Goal: Transaction & Acquisition: Purchase product/service

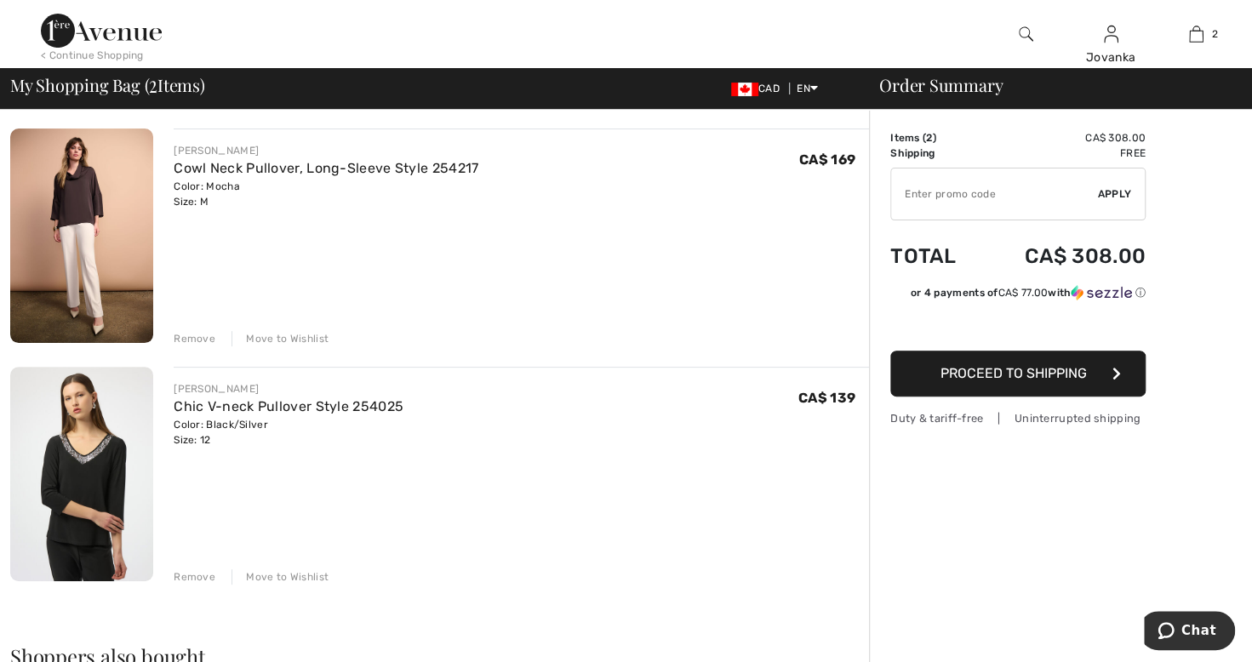
scroll to position [121, 0]
click at [230, 172] on link "Cowl Neck Pullover, Long-Sleeve Style 254217" at bounding box center [326, 168] width 305 height 16
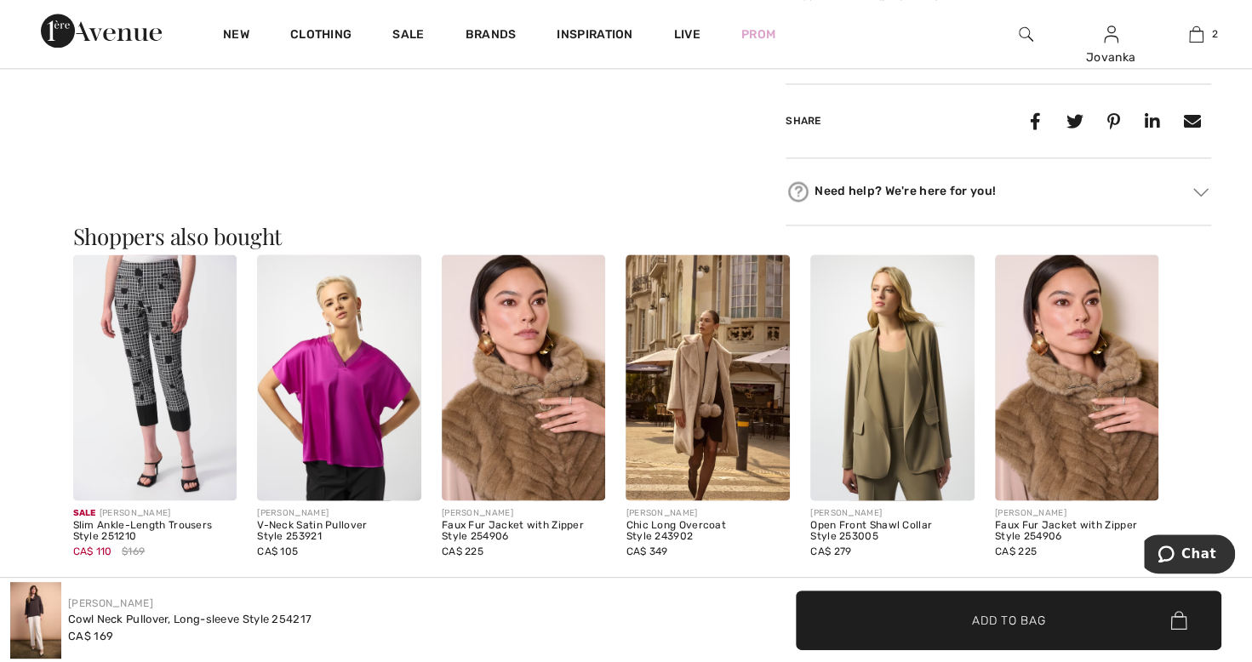
scroll to position [1332, 0]
click at [548, 464] on img at bounding box center [524, 377] width 164 height 246
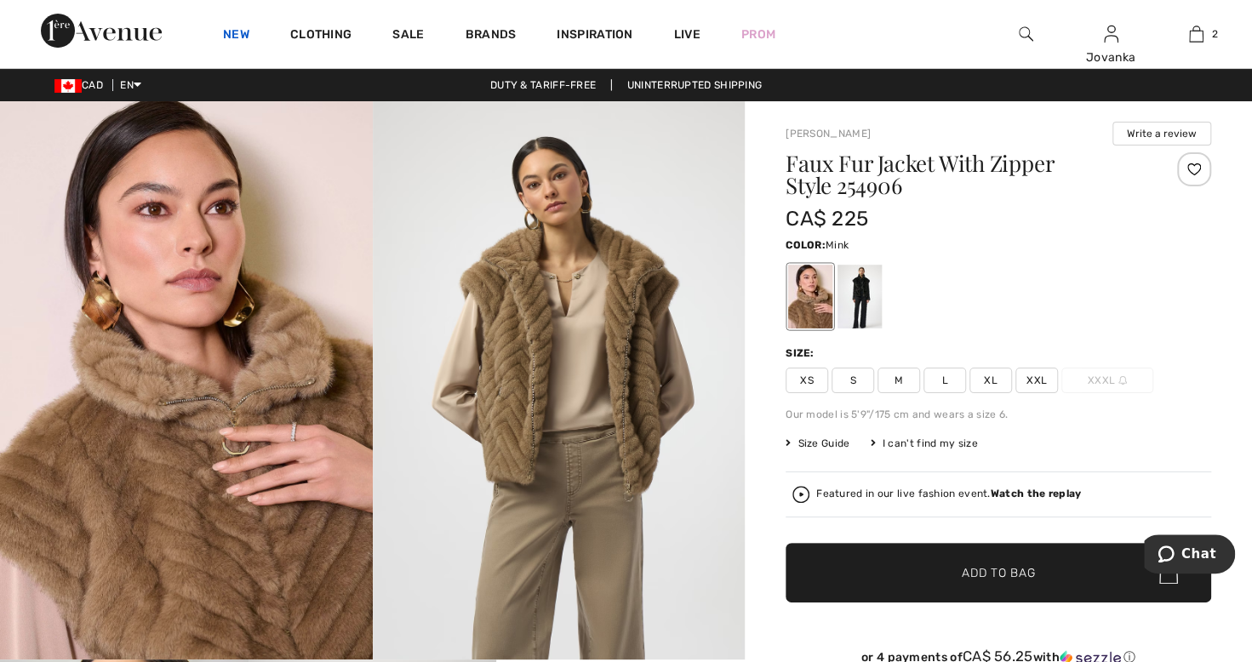
click at [237, 36] on link "New" at bounding box center [236, 36] width 26 height 18
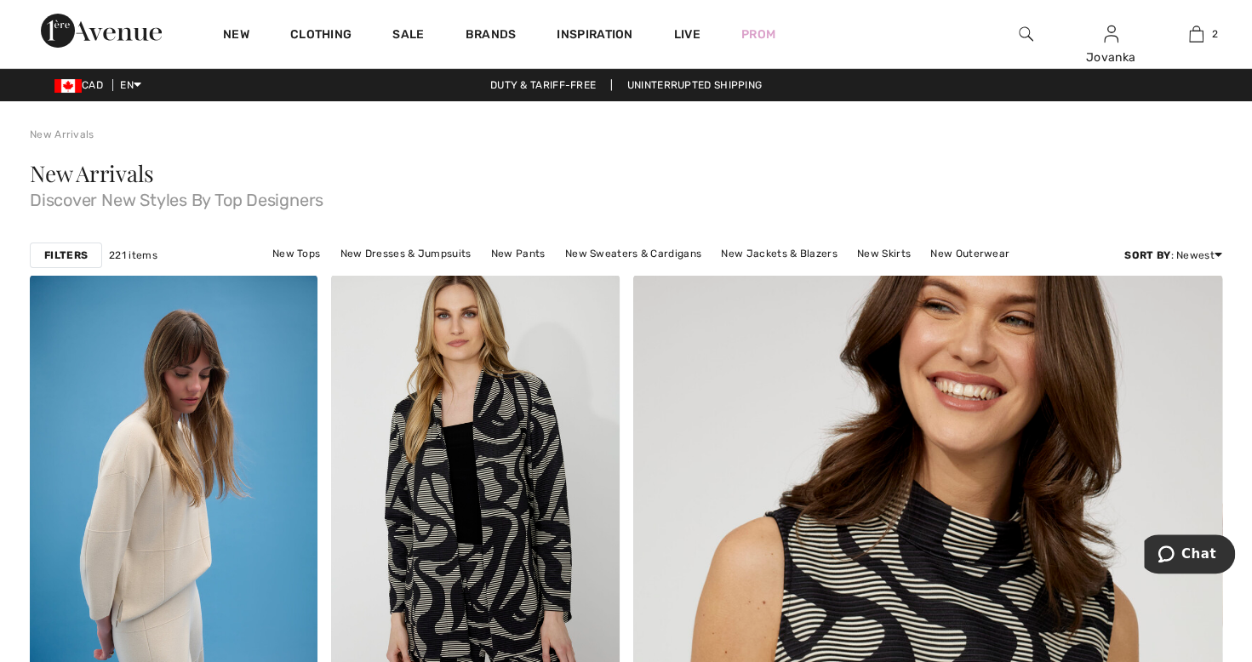
click at [288, 252] on link "New Tops" at bounding box center [296, 254] width 65 height 22
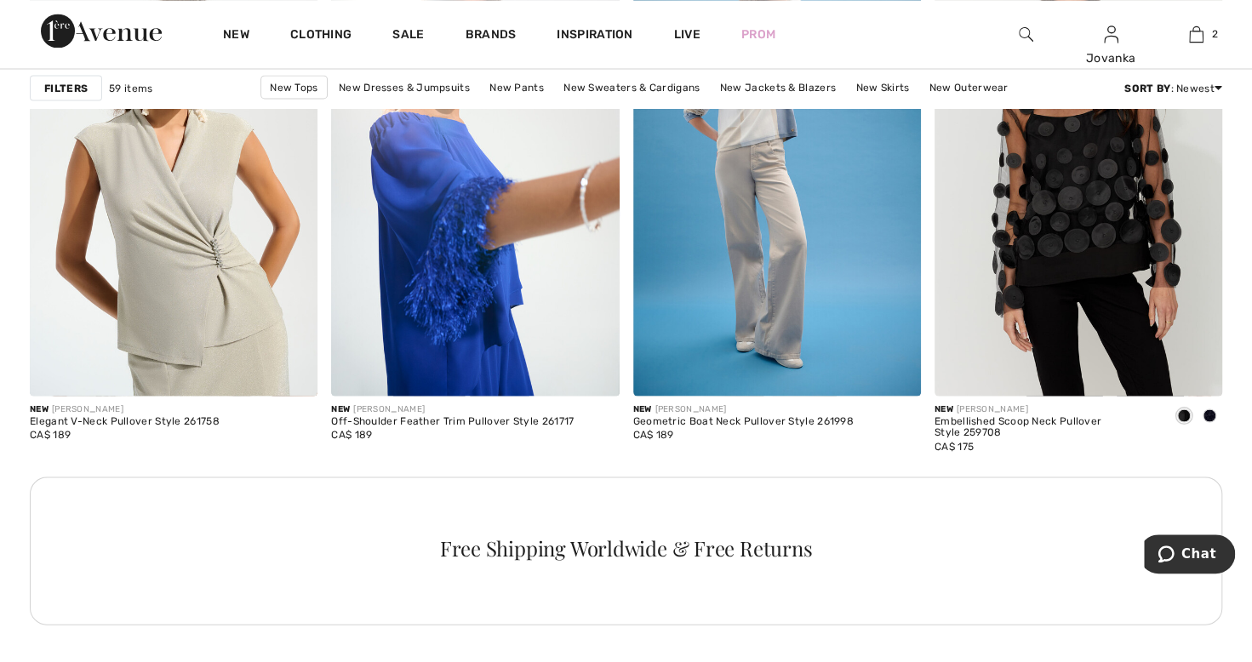
click at [94, 588] on div "Free Shipping Worldwide & Free Returns" at bounding box center [626, 551] width 1192 height 148
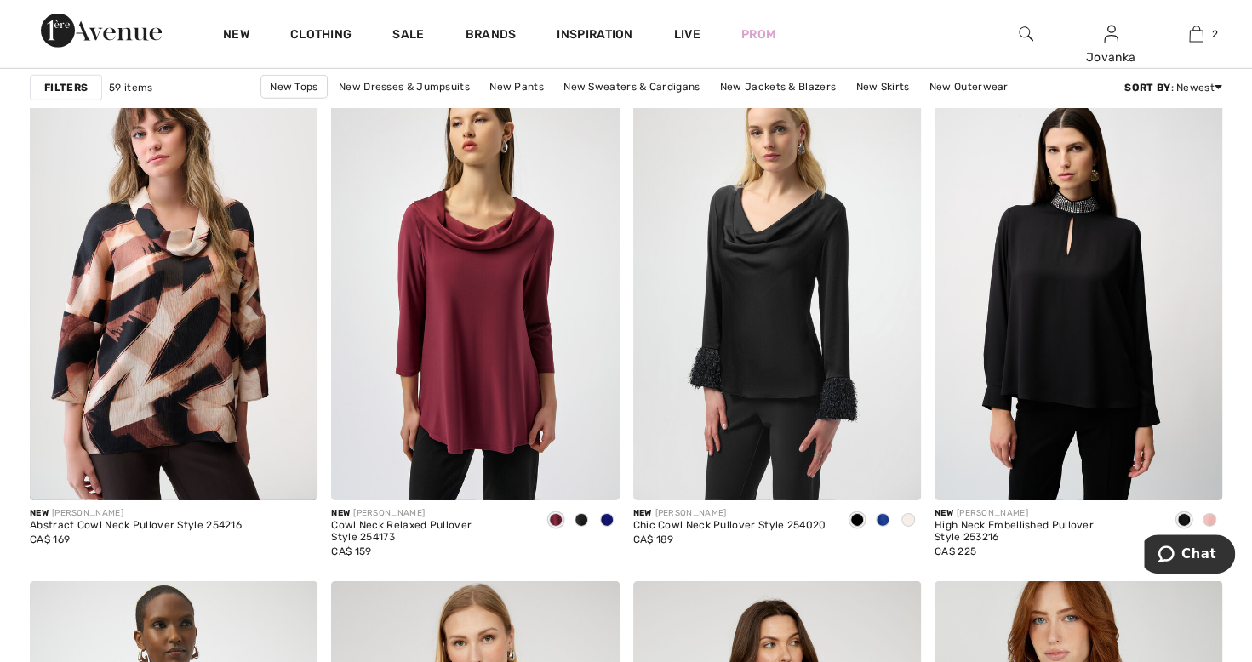
scroll to position [2944, 0]
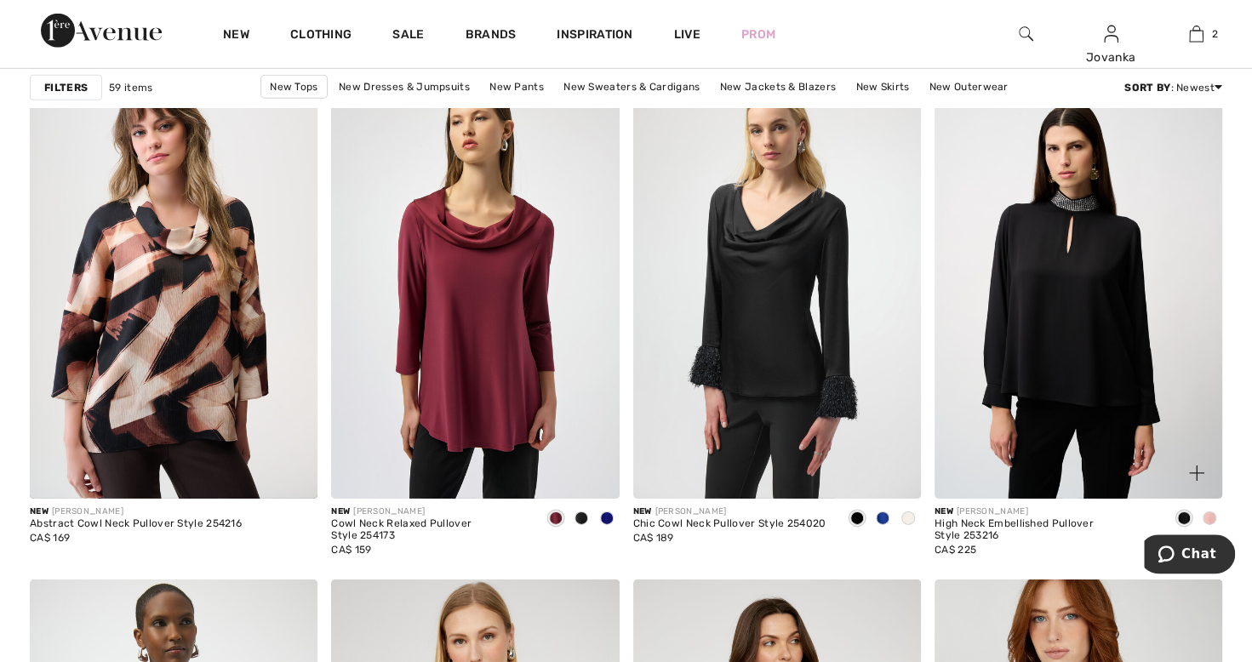
click at [1215, 524] on div at bounding box center [1209, 519] width 26 height 28
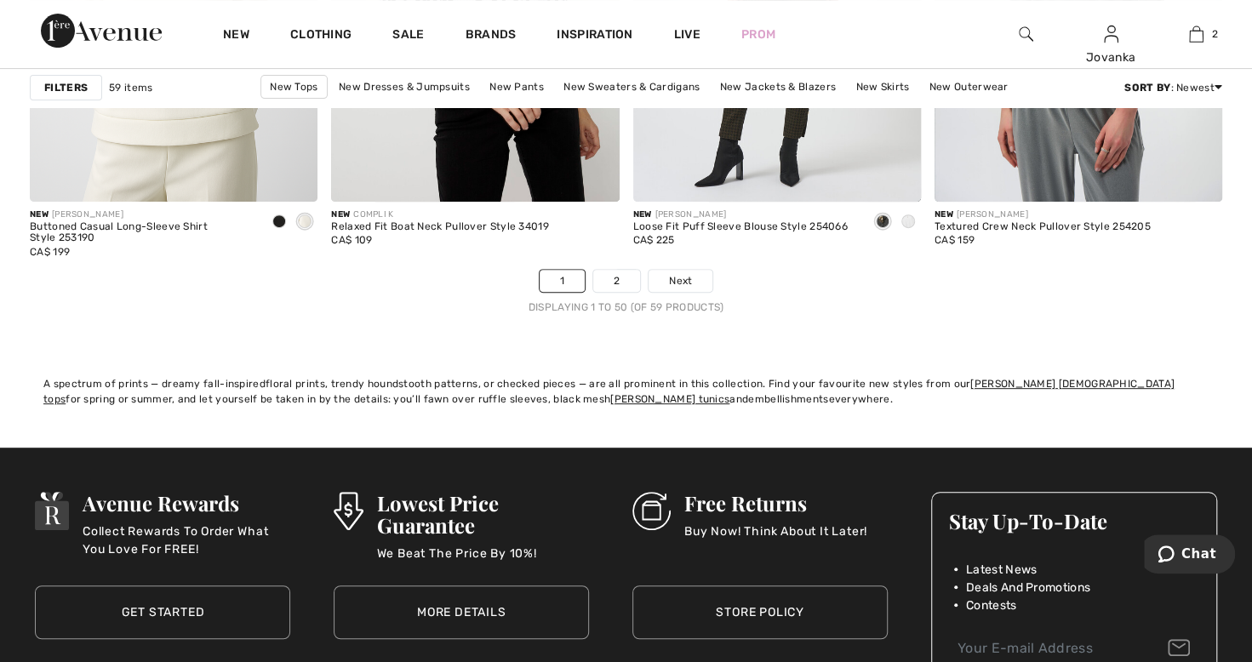
scroll to position [7782, 0]
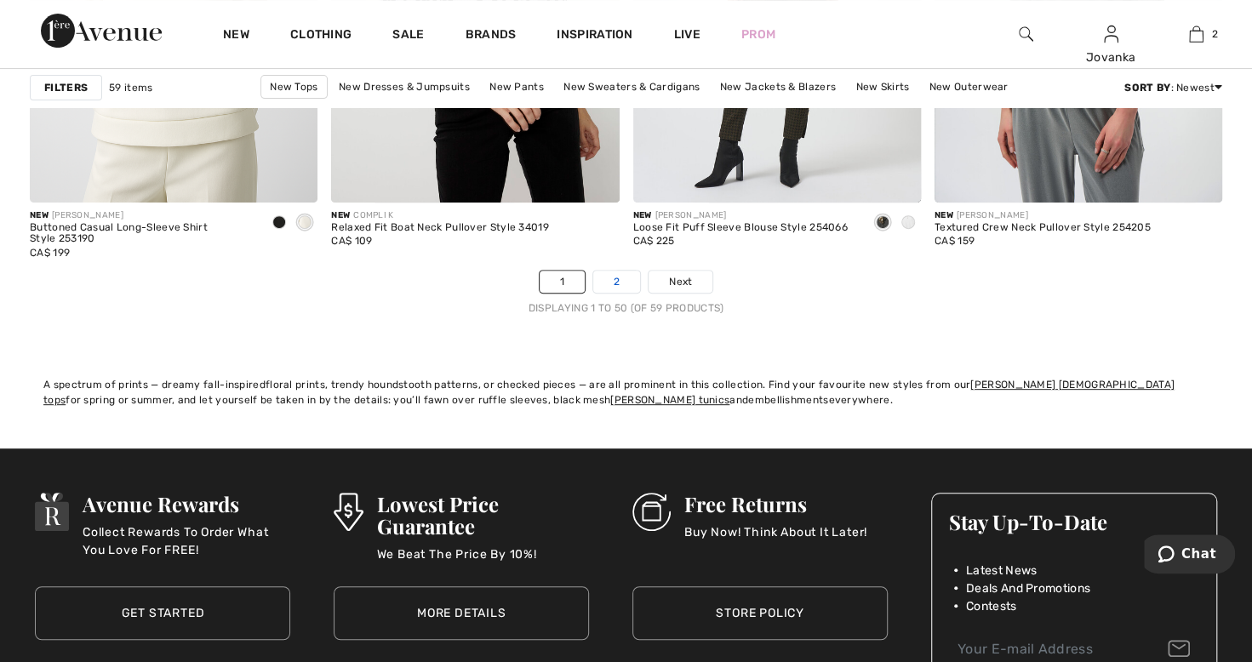
click at [617, 271] on link "2" at bounding box center [616, 282] width 47 height 22
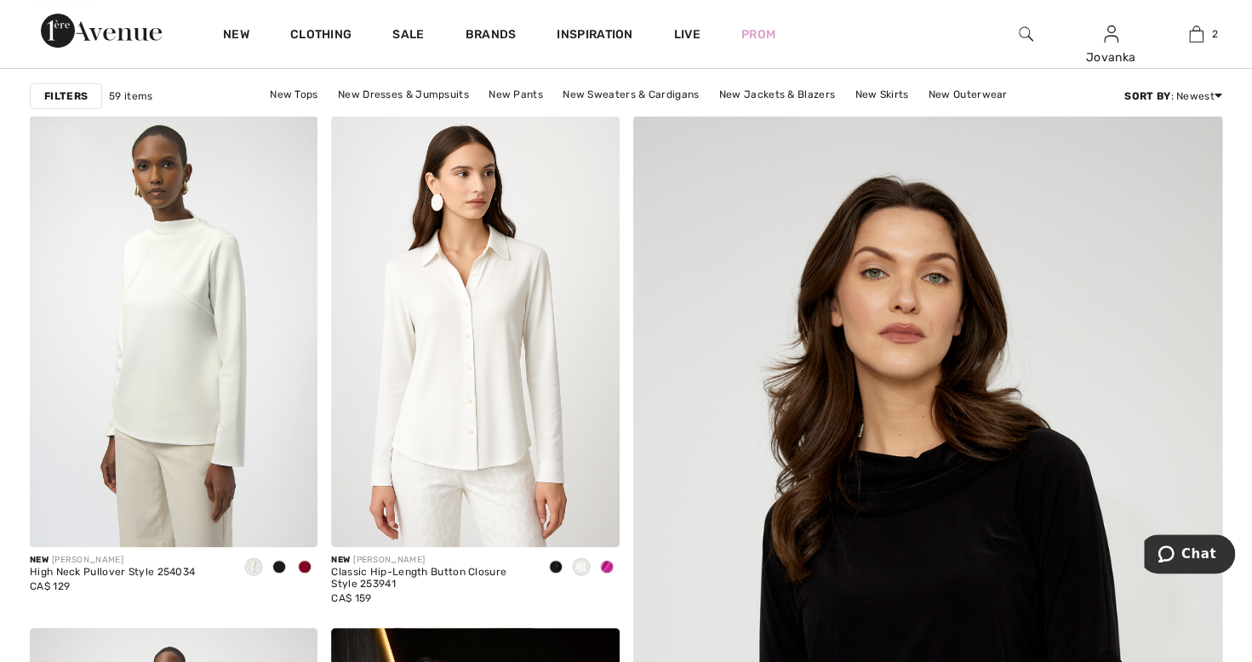
scroll to position [140, 0]
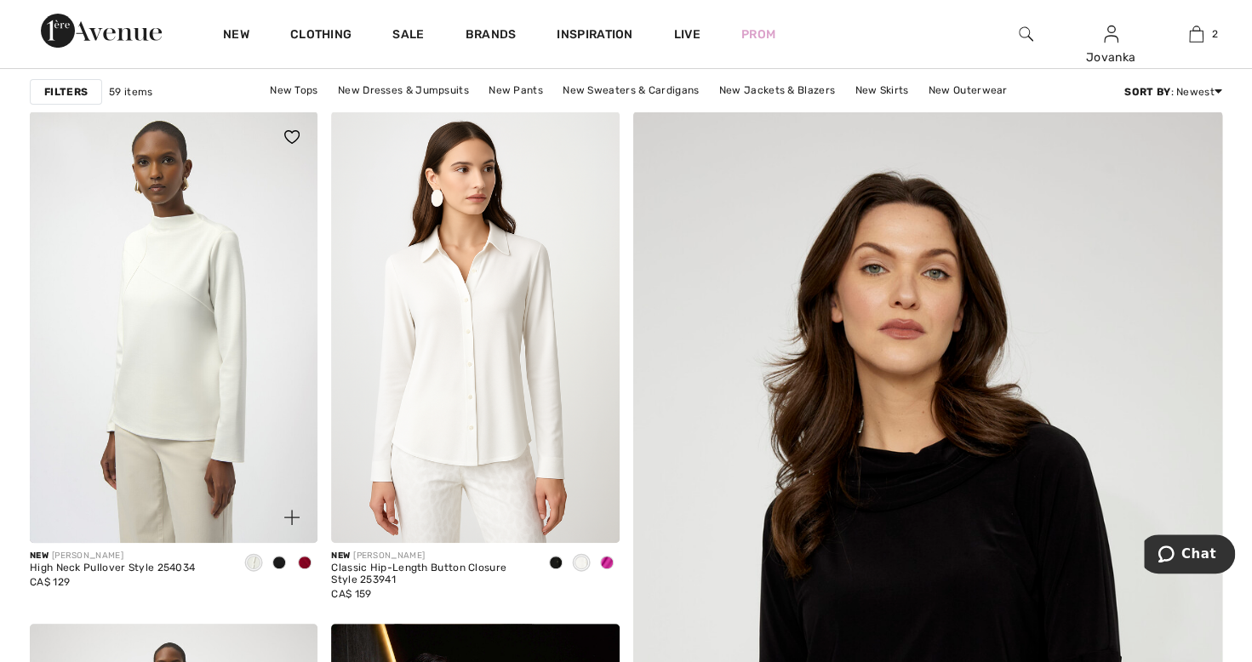
click at [306, 569] on div at bounding box center [305, 564] width 26 height 28
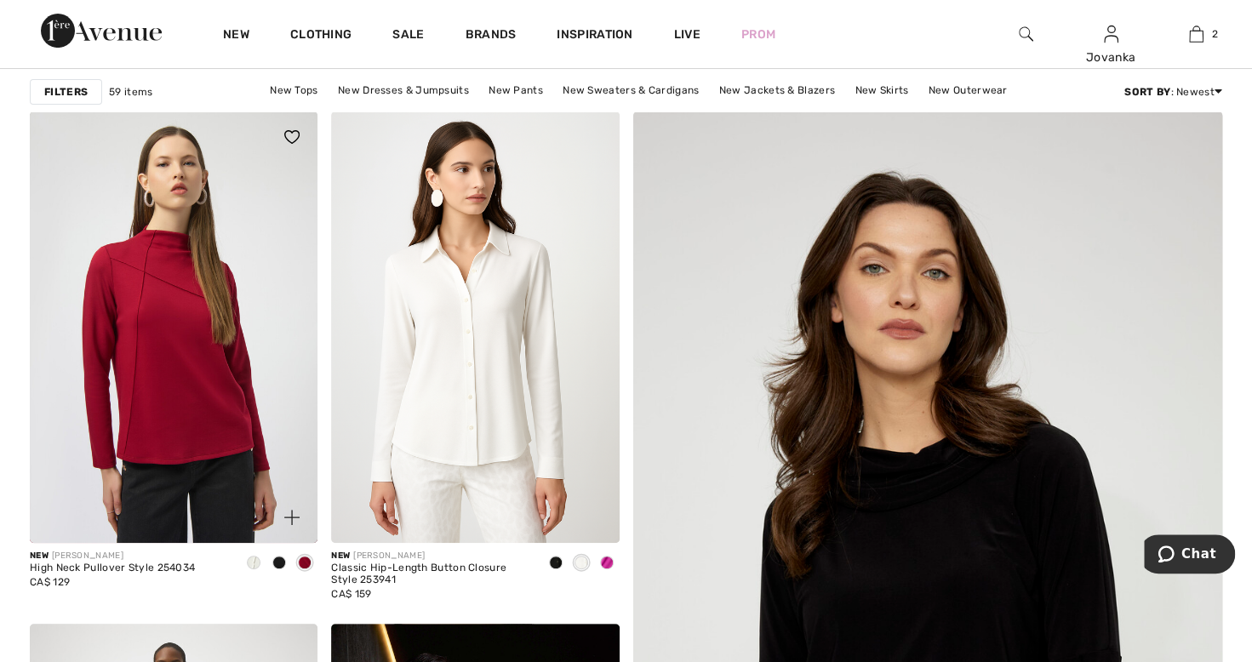
click at [273, 570] on div at bounding box center [279, 564] width 26 height 28
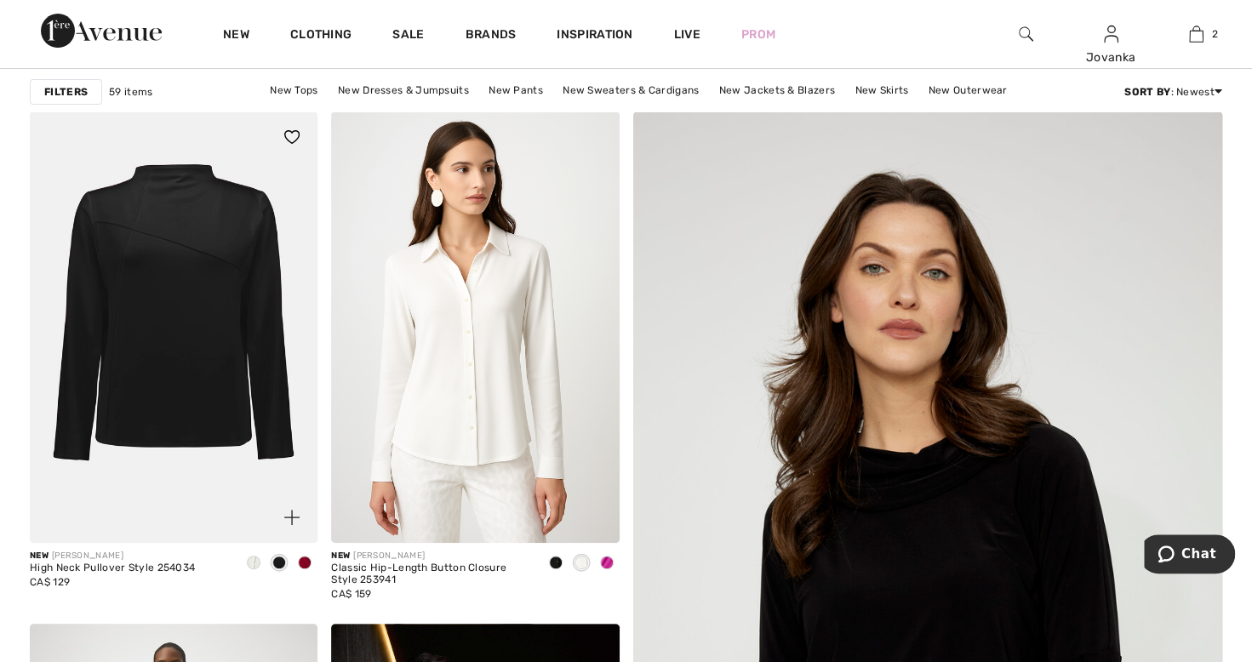
click at [301, 563] on span at bounding box center [305, 563] width 14 height 14
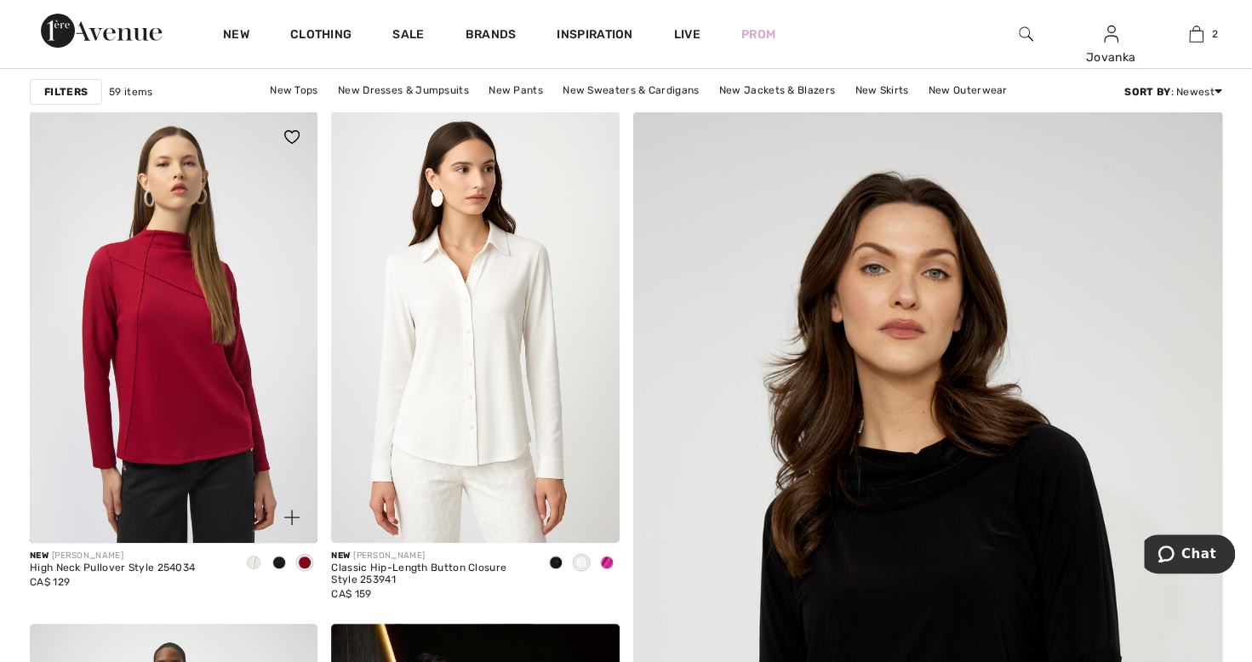
click at [146, 431] on img at bounding box center [174, 326] width 288 height 431
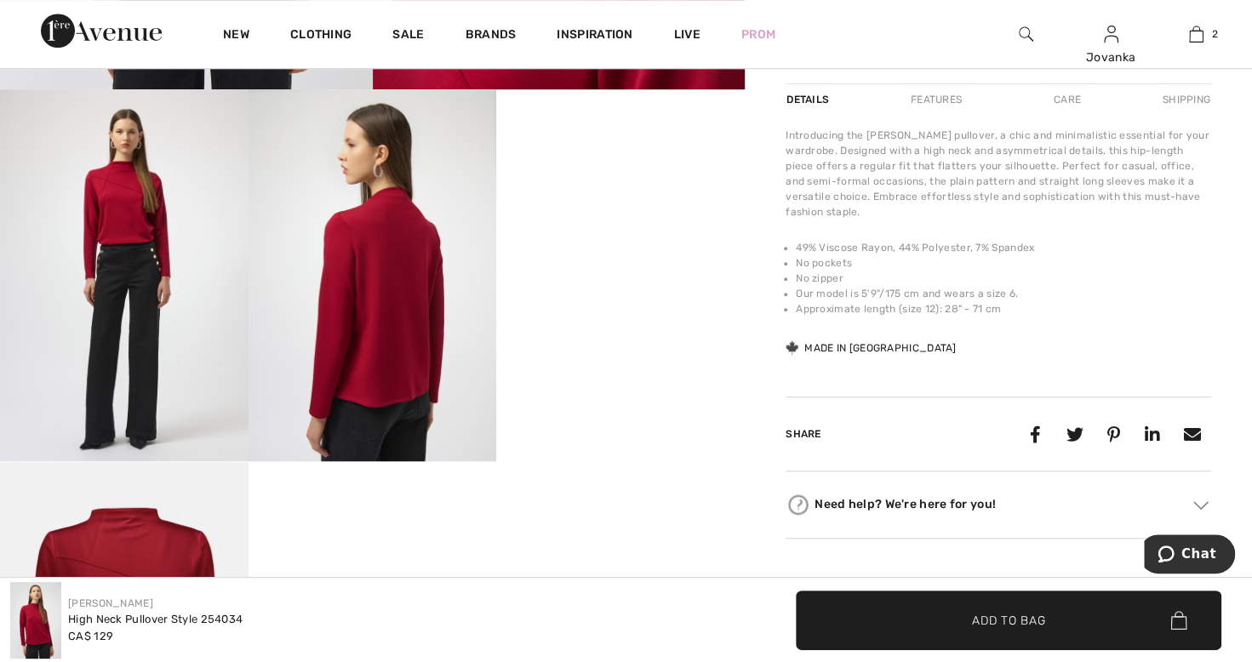
scroll to position [571, 0]
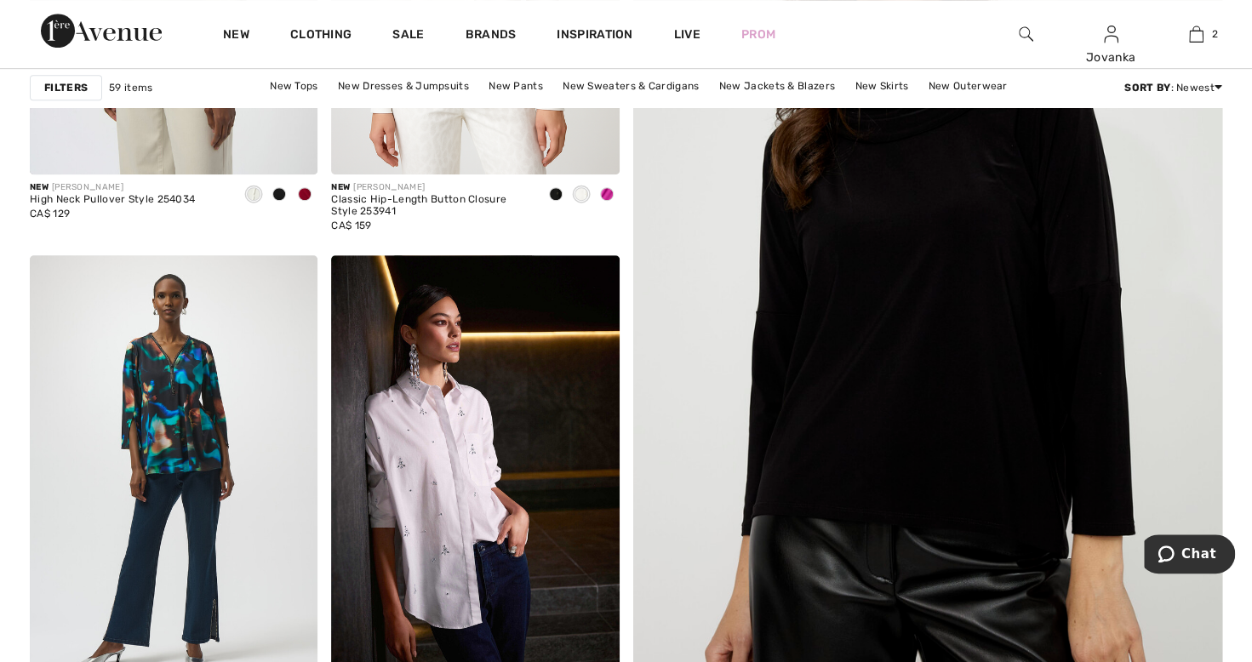
scroll to position [519, 0]
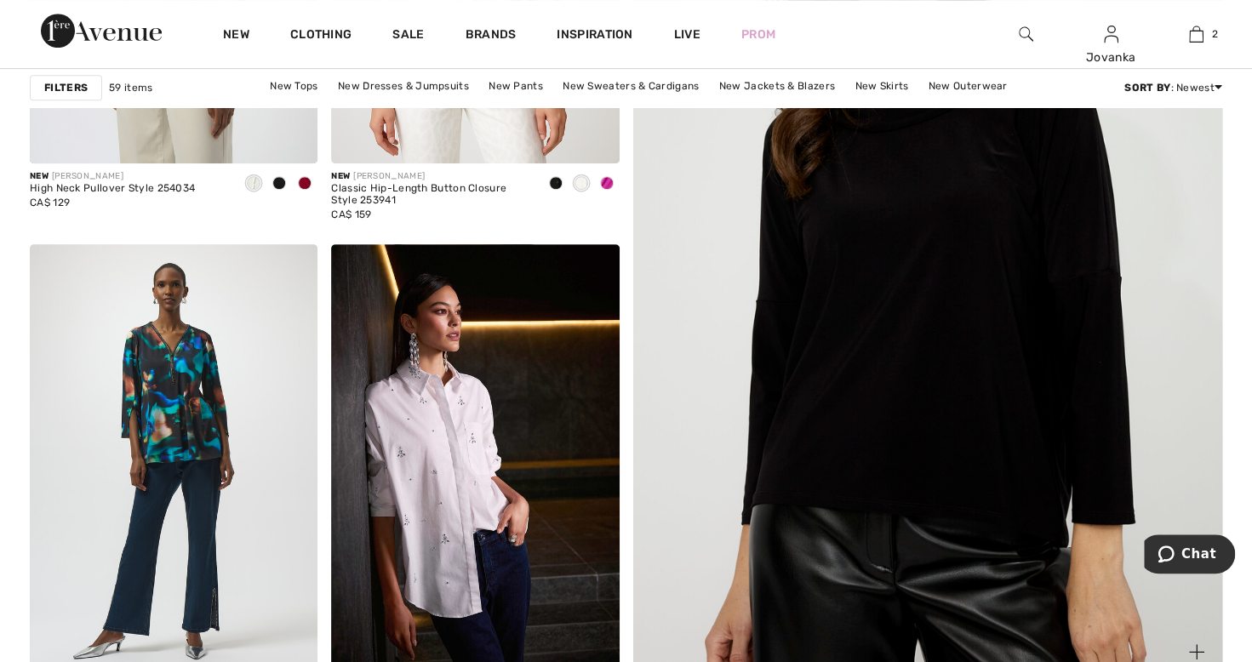
click at [1026, 461] on img at bounding box center [927, 262] width 707 height 1061
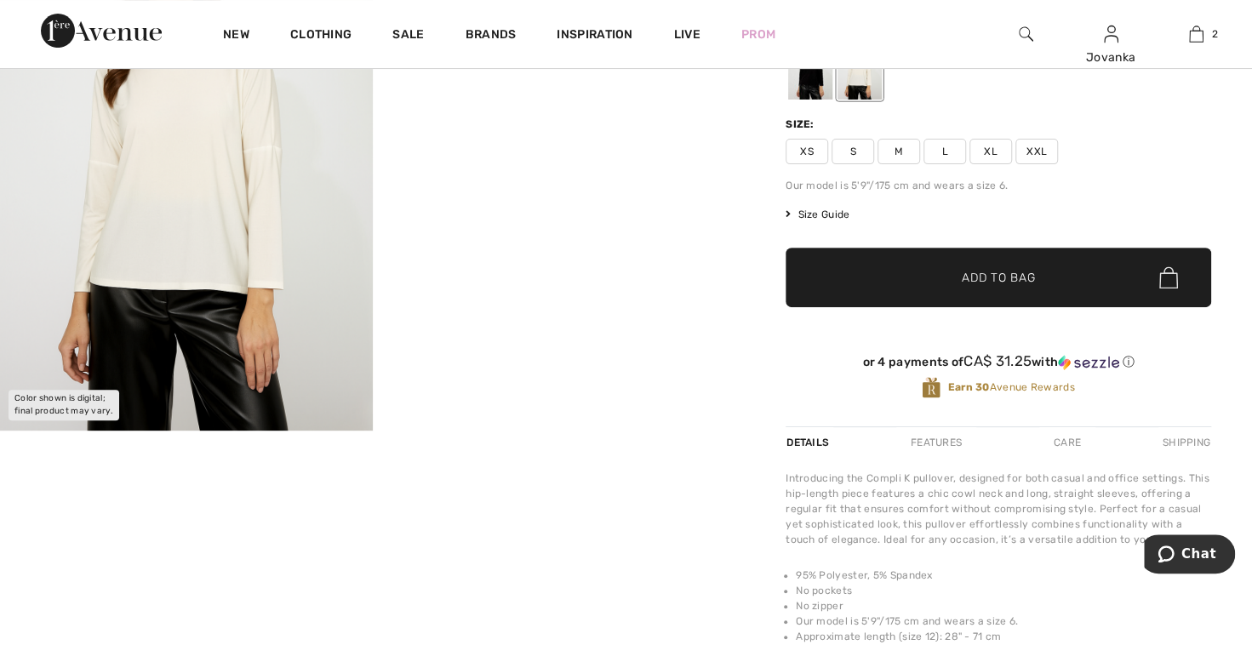
scroll to position [247, 0]
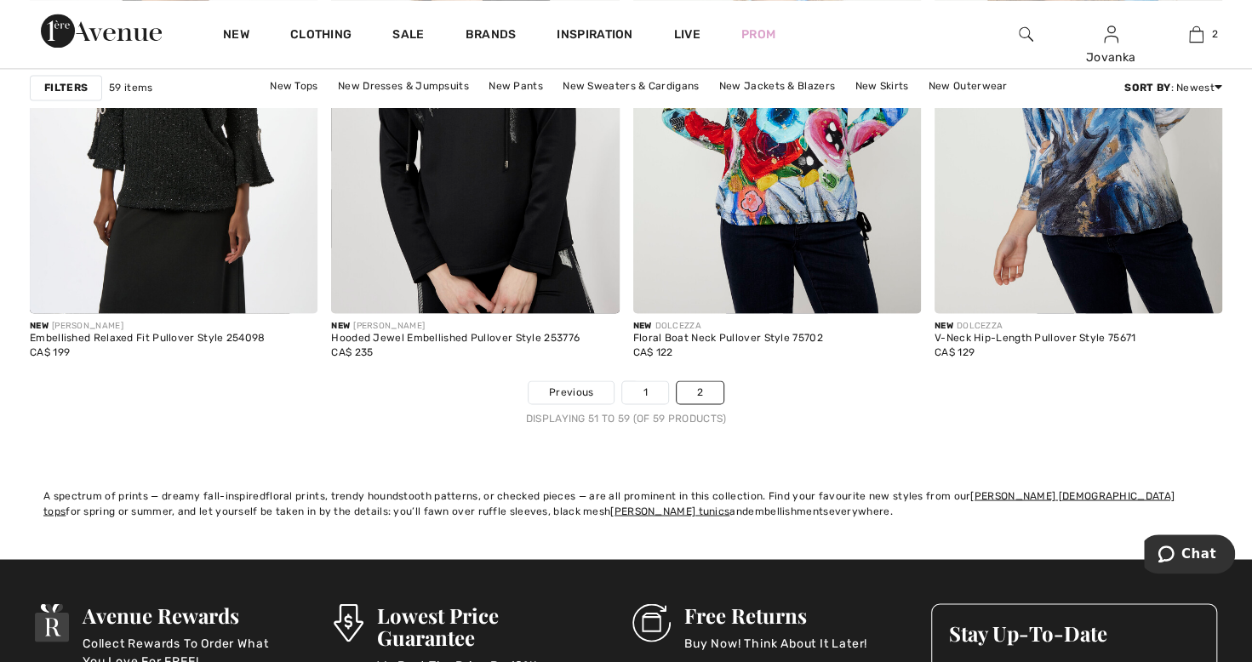
scroll to position [1396, 0]
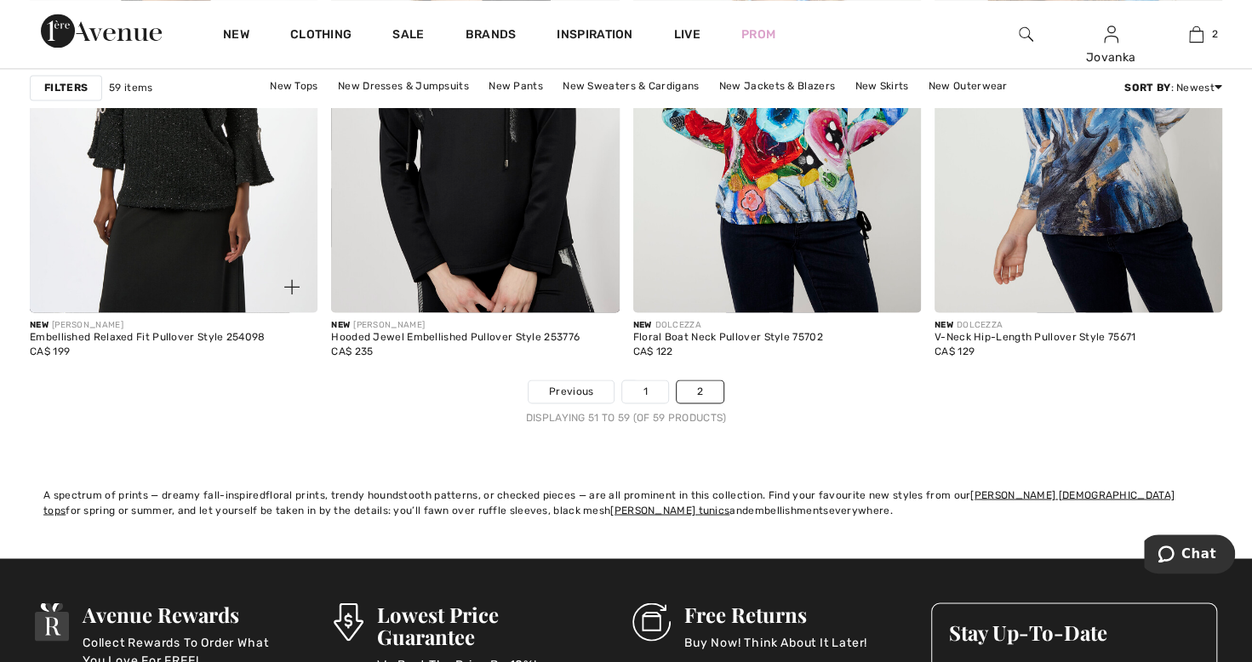
click at [137, 254] on img at bounding box center [174, 96] width 288 height 431
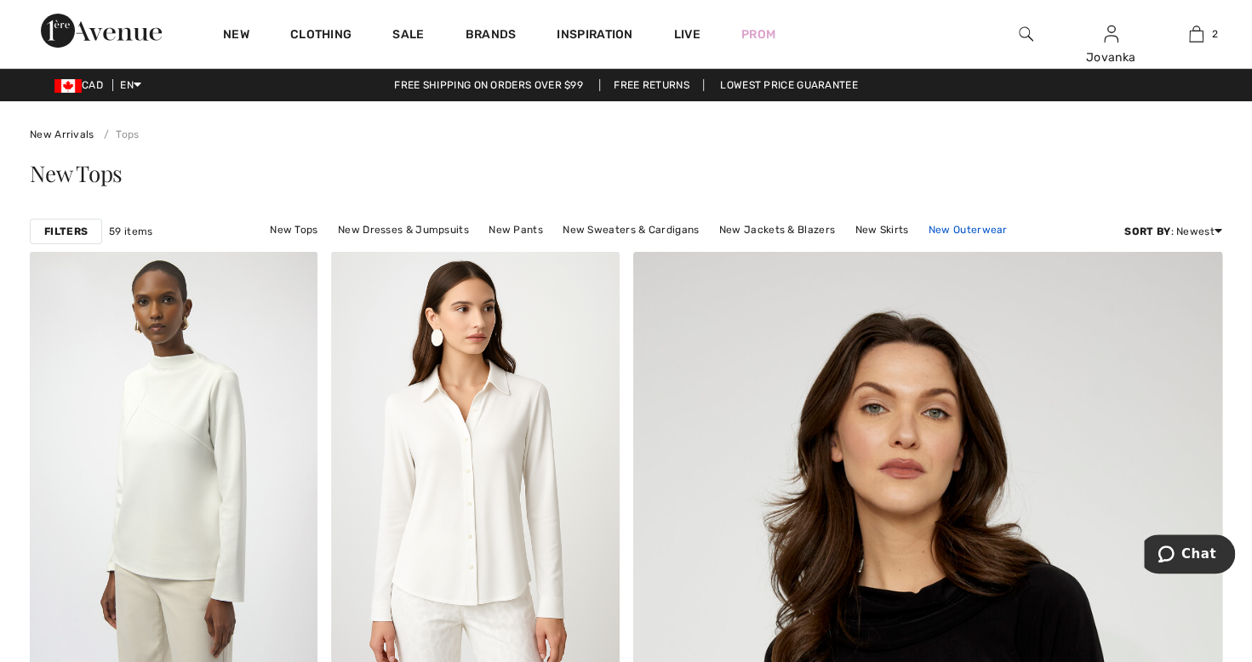
click at [966, 231] on link "New Outerwear" at bounding box center [968, 230] width 96 height 22
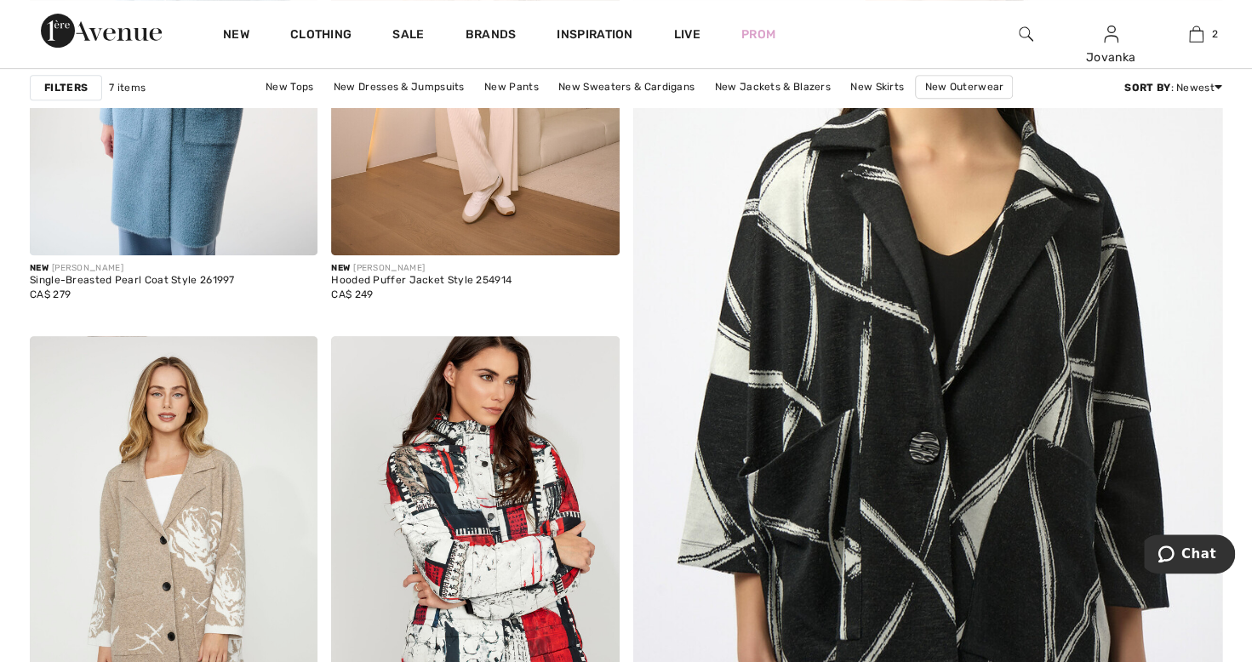
scroll to position [425, 0]
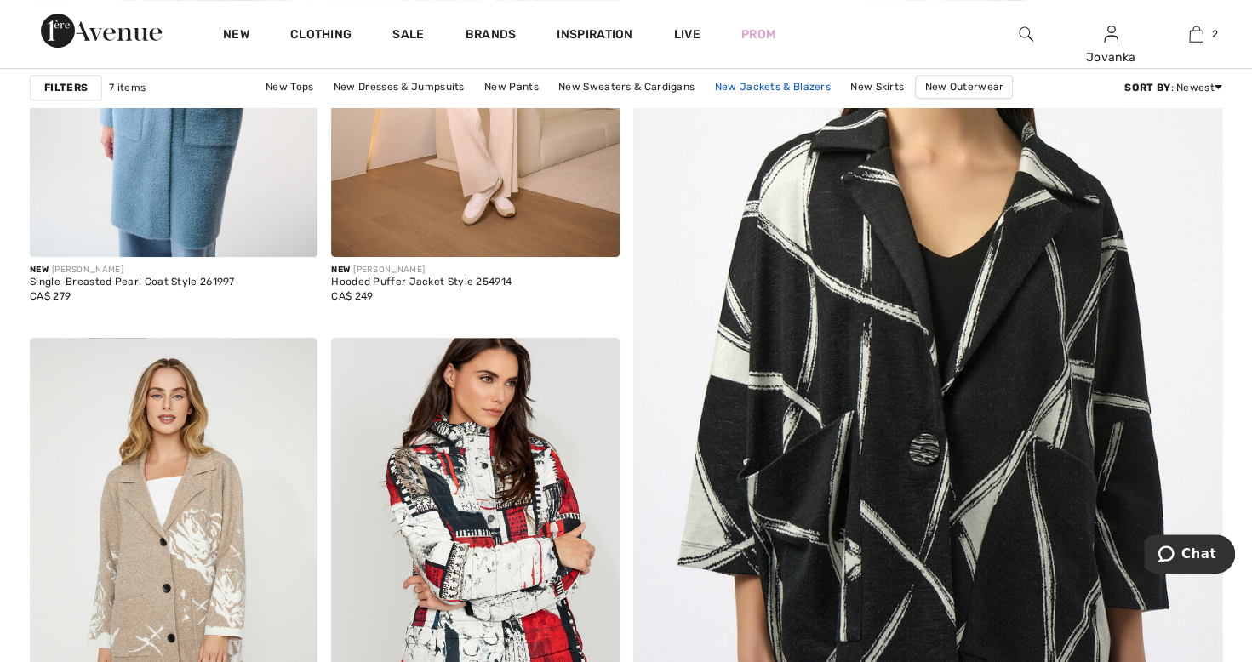
click at [785, 92] on link "New Jackets & Blazers" at bounding box center [772, 87] width 133 height 22
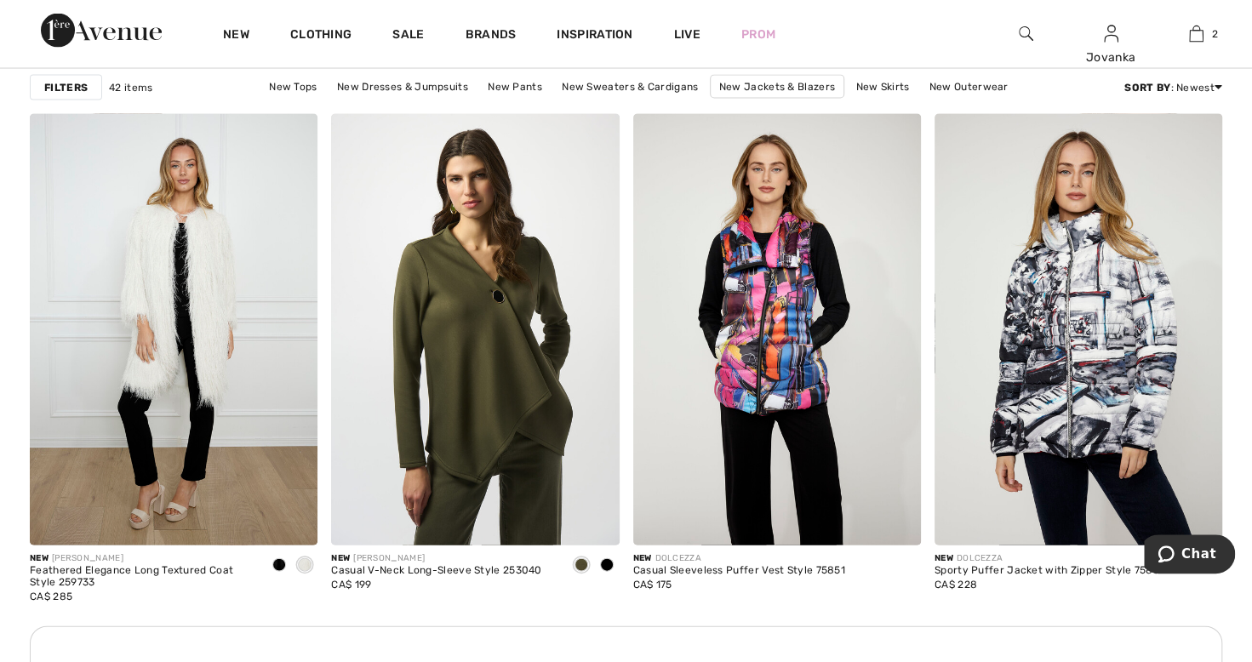
scroll to position [5703, 0]
click at [645, 90] on link "New Sweaters & Cardigans" at bounding box center [629, 87] width 153 height 22
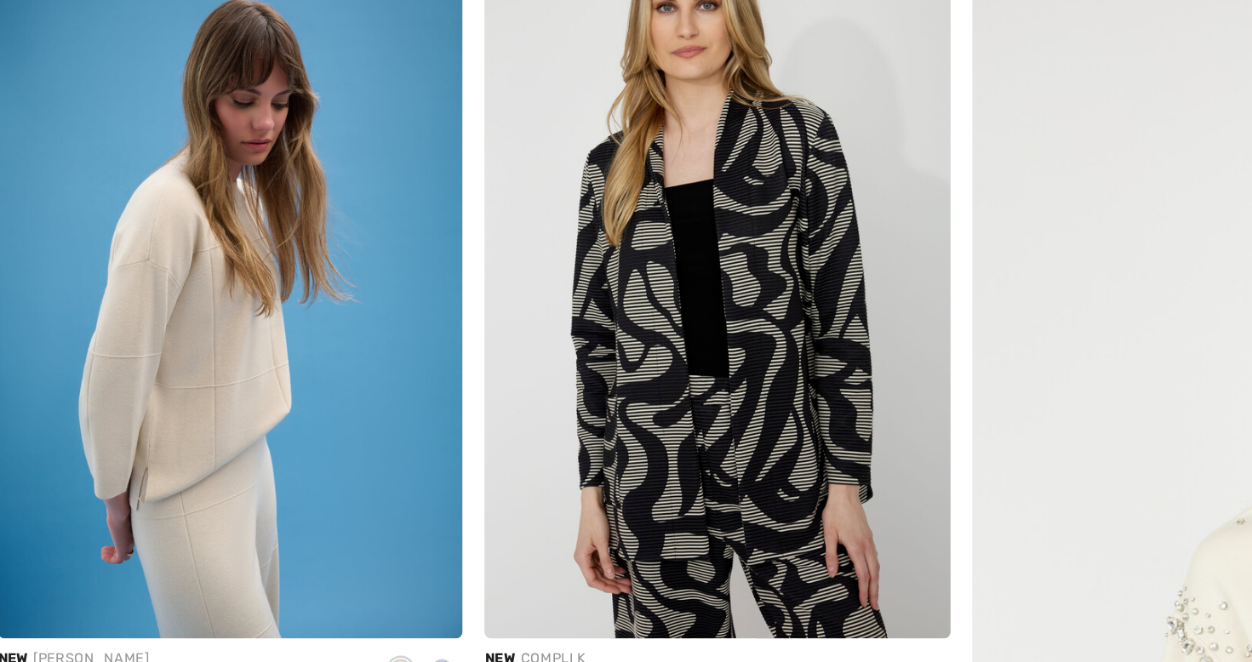
scroll to position [143, 0]
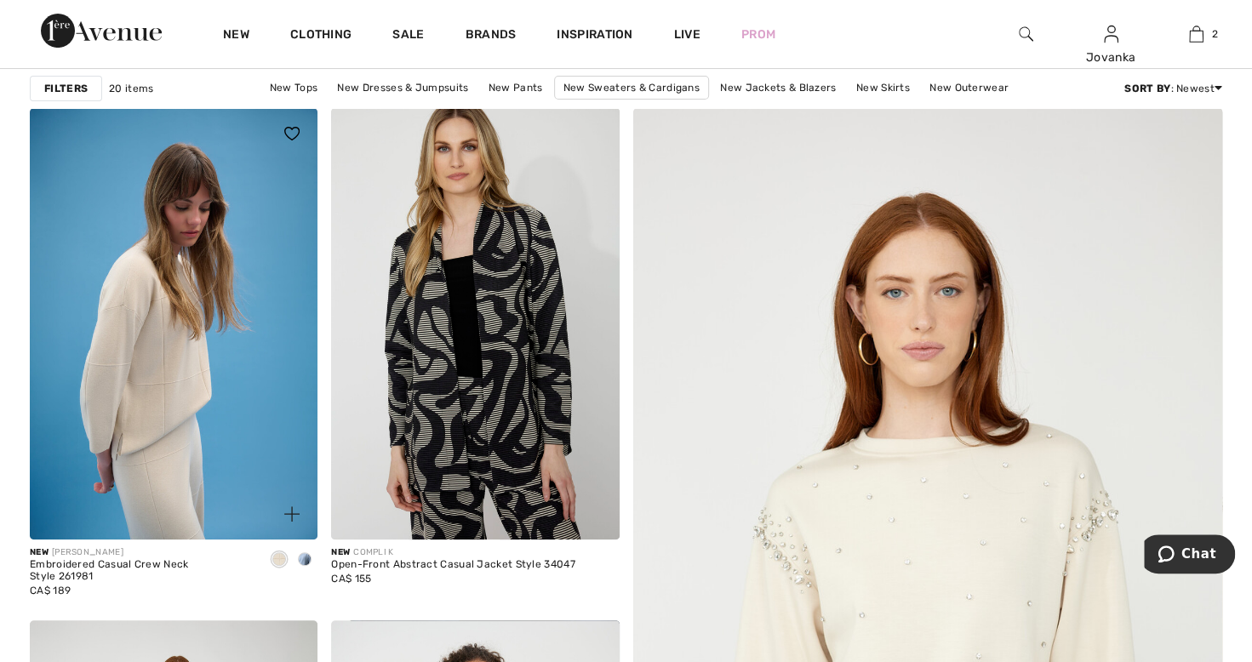
click at [298, 568] on div at bounding box center [305, 560] width 26 height 28
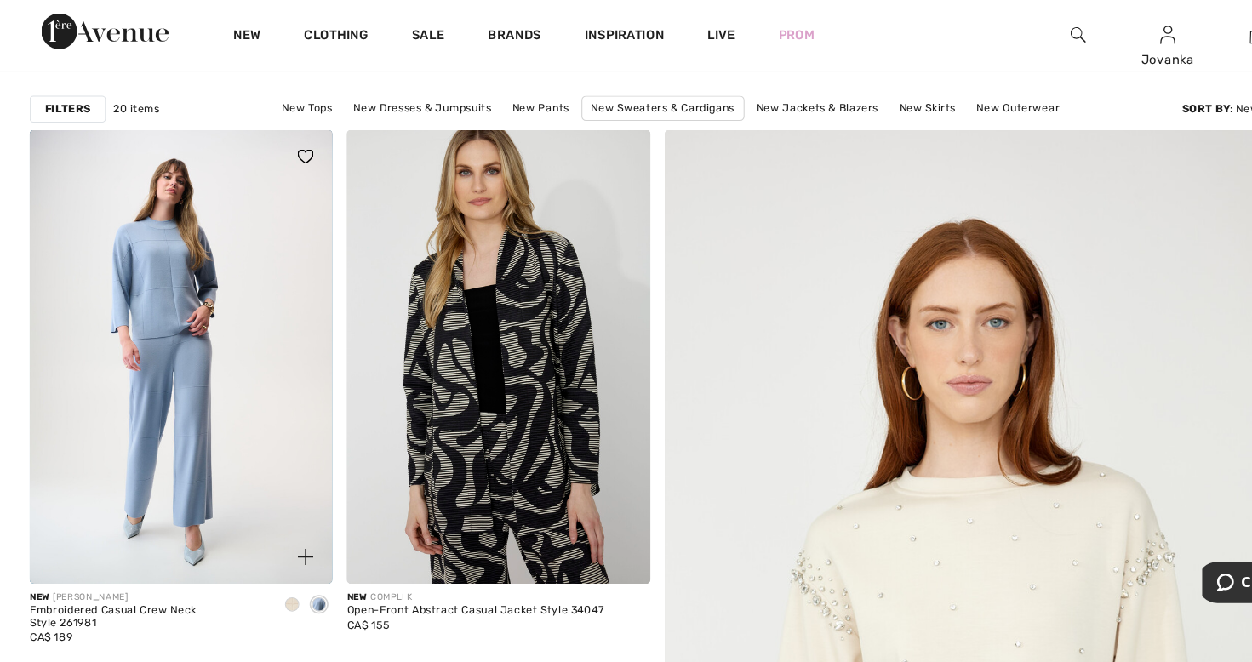
scroll to position [127, 0]
click at [134, 580] on div "Embroidered Casual Crew Neck Style 261981" at bounding box center [141, 587] width 223 height 24
click at [88, 577] on div "Embroidered Casual Crew Neck Style 261981" at bounding box center [141, 587] width 223 height 24
click at [124, 420] on img at bounding box center [174, 339] width 288 height 431
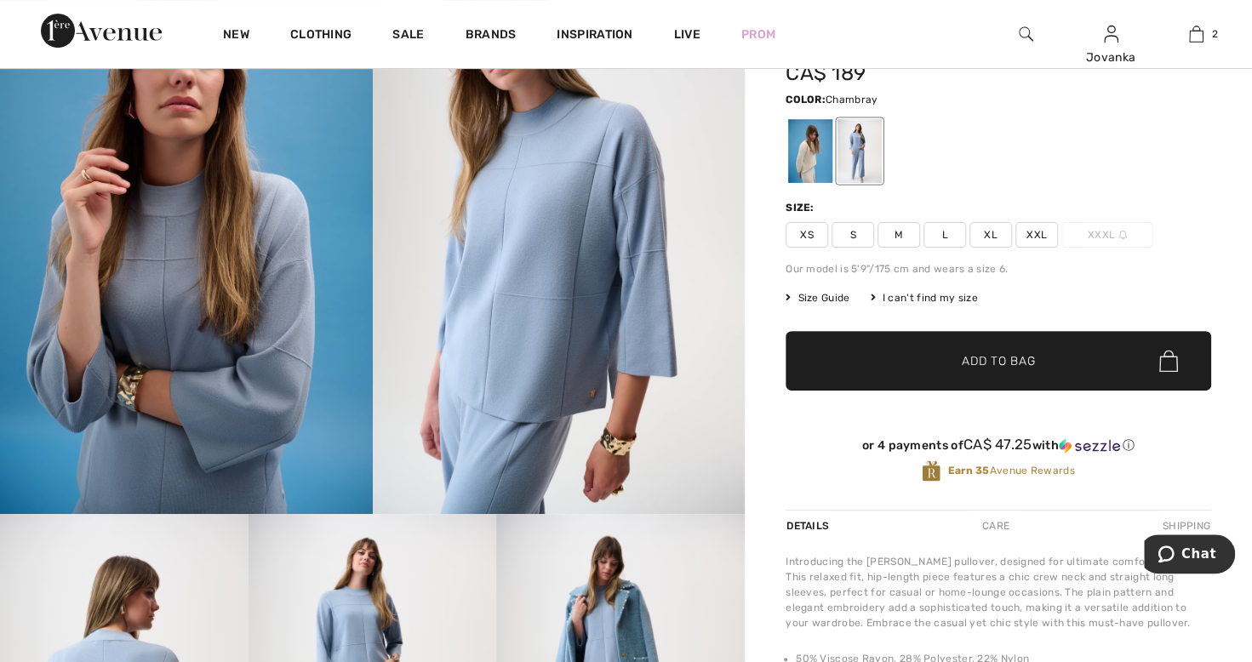
scroll to position [122, 0]
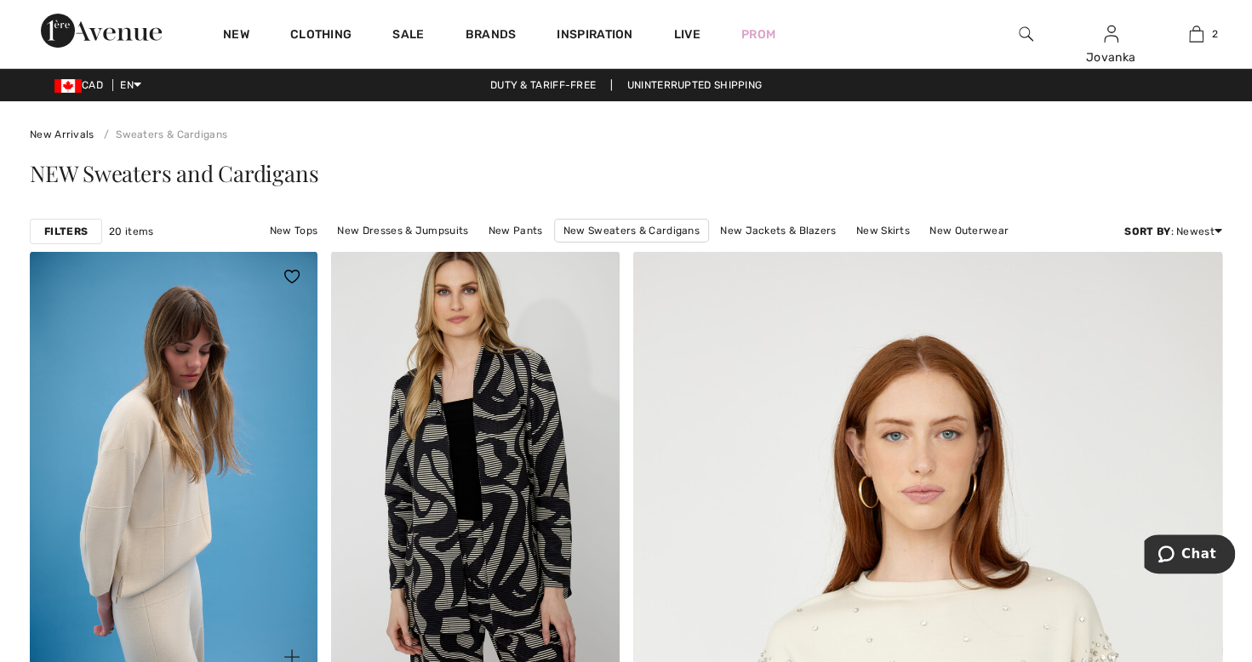
click at [137, 522] on img at bounding box center [174, 466] width 288 height 431
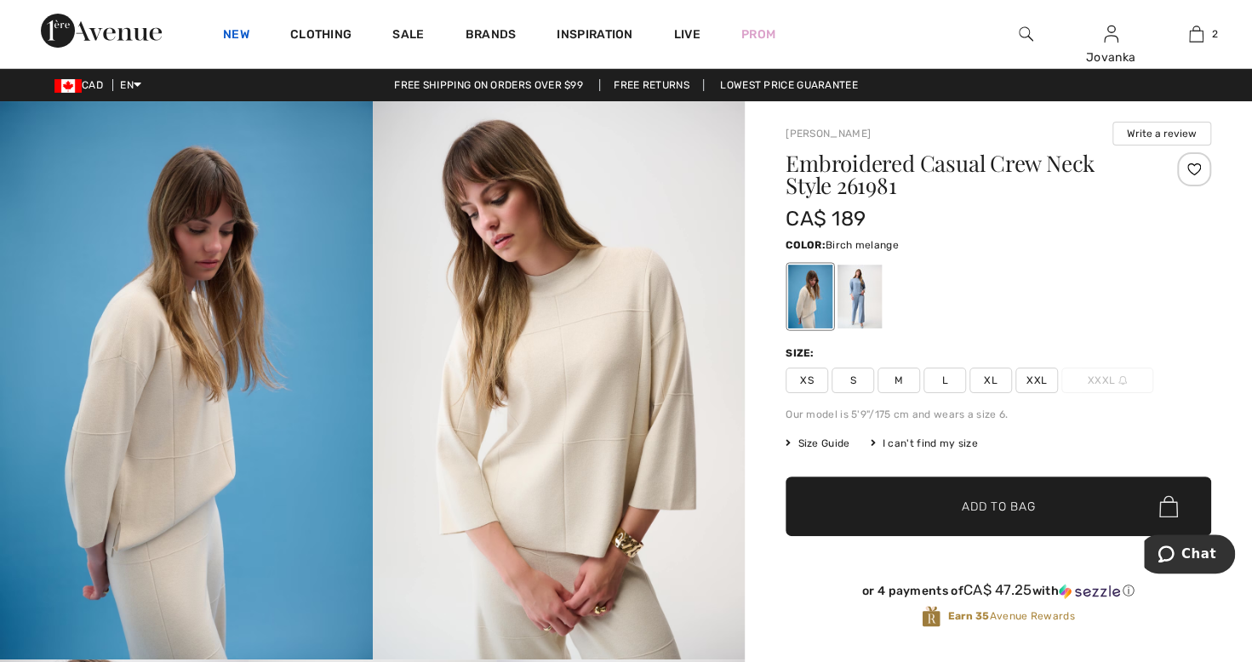
click at [238, 44] on link "New" at bounding box center [236, 36] width 26 height 18
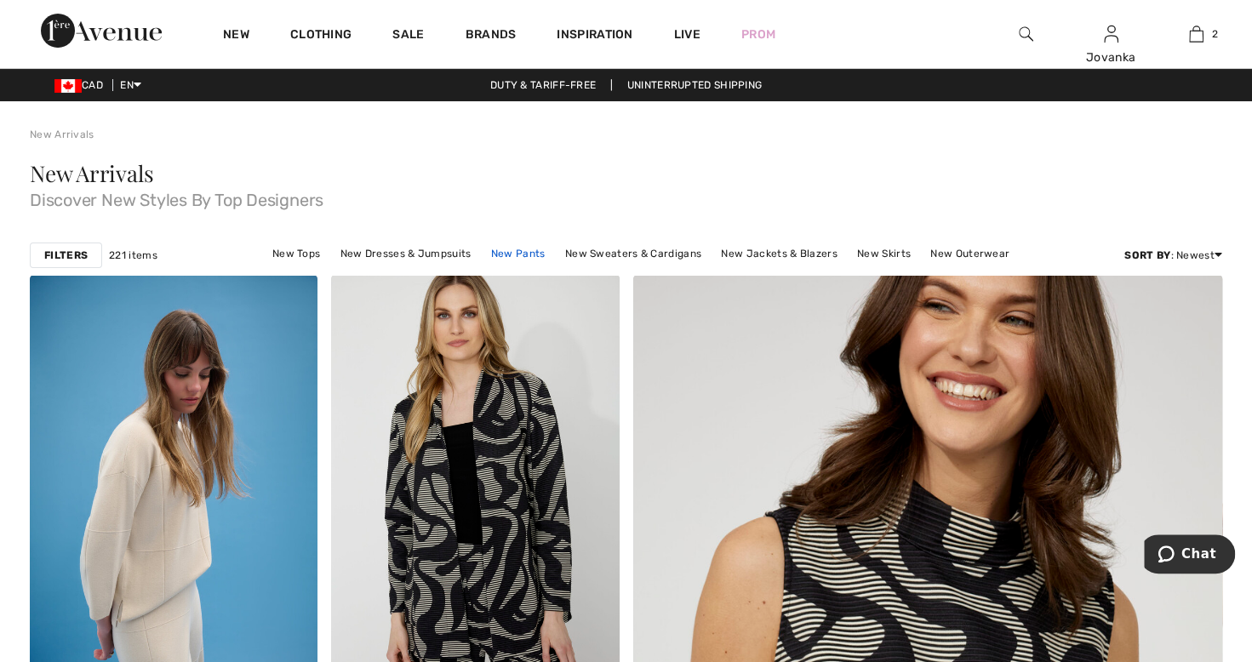
click at [517, 256] on link "New Pants" at bounding box center [517, 254] width 71 height 22
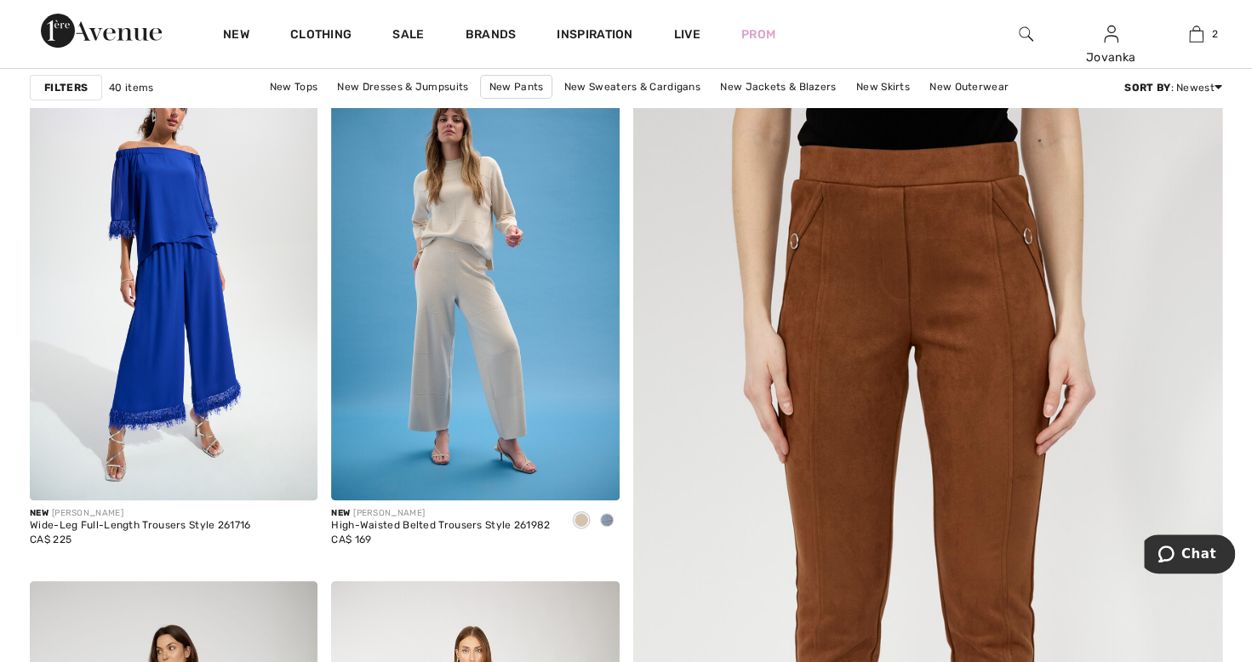
scroll to position [180, 0]
click at [608, 534] on div at bounding box center [607, 523] width 26 height 28
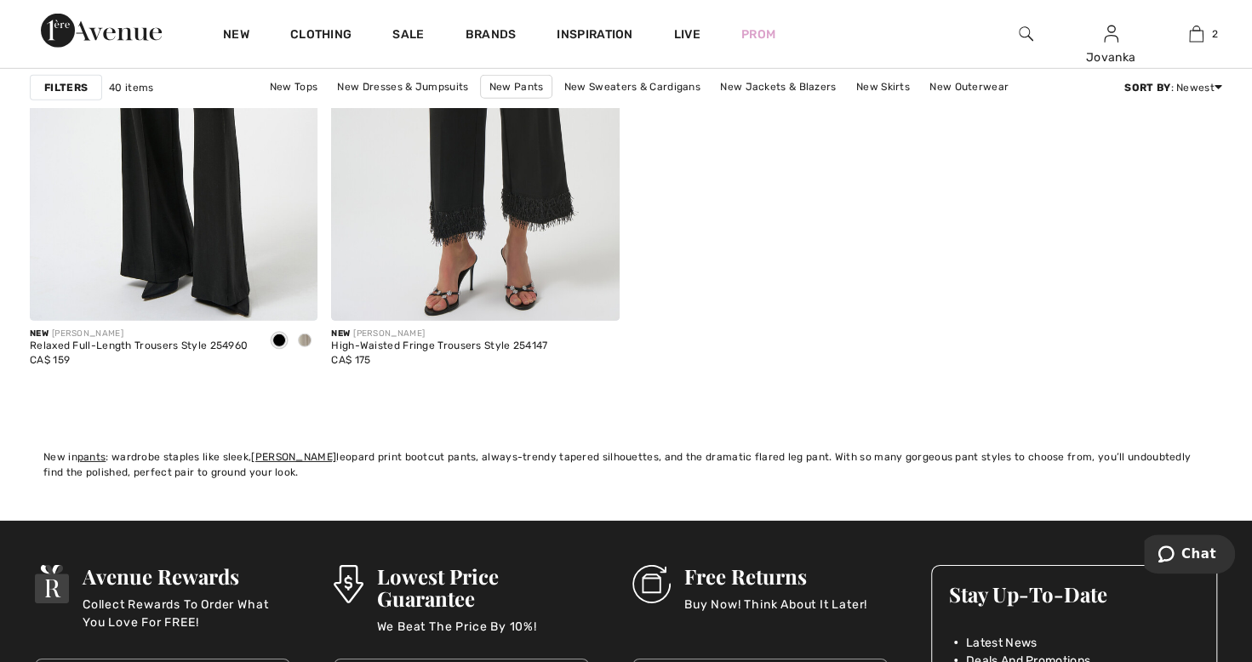
scroll to position [6648, 0]
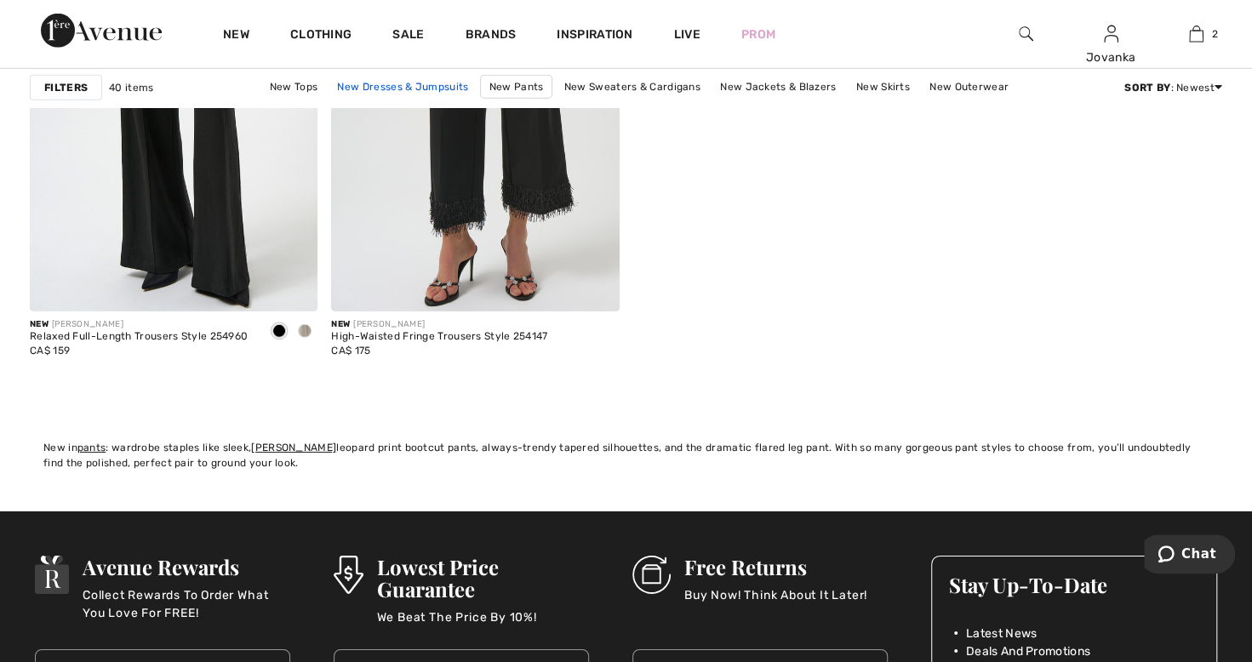
click at [393, 85] on link "New Dresses & Jumpsuits" at bounding box center [402, 87] width 148 height 22
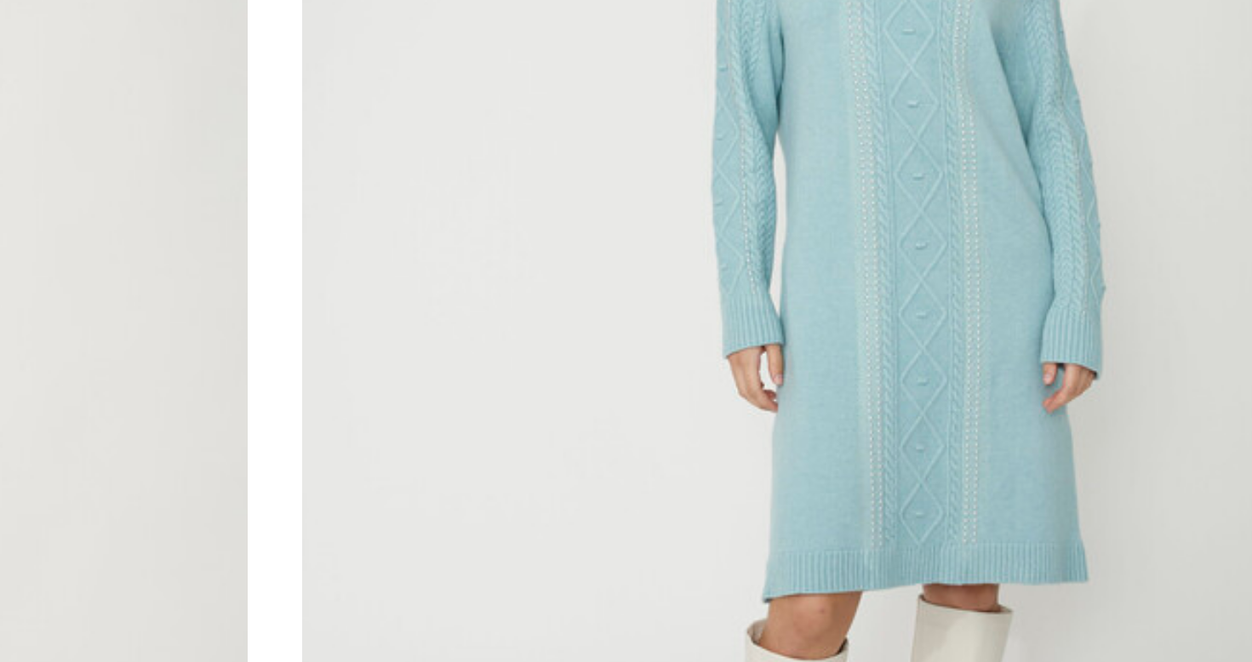
scroll to position [2394, 0]
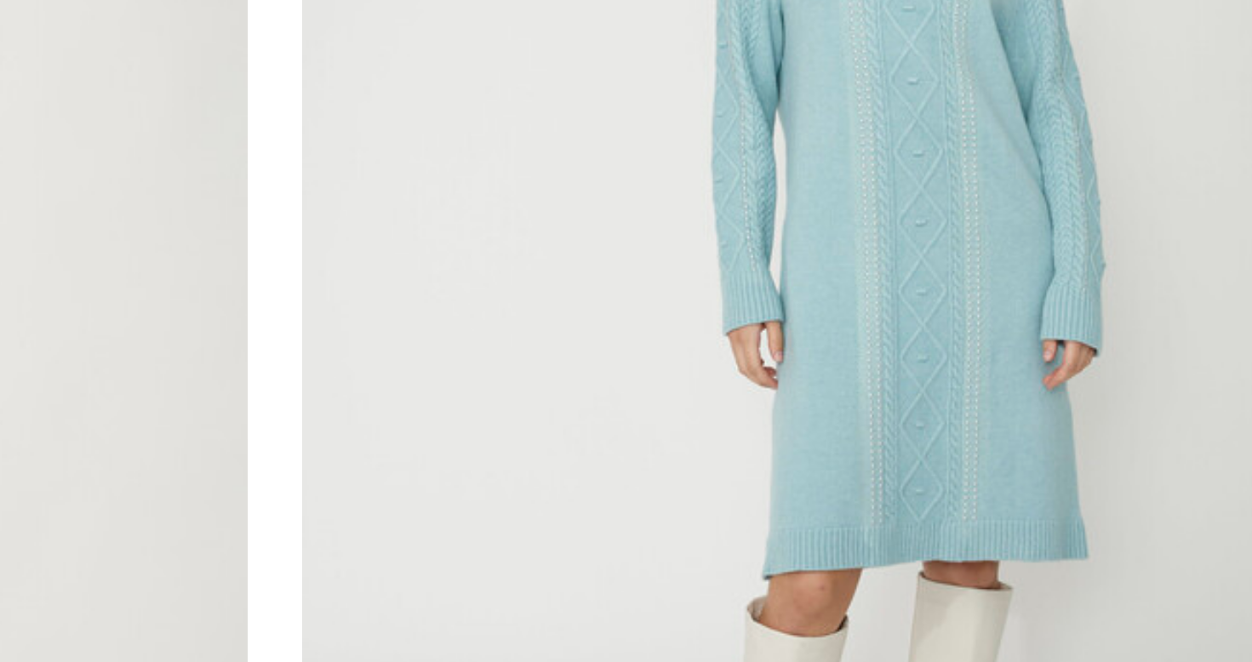
click at [1106, 363] on img at bounding box center [1078, 320] width 288 height 431
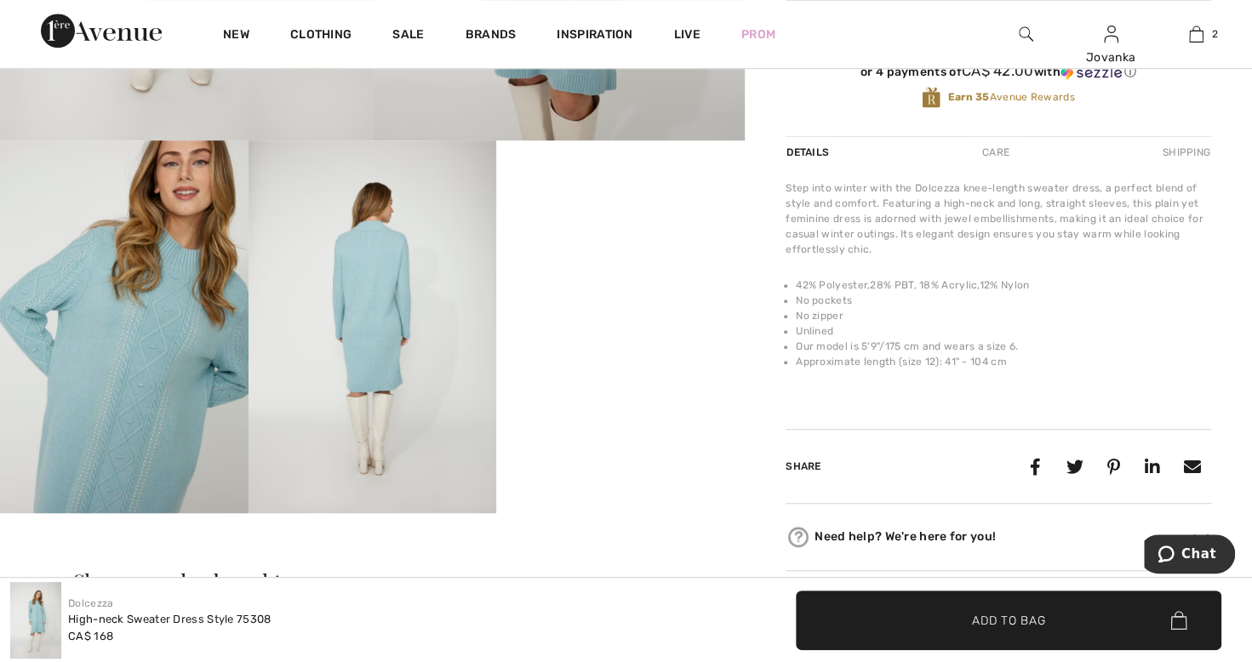
scroll to position [517, 0]
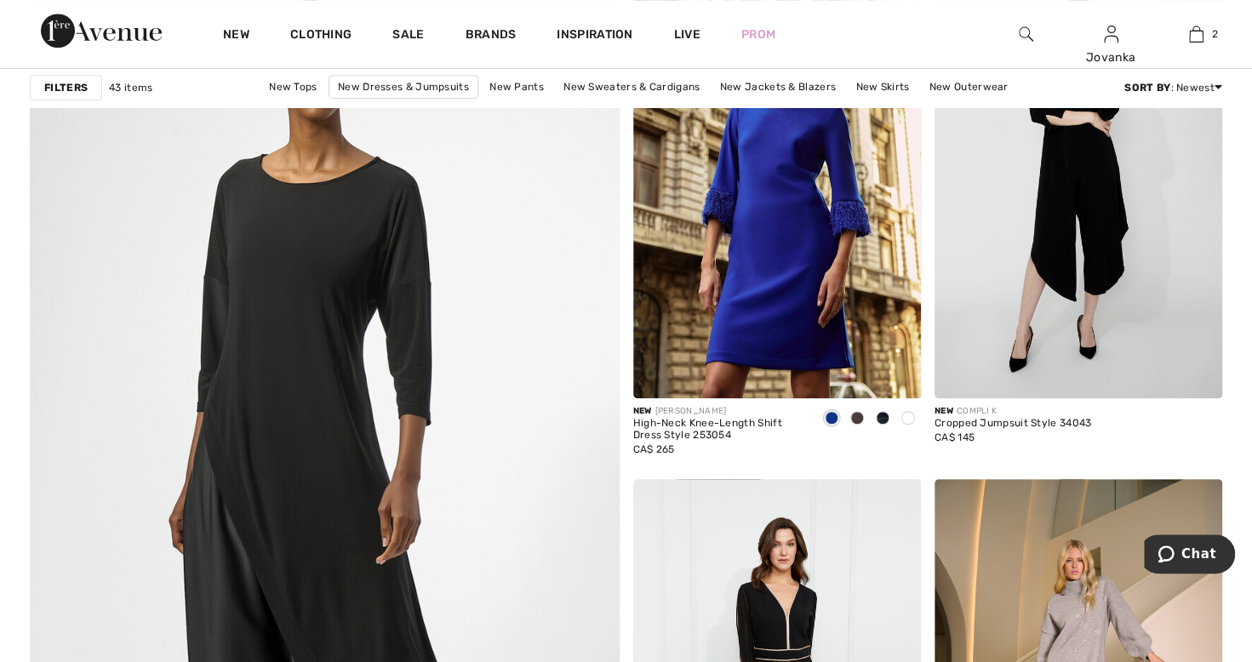
scroll to position [4292, 0]
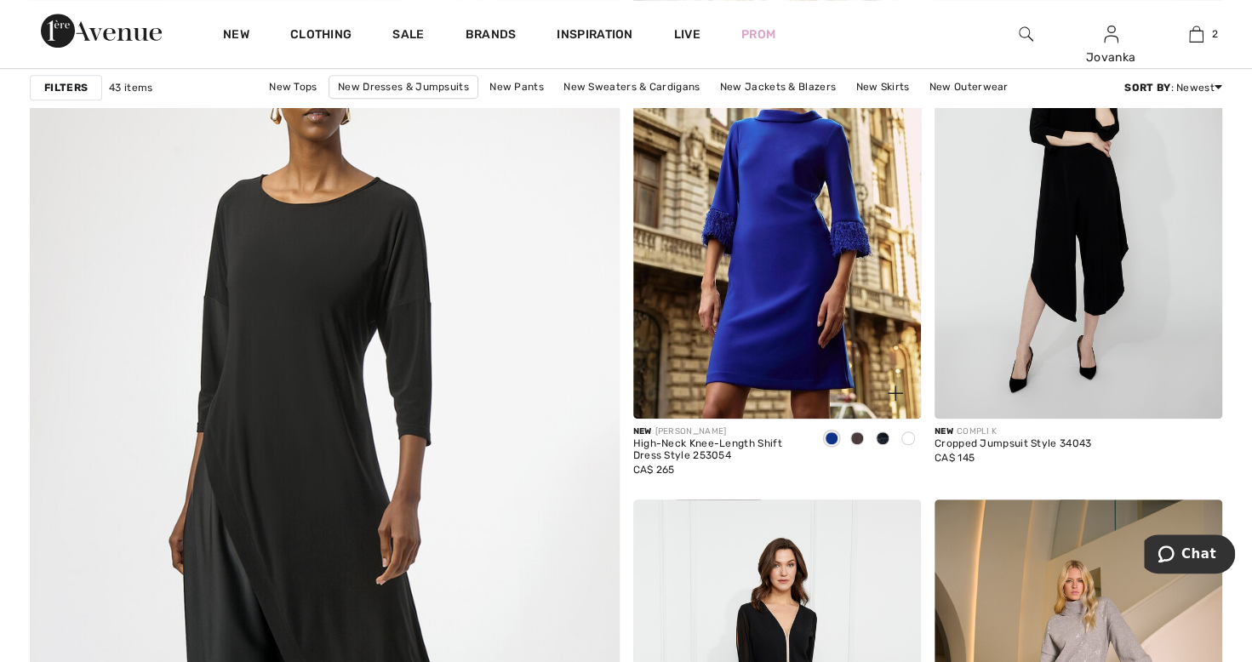
click at [857, 444] on div at bounding box center [857, 439] width 26 height 28
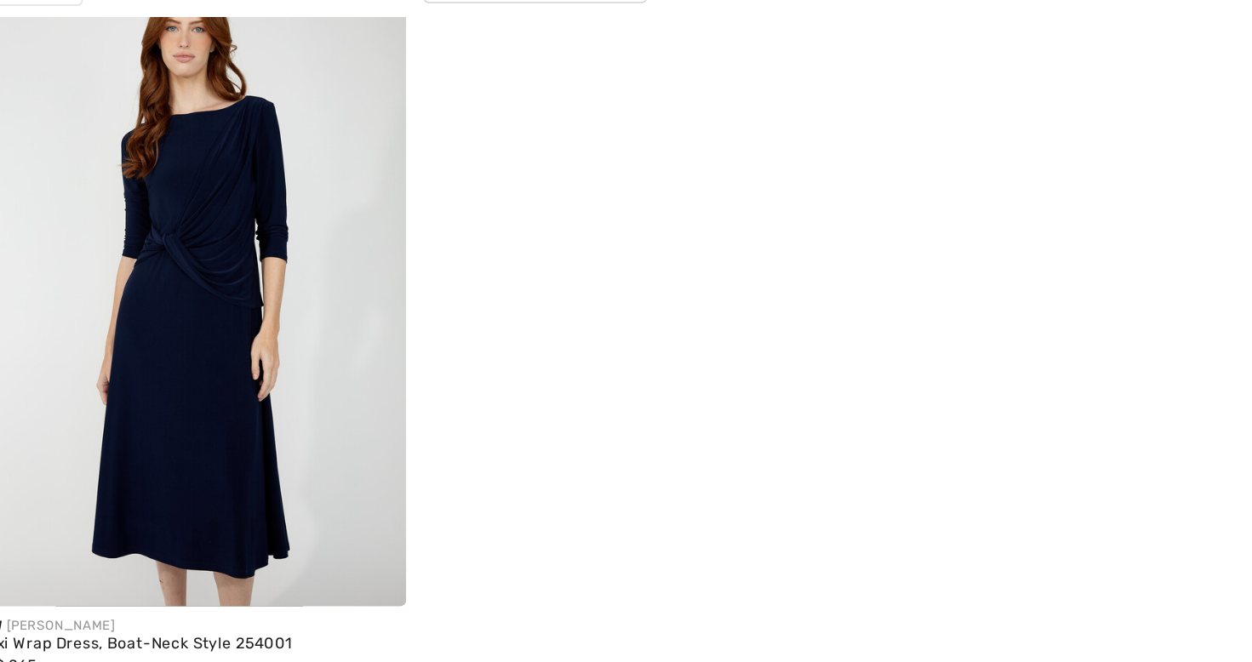
scroll to position [6971, 0]
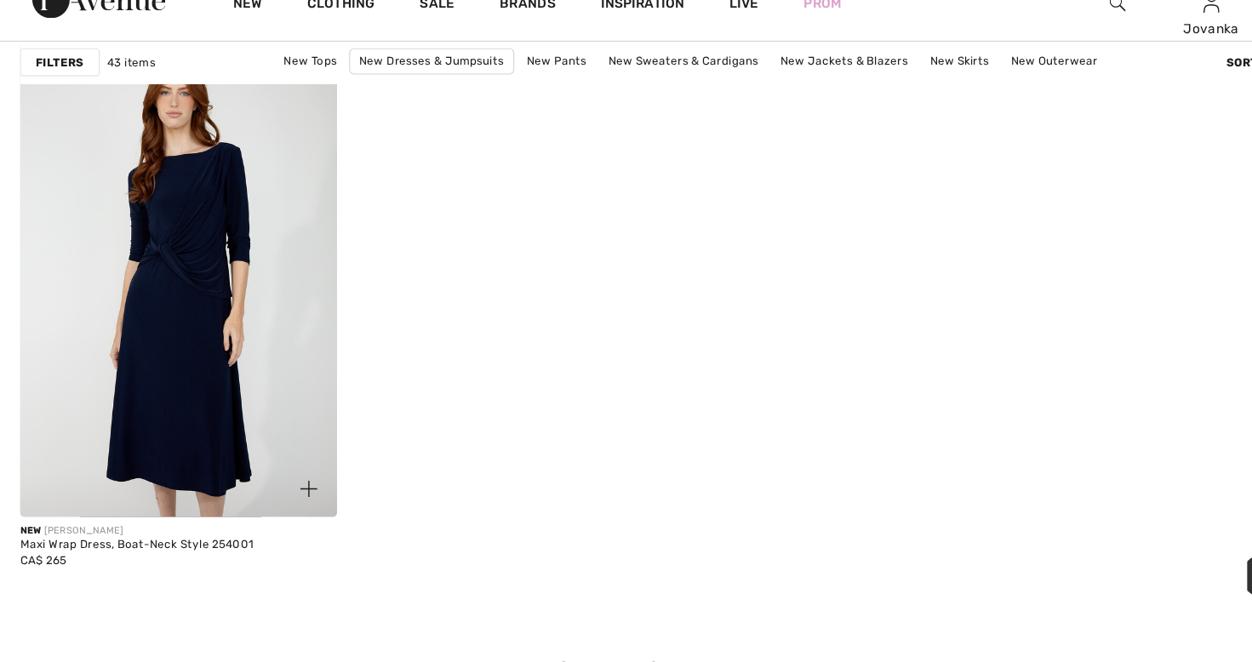
click at [143, 387] on img at bounding box center [174, 284] width 288 height 431
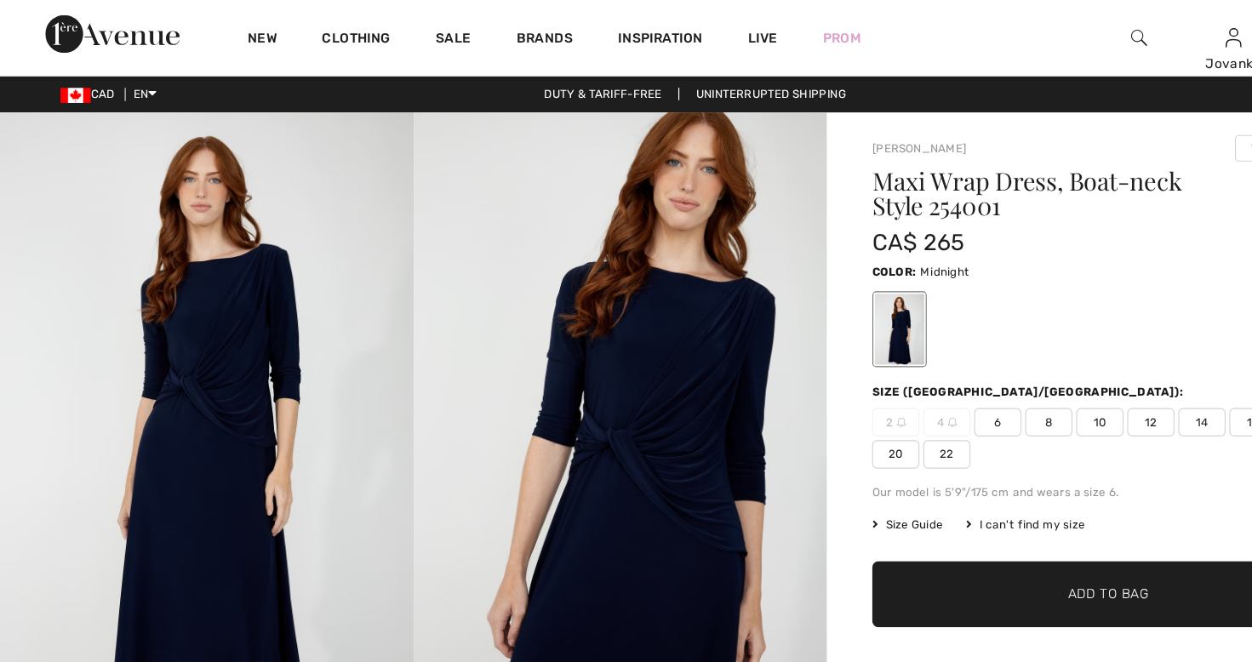
click at [1036, 385] on span "12" at bounding box center [1036, 381] width 43 height 26
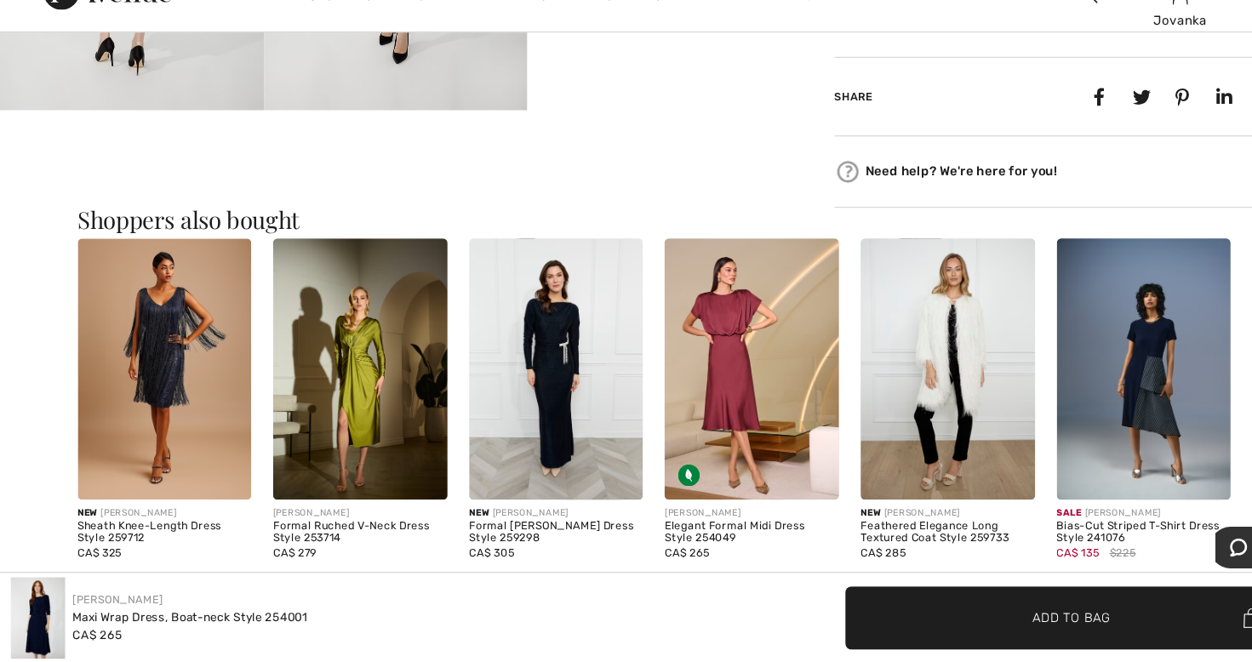
scroll to position [892, 0]
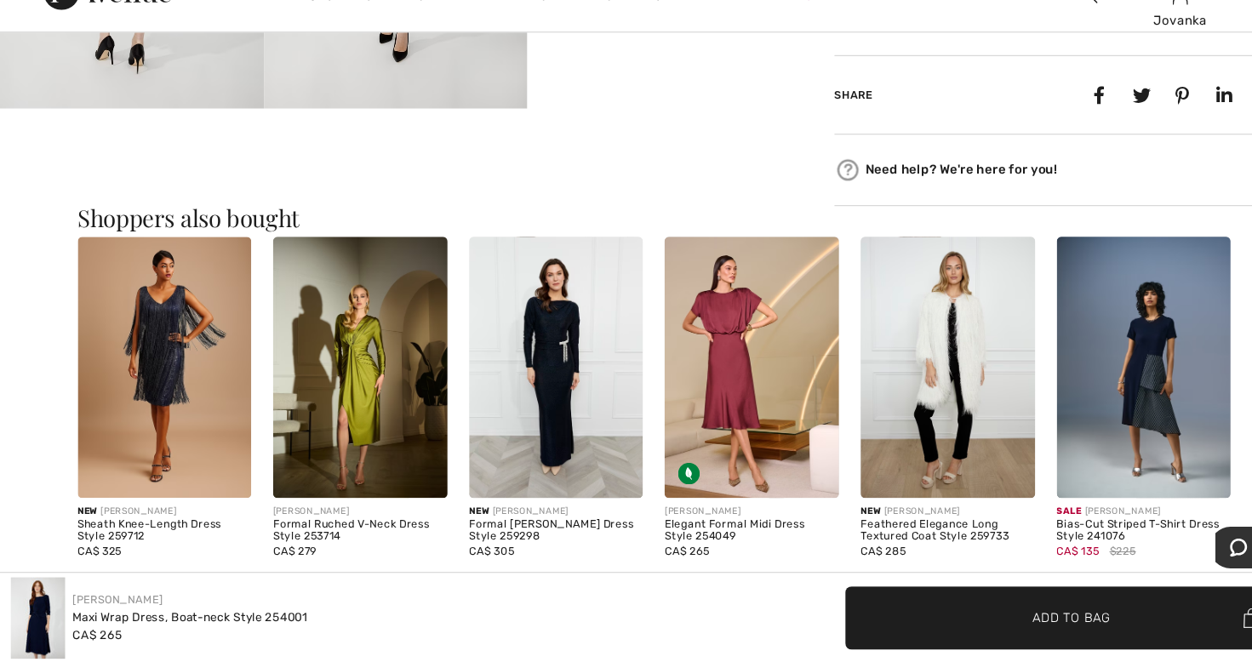
click at [731, 419] on img at bounding box center [707, 384] width 164 height 246
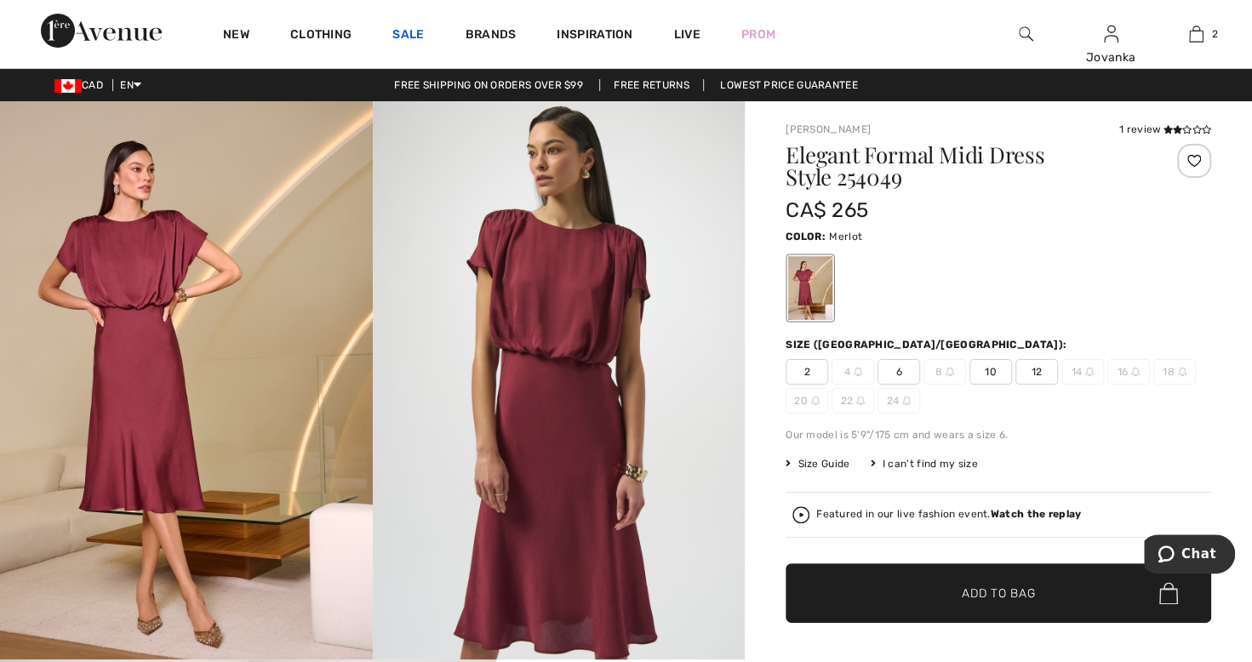
click at [408, 34] on link "Sale" at bounding box center [407, 36] width 31 height 18
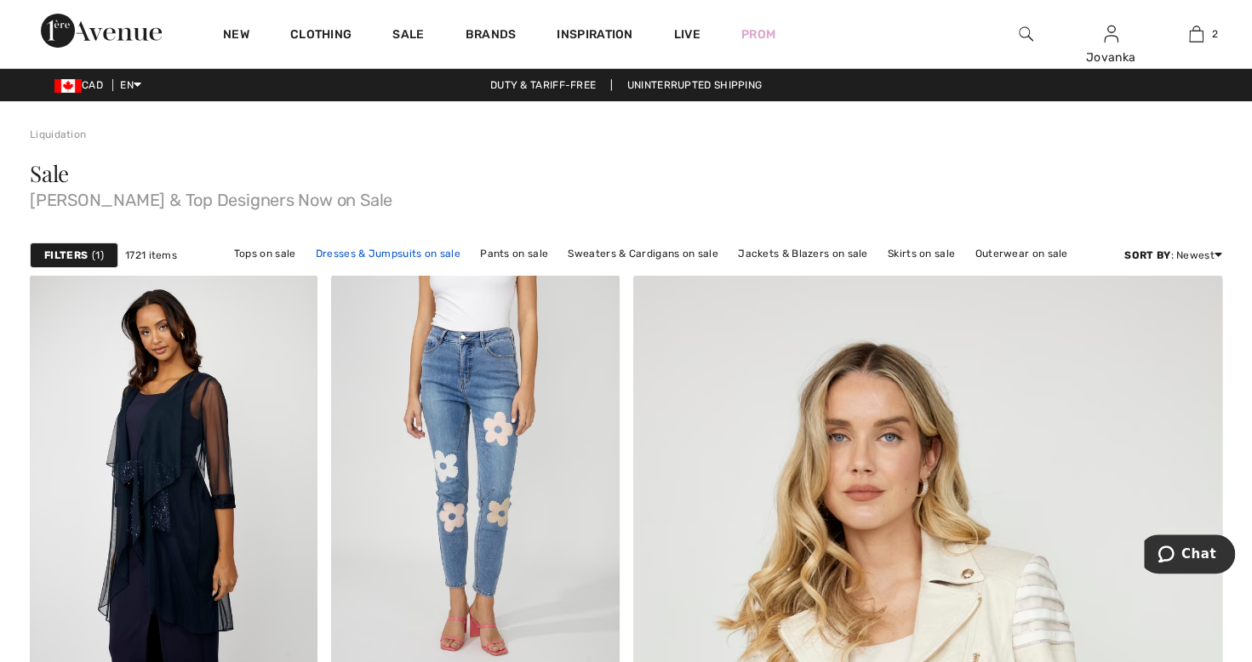
click at [363, 259] on link "Dresses & Jumpsuits on sale" at bounding box center [388, 254] width 162 height 22
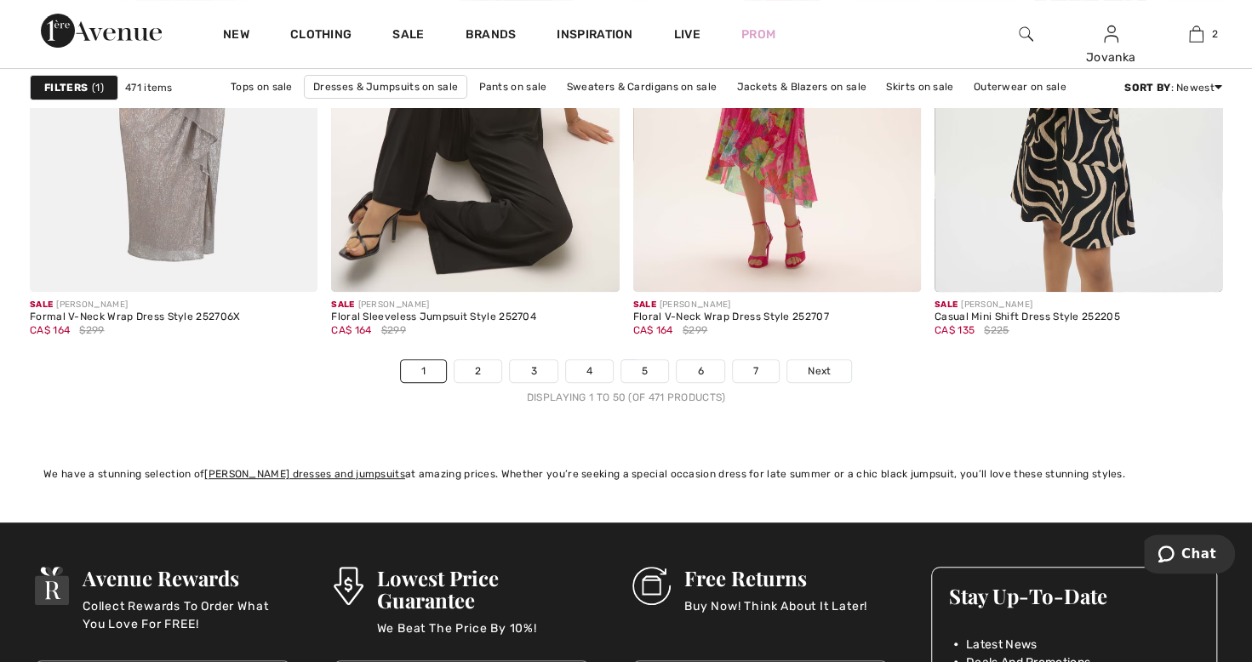
scroll to position [7677, 0]
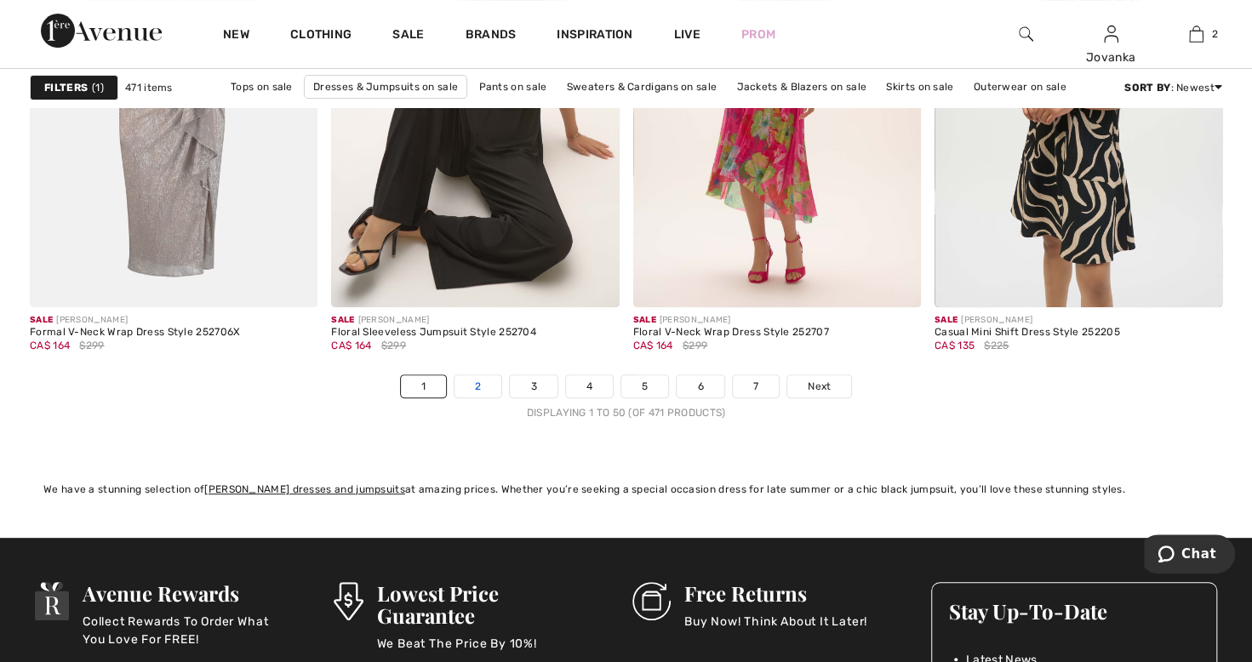
click at [478, 386] on link "2" at bounding box center [477, 386] width 47 height 22
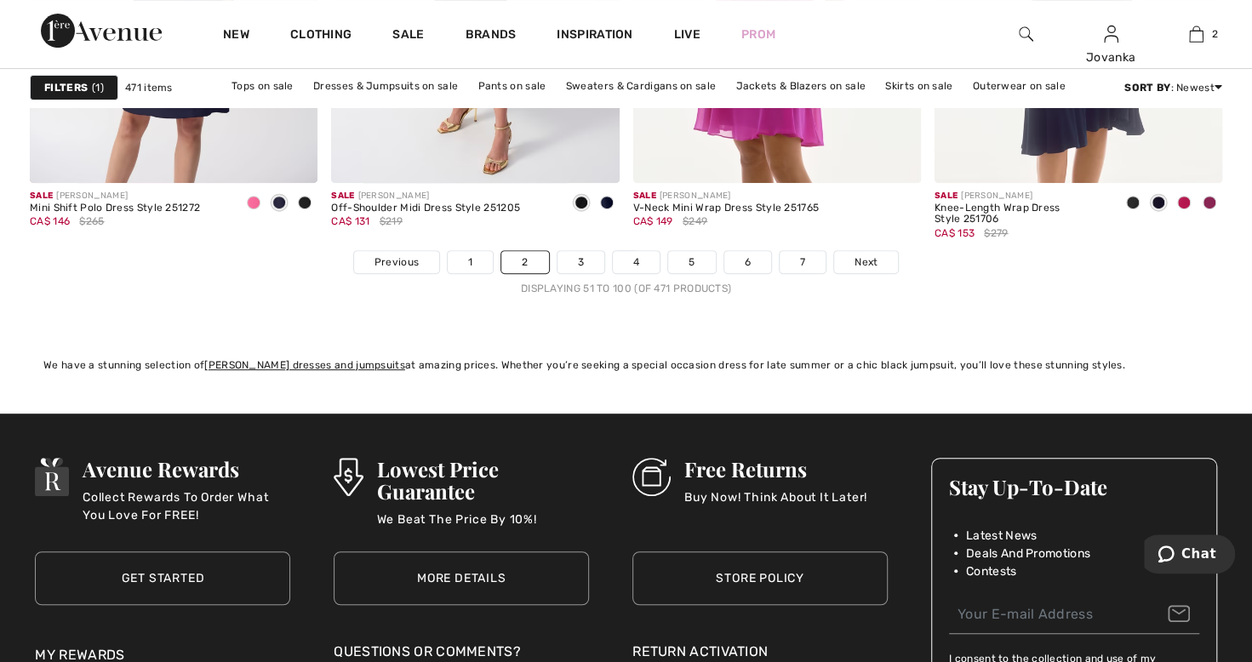
scroll to position [7802, 0]
click at [579, 254] on link "3" at bounding box center [580, 262] width 47 height 22
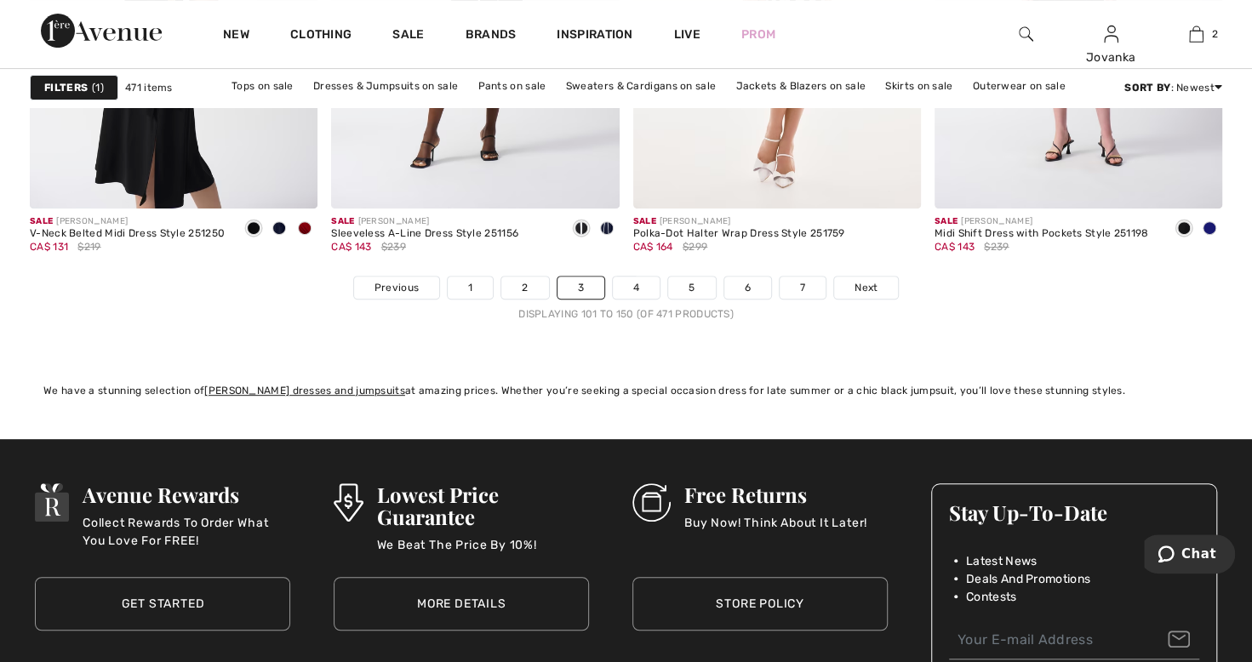
scroll to position [7779, 0]
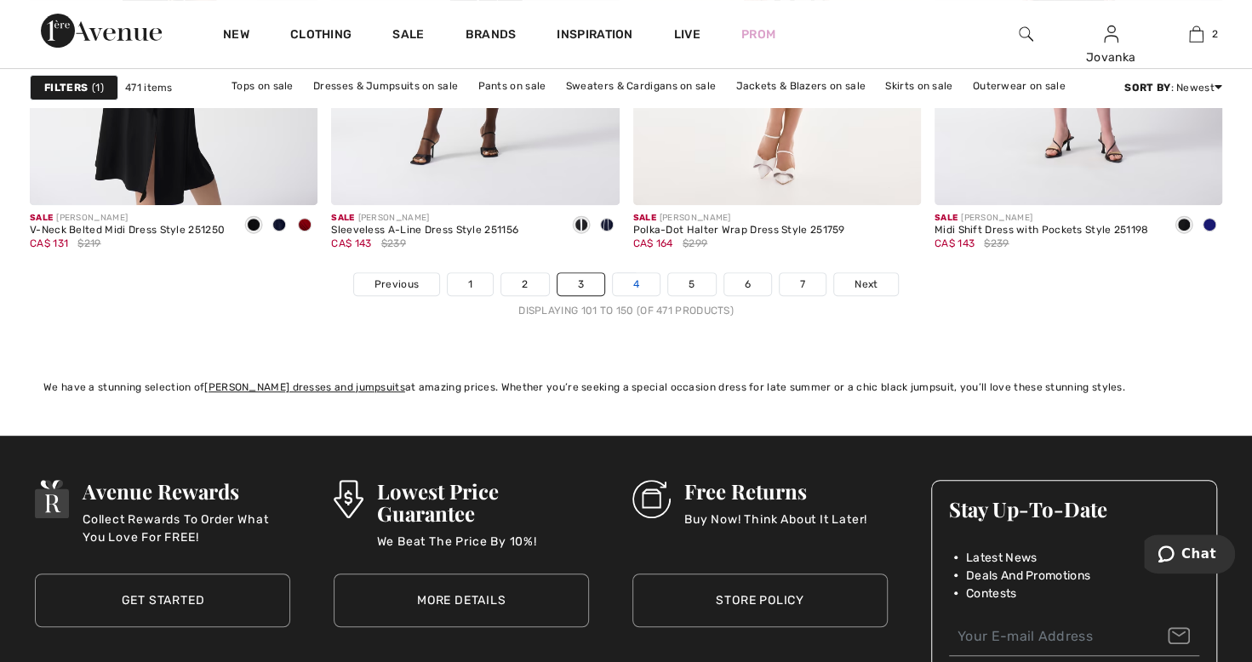
click at [642, 279] on link "4" at bounding box center [636, 284] width 47 height 22
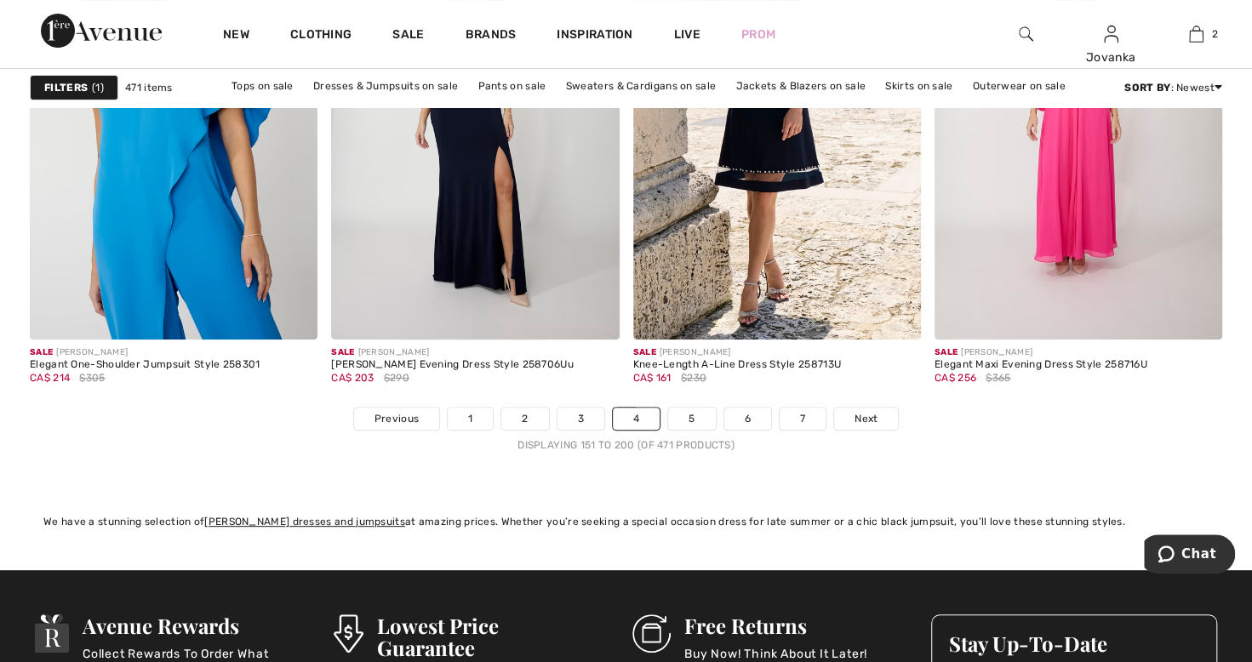
scroll to position [7646, 0]
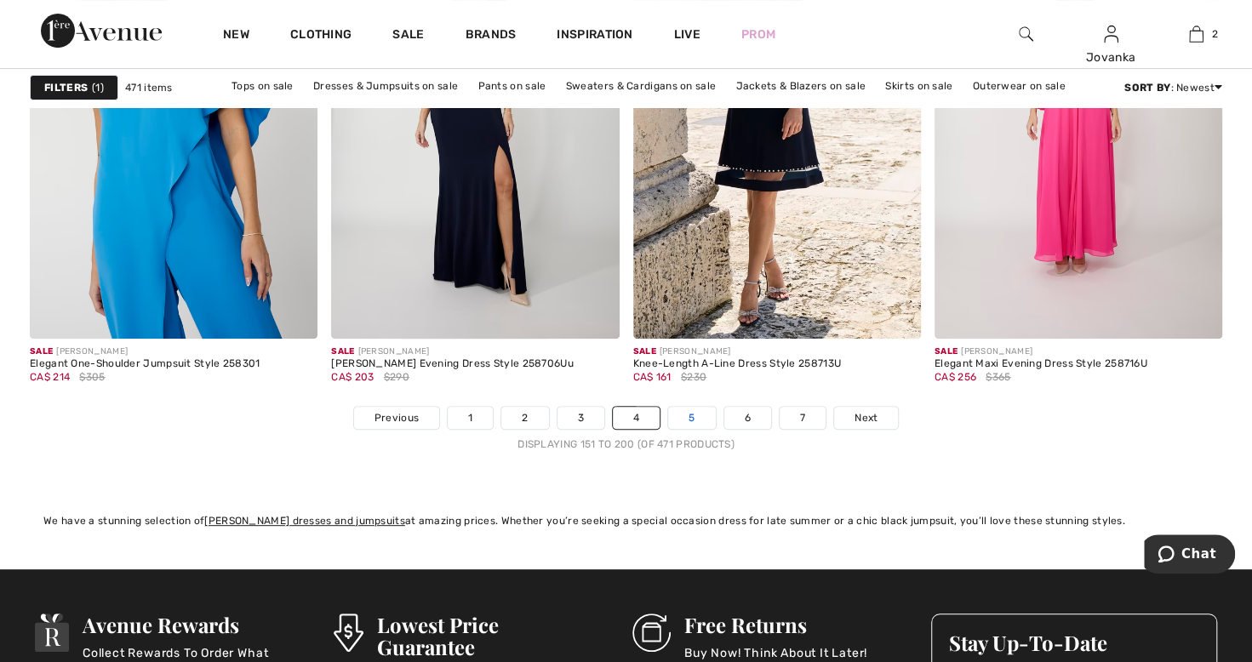
click at [702, 420] on link "5" at bounding box center [691, 418] width 47 height 22
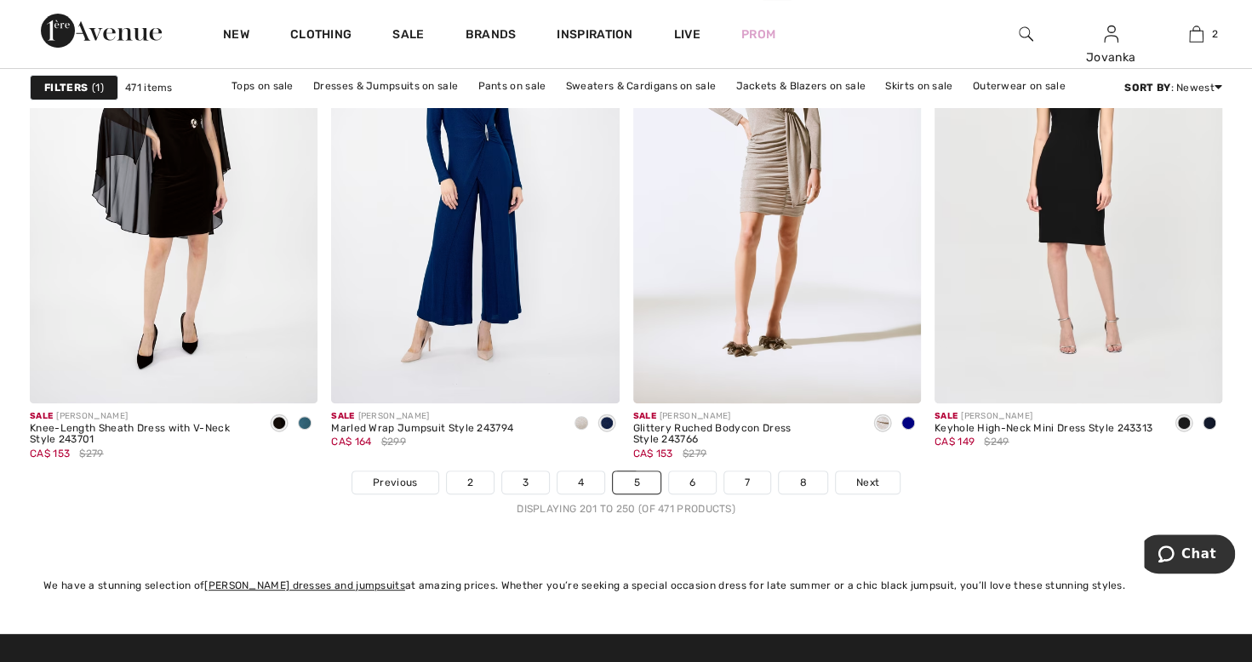
scroll to position [7583, 0]
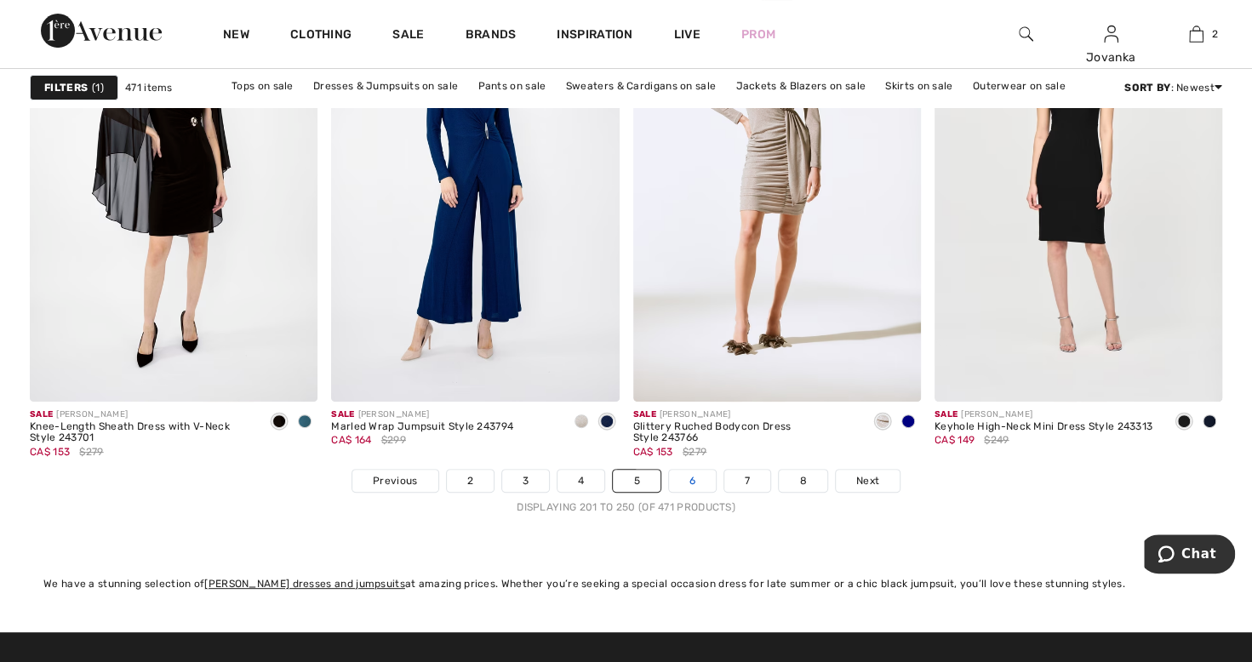
click at [686, 475] on link "6" at bounding box center [692, 481] width 47 height 22
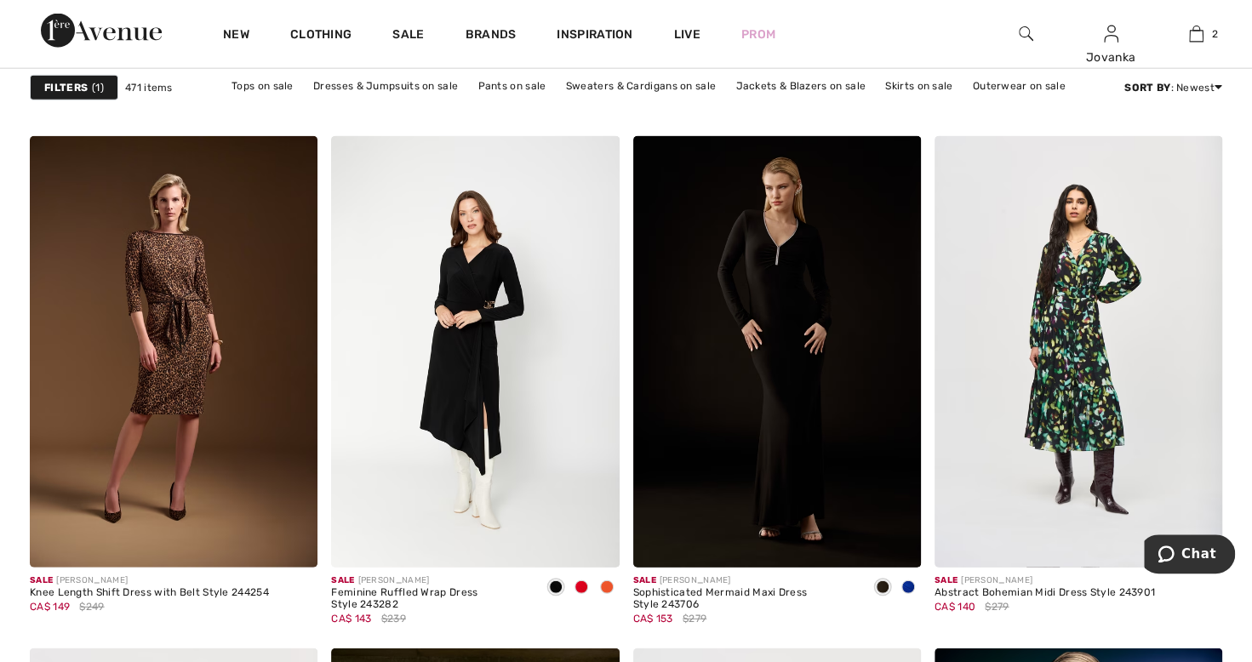
scroll to position [2364, 0]
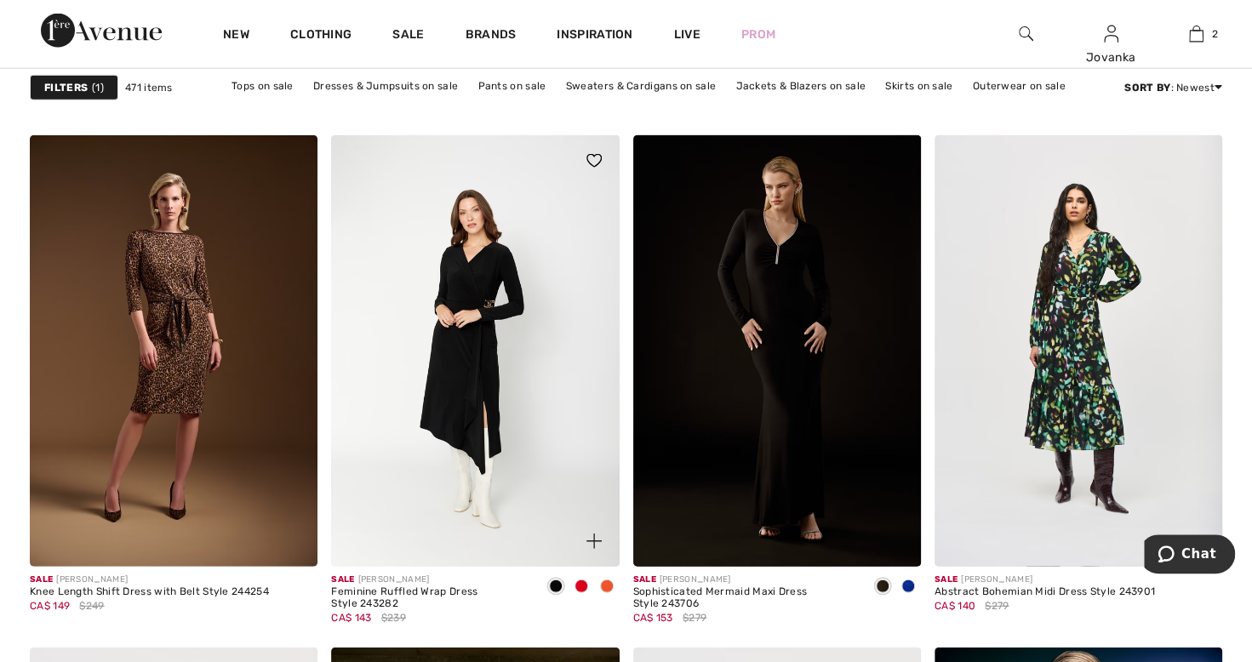
click at [617, 593] on div at bounding box center [607, 588] width 26 height 28
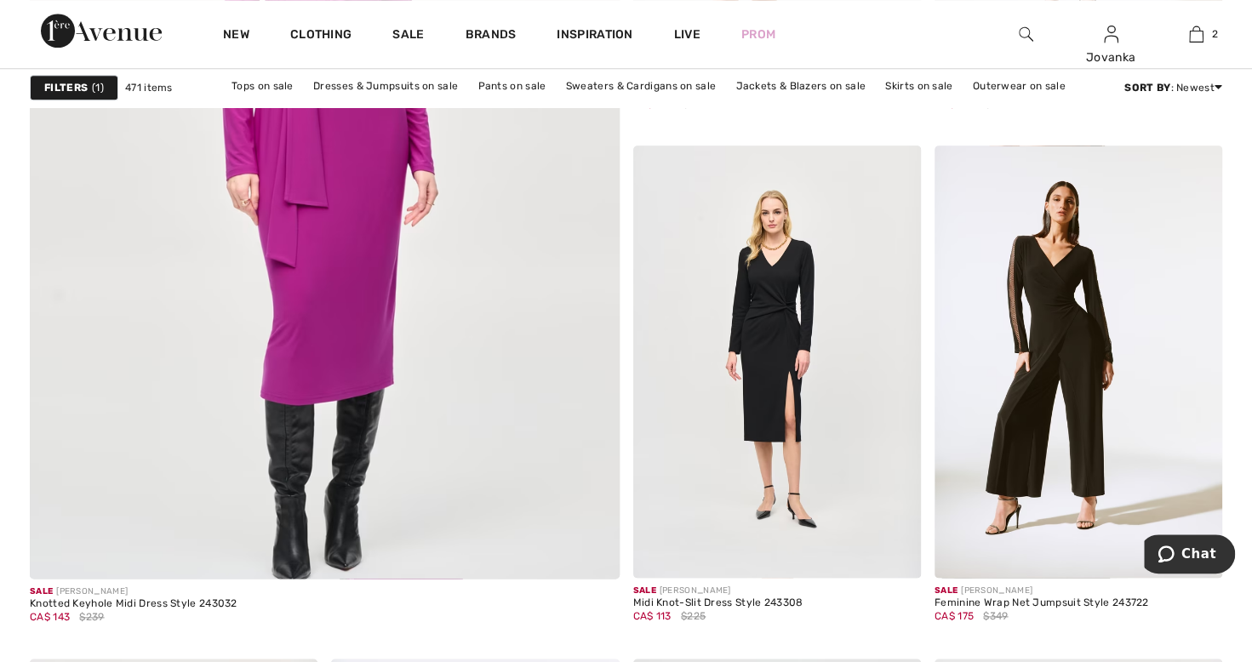
scroll to position [4650, 0]
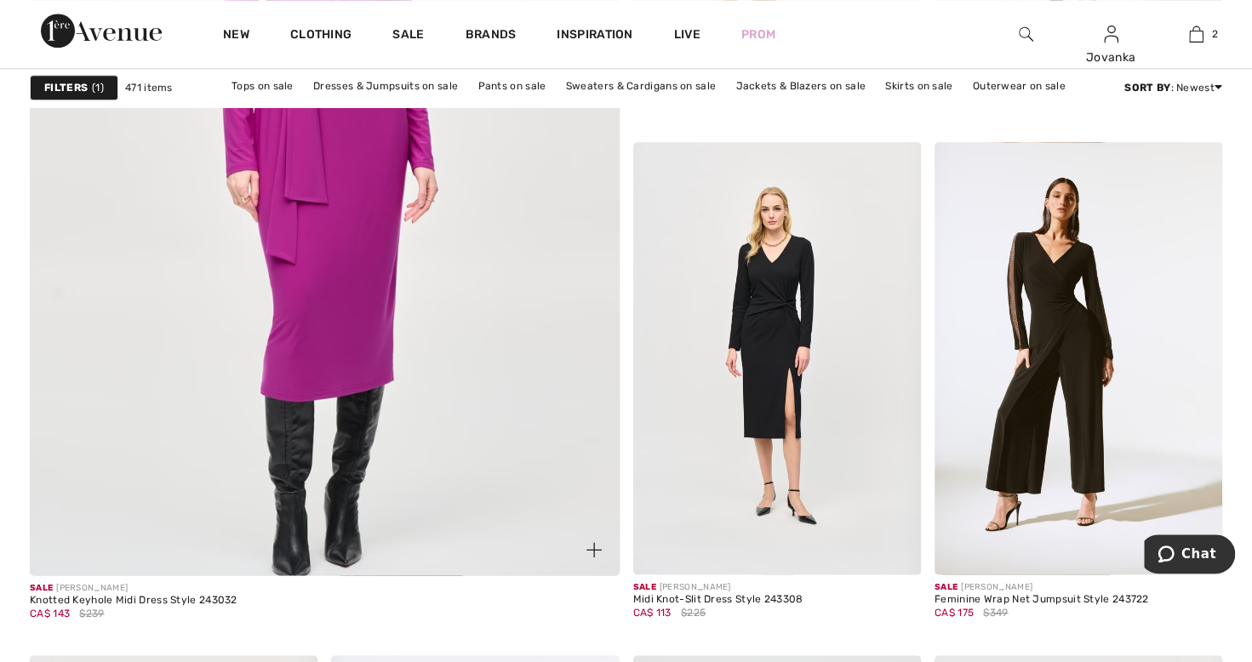
click at [125, 606] on div "CA$ 143 $239" at bounding box center [134, 613] width 208 height 15
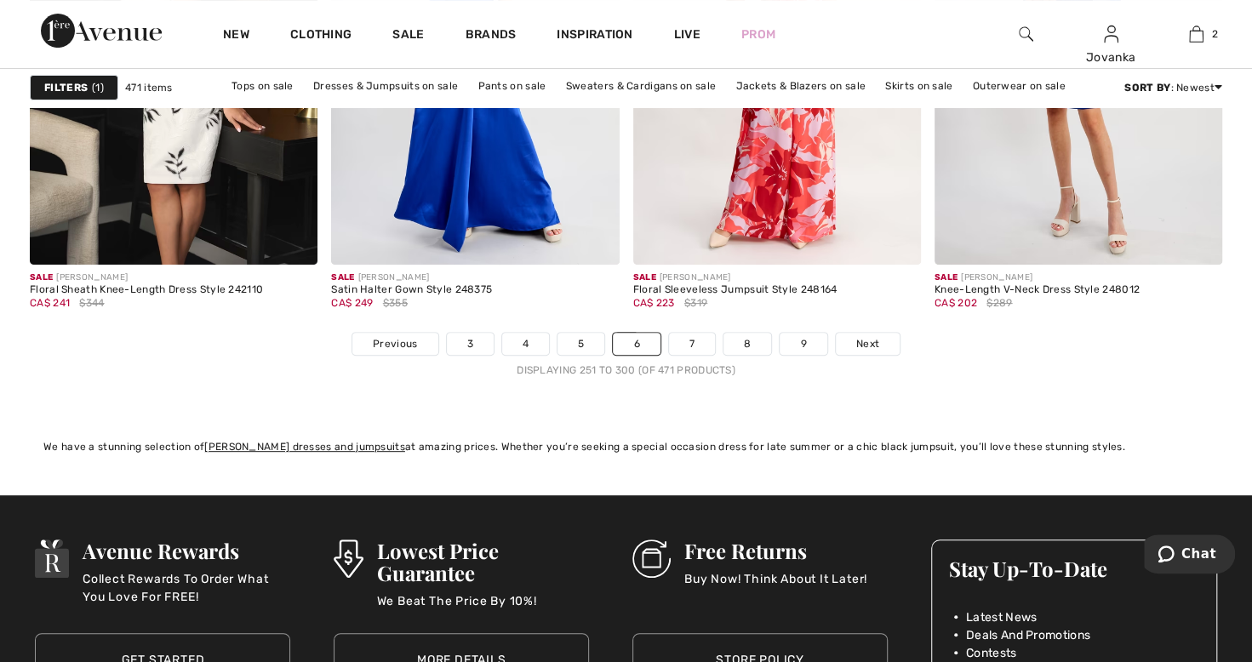
scroll to position [7731, 0]
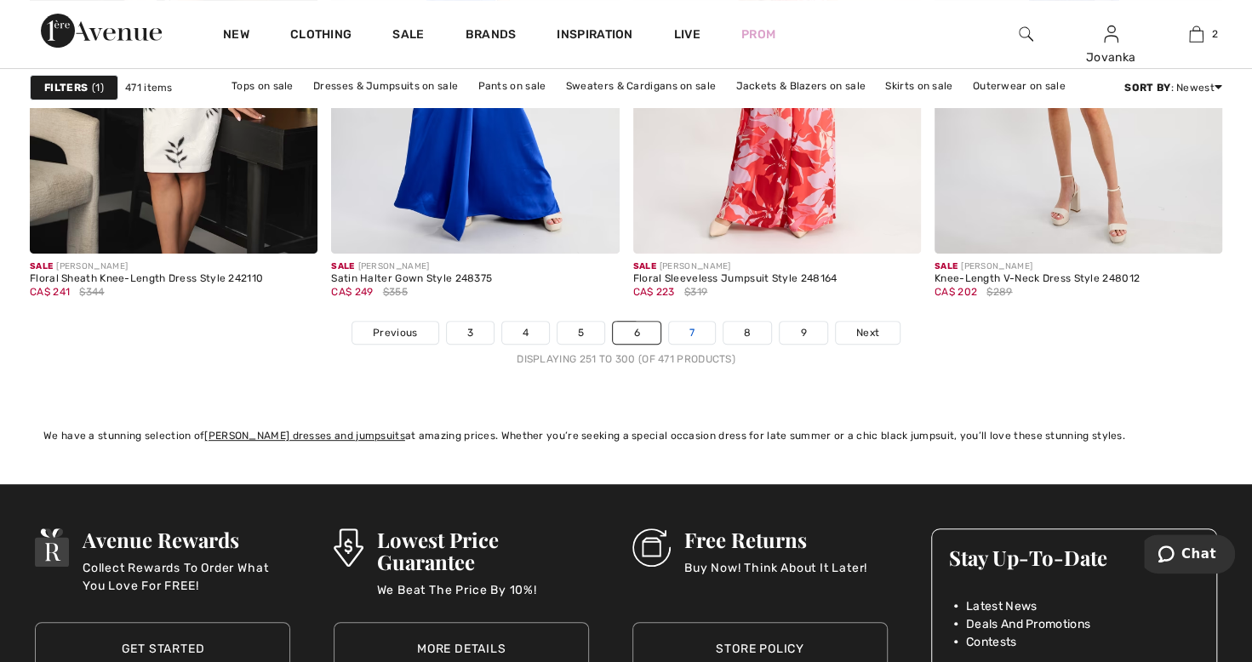
click at [688, 335] on link "7" at bounding box center [692, 333] width 46 height 22
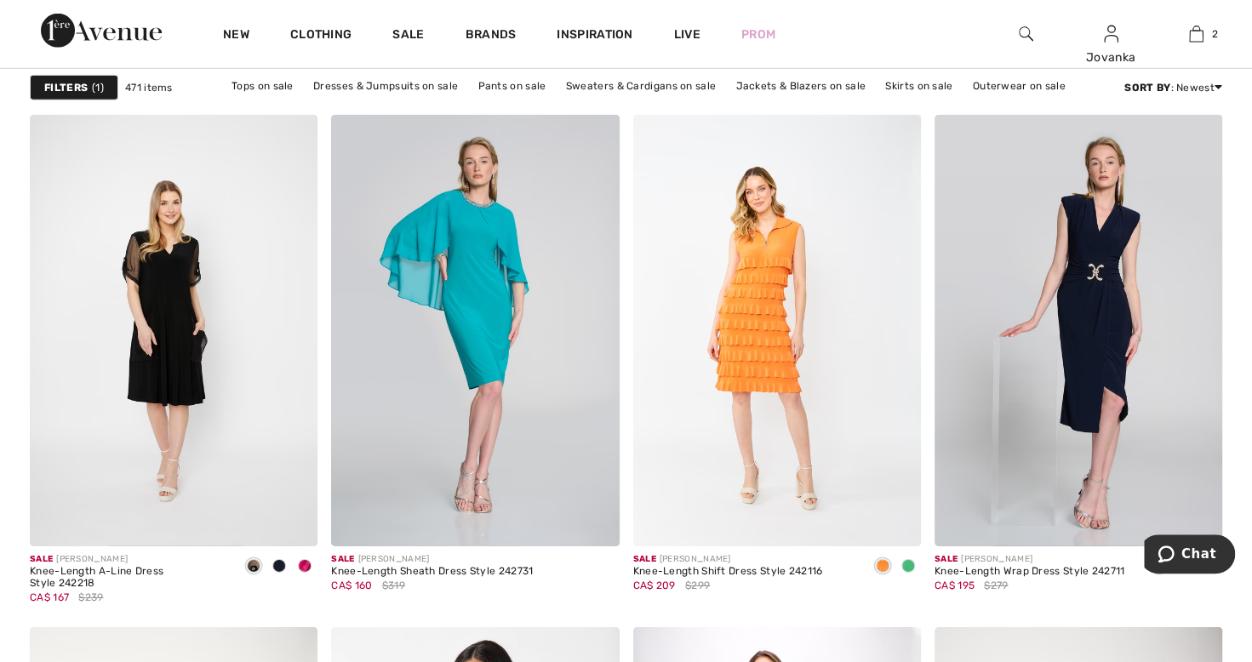
scroll to position [2907, 0]
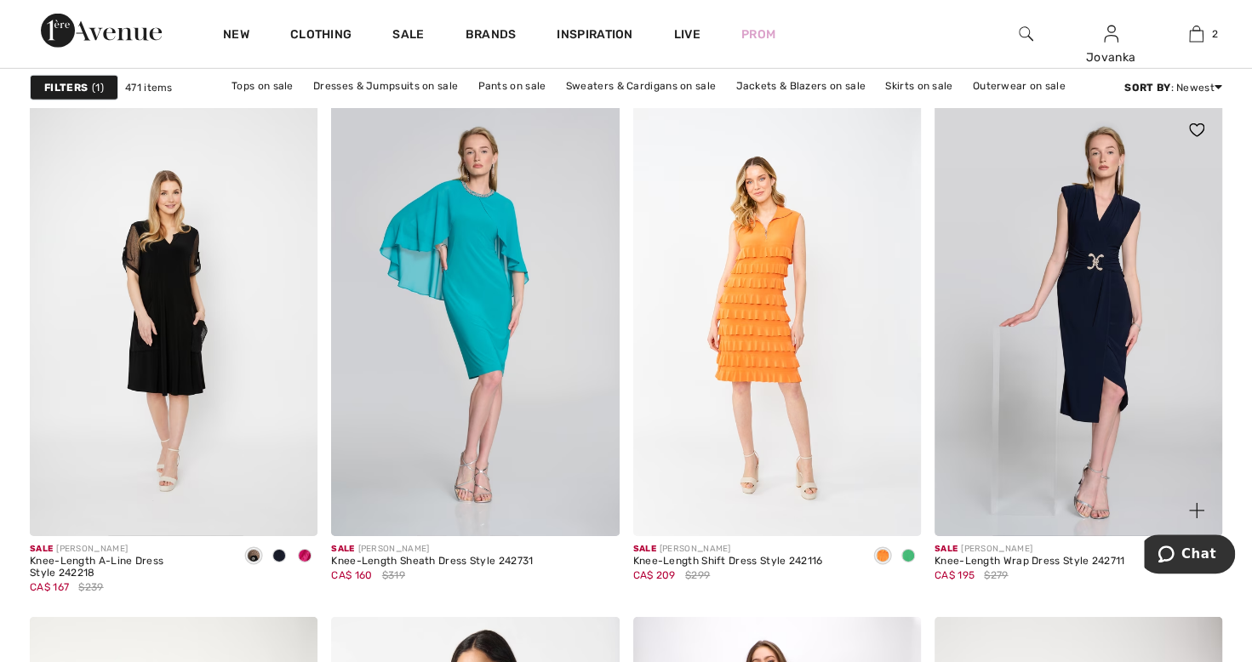
click at [1126, 403] on img at bounding box center [1078, 320] width 288 height 431
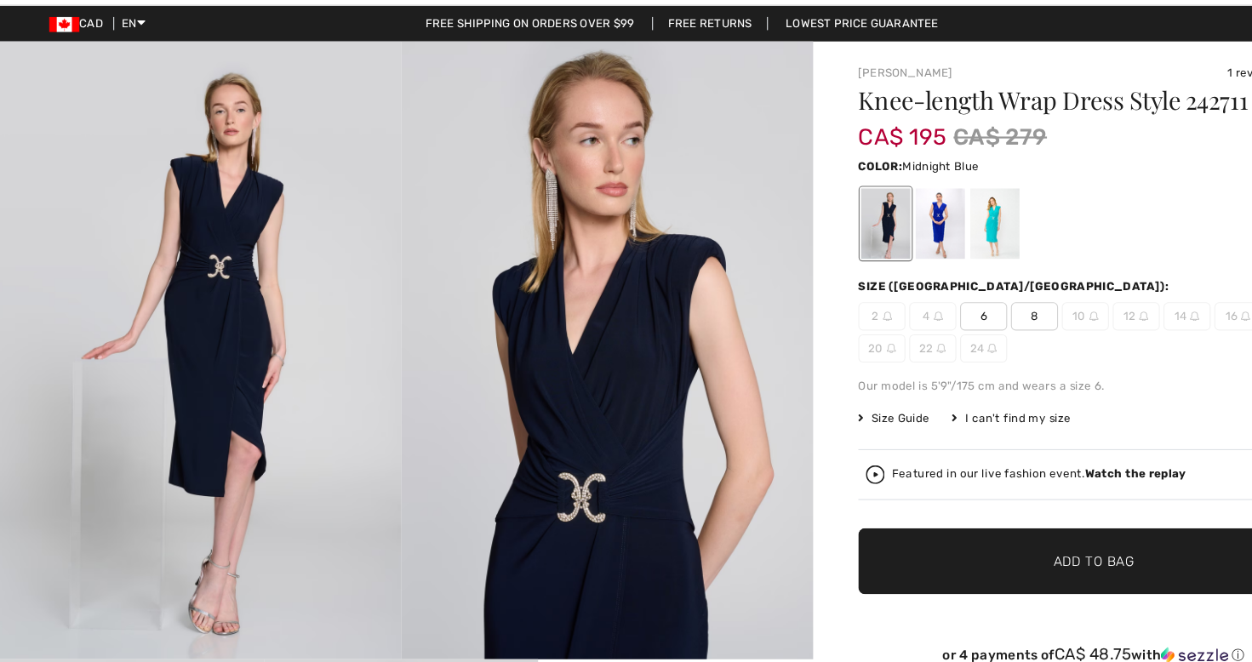
scroll to position [3, 0]
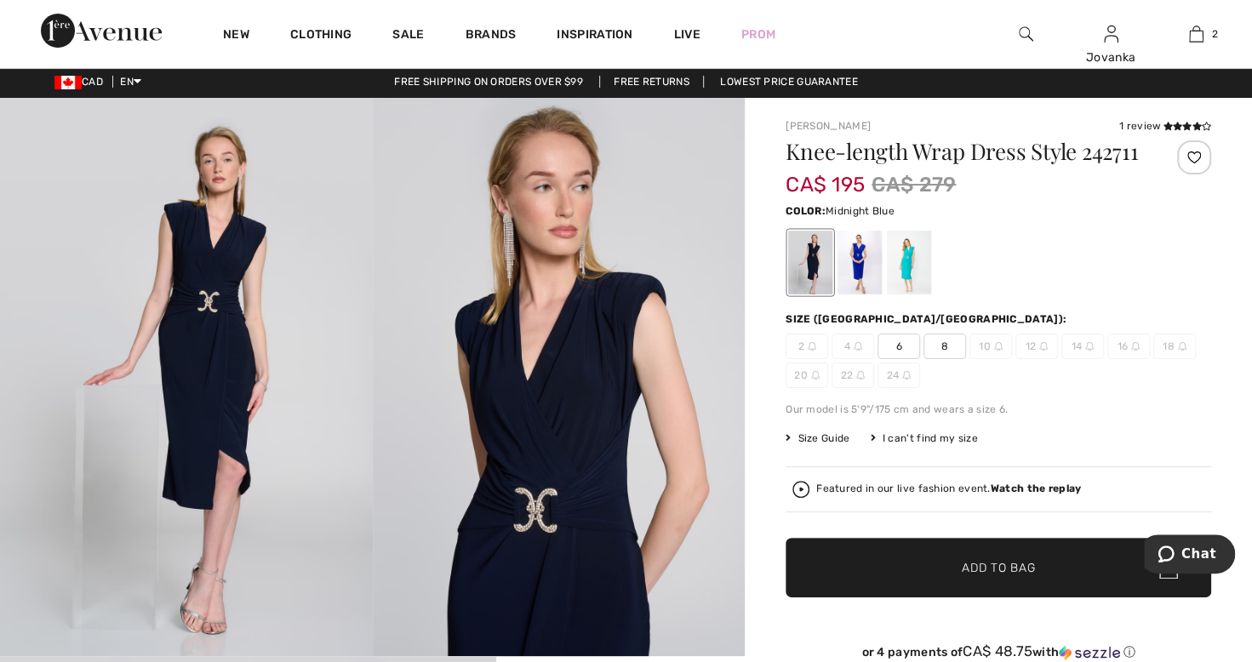
click at [863, 274] on div at bounding box center [859, 263] width 44 height 64
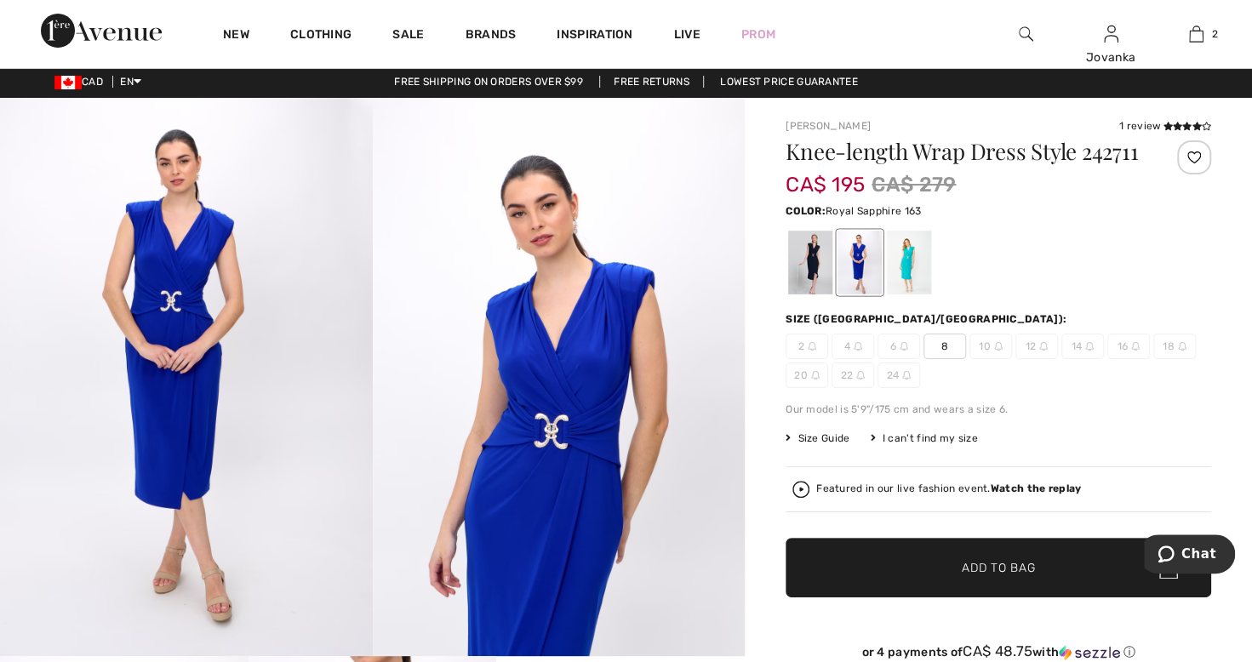
click at [915, 281] on div at bounding box center [909, 263] width 44 height 64
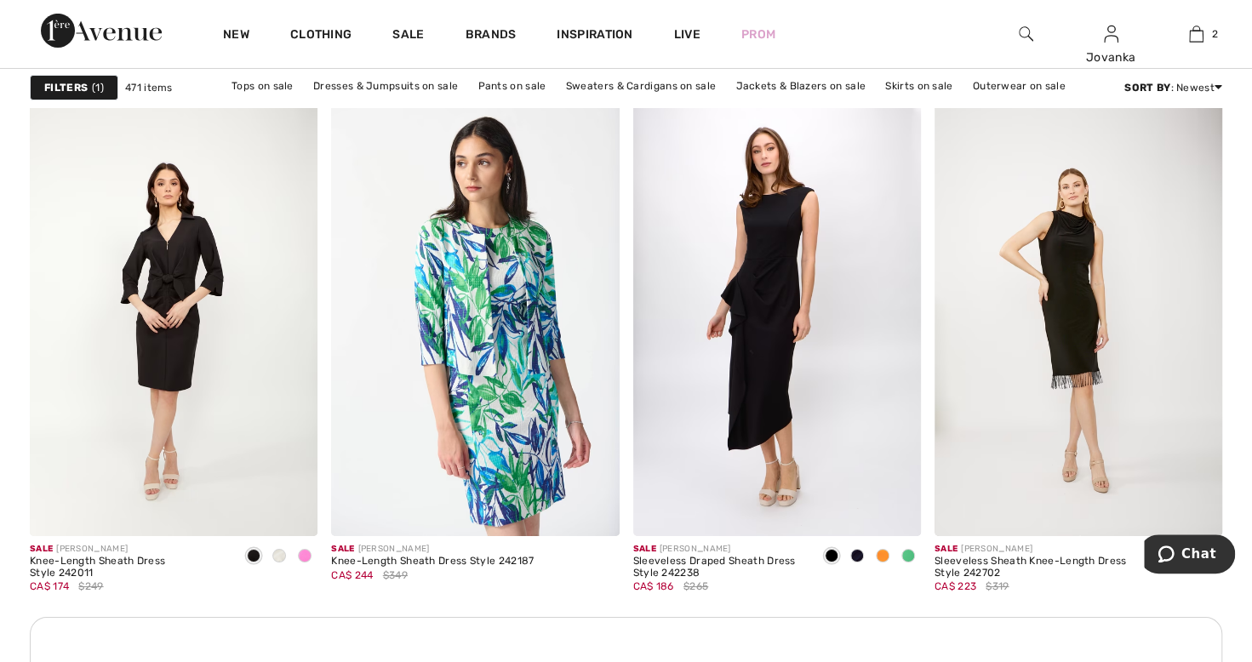
scroll to position [3421, 0]
click at [888, 551] on span at bounding box center [883, 555] width 14 height 14
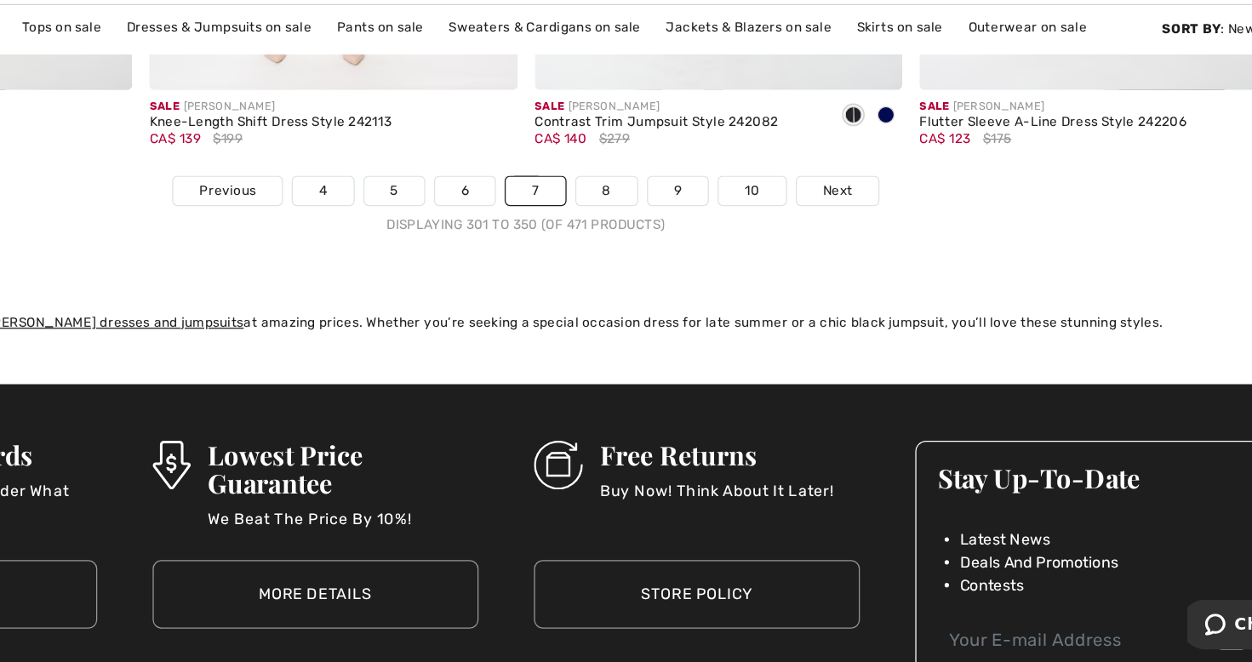
scroll to position [7849, 0]
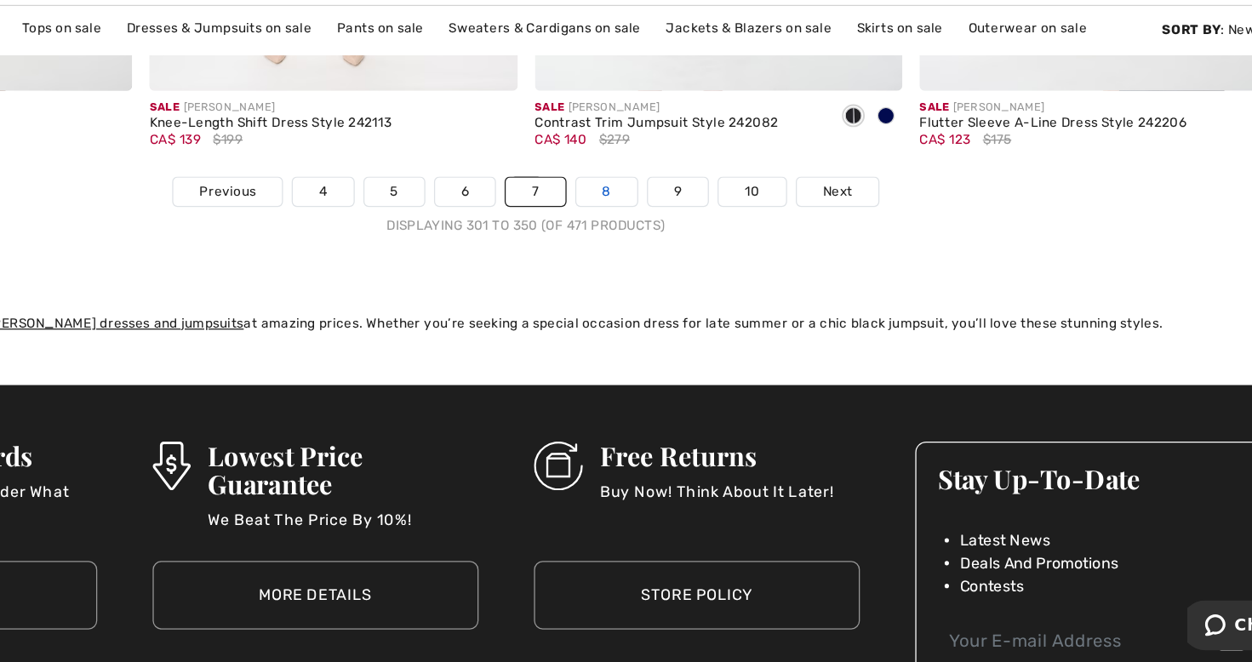
click at [701, 203] on link "8" at bounding box center [689, 214] width 48 height 22
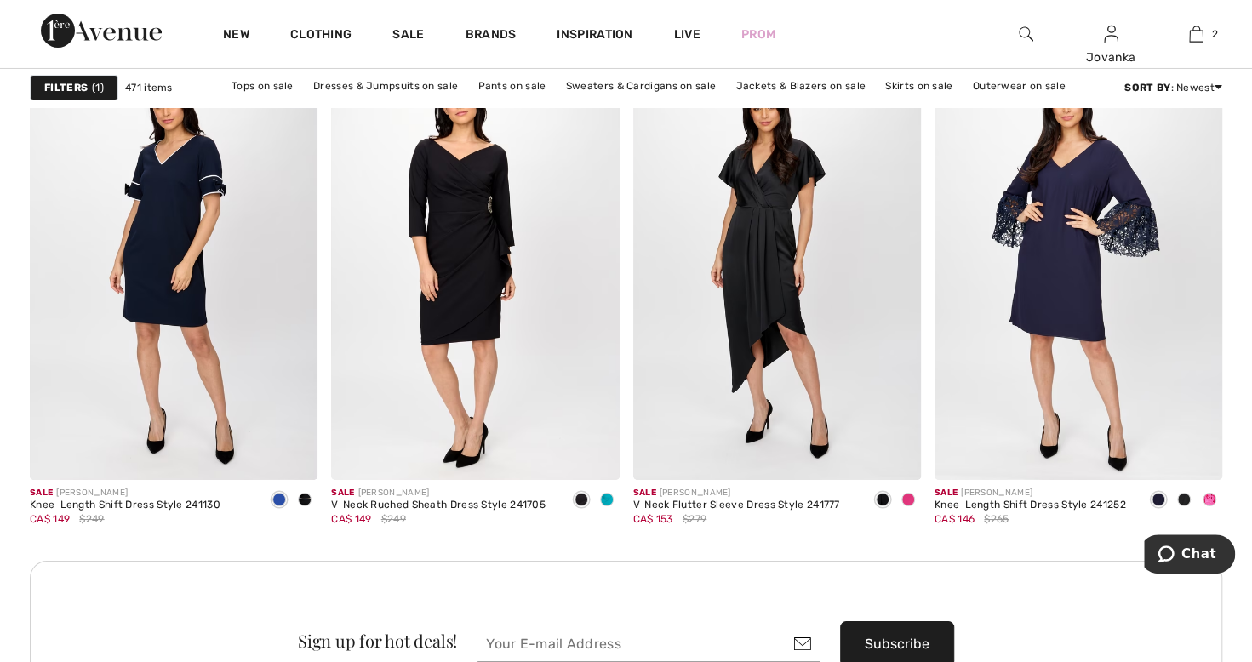
scroll to position [3479, 0]
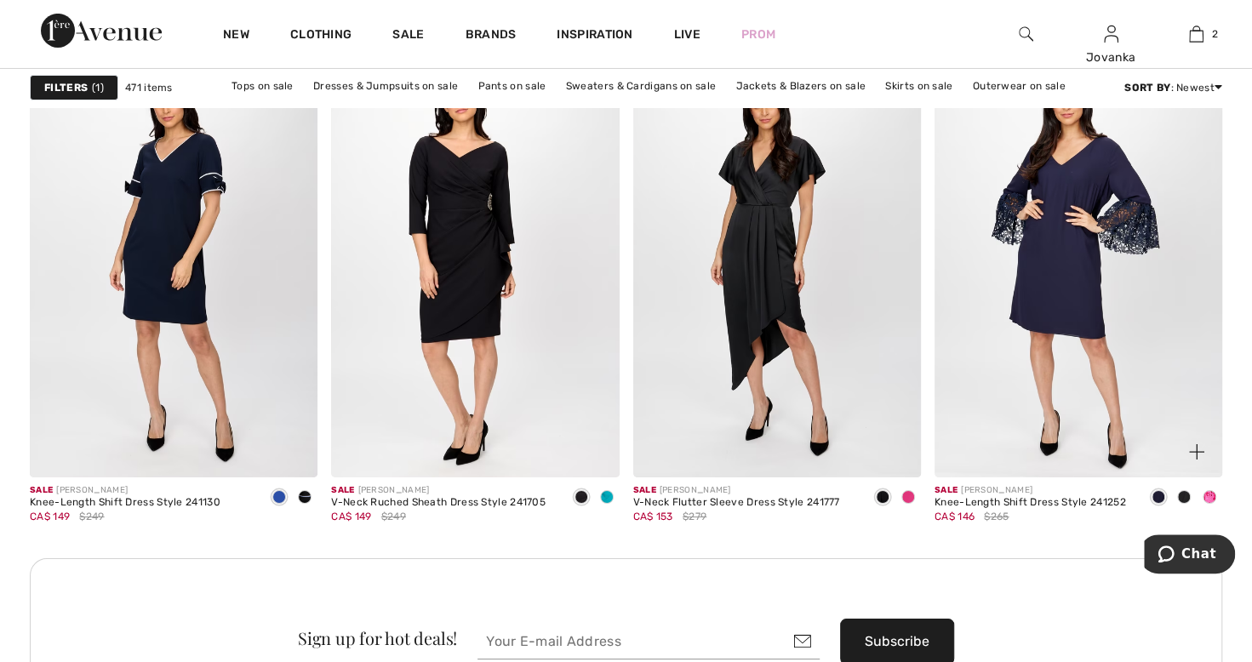
click at [1213, 499] on span at bounding box center [1209, 497] width 14 height 14
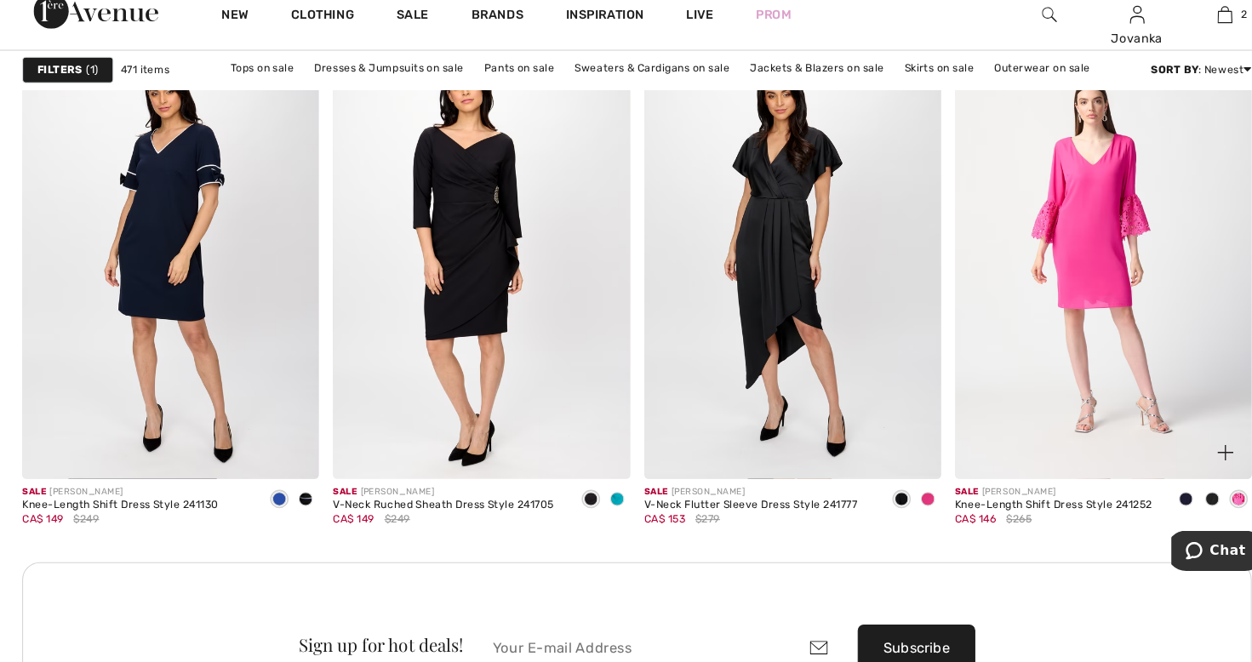
scroll to position [3477, 0]
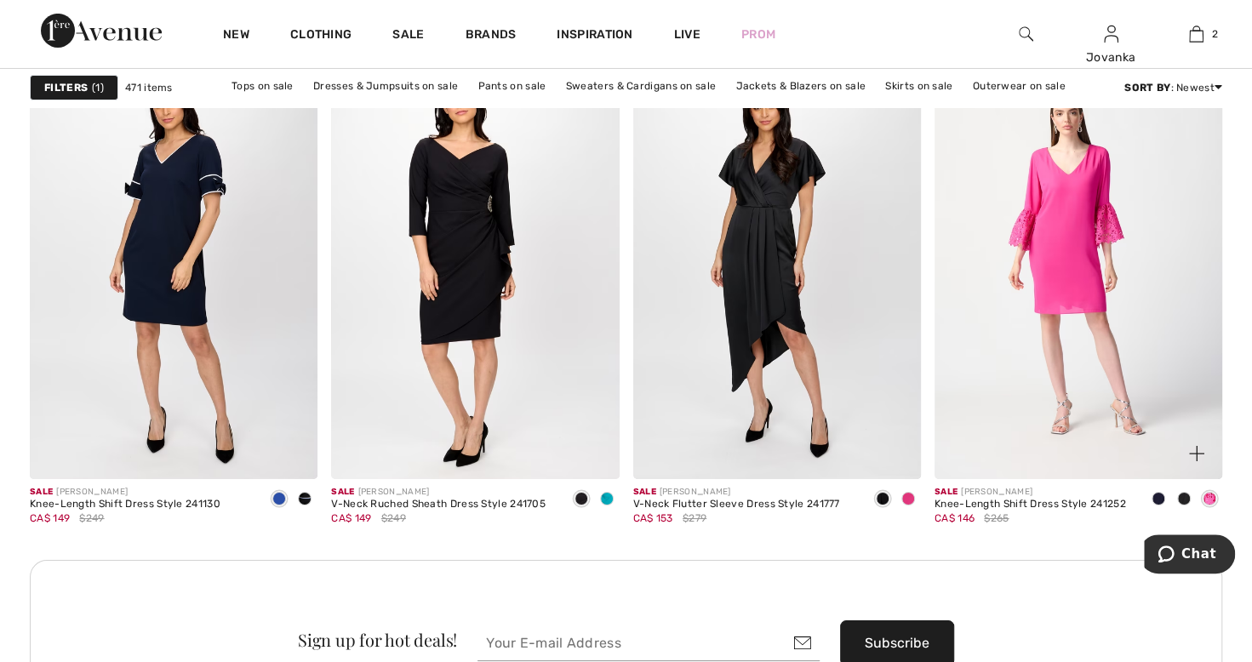
click at [1179, 502] on span at bounding box center [1184, 499] width 14 height 14
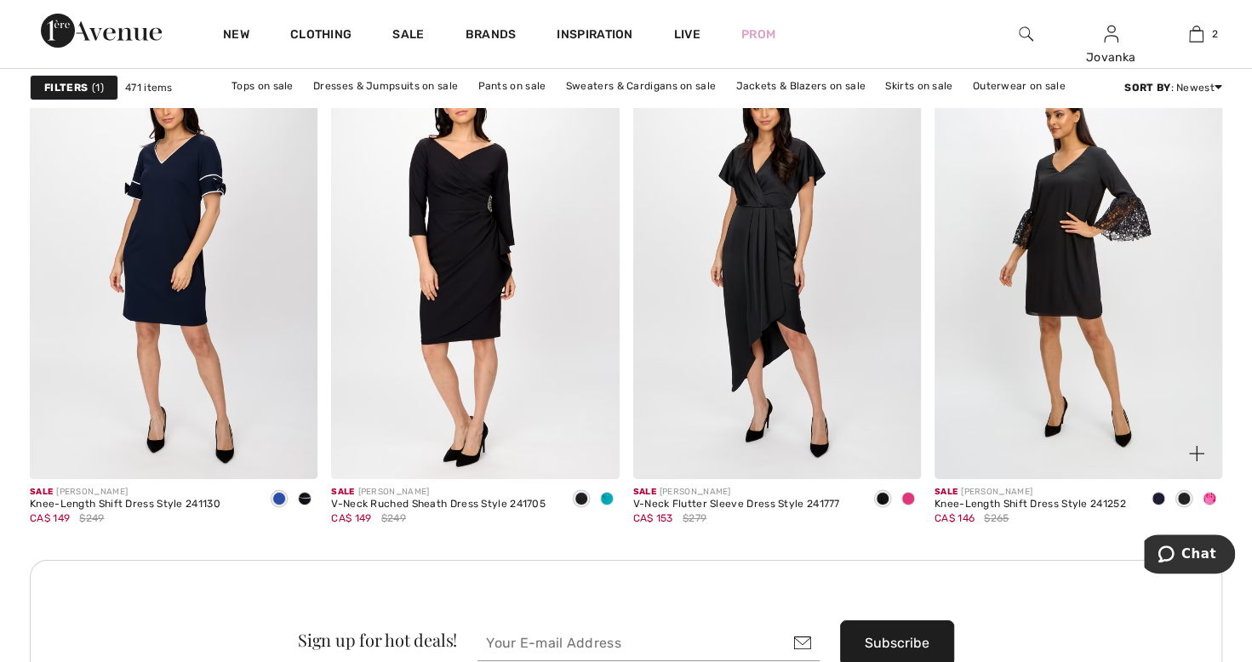
click at [1120, 357] on img at bounding box center [1078, 262] width 288 height 431
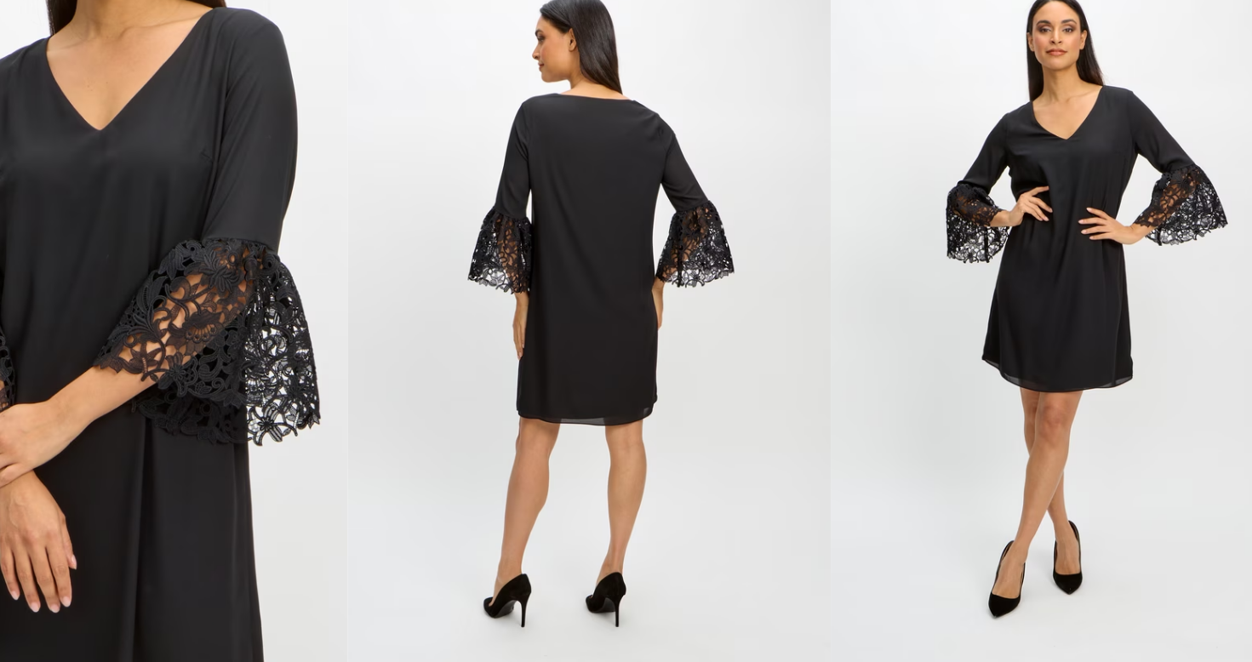
scroll to position [522, 0]
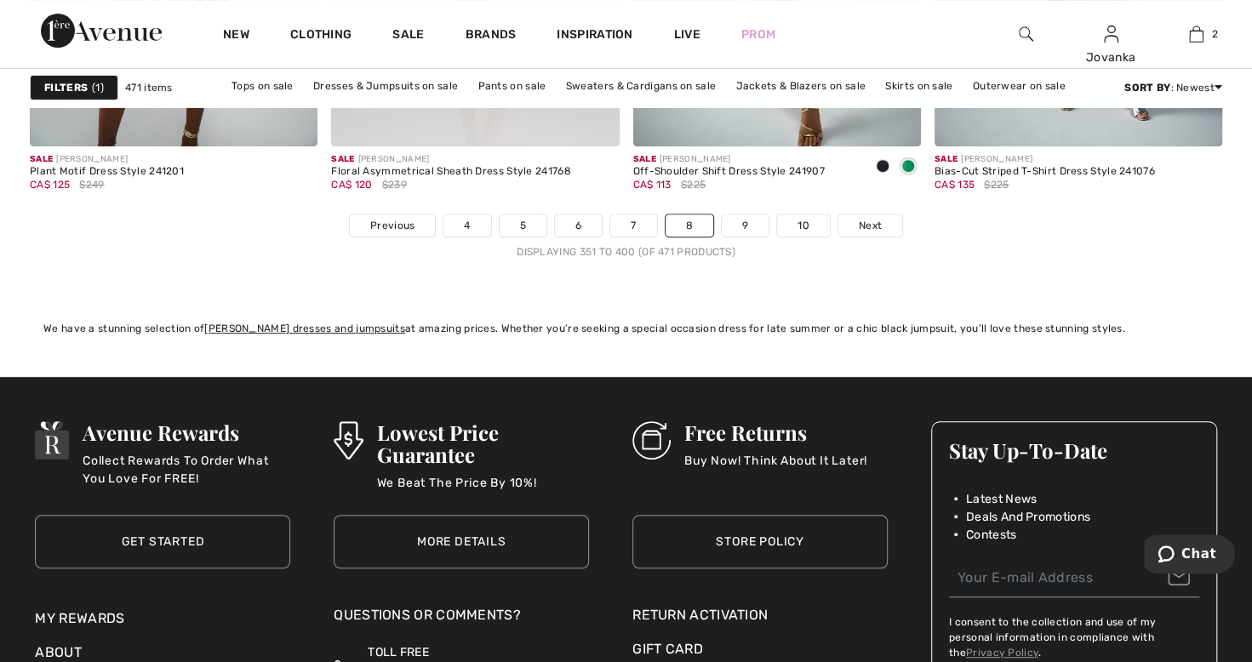
scroll to position [7841, 0]
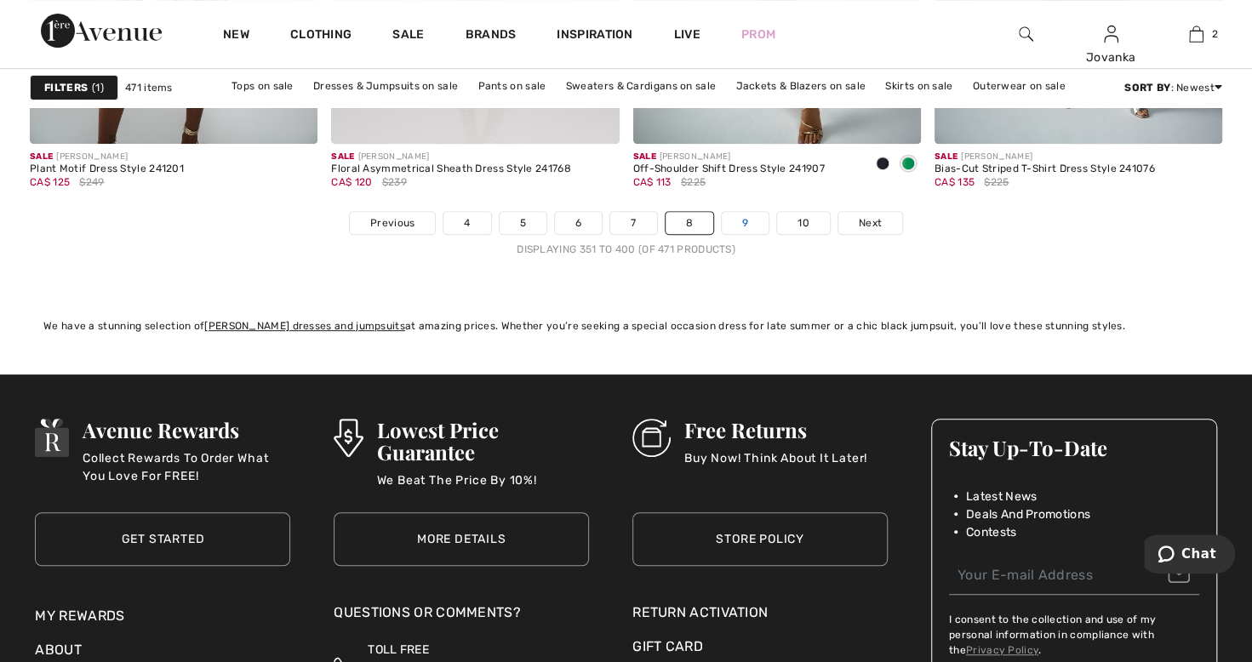
click at [740, 215] on link "9" at bounding box center [745, 223] width 47 height 22
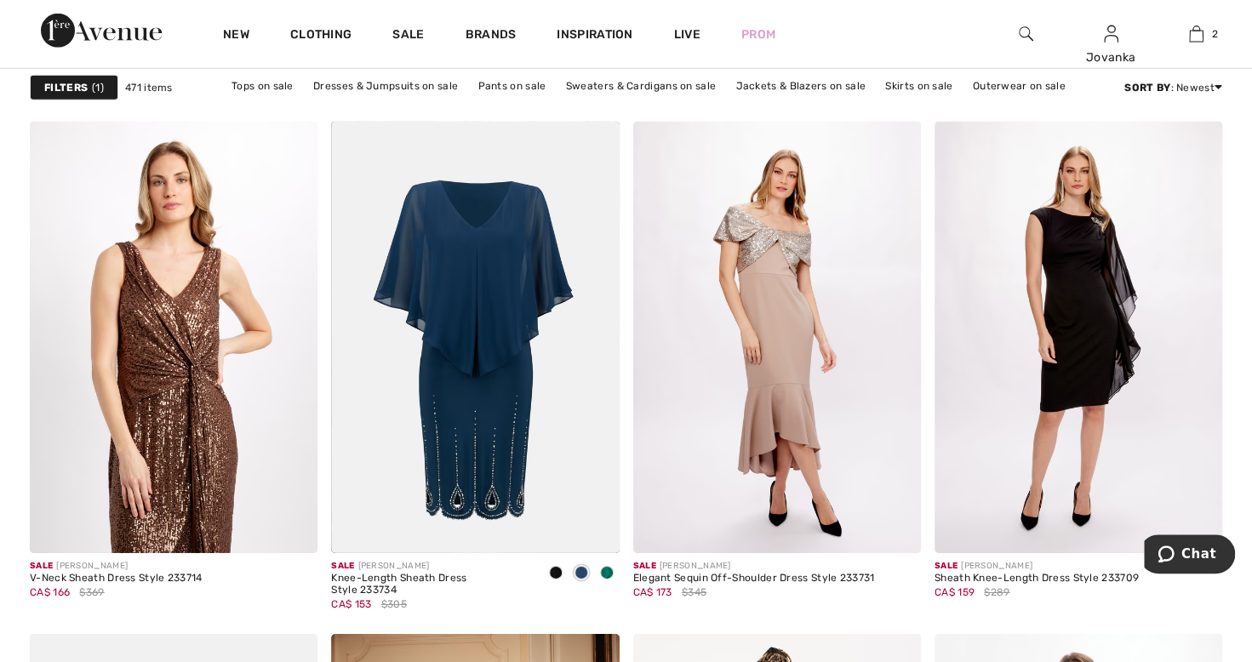
scroll to position [2892, 0]
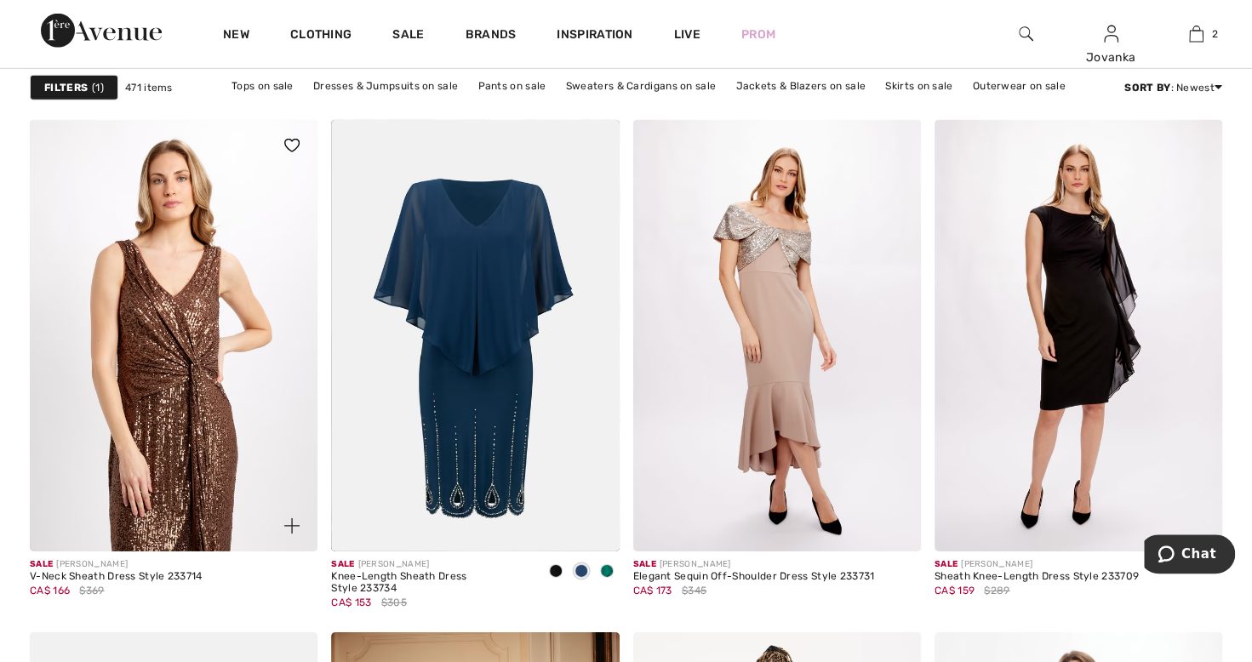
click at [153, 478] on img at bounding box center [174, 335] width 288 height 431
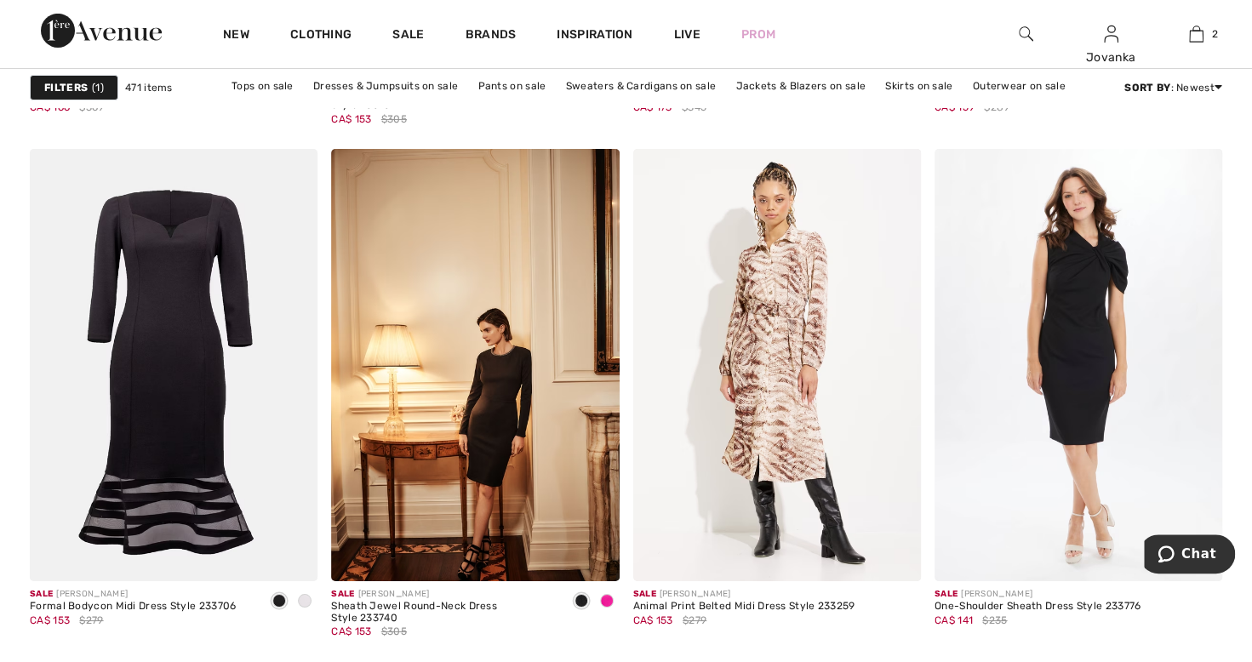
scroll to position [3375, 0]
click at [303, 601] on span at bounding box center [305, 601] width 14 height 14
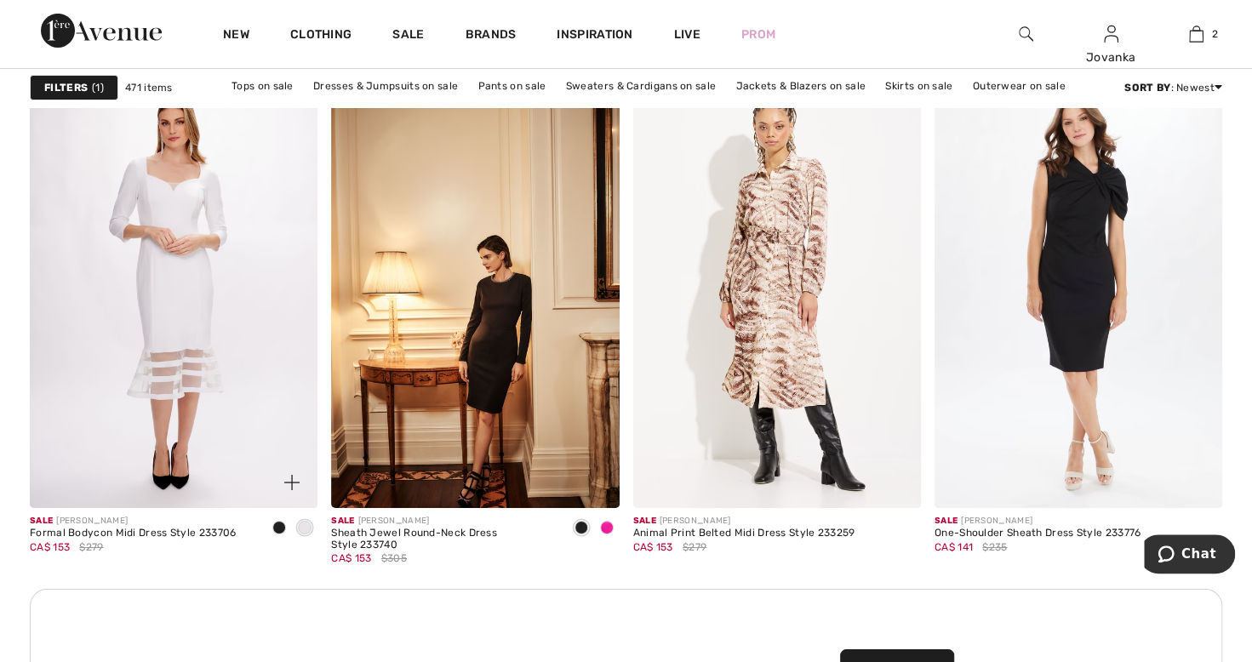
scroll to position [3457, 0]
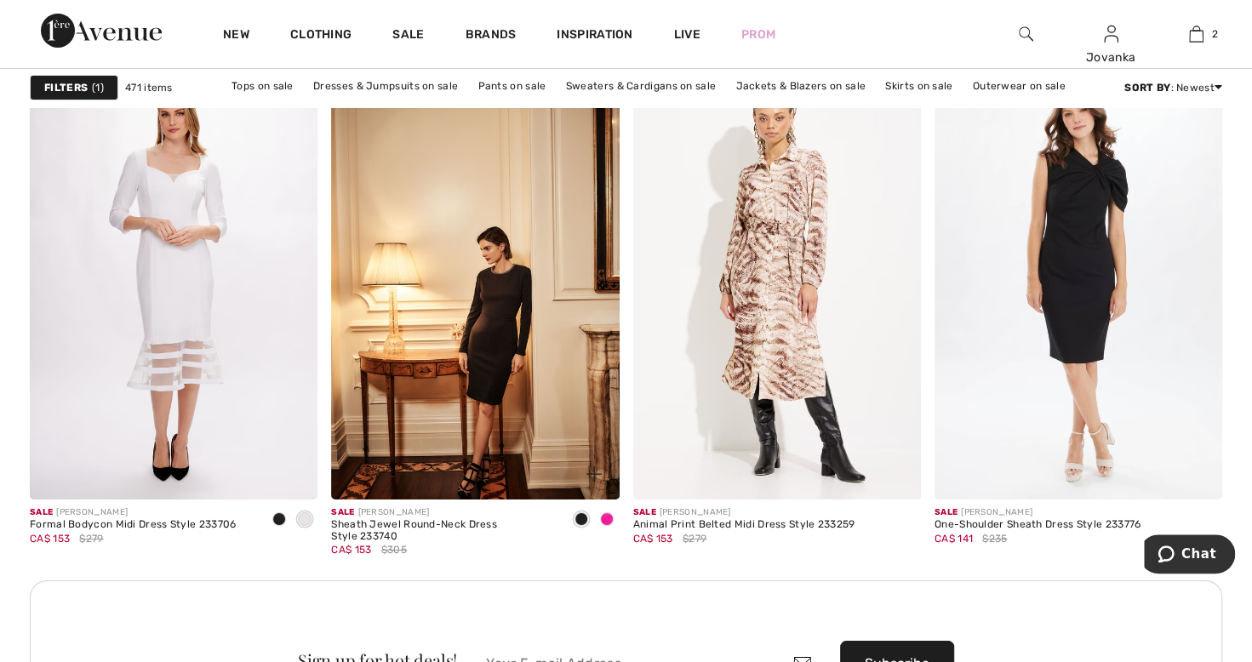
click at [606, 519] on span at bounding box center [607, 519] width 14 height 14
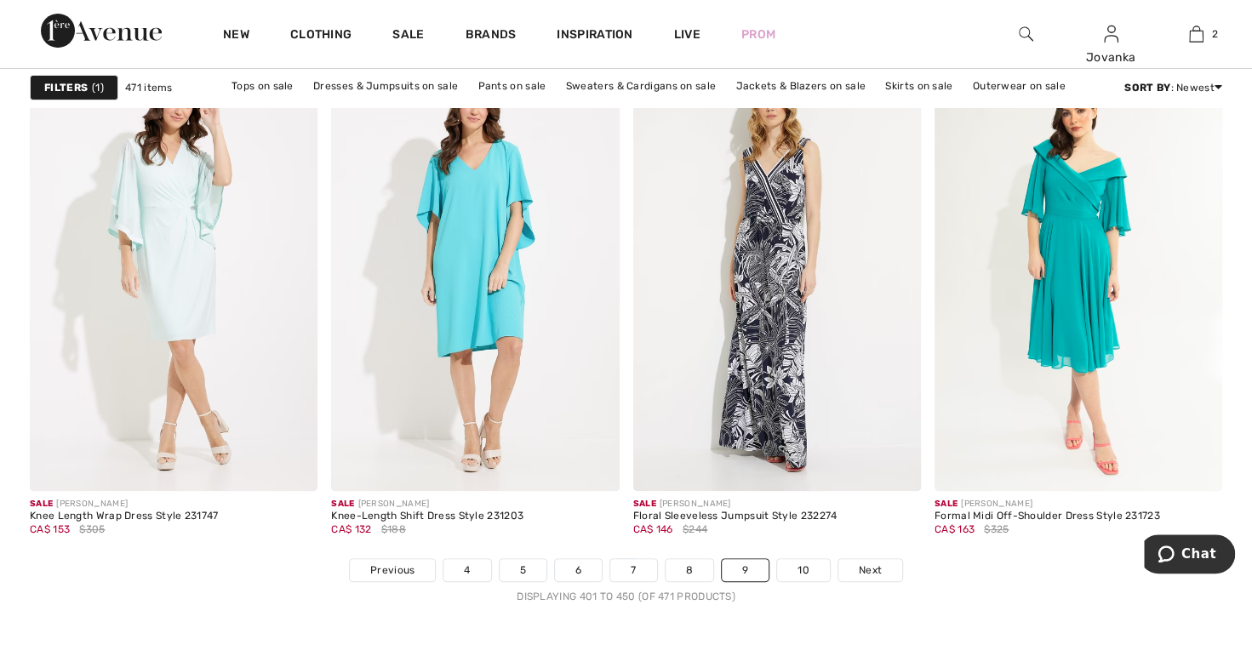
scroll to position [7493, 0]
click at [448, 342] on img at bounding box center [475, 274] width 288 height 431
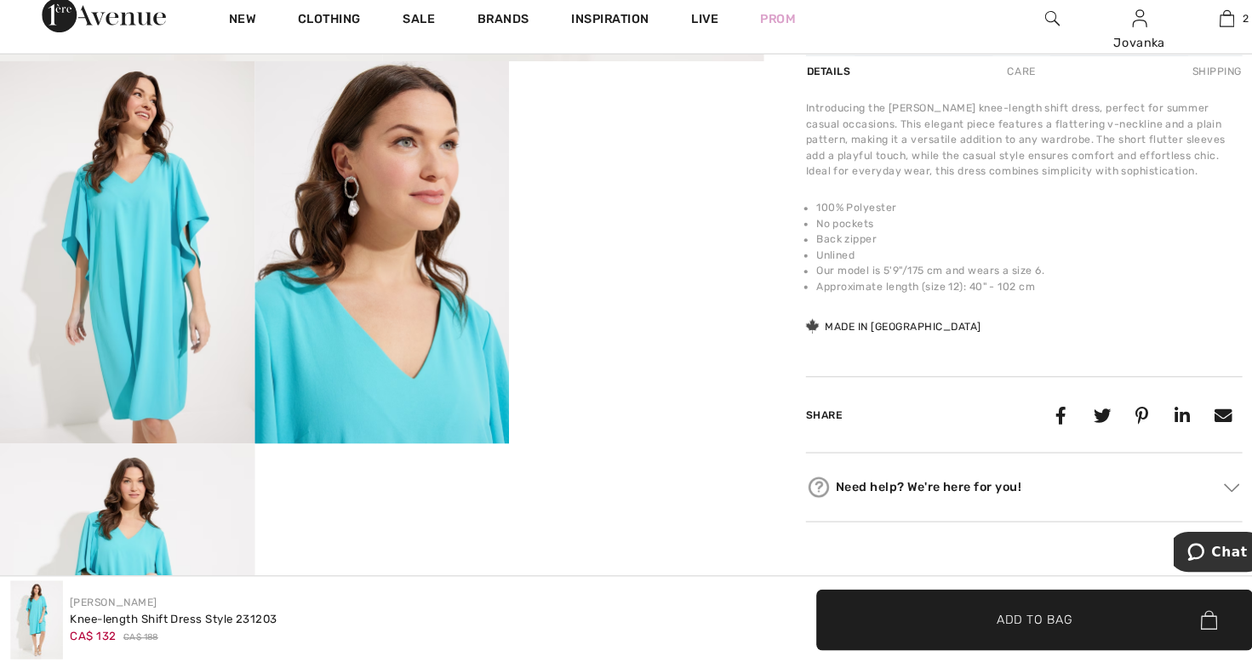
scroll to position [585, 0]
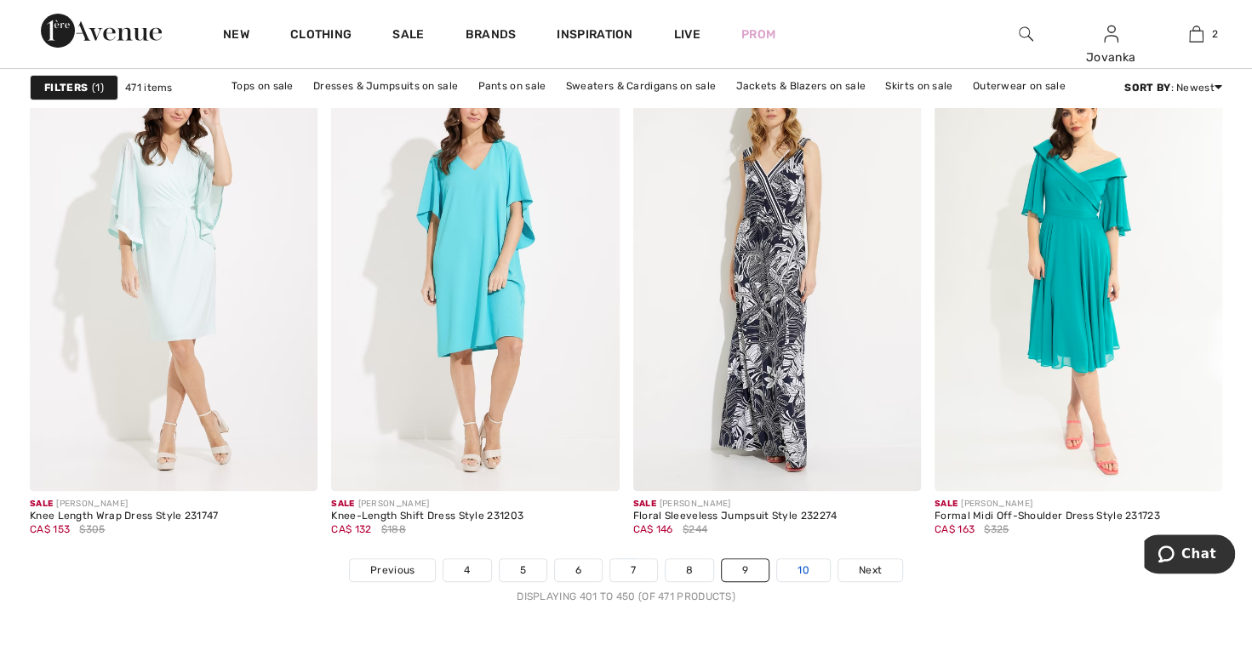
click at [790, 562] on link "10" at bounding box center [803, 570] width 53 height 22
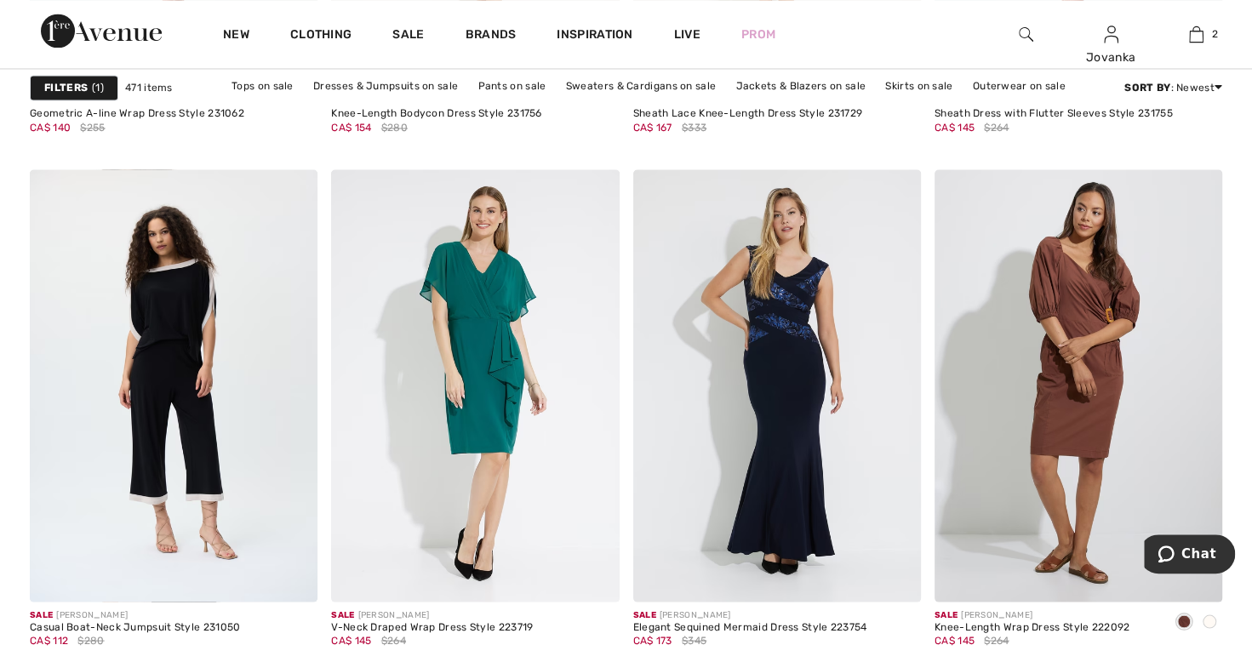
scroll to position [1621, 0]
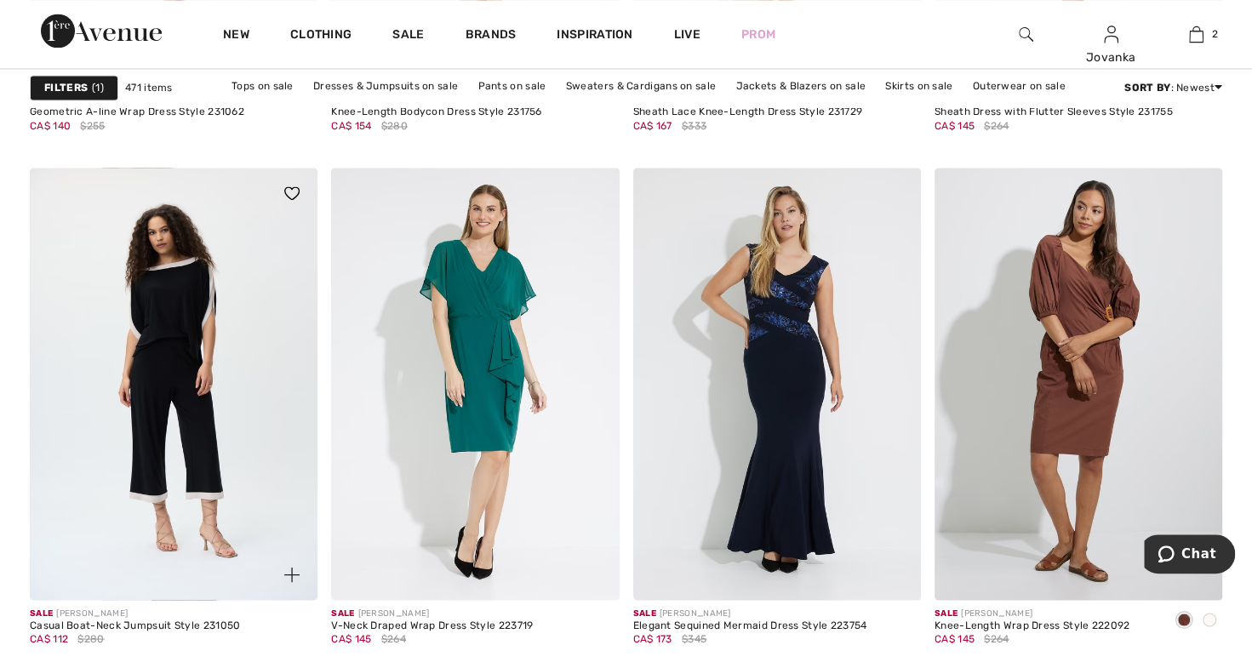
click at [71, 625] on div "Casual Boat-Neck Jumpsuit Style 231050" at bounding box center [135, 625] width 210 height 12
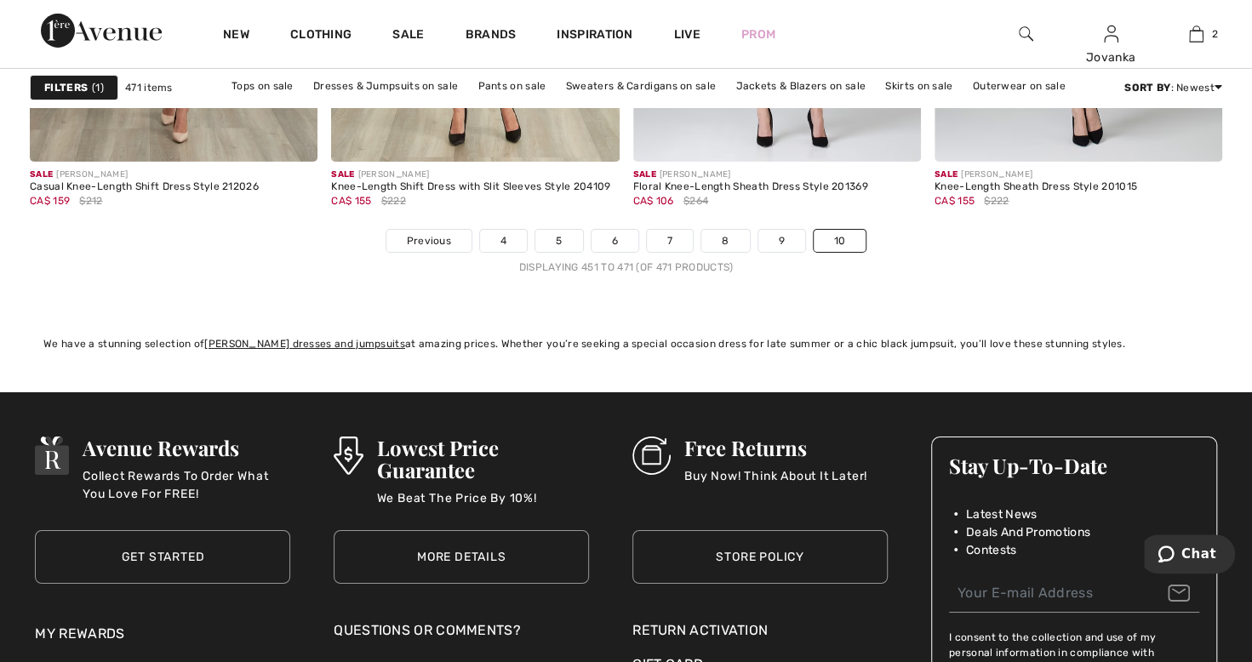
scroll to position [3282, 0]
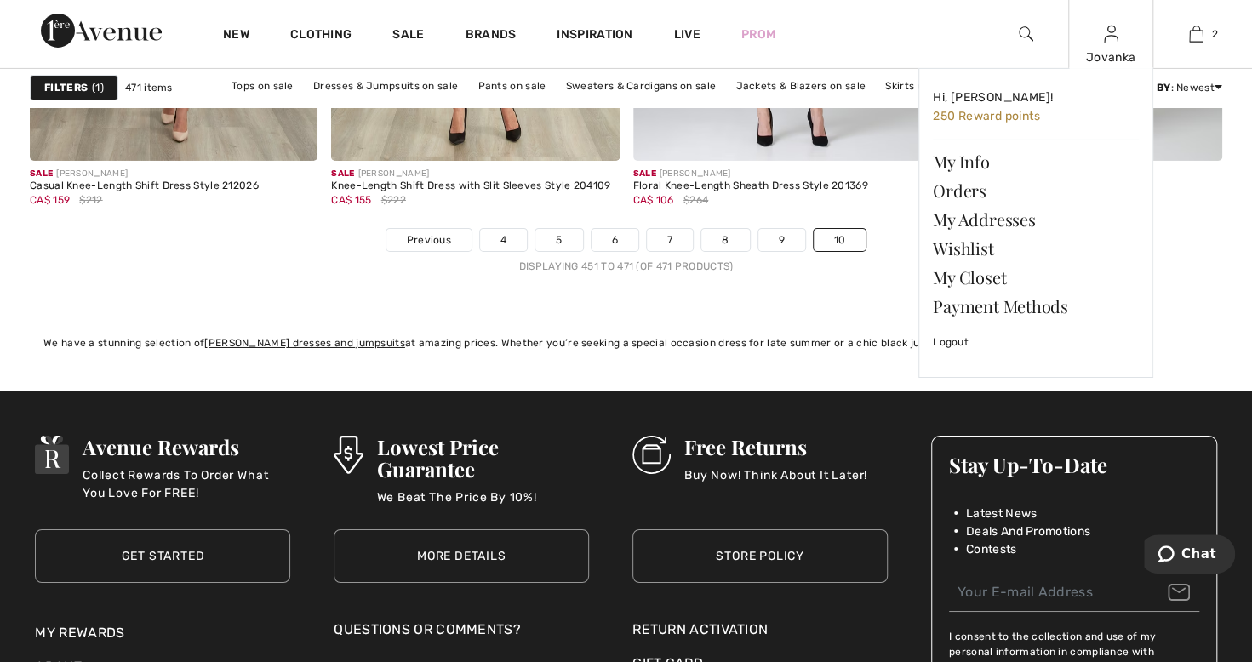
click at [1116, 42] on img at bounding box center [1111, 34] width 14 height 20
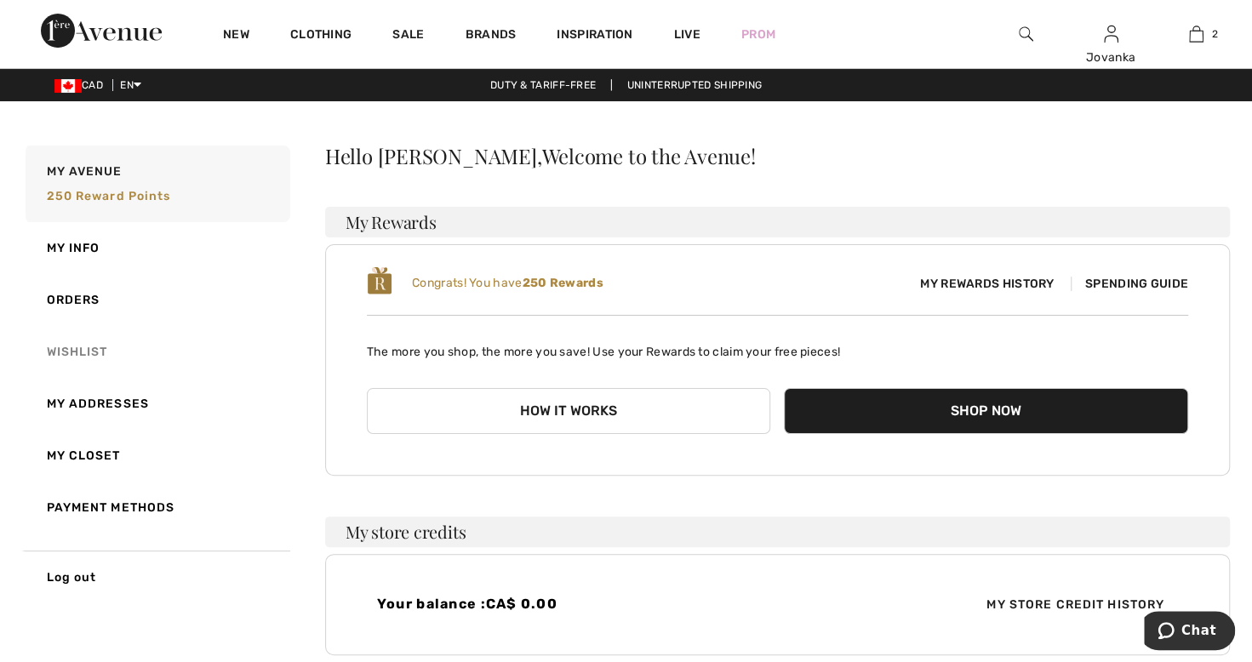
click at [71, 353] on link "Wishlist" at bounding box center [156, 352] width 268 height 52
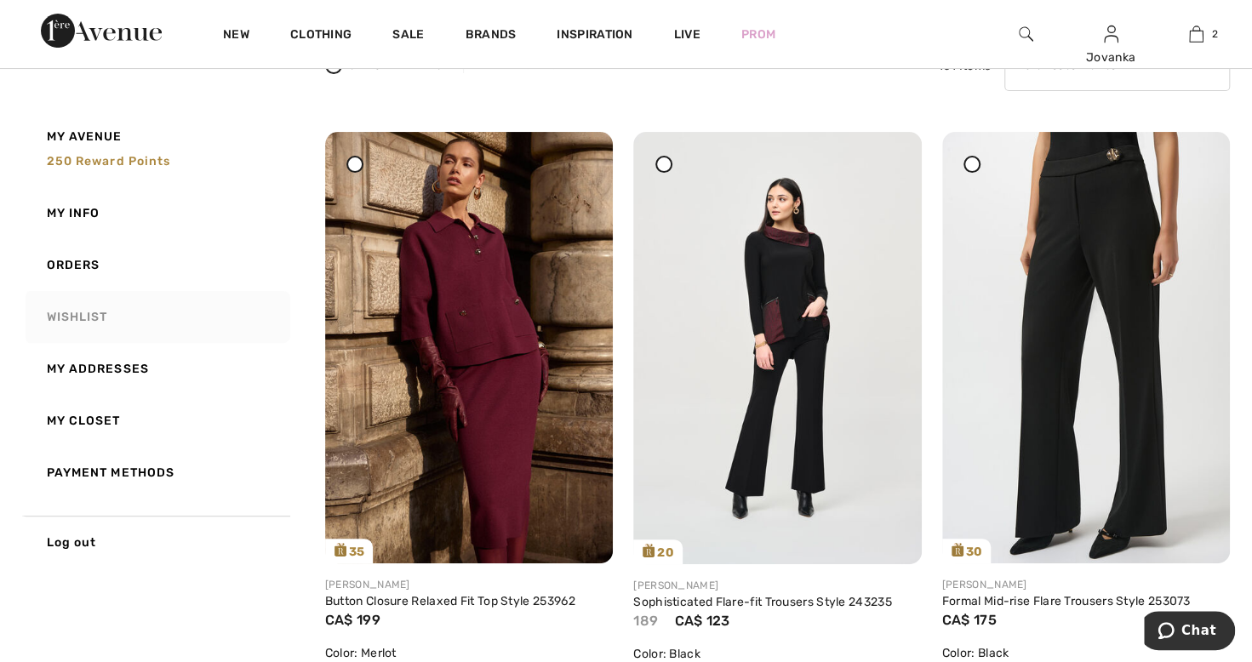
scroll to position [168, 0]
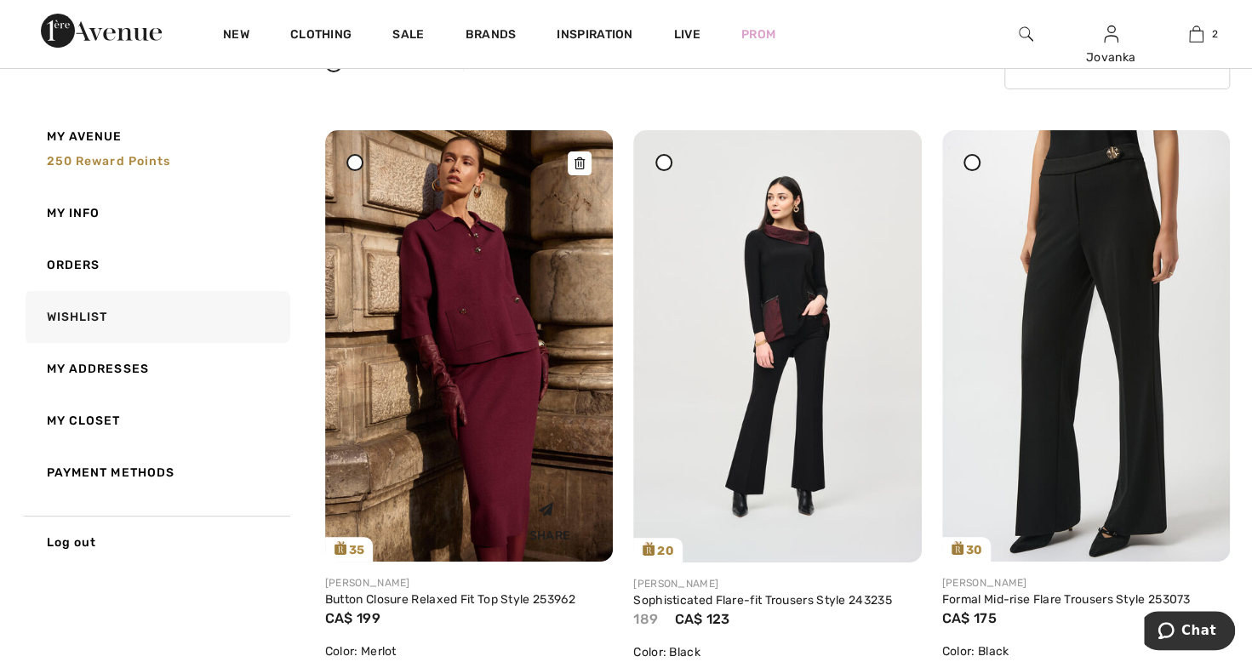
click at [451, 317] on img at bounding box center [469, 345] width 288 height 431
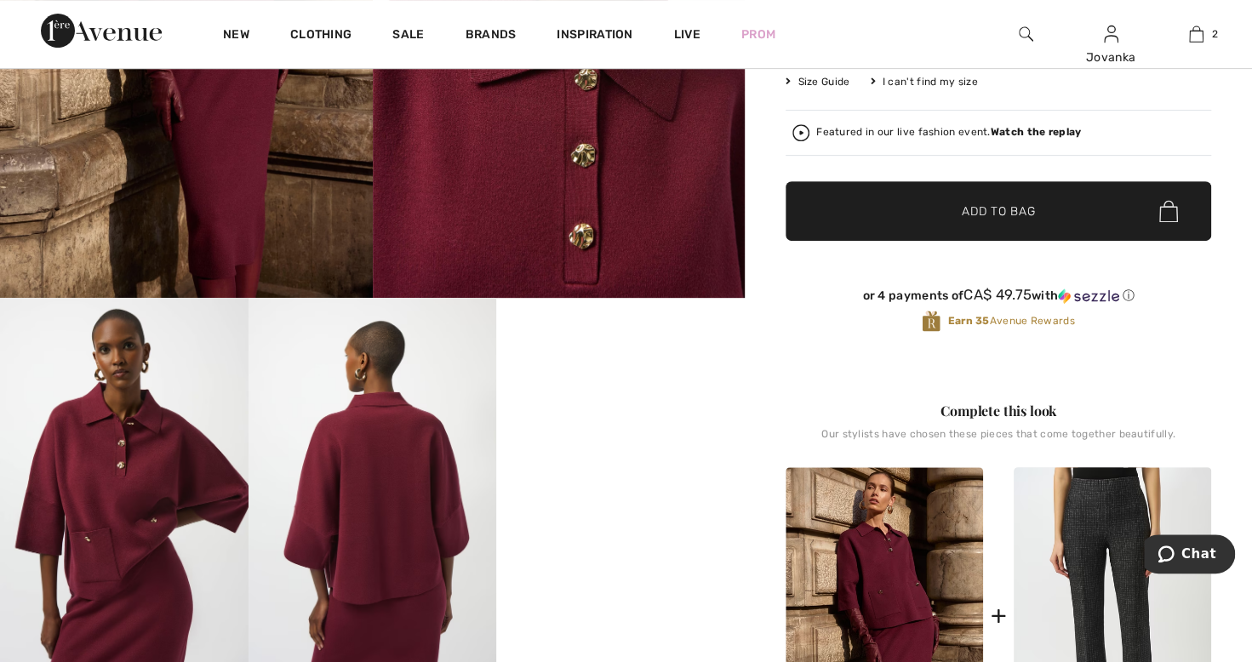
click at [1003, 617] on div "+" at bounding box center [998, 616] width 16 height 38
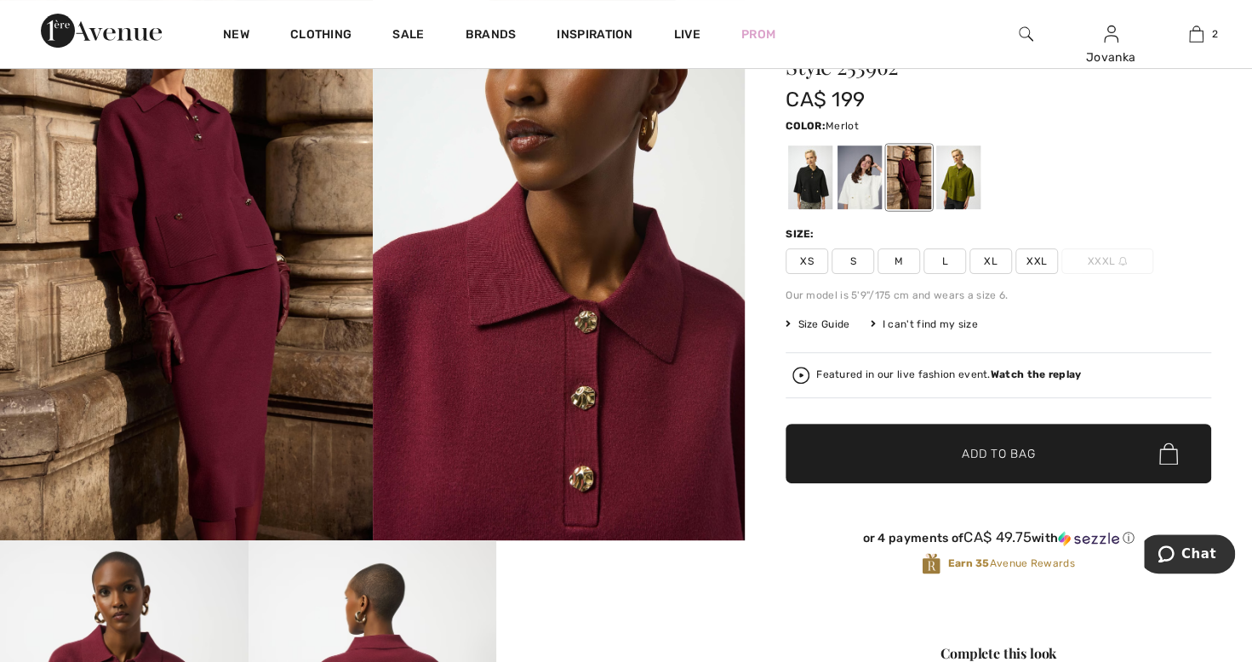
scroll to position [117, 0]
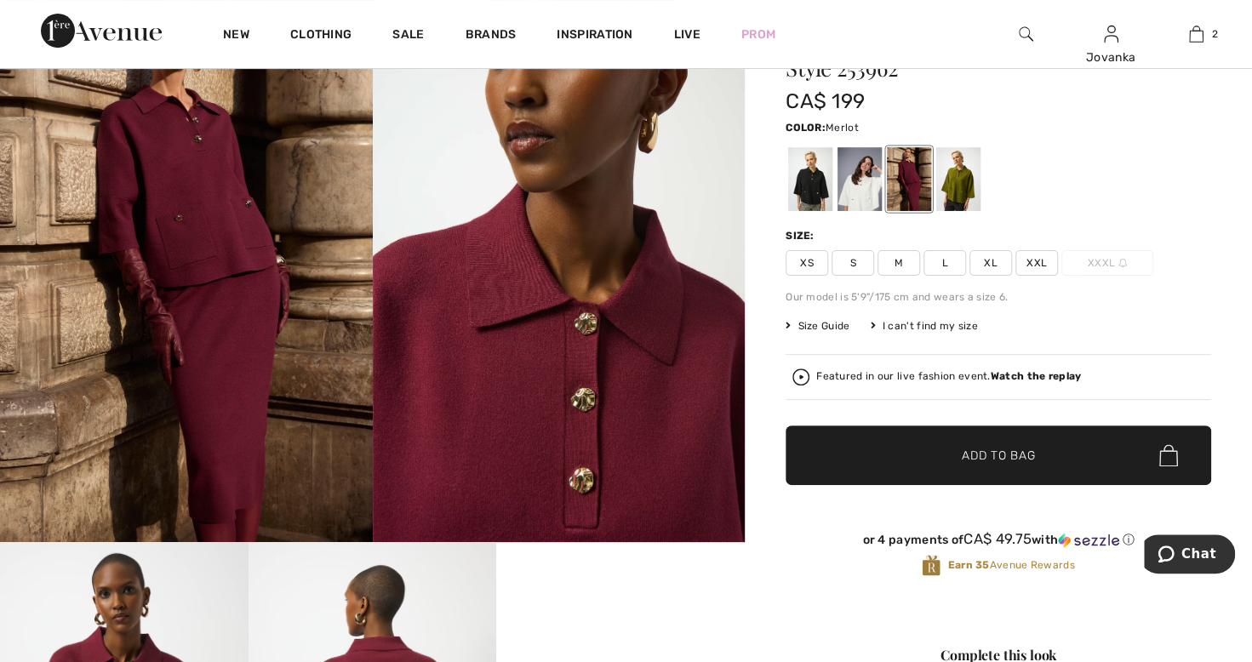
click at [876, 199] on div at bounding box center [859, 179] width 44 height 64
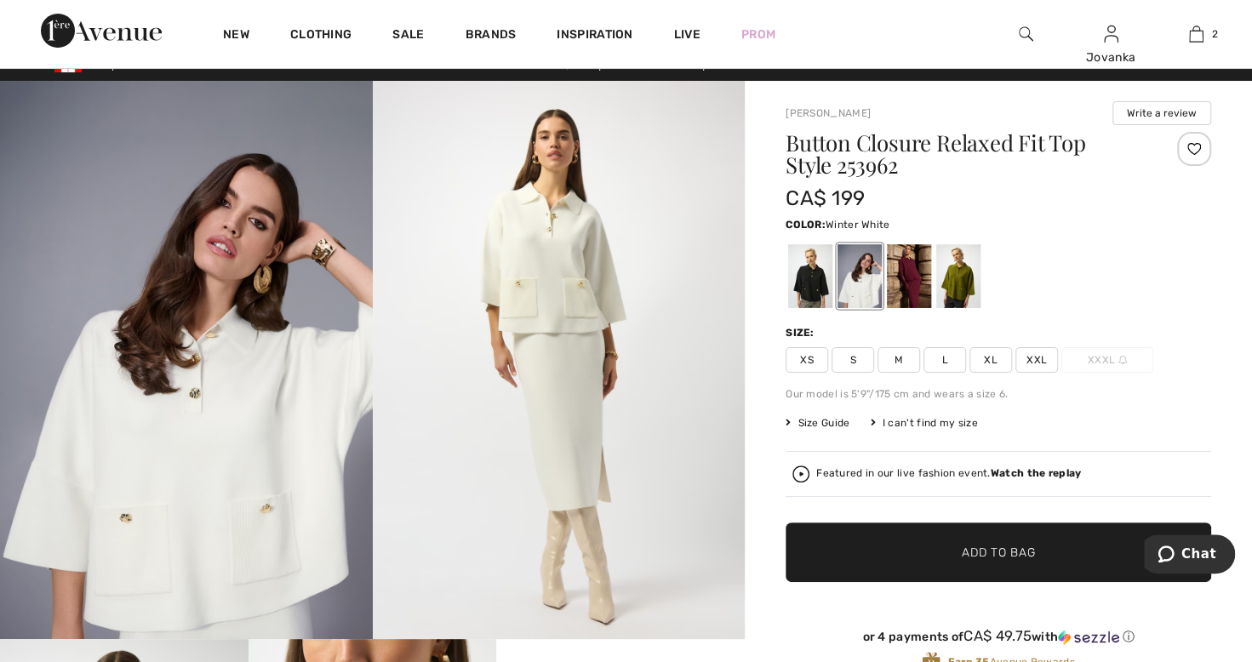
scroll to position [19, 0]
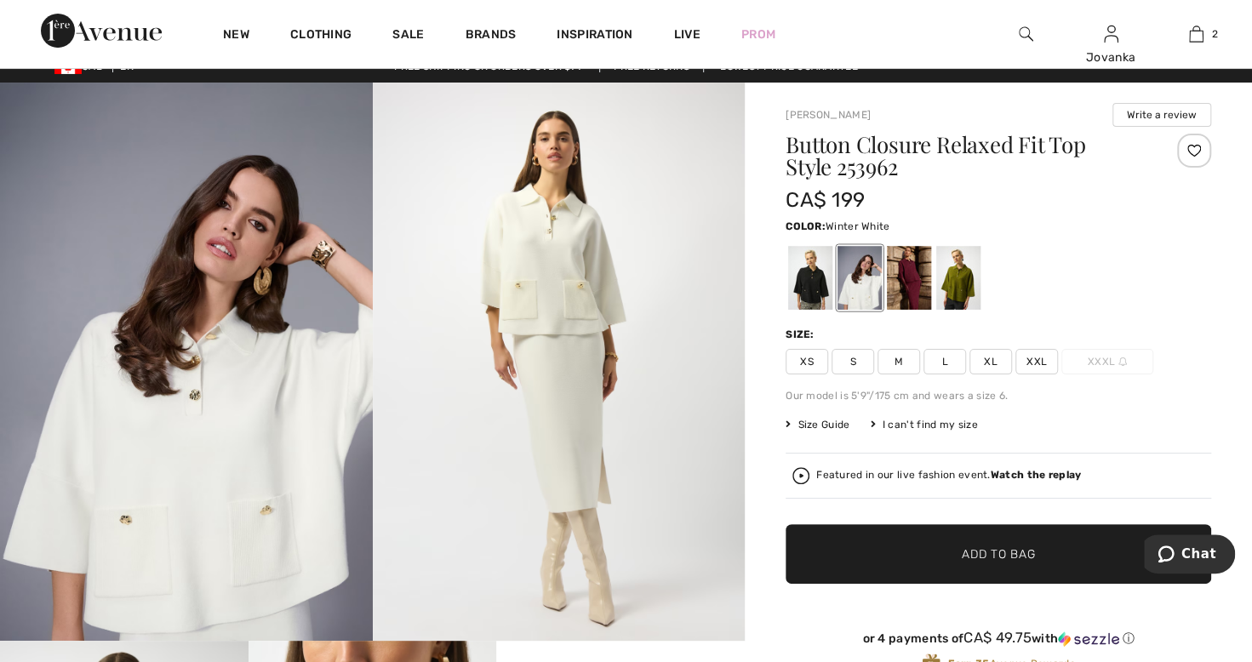
click at [968, 296] on div at bounding box center [958, 278] width 44 height 64
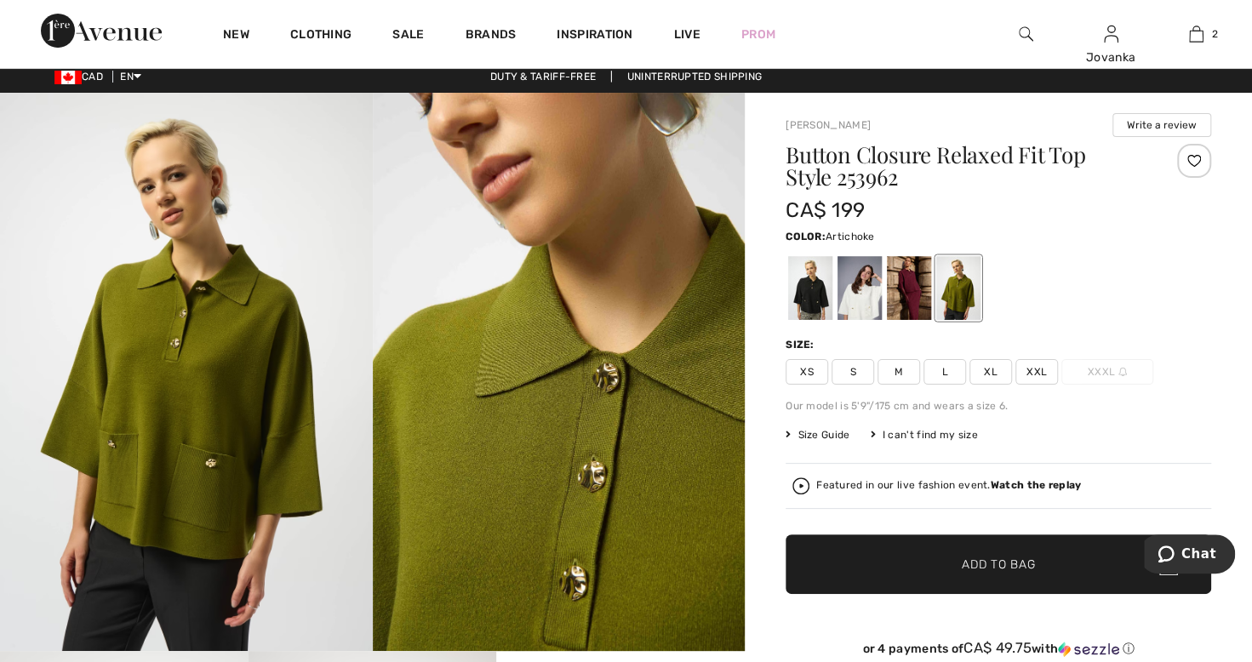
scroll to position [8, 0]
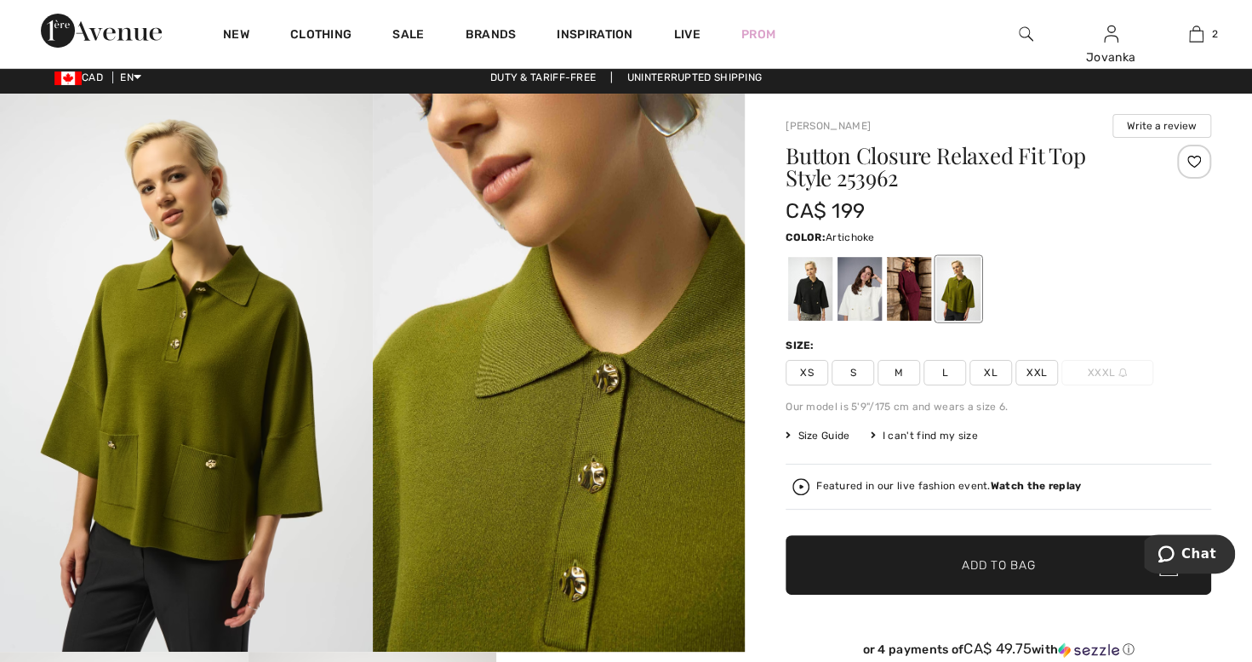
click at [823, 294] on div at bounding box center [810, 289] width 44 height 64
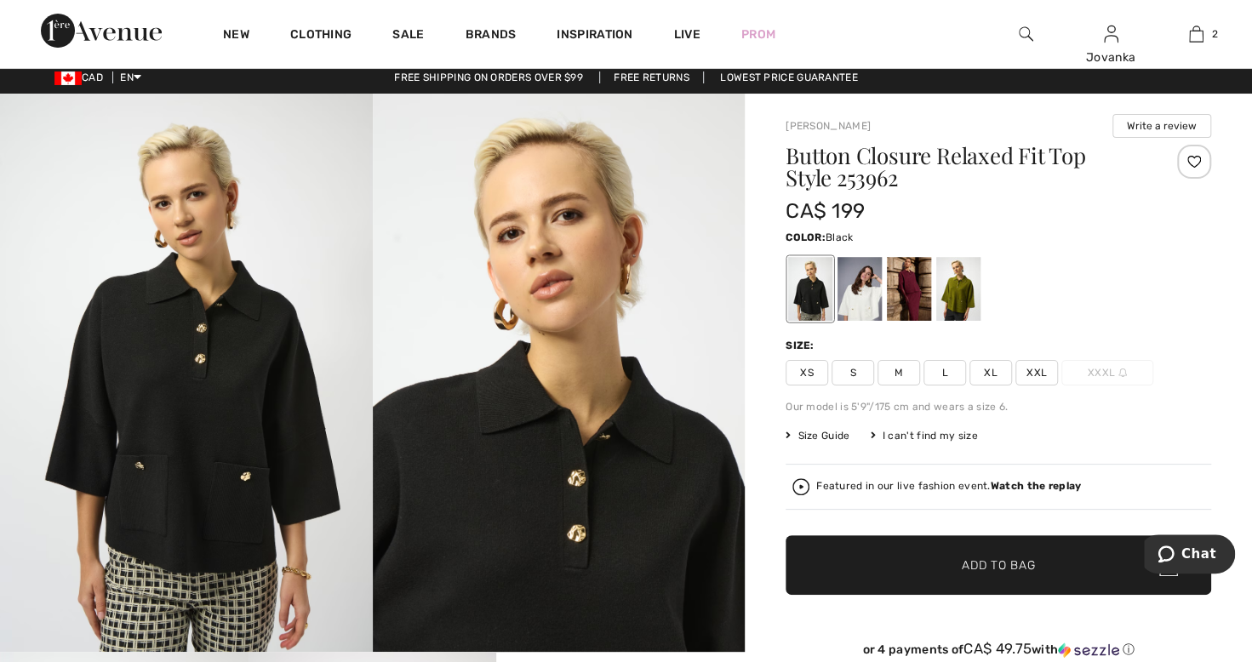
click at [929, 285] on div at bounding box center [909, 289] width 44 height 64
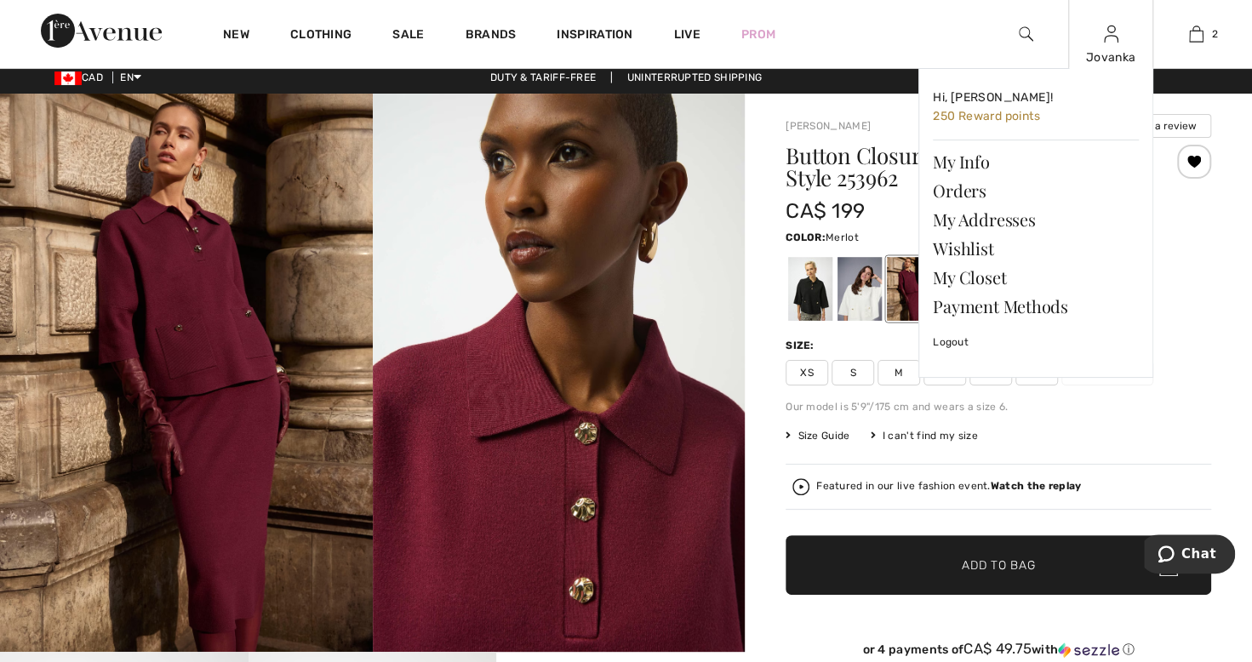
click at [1117, 54] on div "Jovanka" at bounding box center [1110, 58] width 83 height 18
click at [985, 248] on link "Wishlist" at bounding box center [1036, 248] width 206 height 29
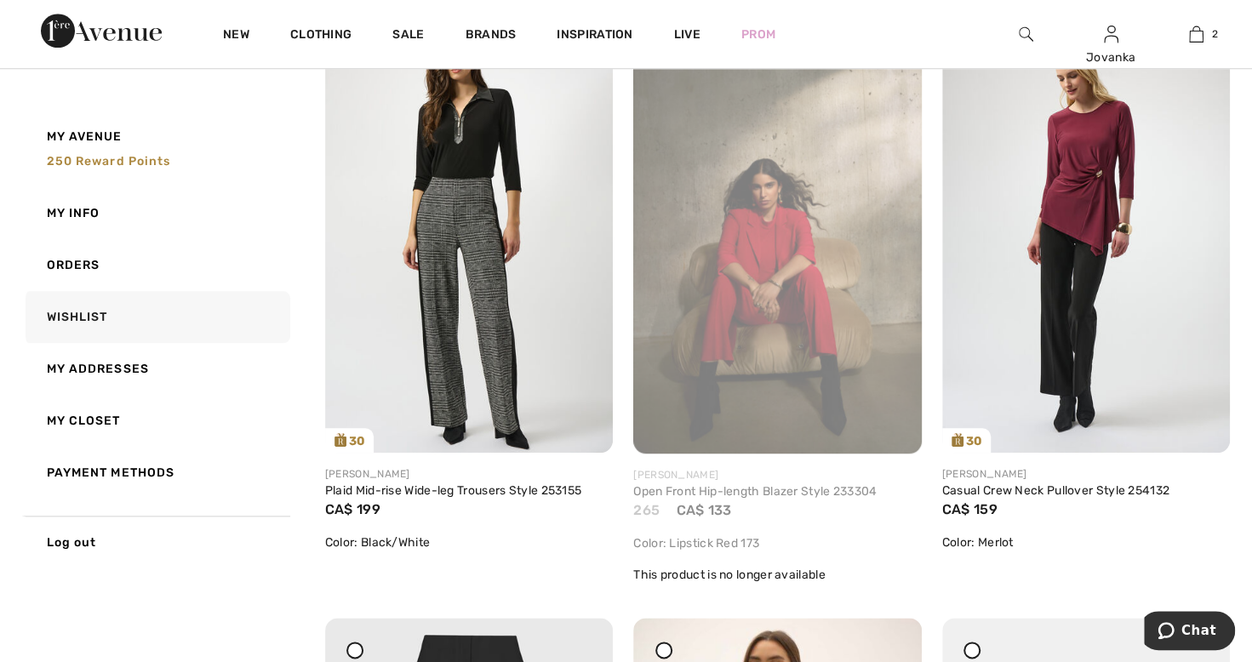
scroll to position [856, 0]
click at [1100, 268] on img at bounding box center [1086, 236] width 288 height 431
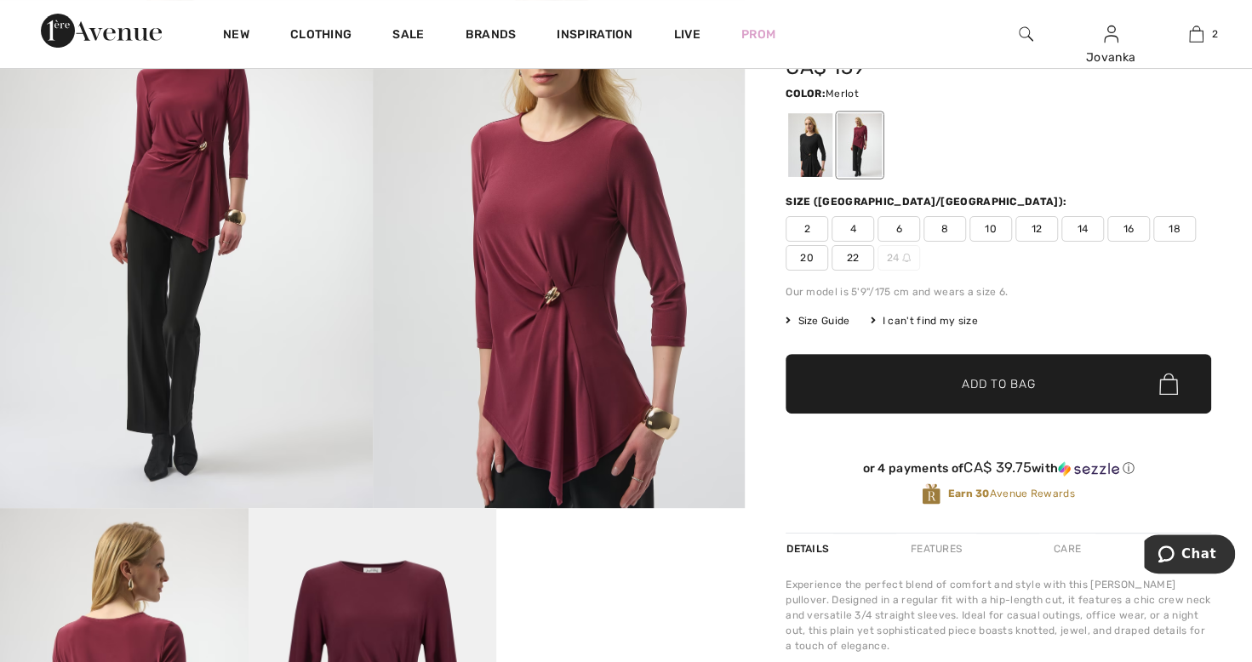
scroll to position [151, 0]
click at [820, 165] on div at bounding box center [810, 145] width 44 height 64
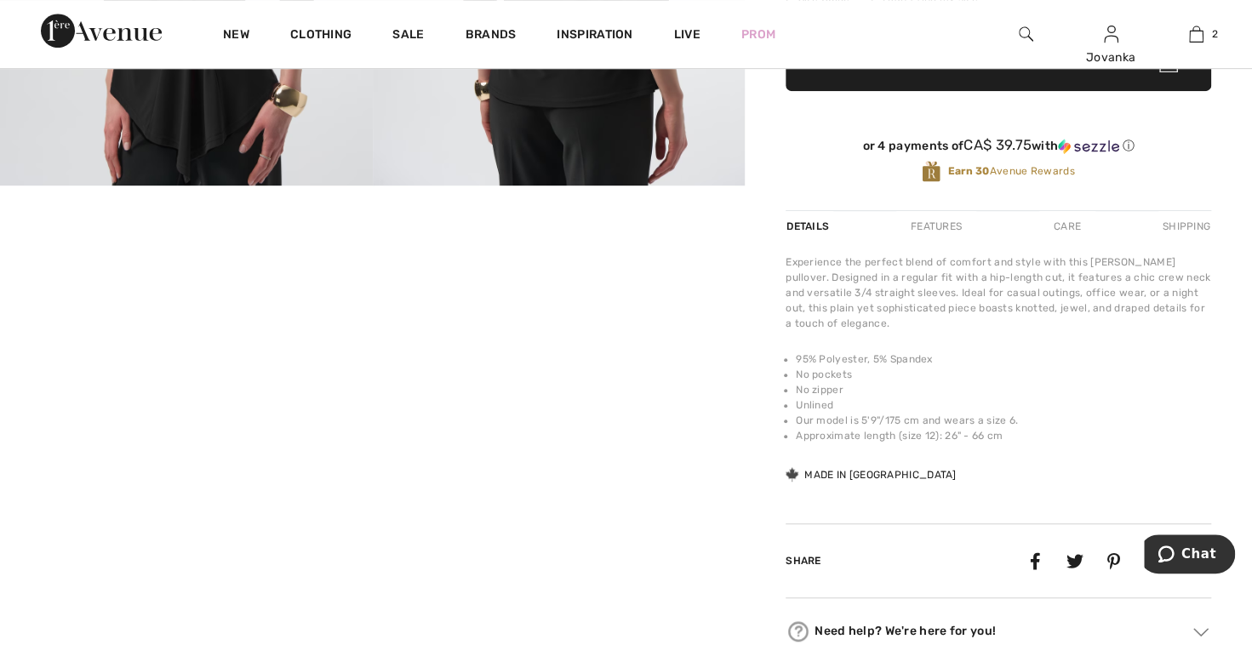
scroll to position [477, 0]
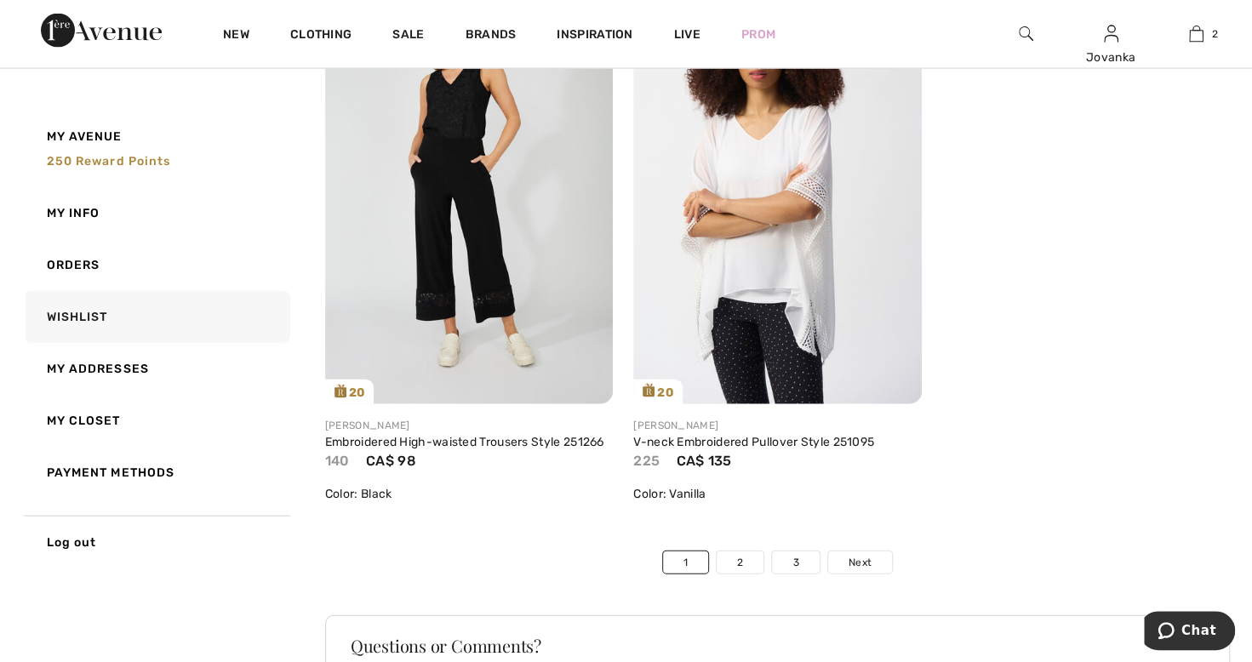
scroll to position [9632, 0]
click at [820, 286] on img at bounding box center [777, 187] width 288 height 431
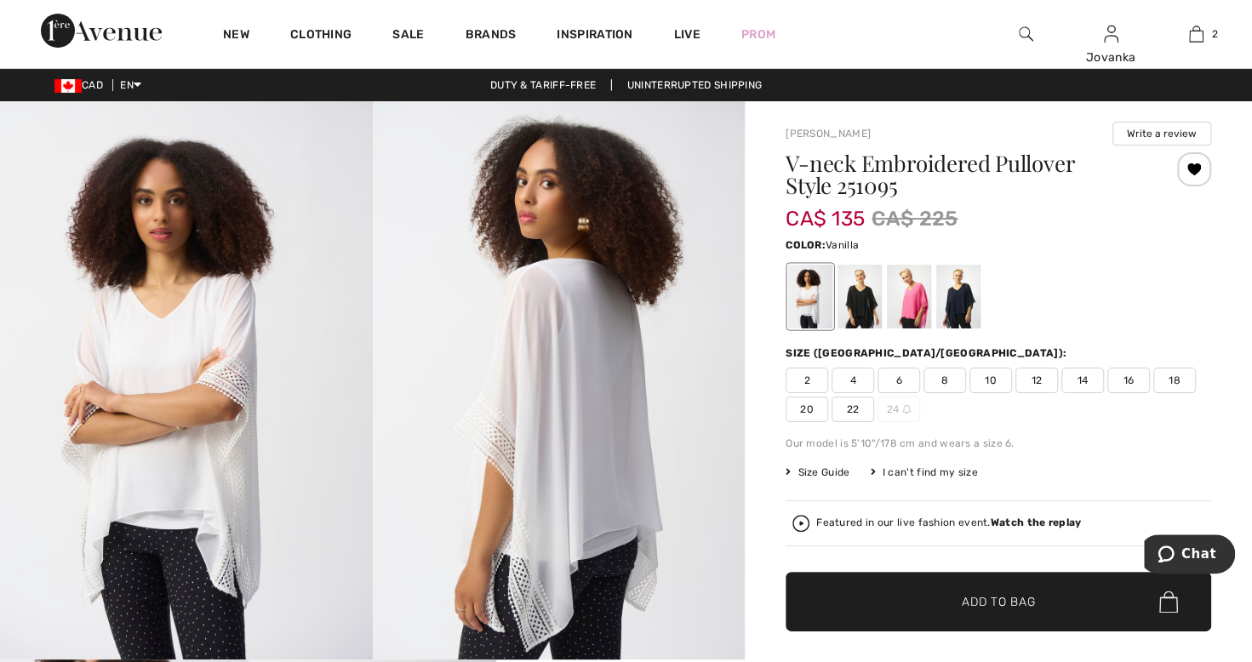
click at [918, 317] on div at bounding box center [909, 297] width 44 height 64
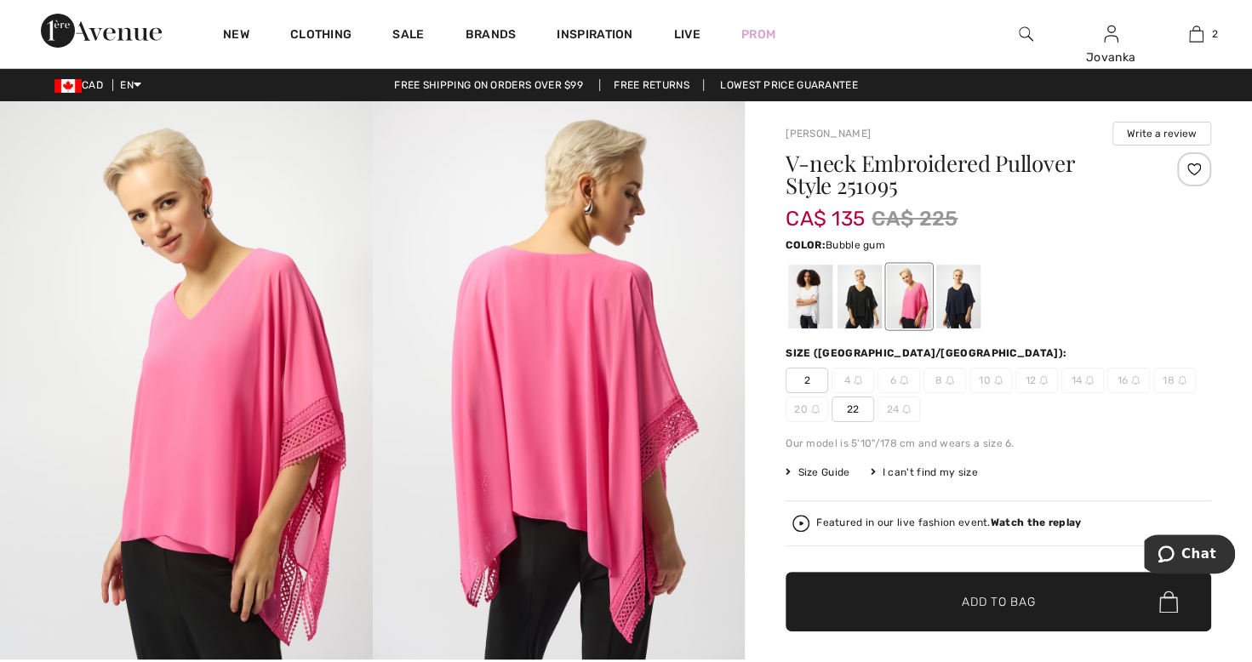
click at [970, 307] on div at bounding box center [958, 297] width 44 height 64
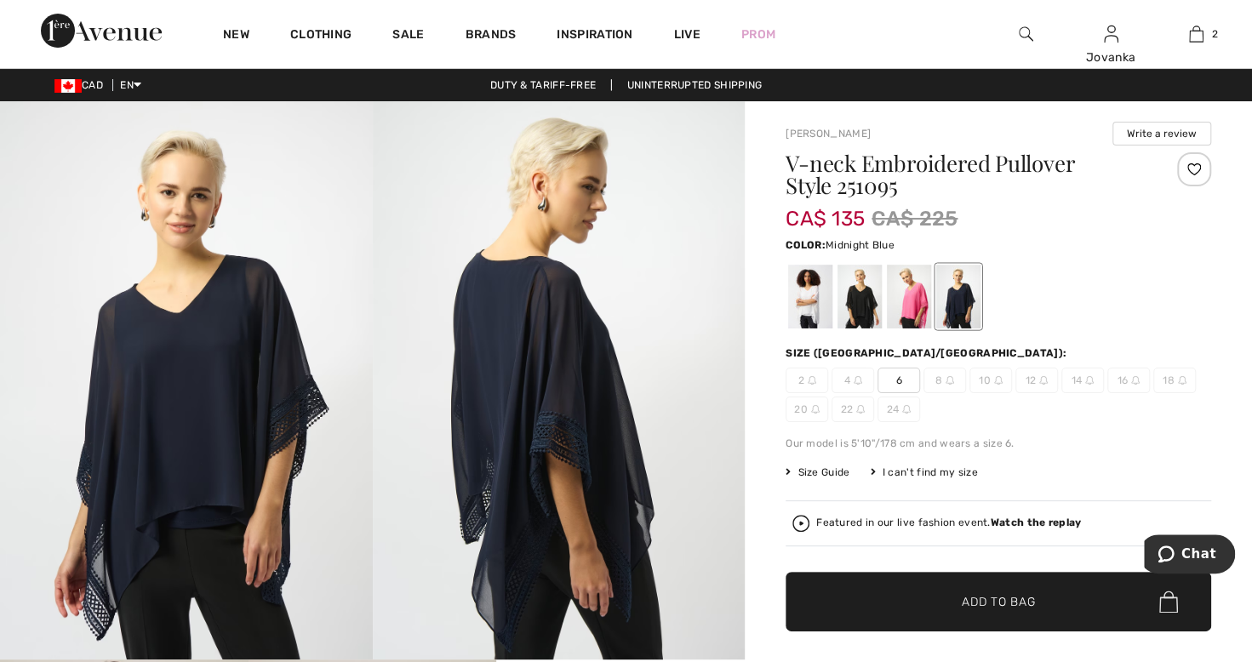
click at [856, 311] on div at bounding box center [859, 297] width 44 height 64
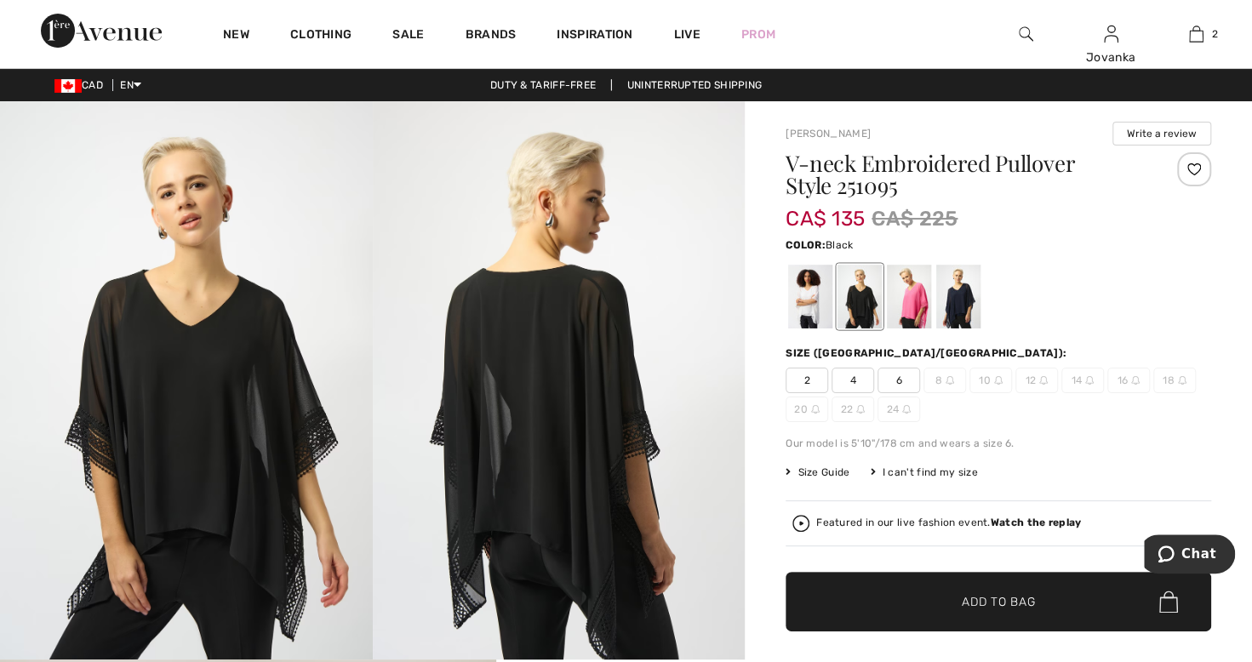
click at [802, 311] on div at bounding box center [810, 297] width 44 height 64
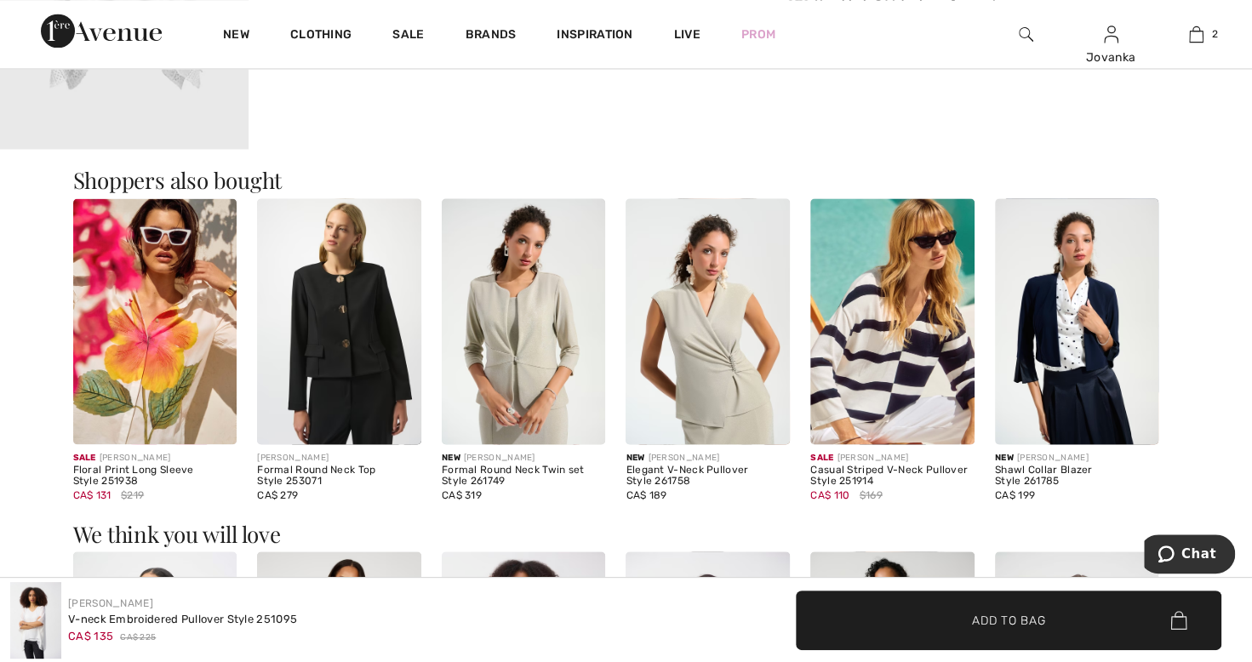
scroll to position [1626, 0]
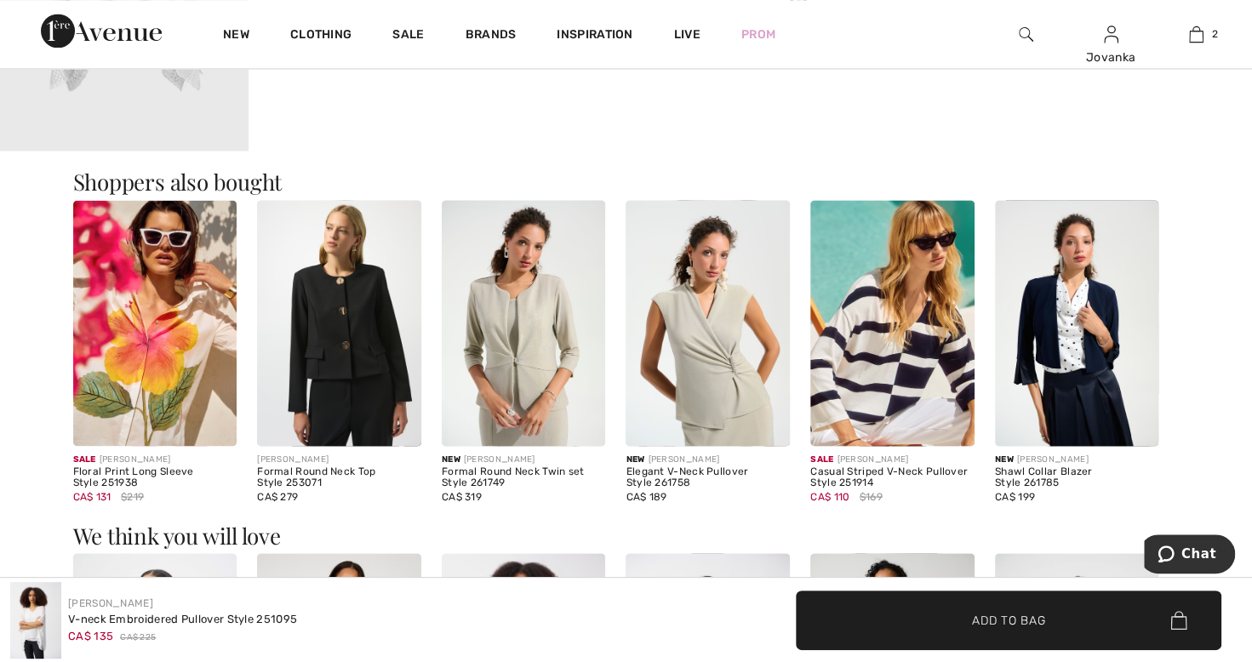
click at [328, 373] on img at bounding box center [339, 323] width 164 height 246
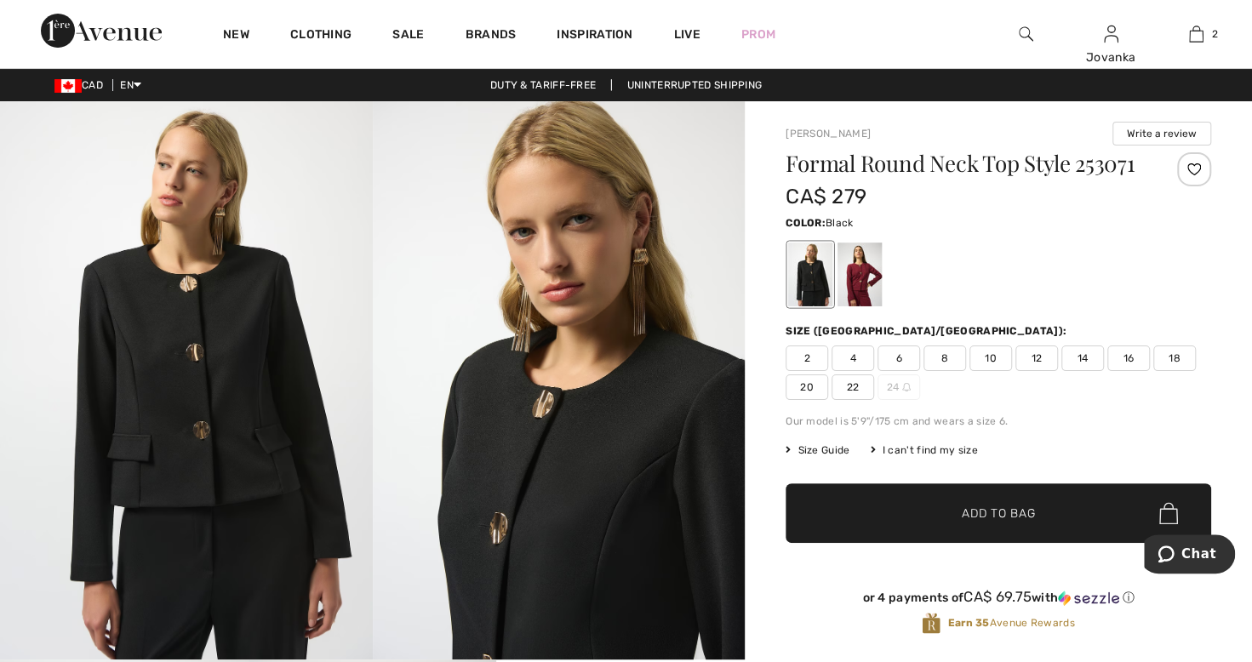
click at [878, 294] on div at bounding box center [859, 275] width 44 height 64
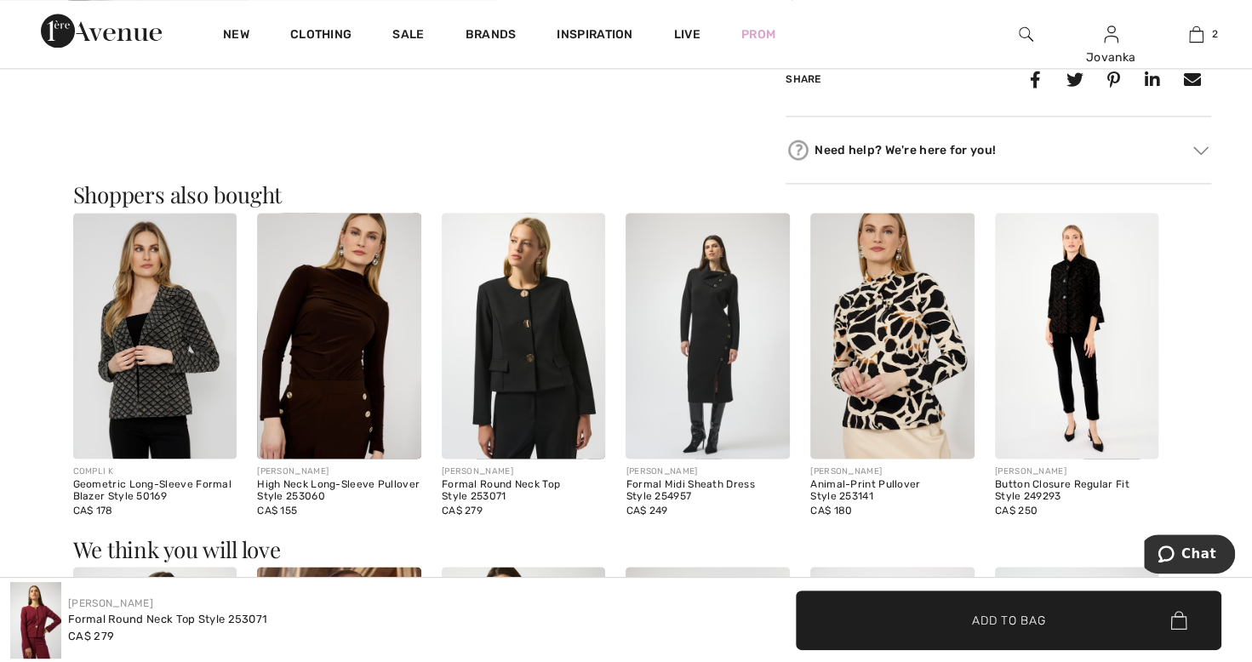
scroll to position [1394, 0]
click at [100, 452] on img at bounding box center [155, 336] width 164 height 246
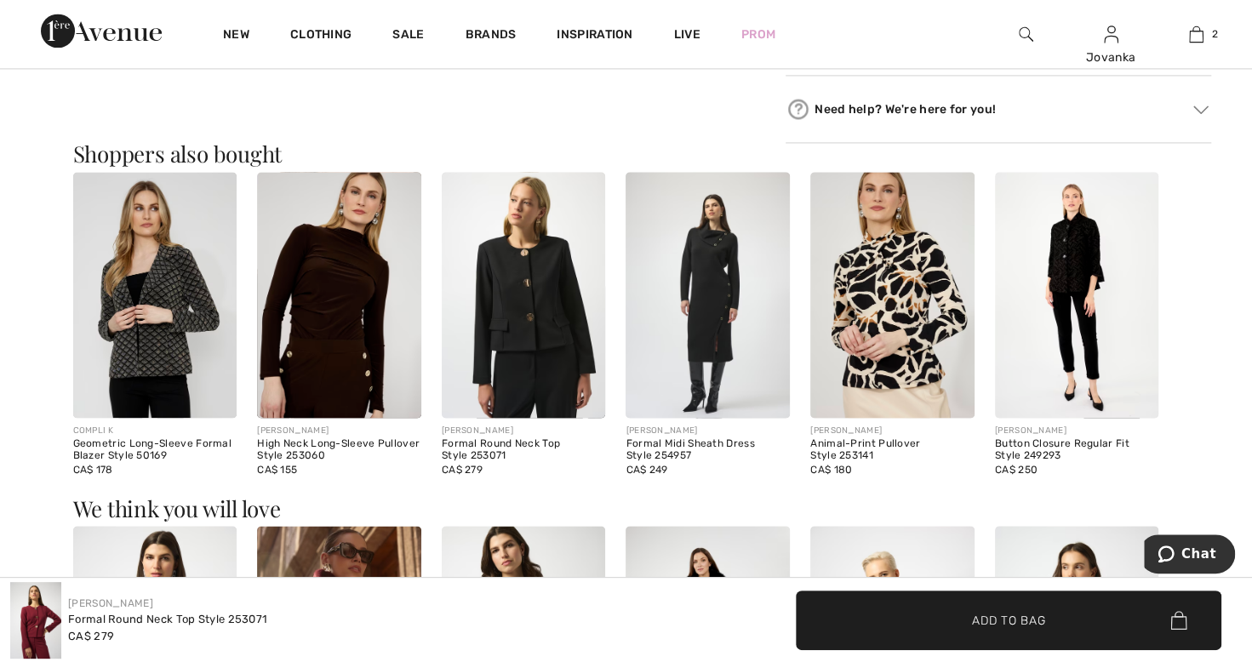
scroll to position [1566, 0]
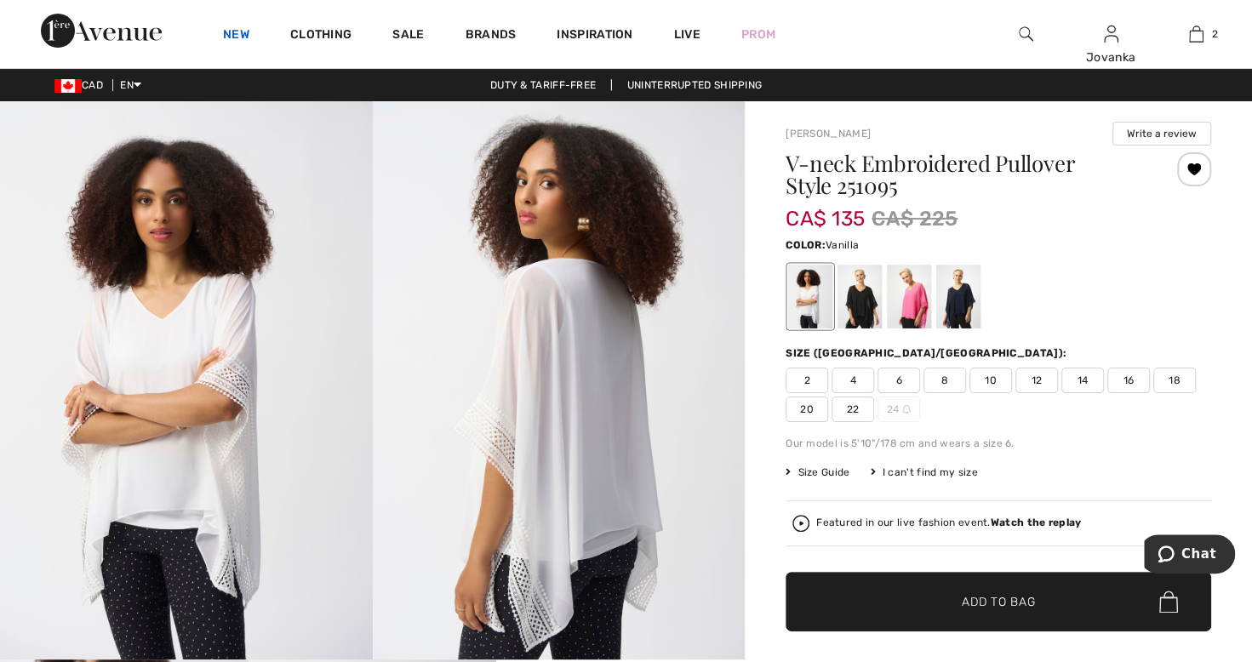
click at [235, 40] on link "New" at bounding box center [236, 36] width 26 height 18
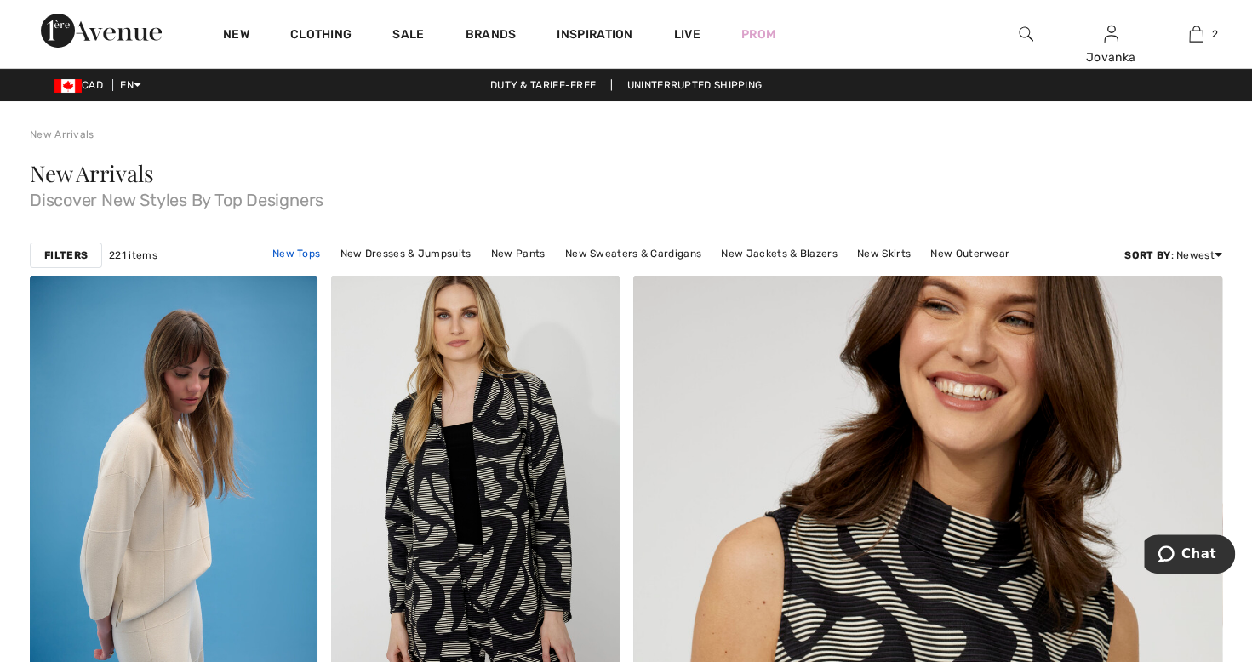
click at [280, 248] on link "New Tops" at bounding box center [296, 254] width 65 height 22
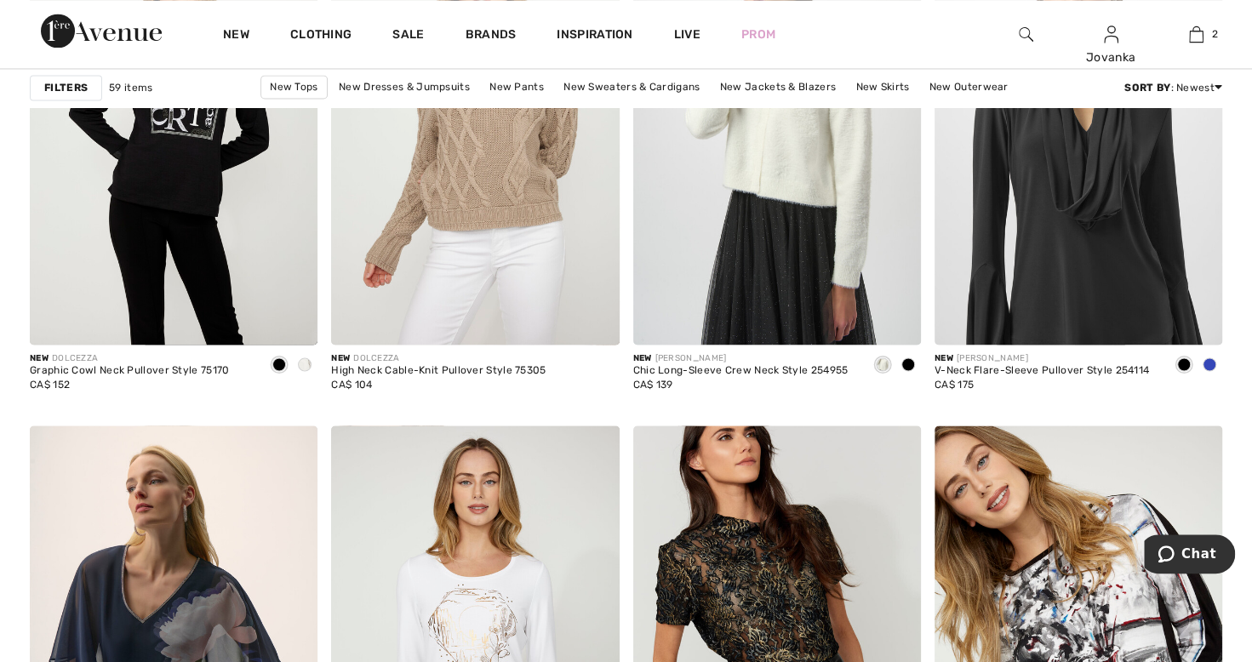
scroll to position [5395, 0]
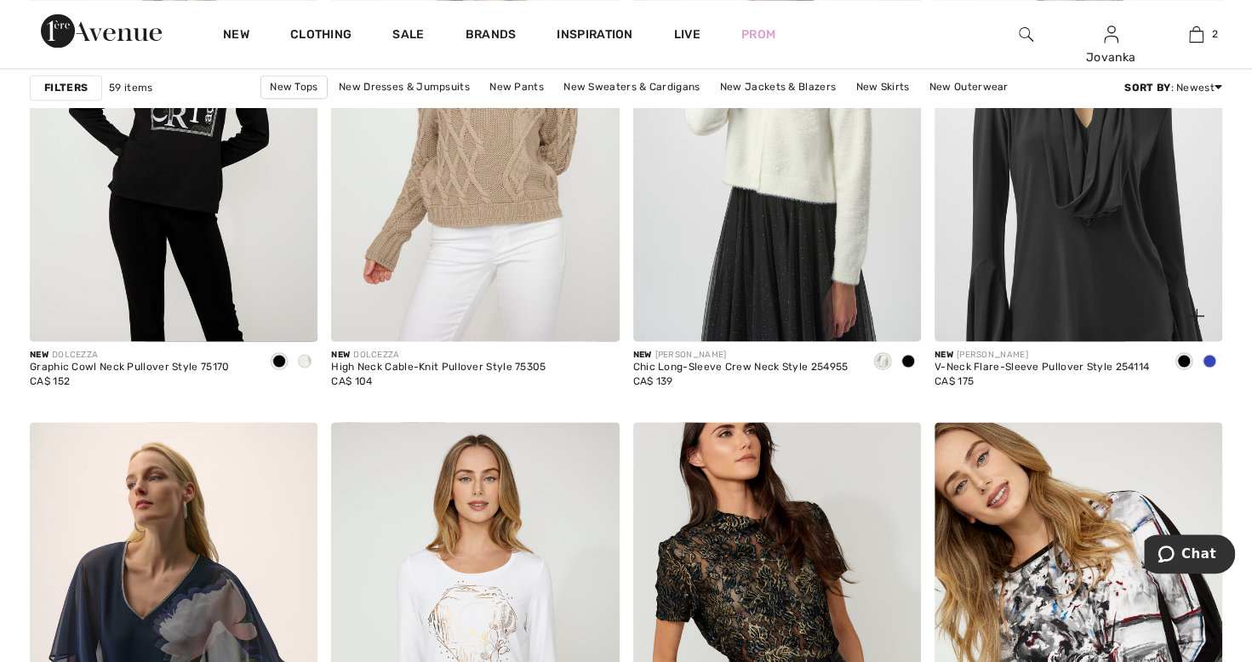
click at [1215, 356] on div at bounding box center [1209, 362] width 26 height 28
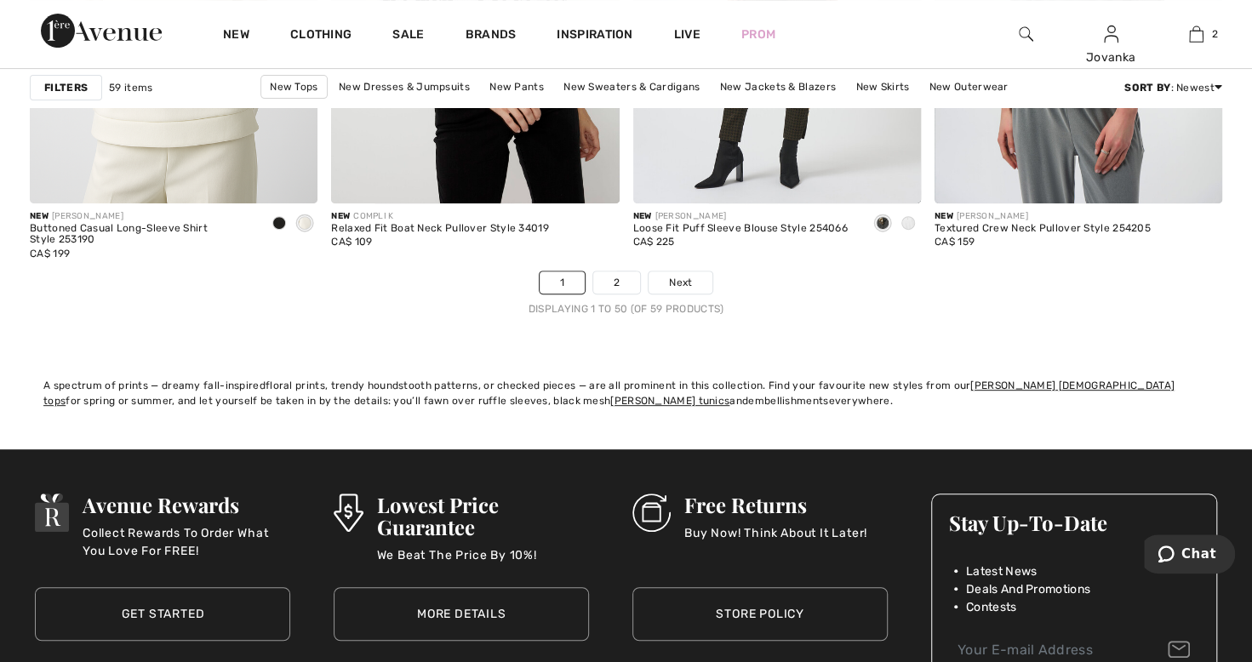
scroll to position [7783, 0]
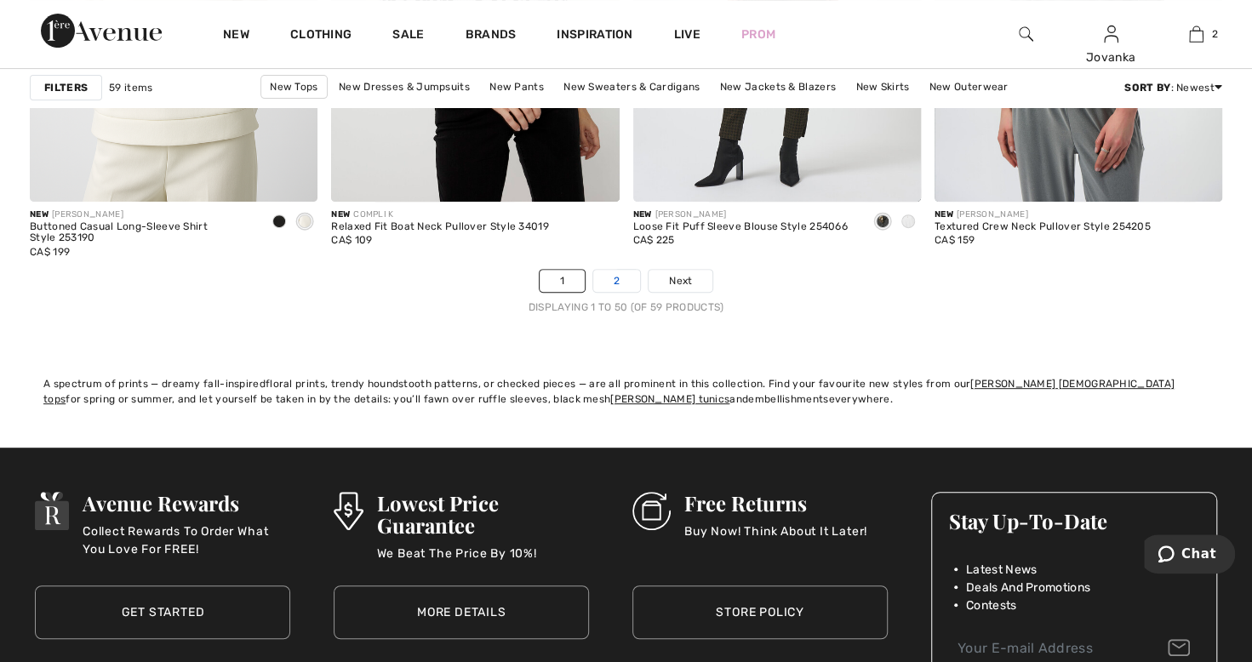
click at [621, 284] on link "2" at bounding box center [616, 281] width 47 height 22
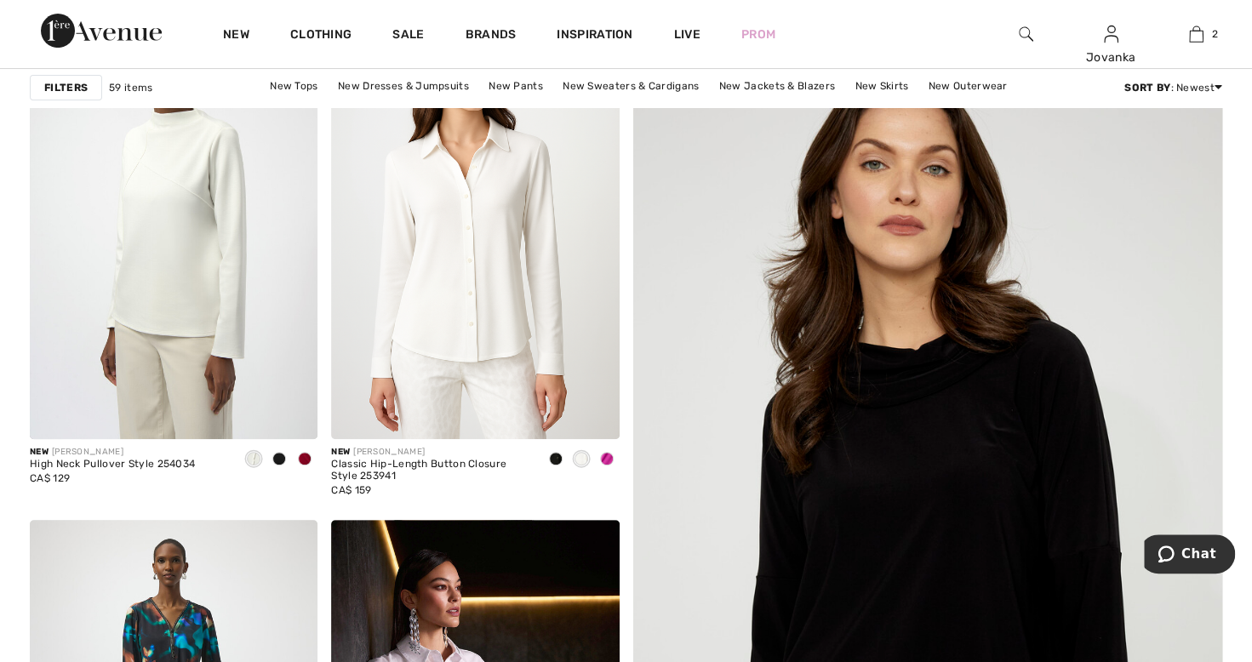
scroll to position [242, 0]
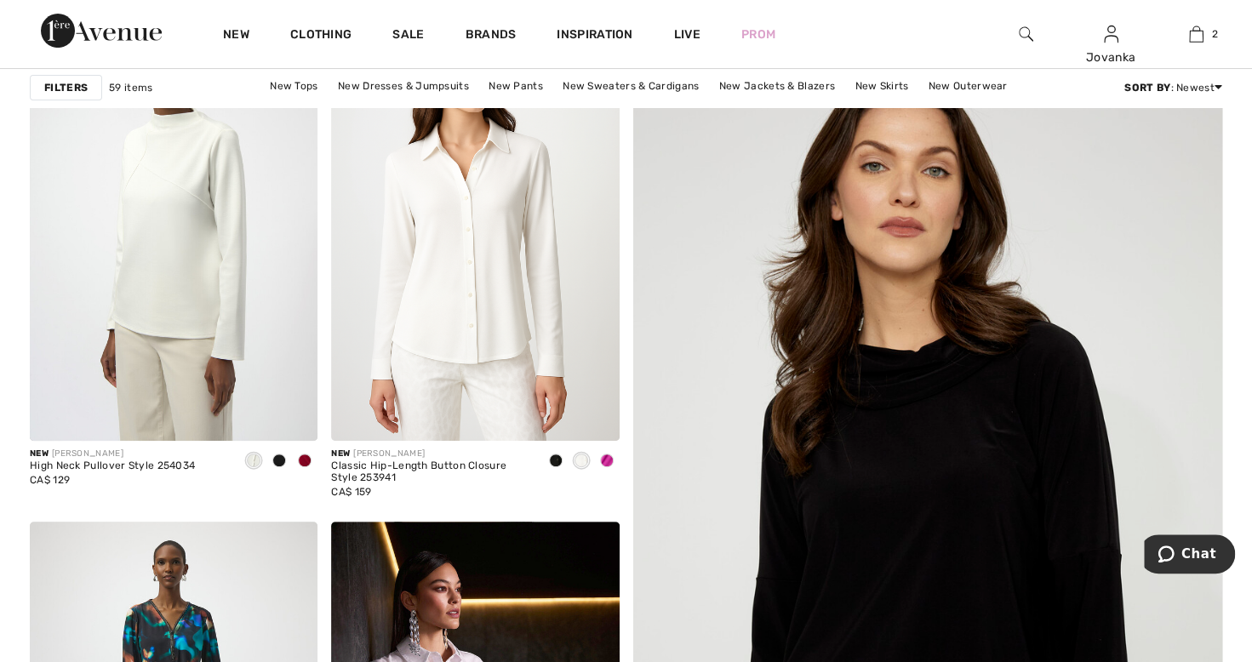
click at [964, 516] on img at bounding box center [927, 539] width 707 height 1061
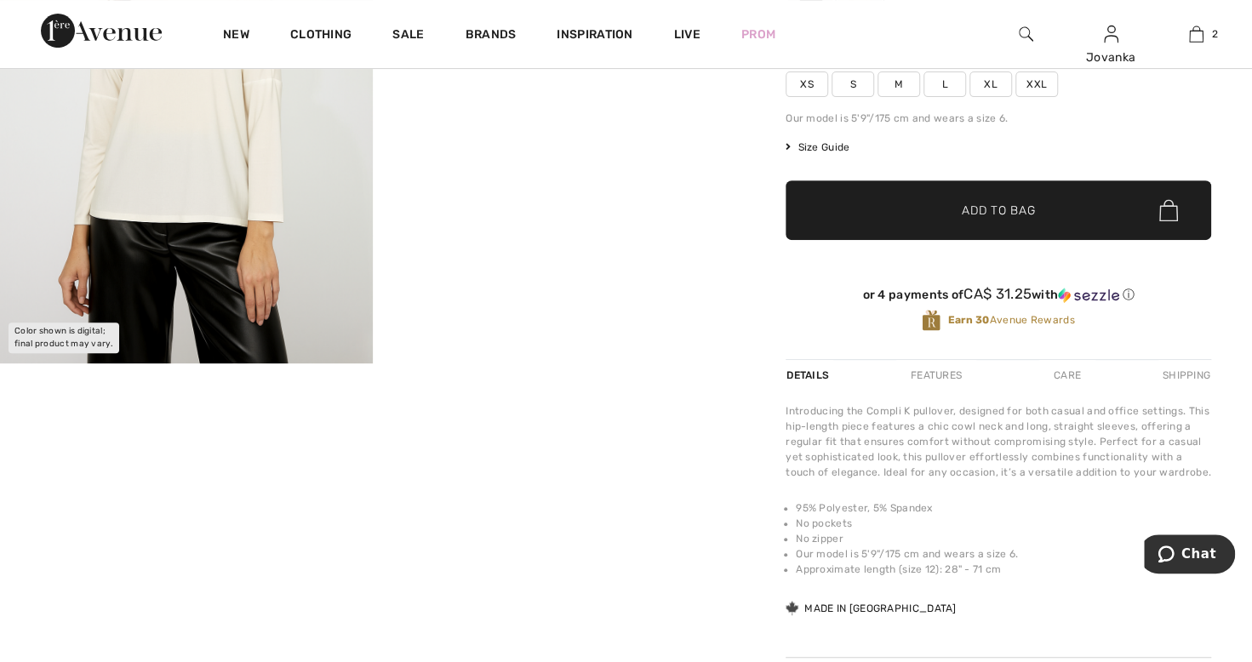
scroll to position [296, 0]
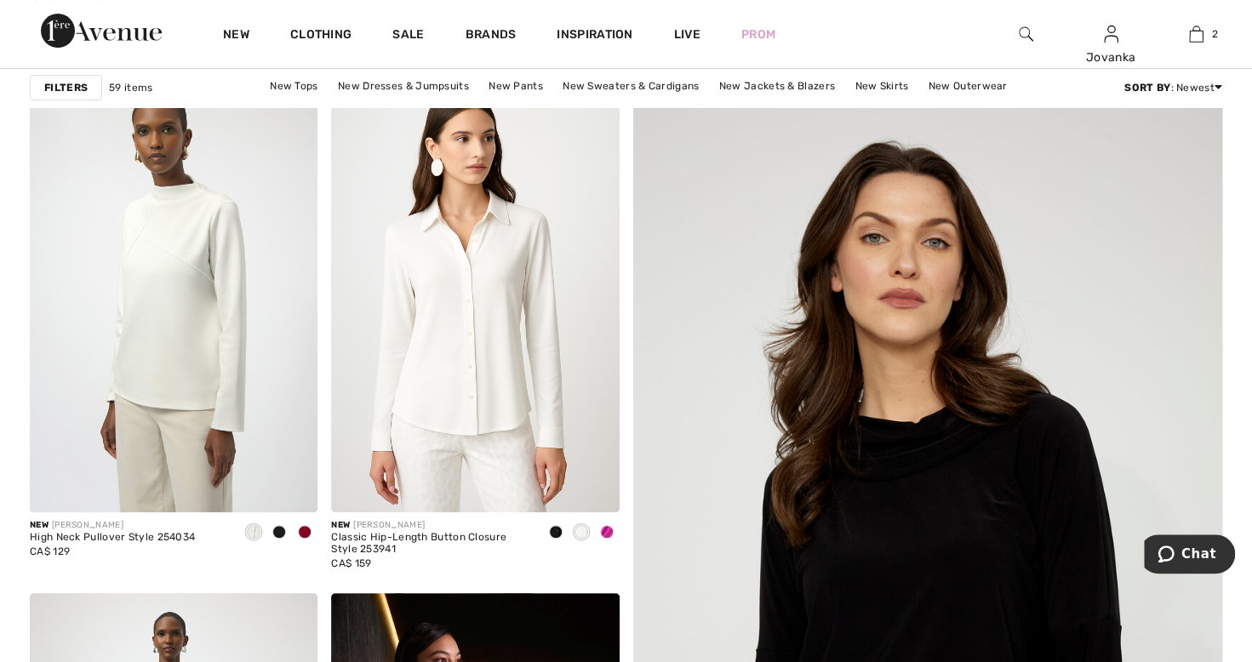
scroll to position [170, 0]
click at [147, 399] on img at bounding box center [174, 296] width 288 height 431
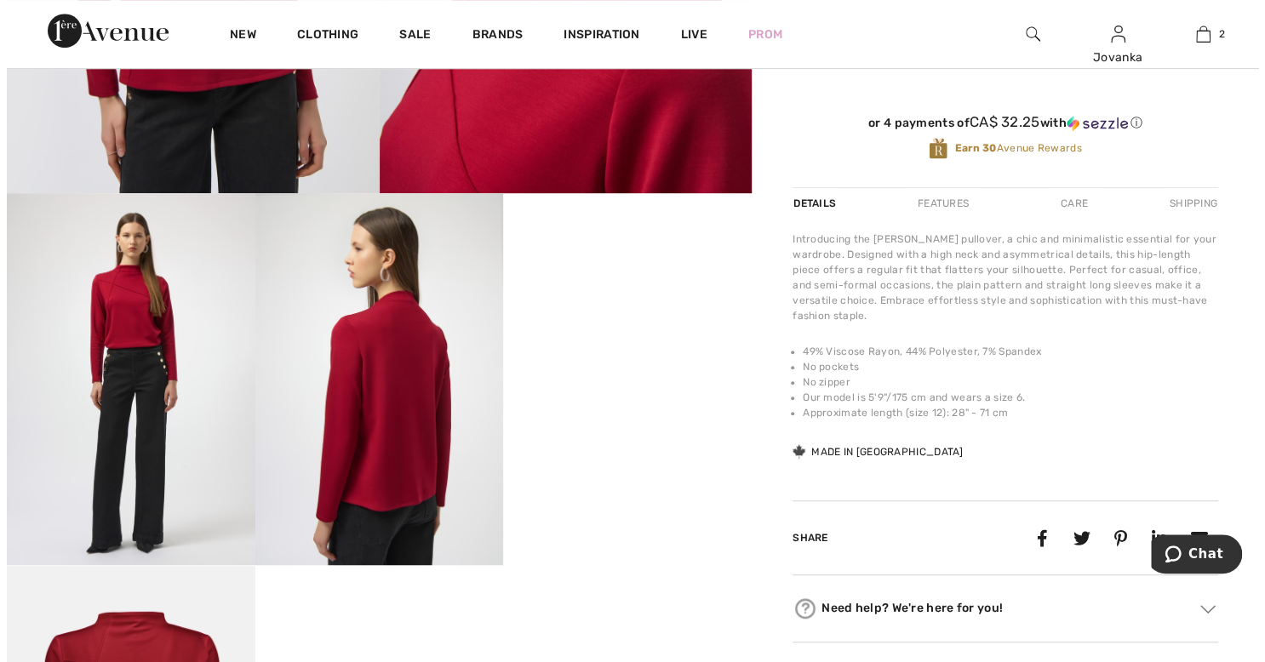
scroll to position [464, 0]
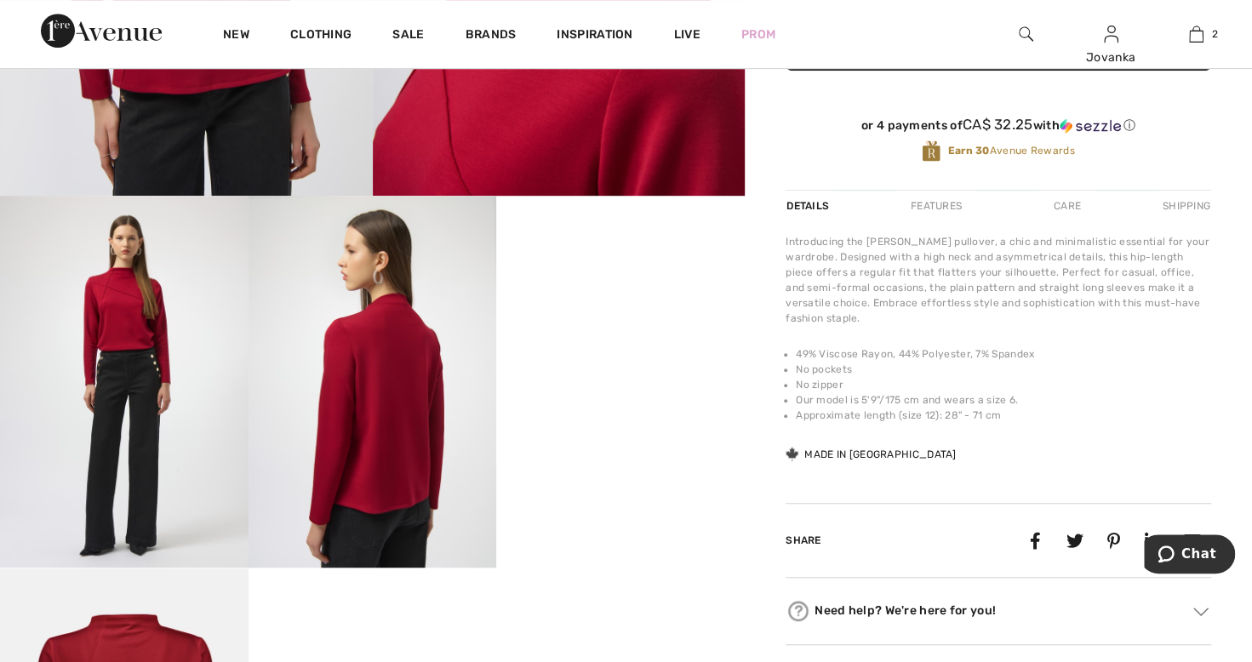
click at [1028, 32] on img at bounding box center [1026, 34] width 14 height 20
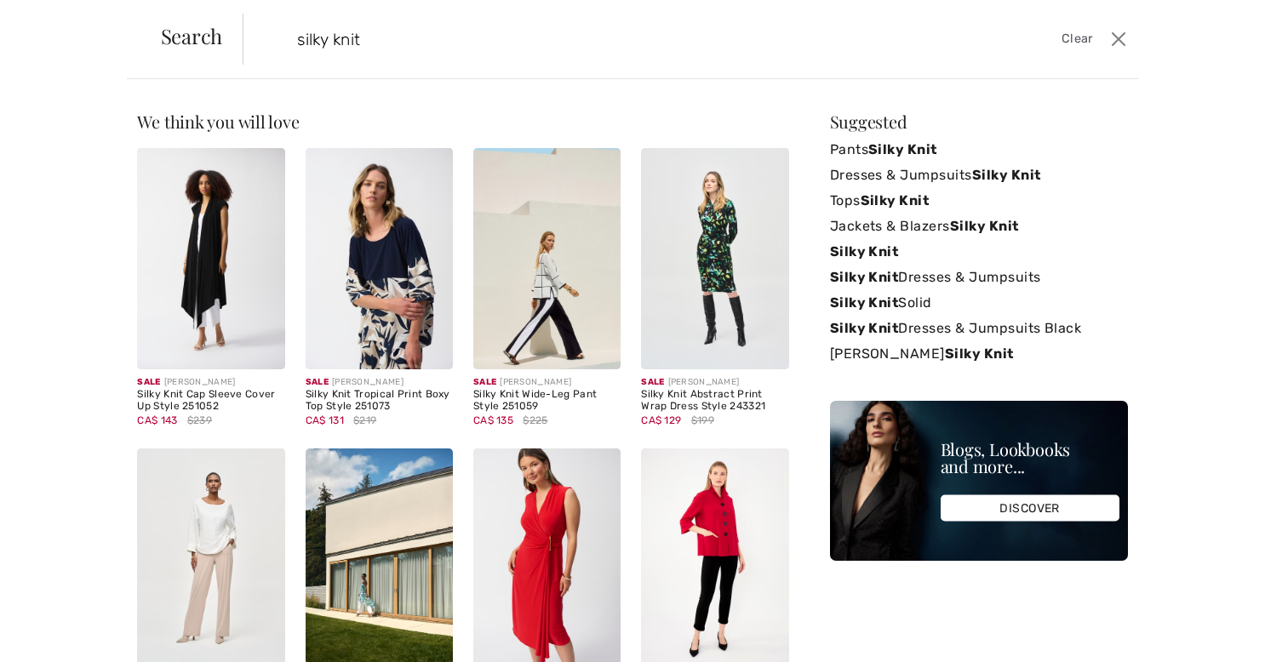
type input "silky knit"
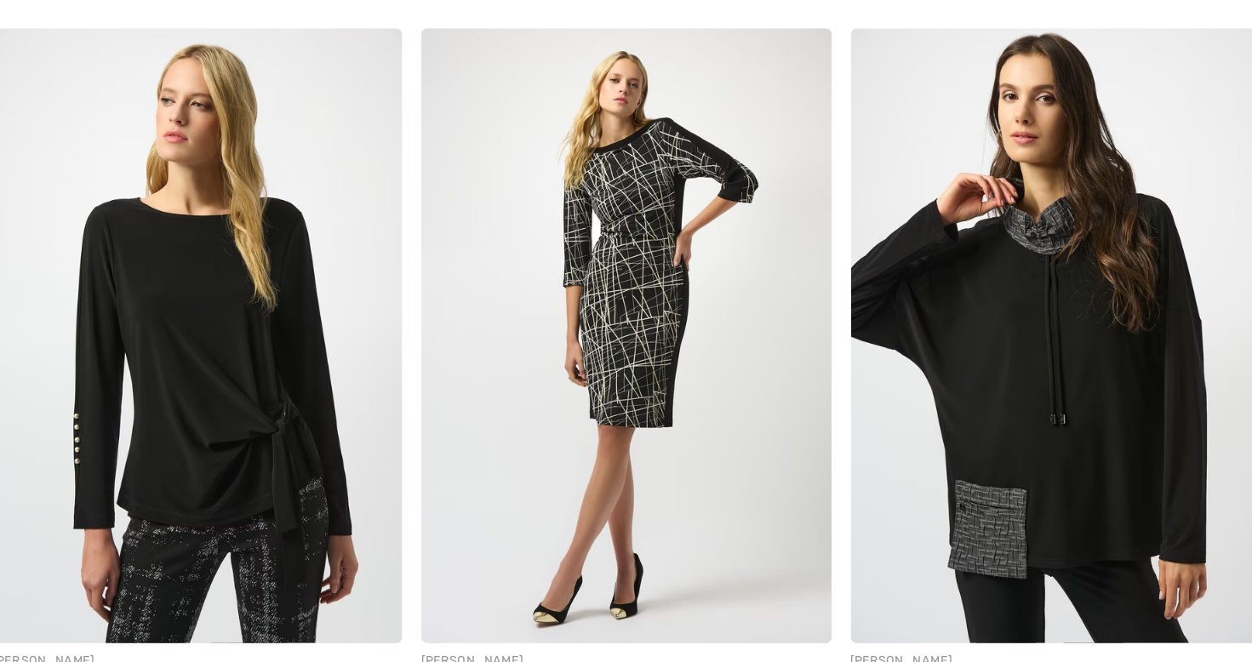
scroll to position [3300, 0]
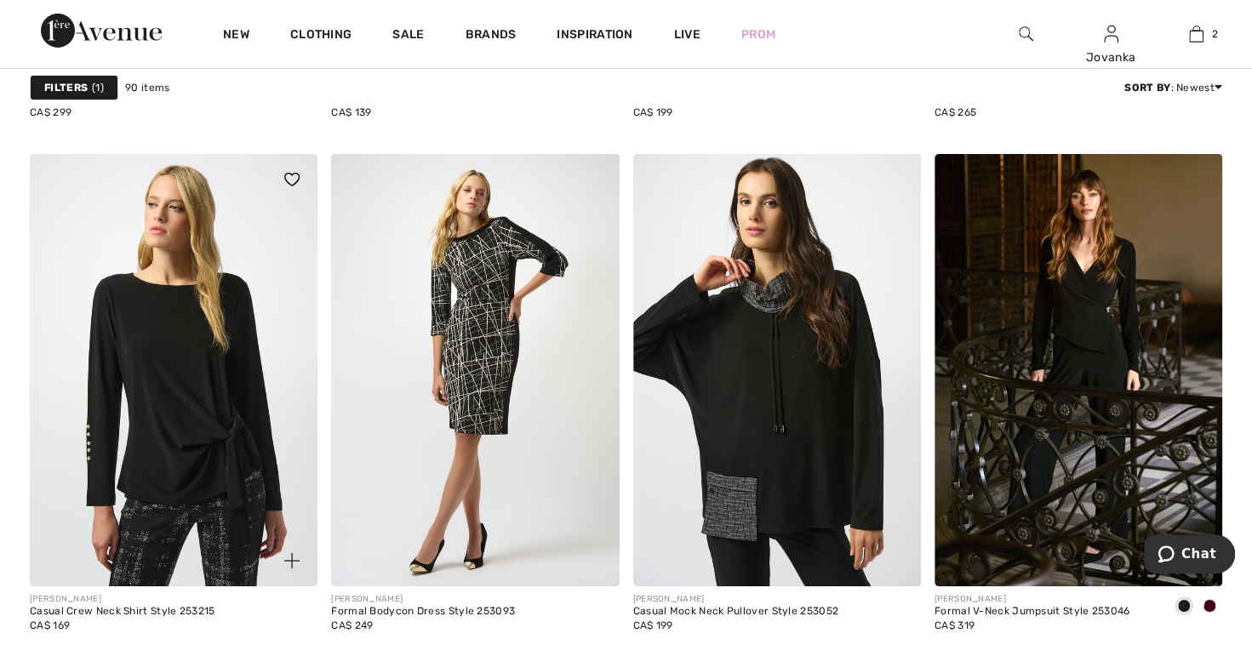
click at [179, 452] on img at bounding box center [174, 369] width 288 height 431
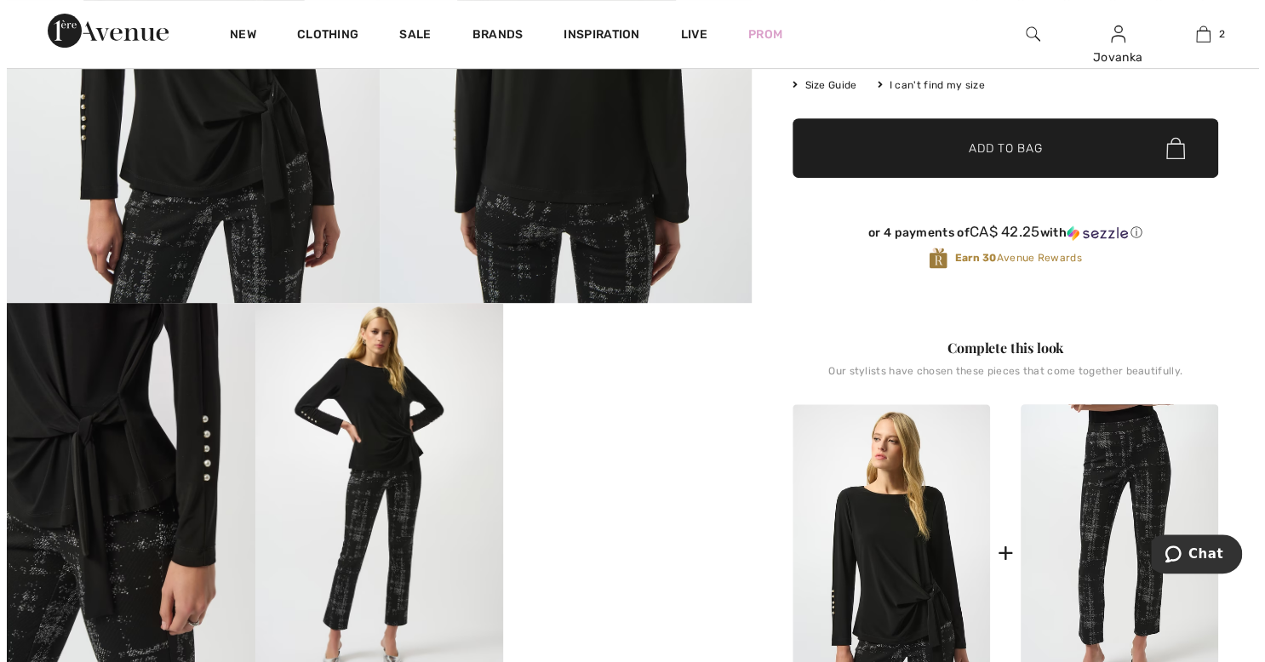
scroll to position [357, 0]
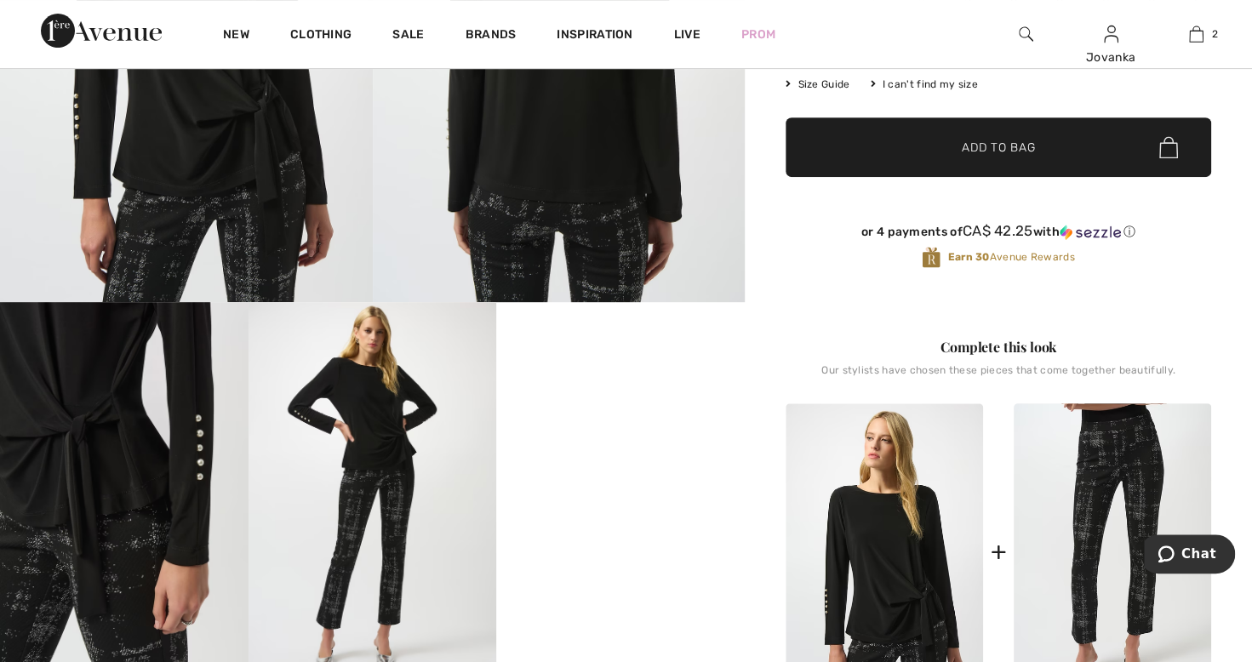
click at [107, 602] on img at bounding box center [124, 488] width 248 height 372
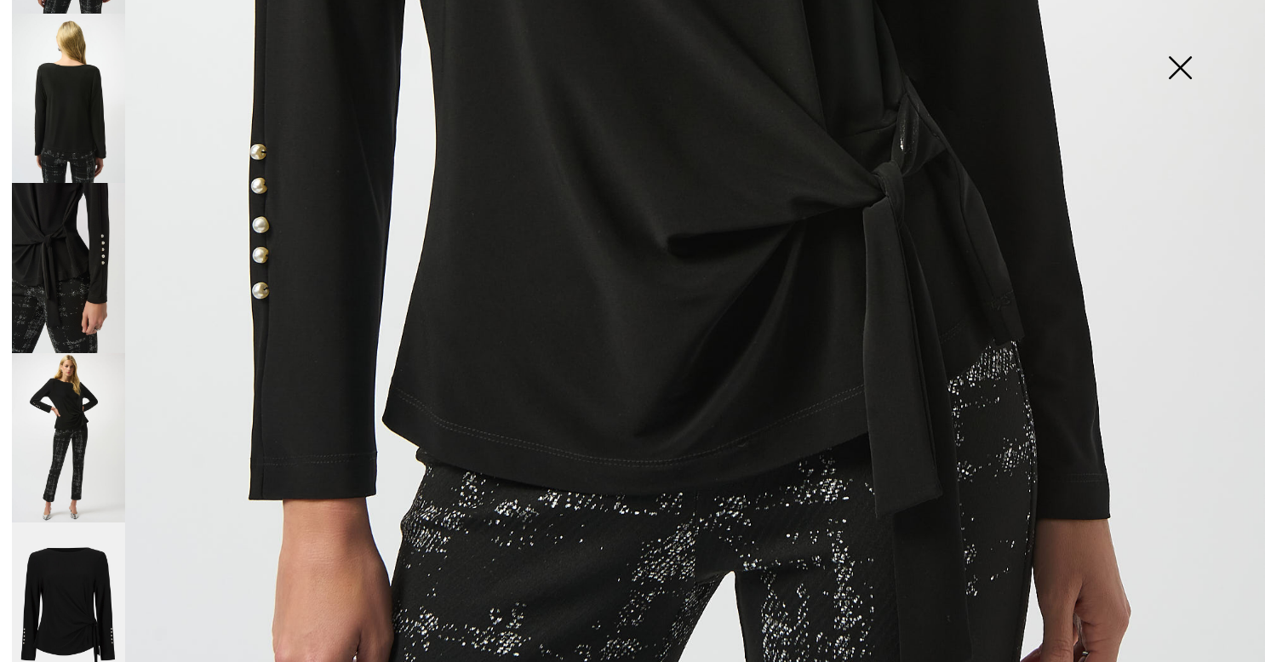
scroll to position [1213, 0]
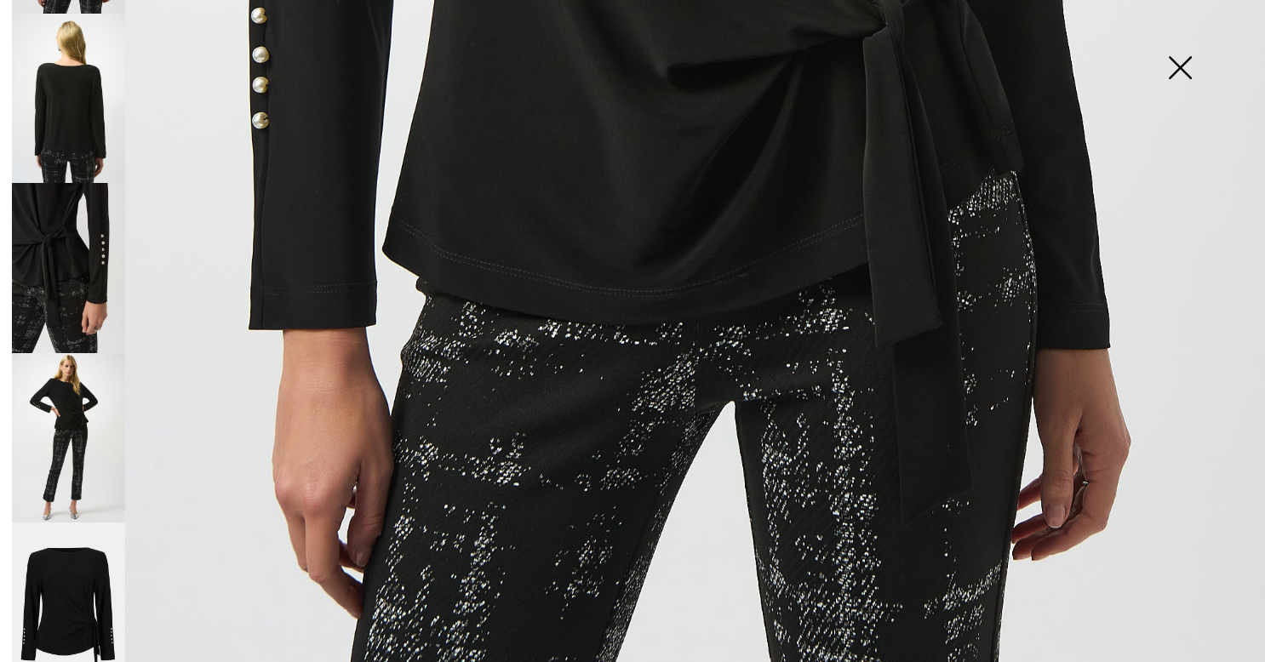
click at [59, 430] on img at bounding box center [68, 437] width 113 height 169
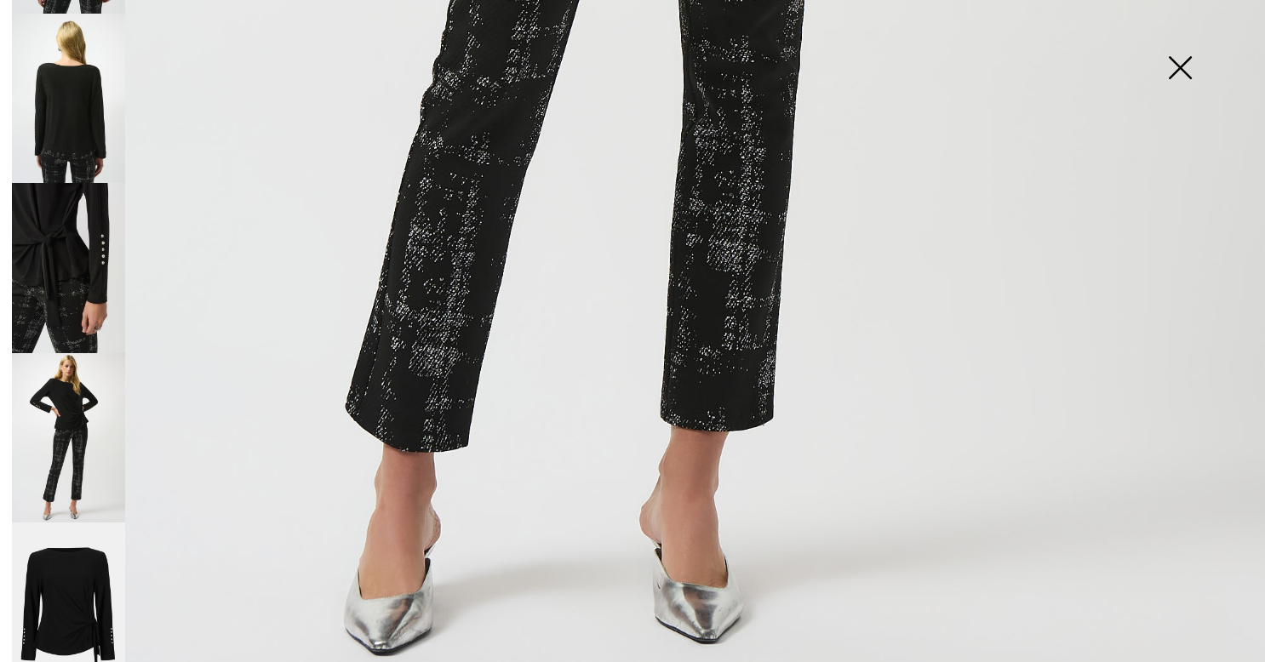
click at [53, 579] on img at bounding box center [68, 606] width 113 height 169
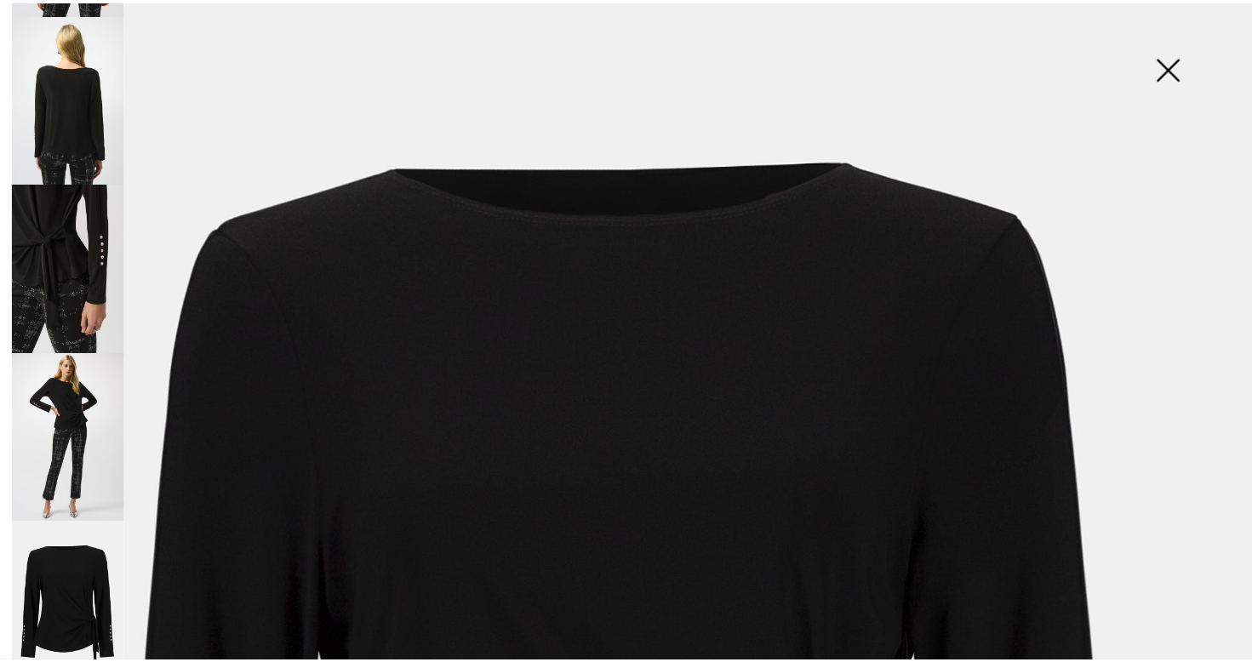
scroll to position [118, 0]
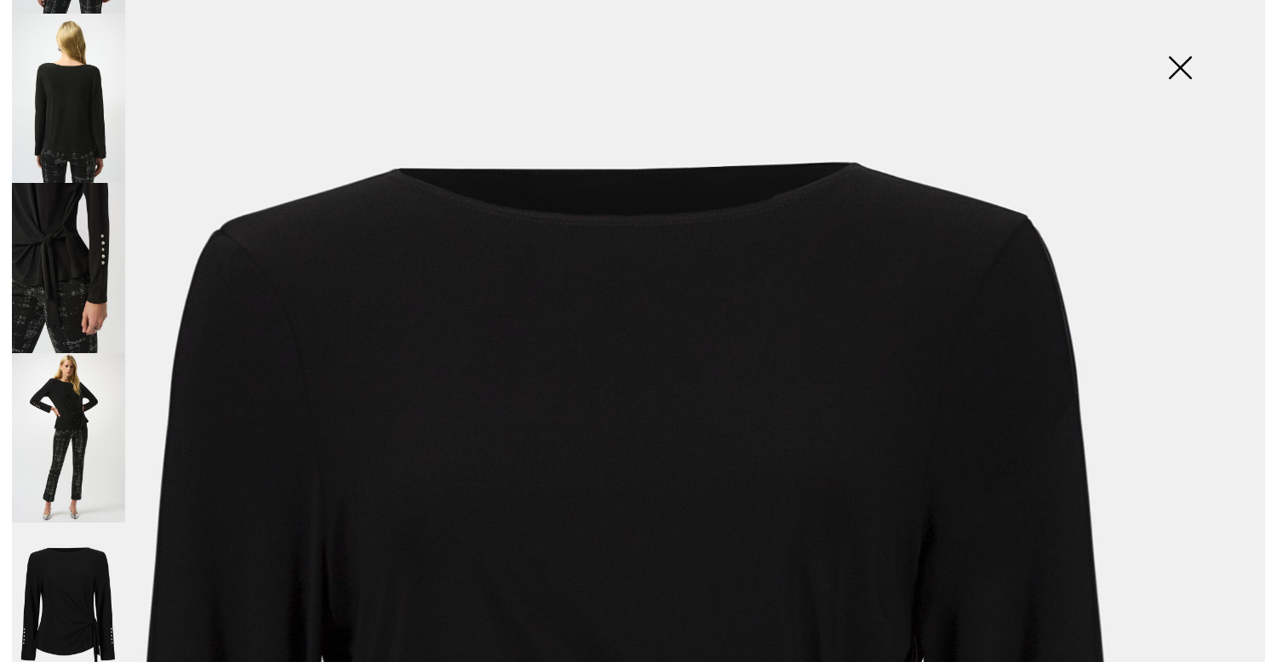
click at [1183, 71] on img at bounding box center [1179, 70] width 85 height 88
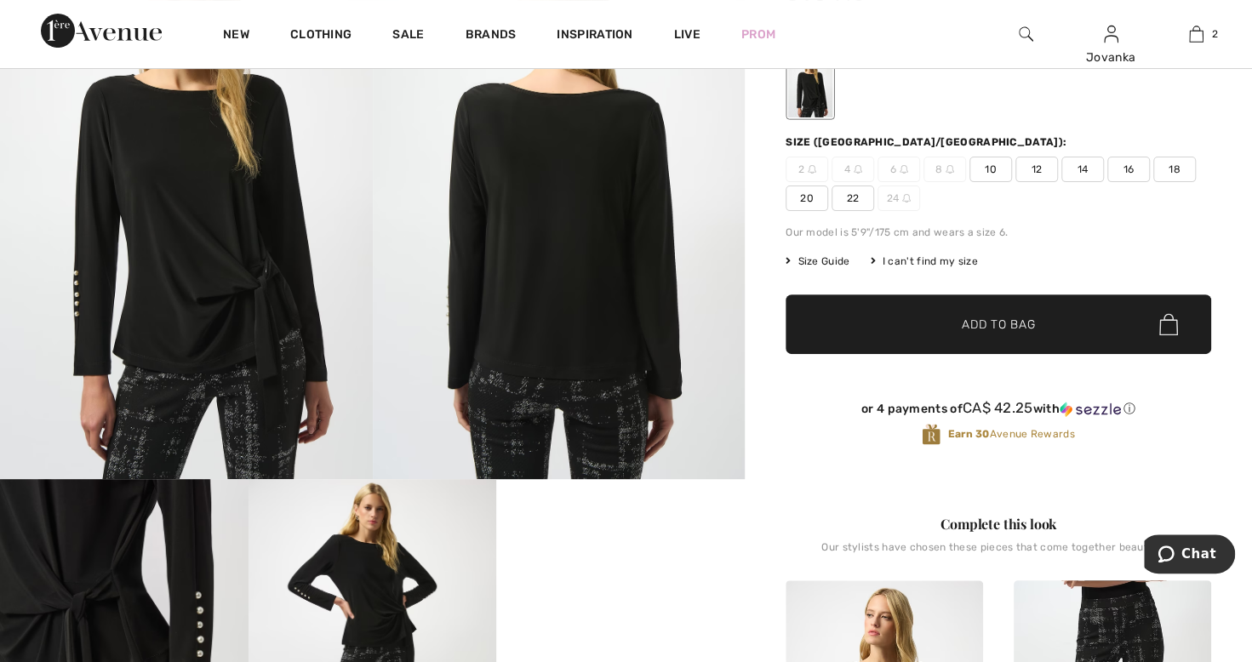
scroll to position [0, 0]
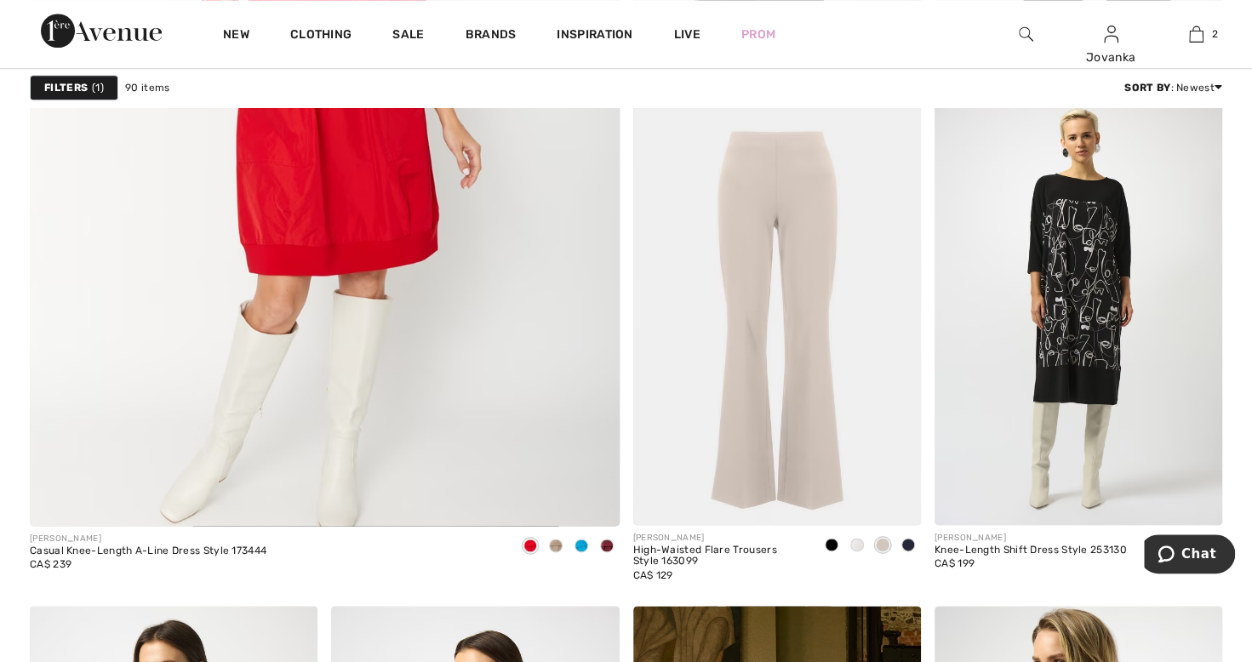
scroll to position [4631, 0]
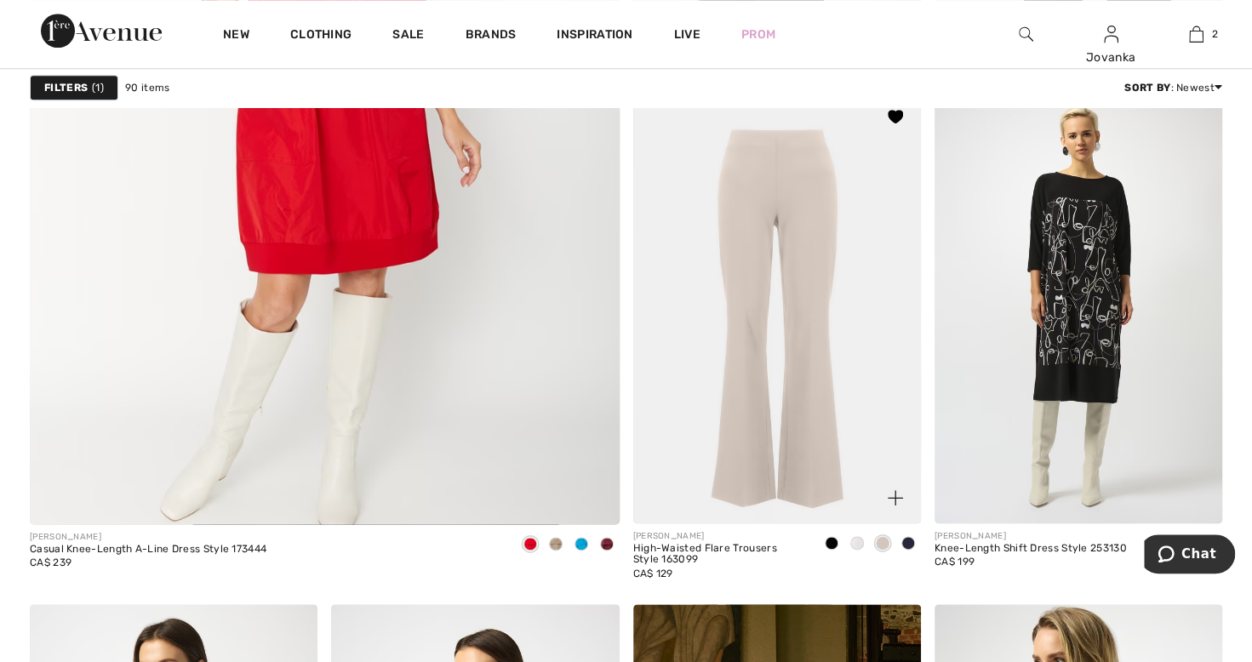
click at [909, 542] on span at bounding box center [908, 543] width 14 height 14
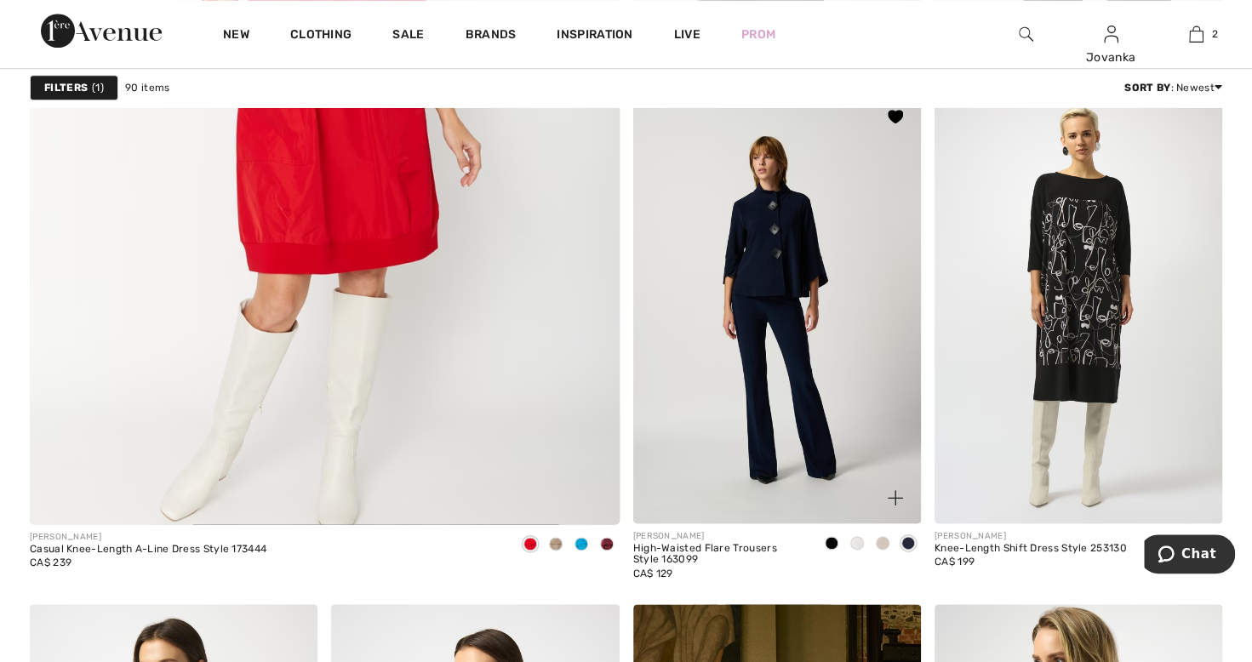
click at [838, 541] on div at bounding box center [832, 544] width 26 height 28
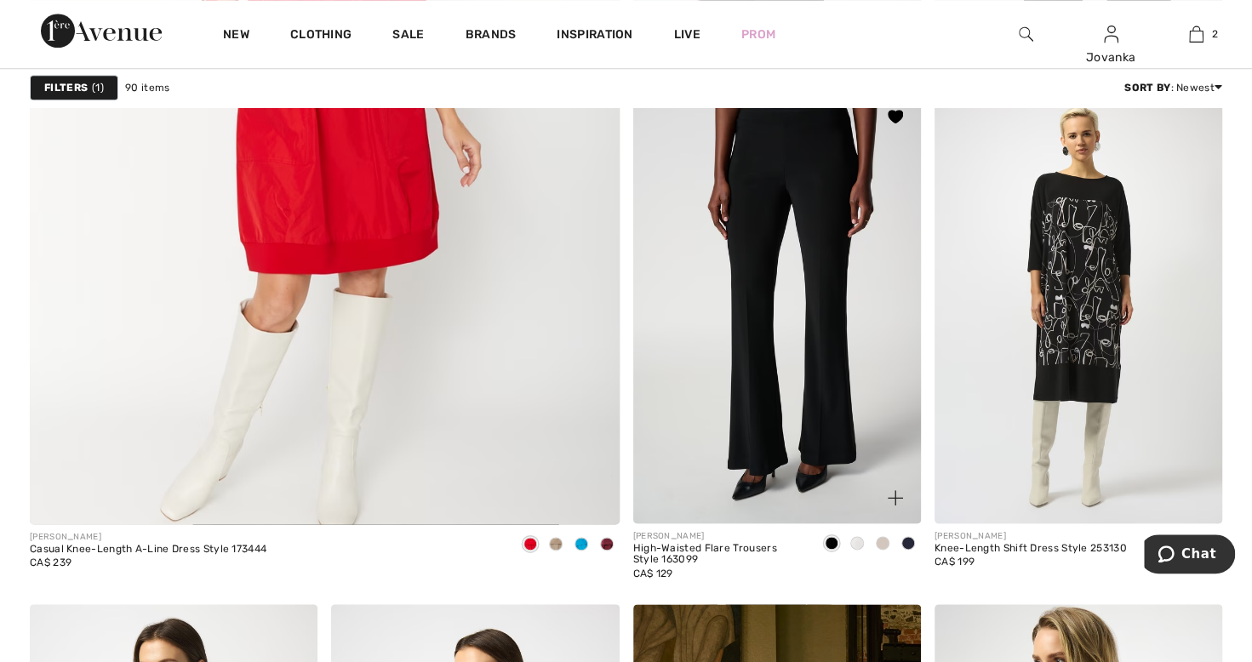
click at [862, 534] on div at bounding box center [857, 544] width 26 height 28
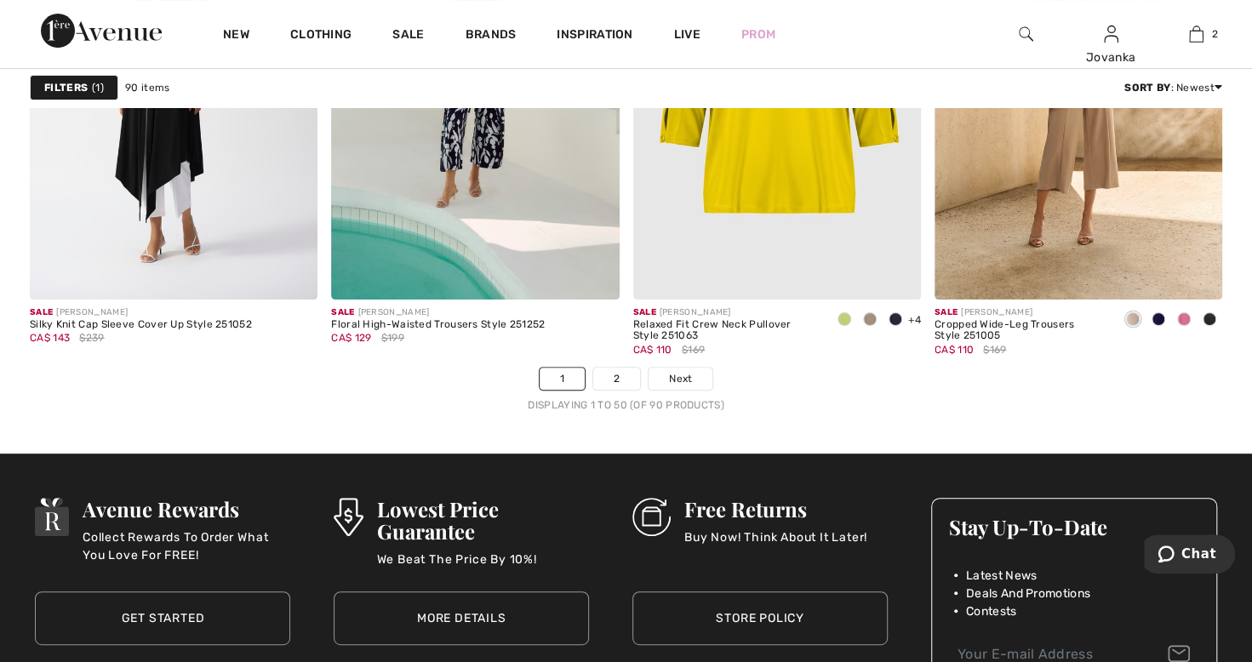
scroll to position [7628, 0]
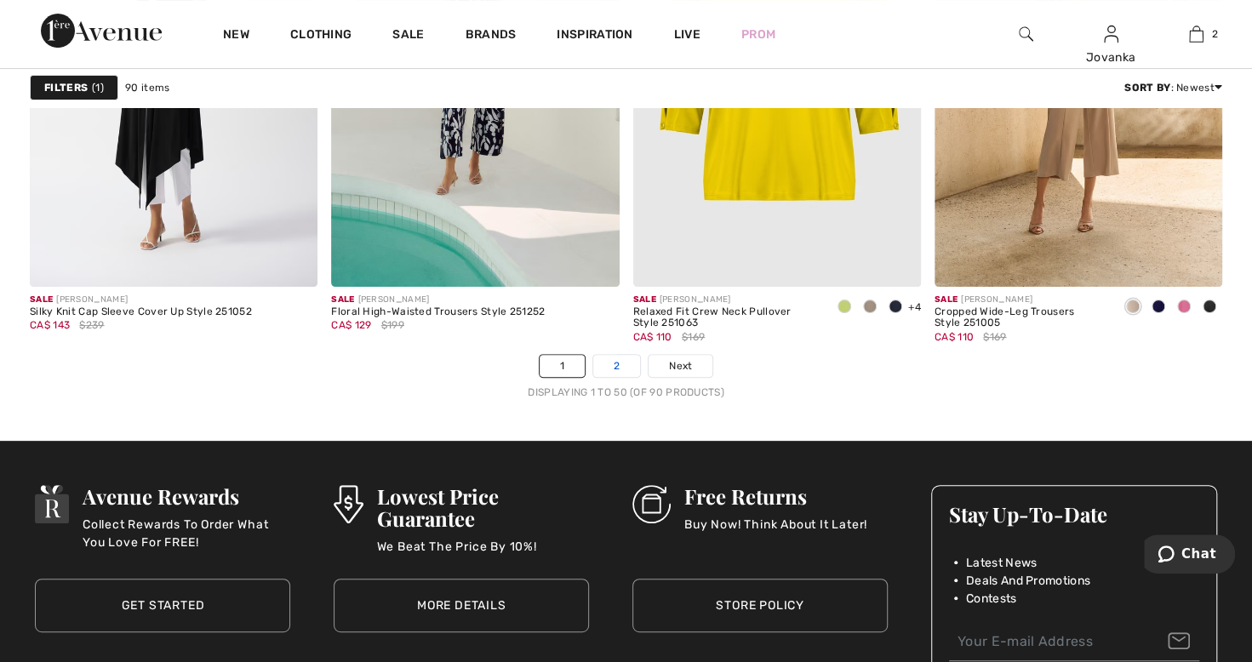
click at [610, 357] on link "2" at bounding box center [616, 366] width 47 height 22
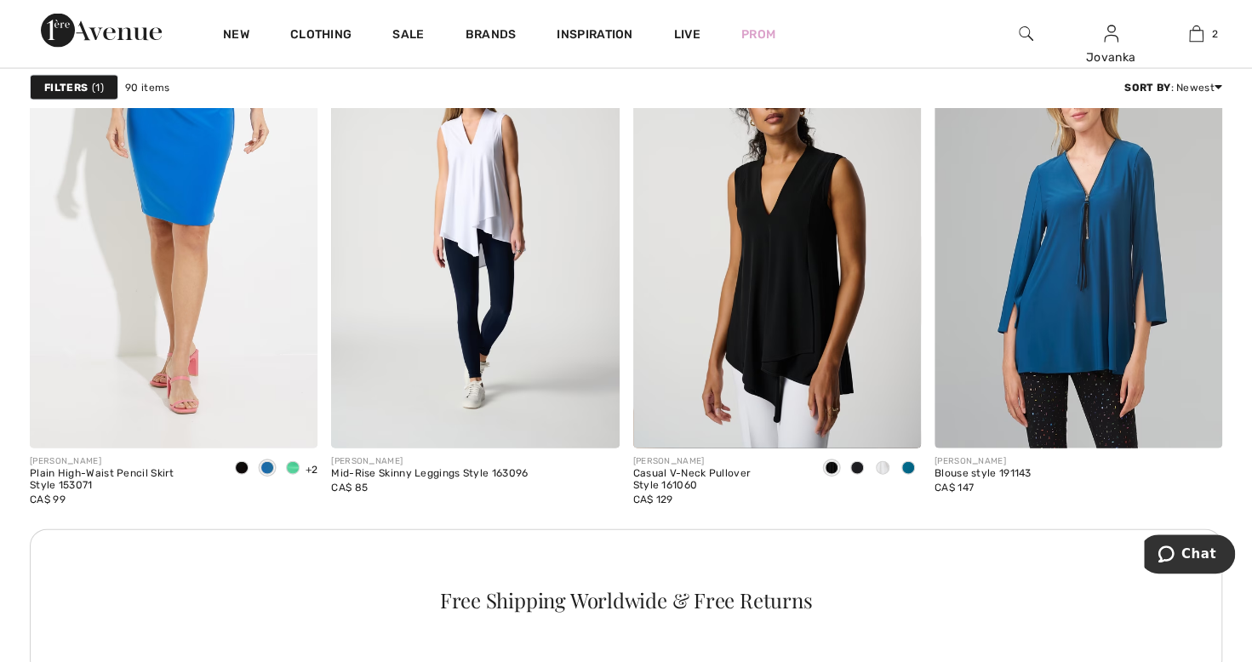
scroll to position [5729, 0]
click at [819, 359] on img at bounding box center [777, 233] width 288 height 431
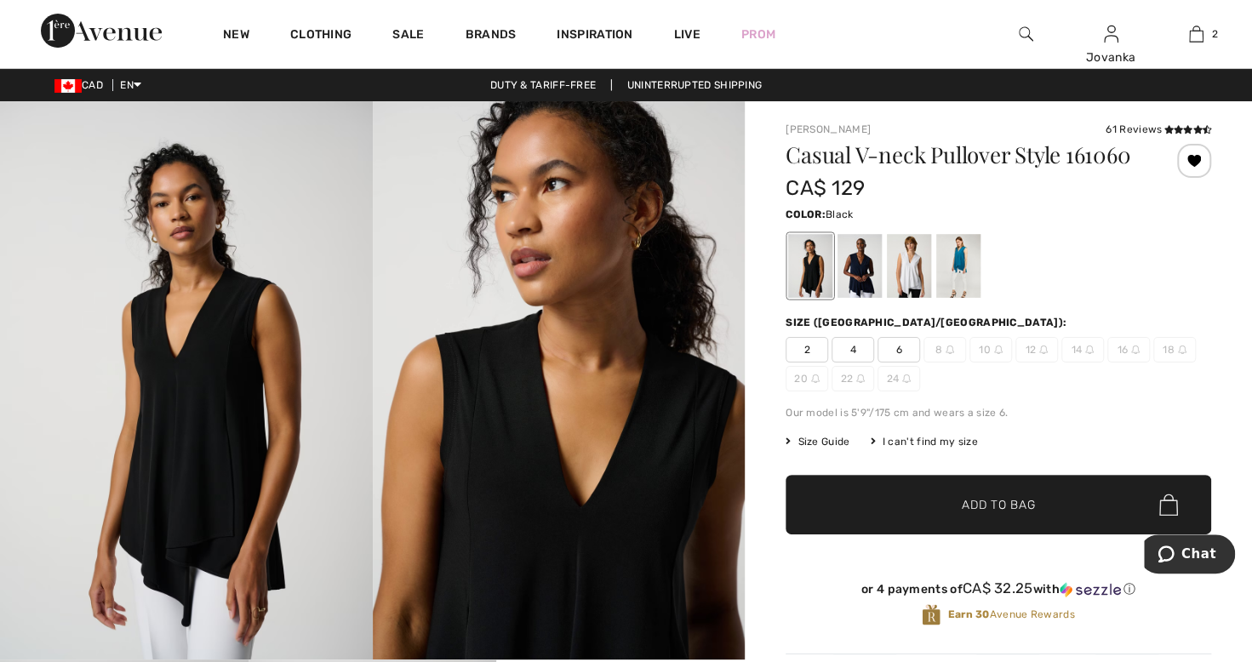
click at [866, 284] on div at bounding box center [859, 266] width 44 height 64
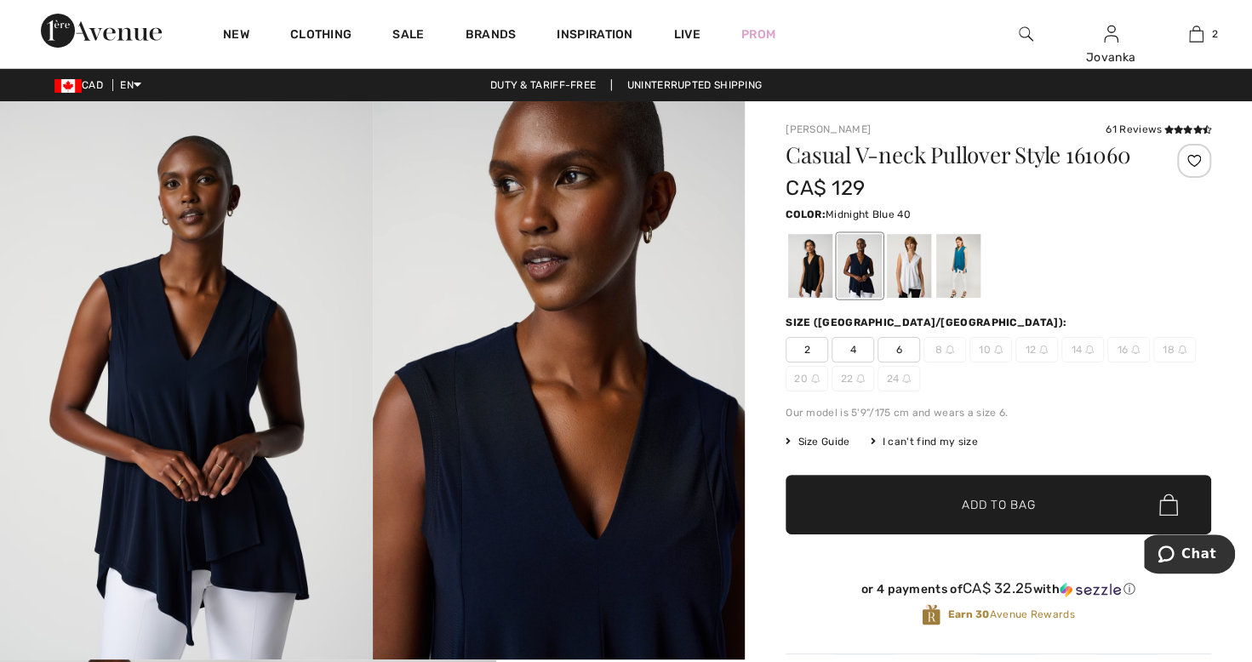
click at [917, 271] on div at bounding box center [909, 266] width 44 height 64
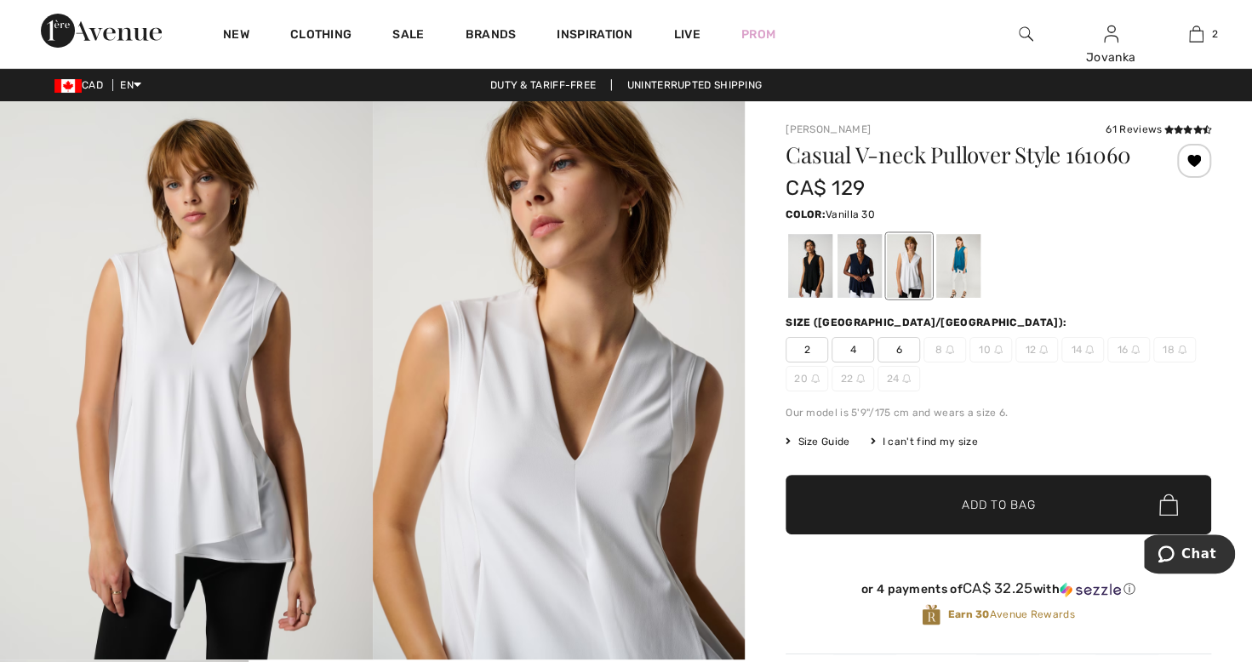
click at [956, 278] on div at bounding box center [958, 266] width 44 height 64
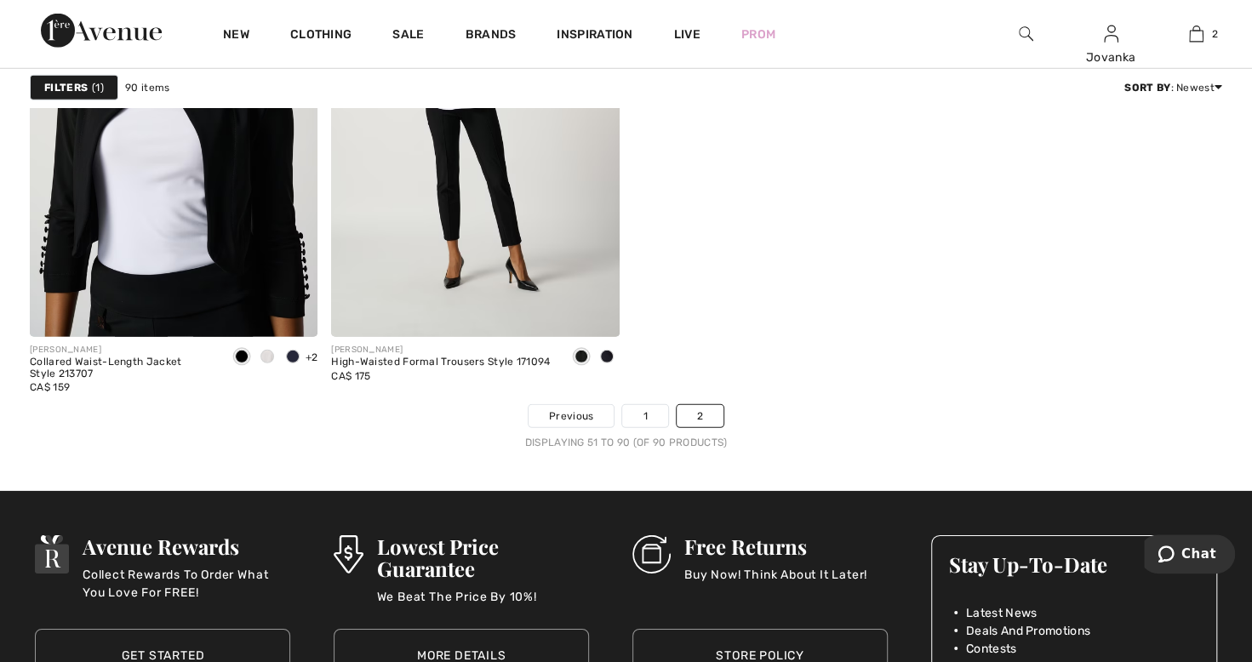
scroll to position [6554, 0]
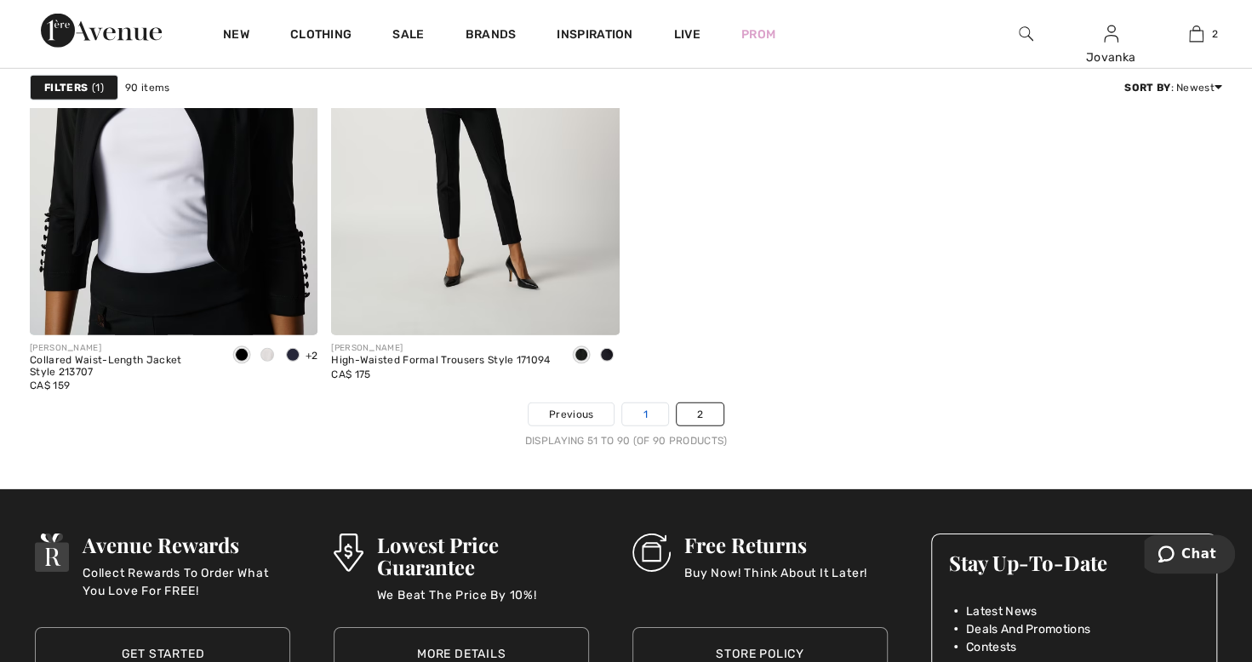
click at [654, 403] on link "1" at bounding box center [644, 414] width 45 height 22
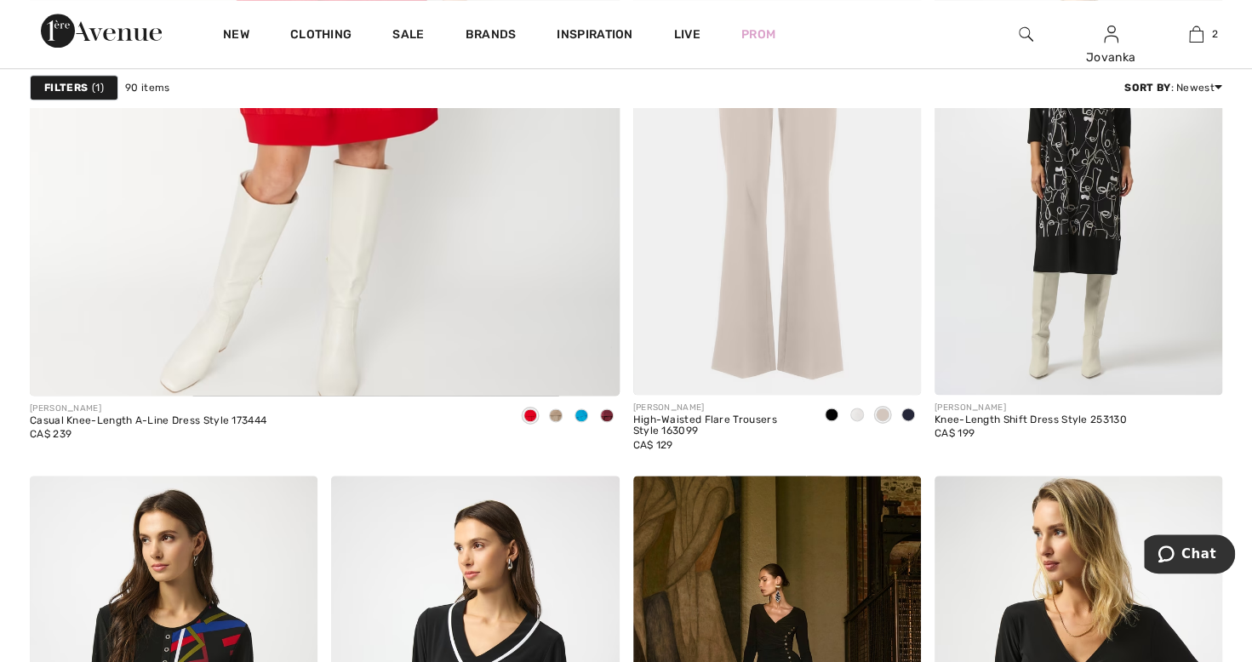
scroll to position [4761, 0]
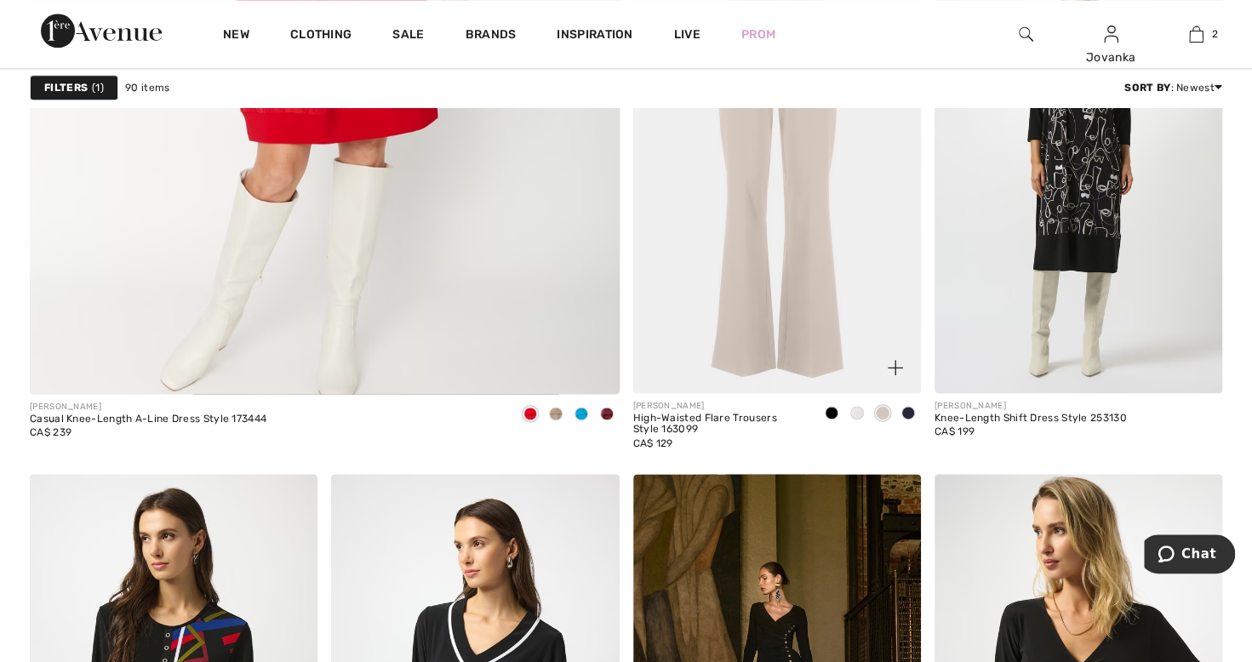
click at [820, 317] on img at bounding box center [777, 176] width 288 height 431
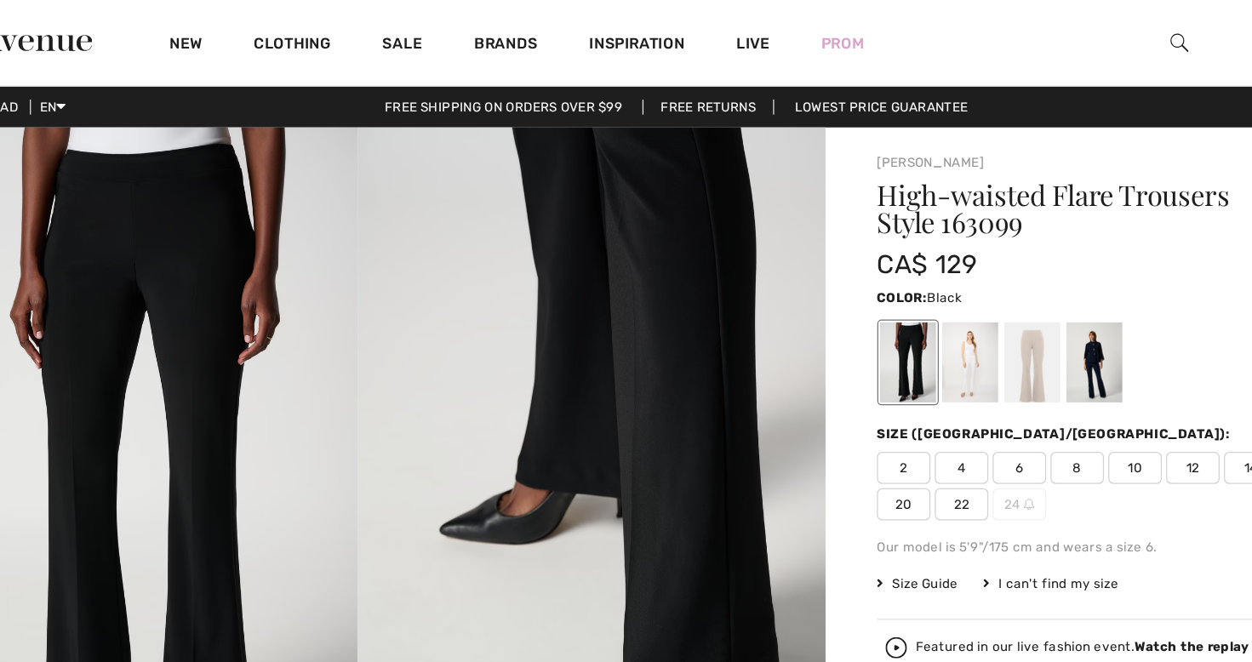
scroll to position [4, 0]
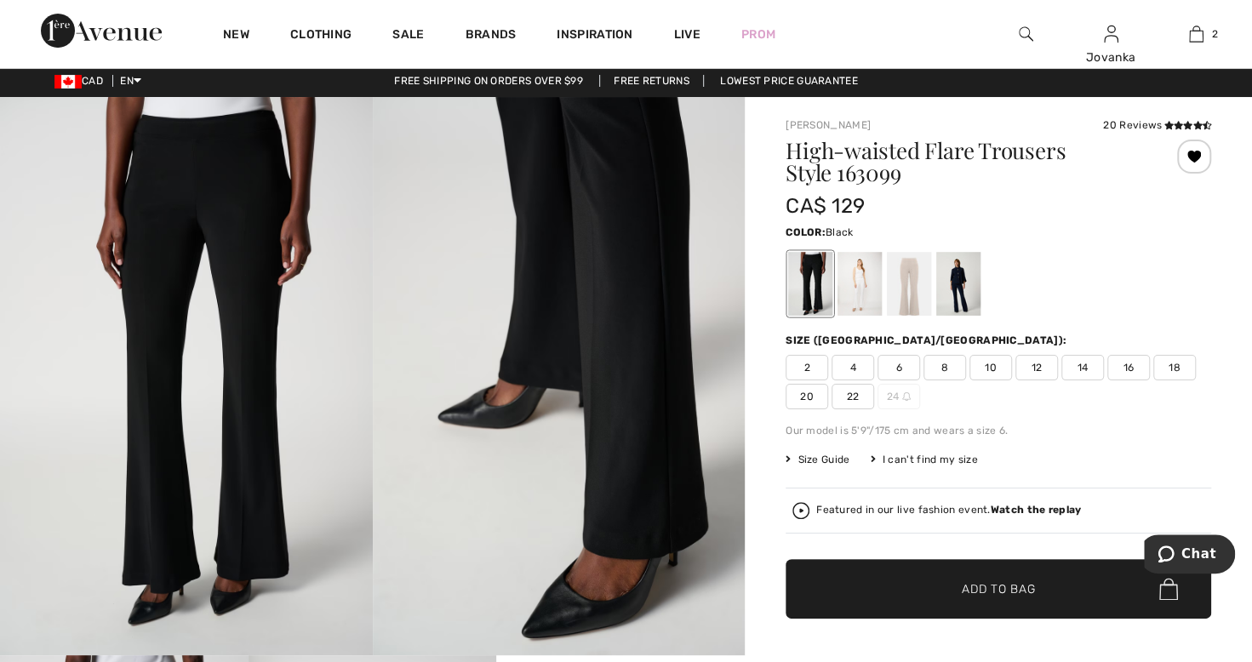
click at [861, 298] on div at bounding box center [859, 284] width 44 height 64
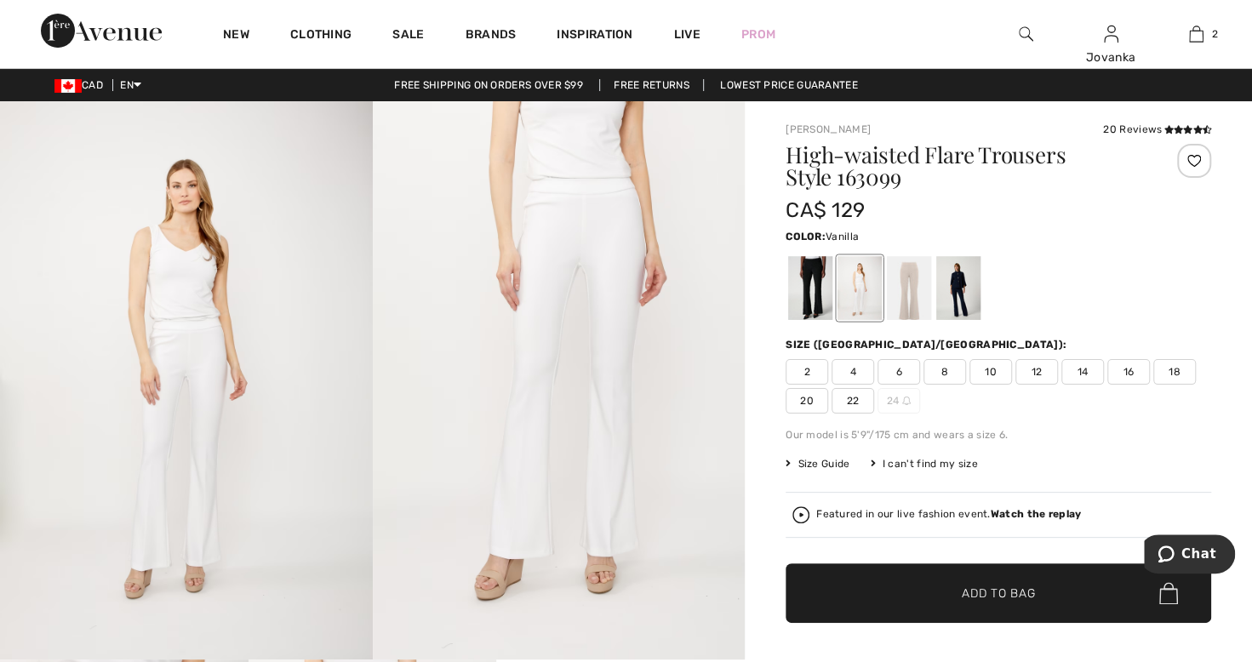
scroll to position [3, 0]
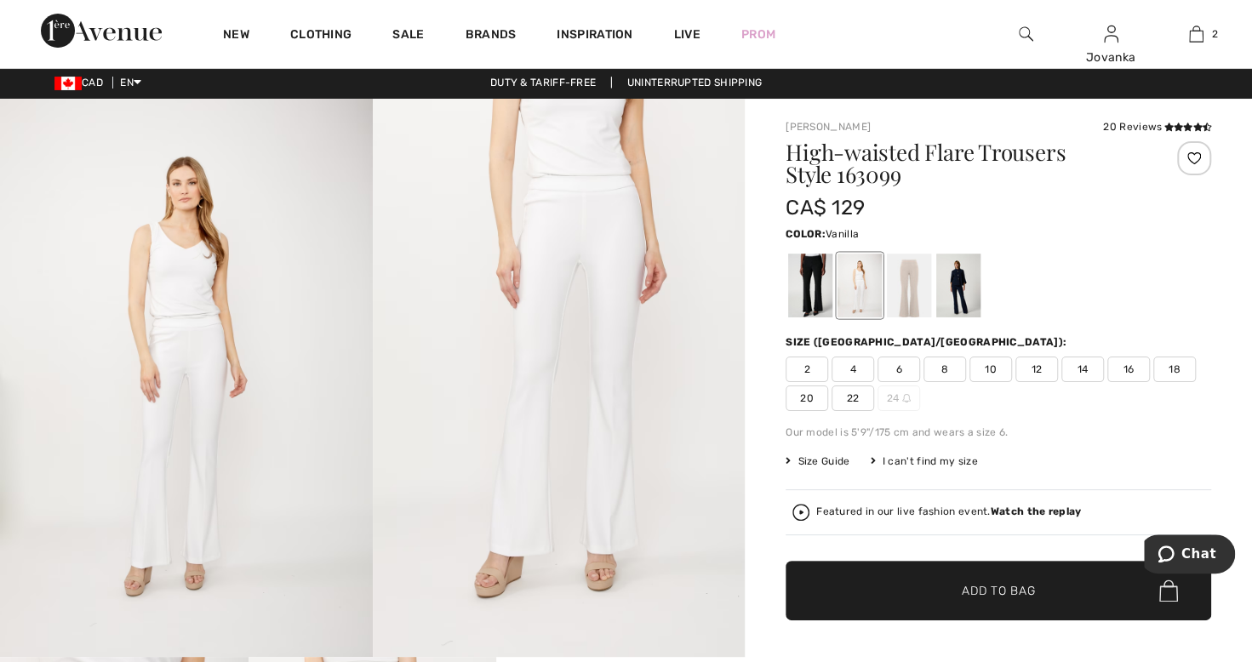
click at [911, 305] on div at bounding box center [909, 286] width 44 height 64
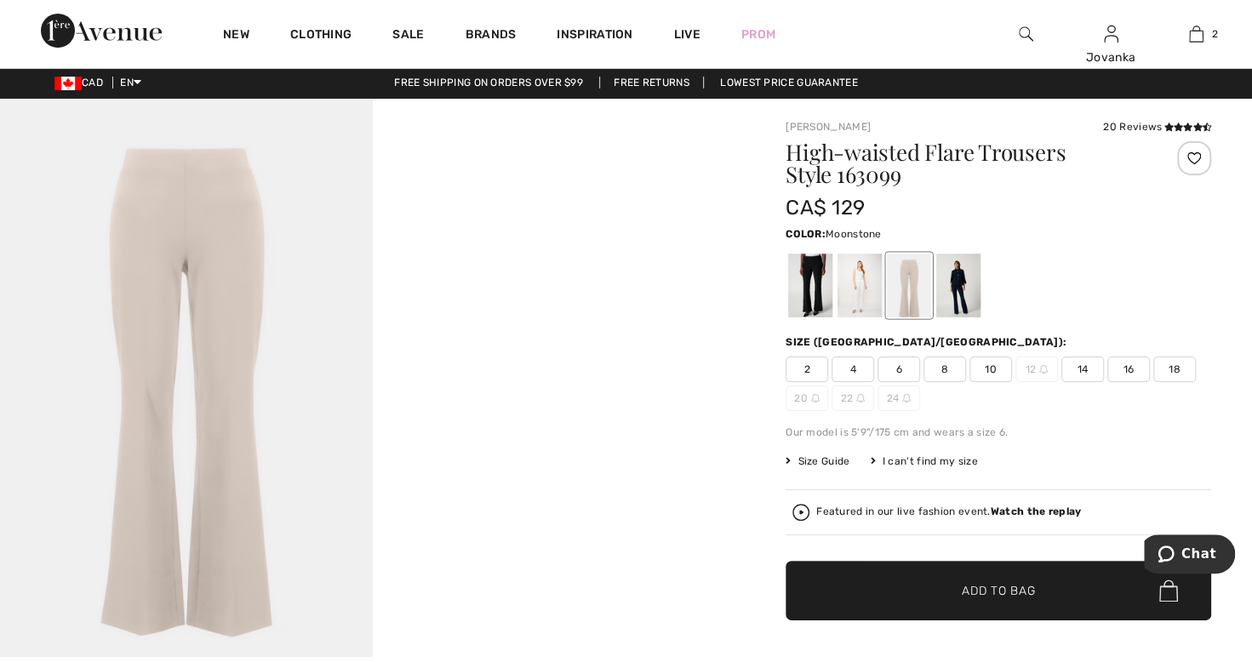
click at [964, 305] on div at bounding box center [958, 286] width 44 height 64
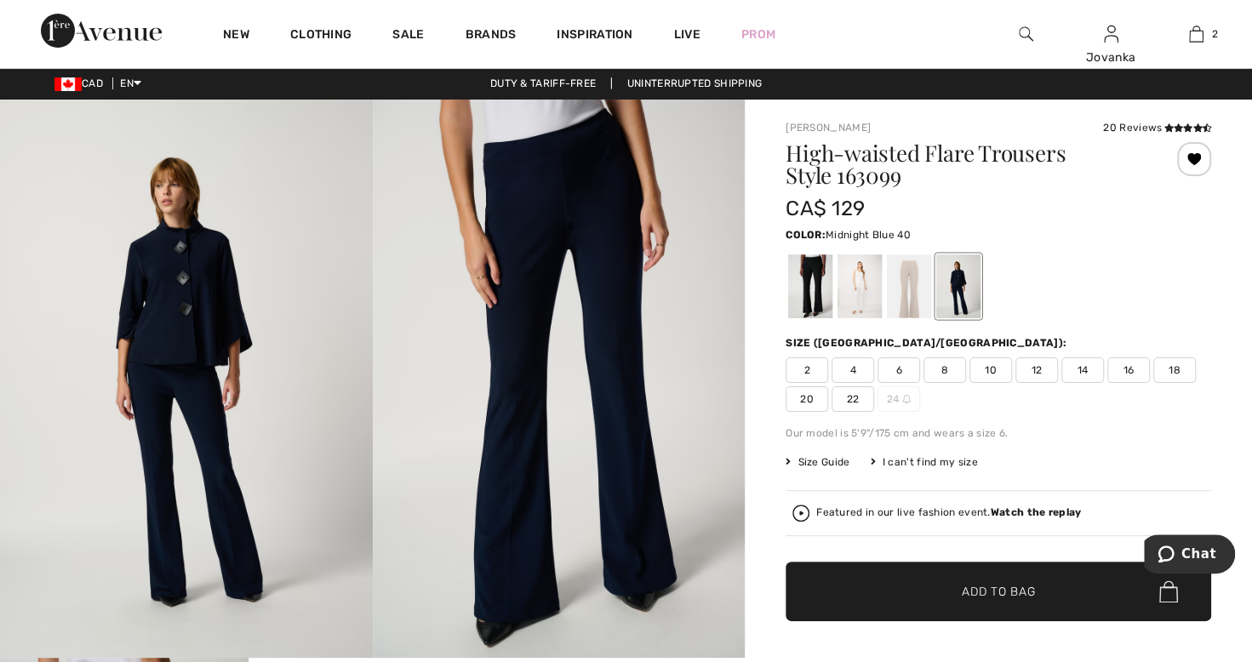
scroll to position [0, 0]
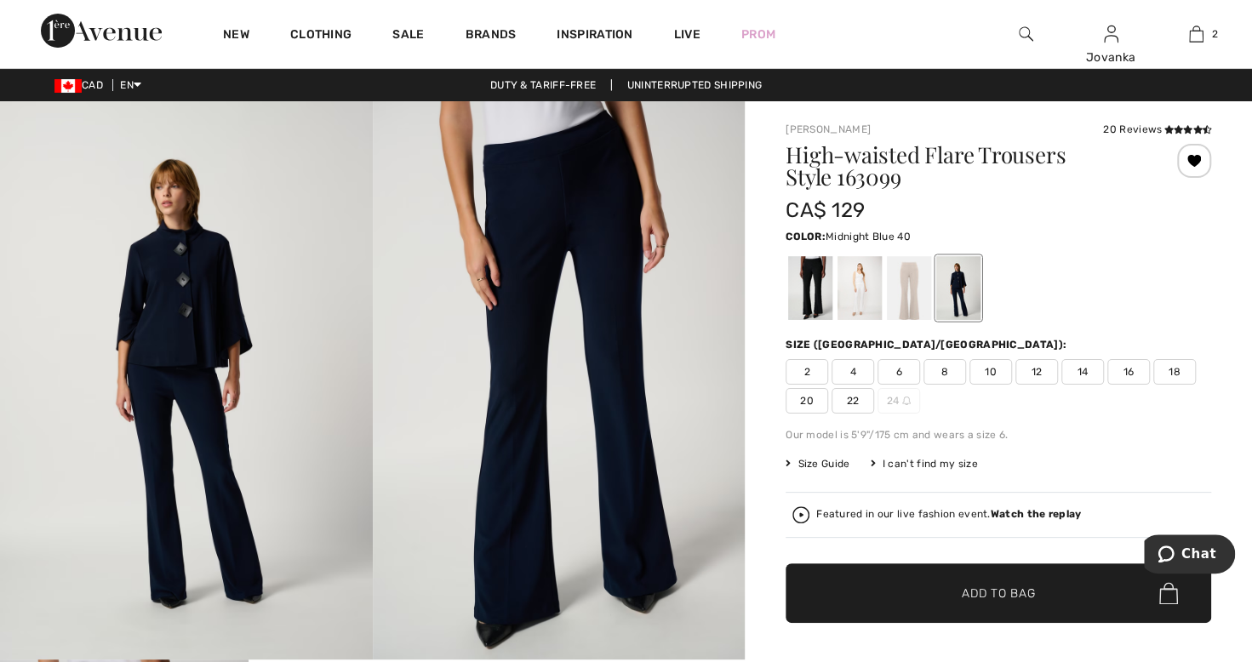
click at [849, 298] on div at bounding box center [859, 288] width 44 height 64
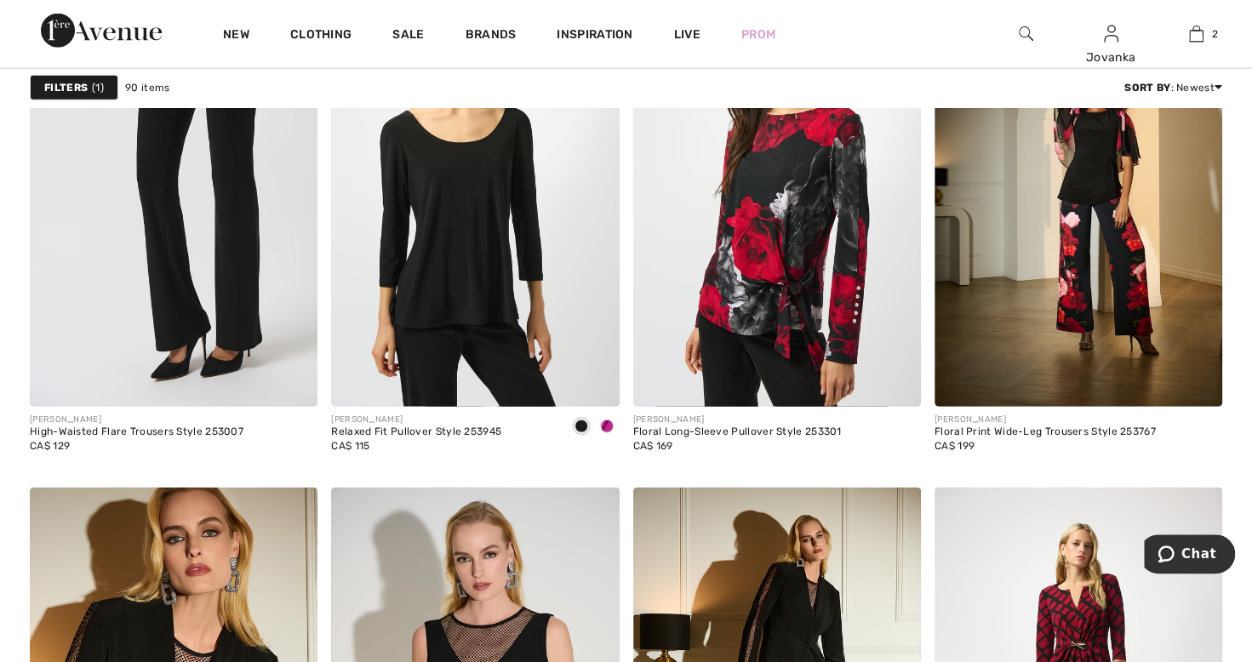
scroll to position [2449, 0]
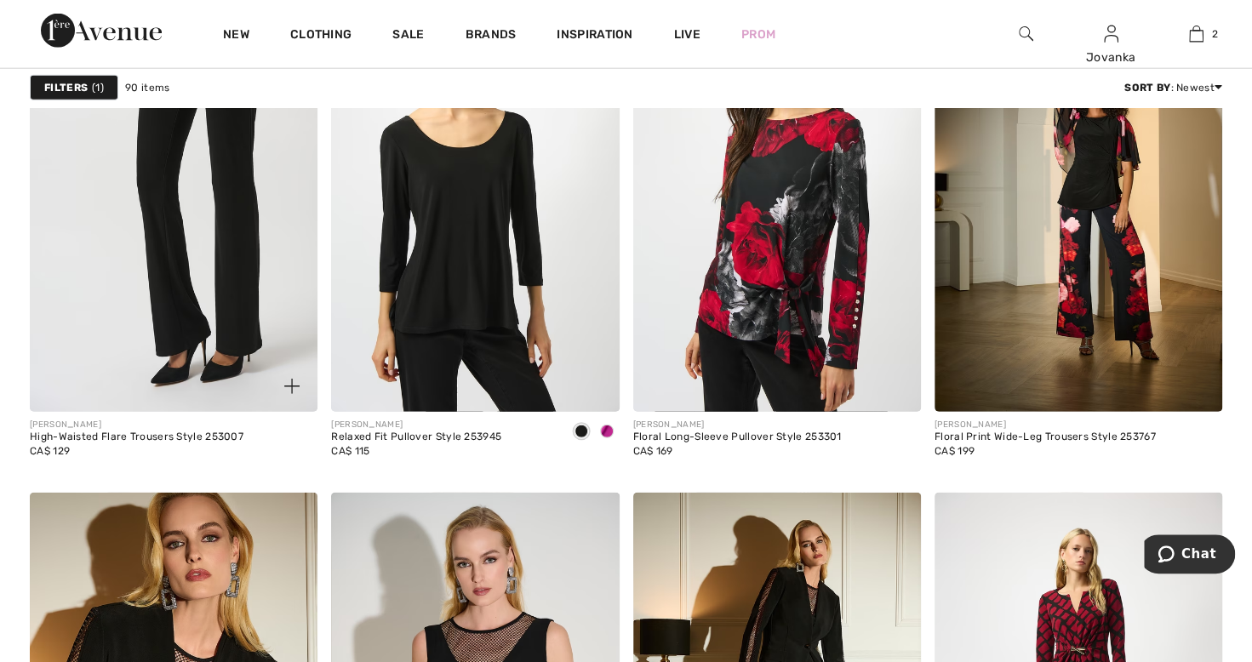
click at [163, 294] on img at bounding box center [174, 195] width 288 height 431
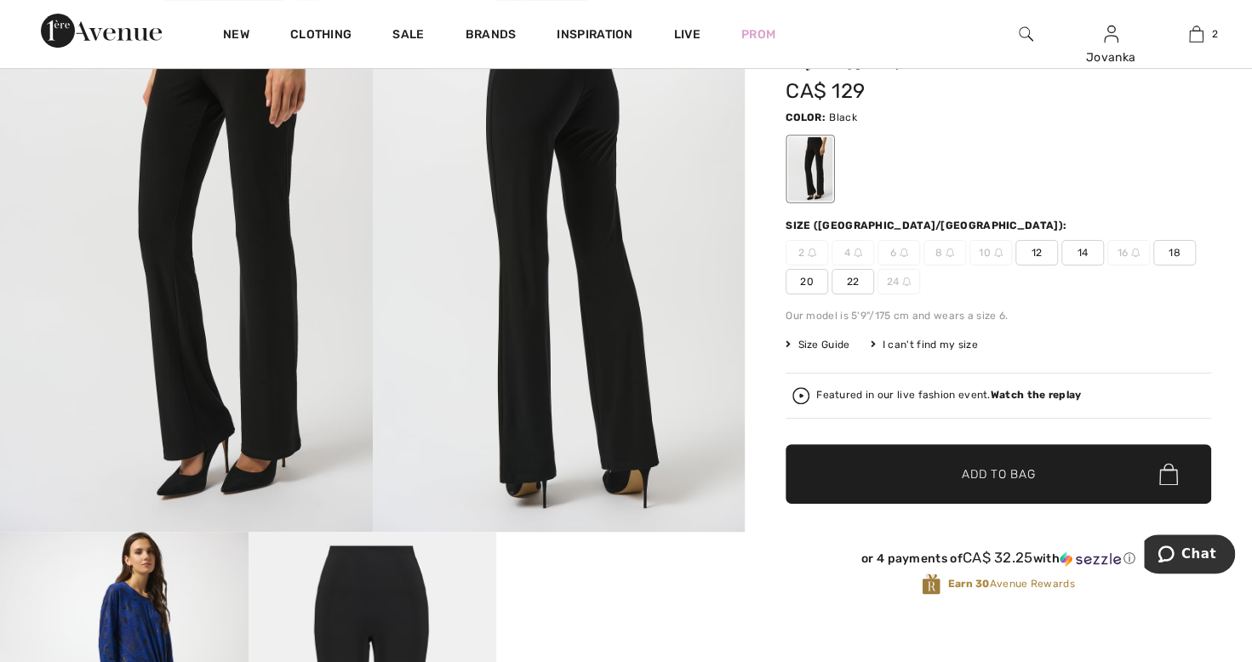
scroll to position [127, 0]
click at [1036, 252] on span "12" at bounding box center [1036, 254] width 43 height 26
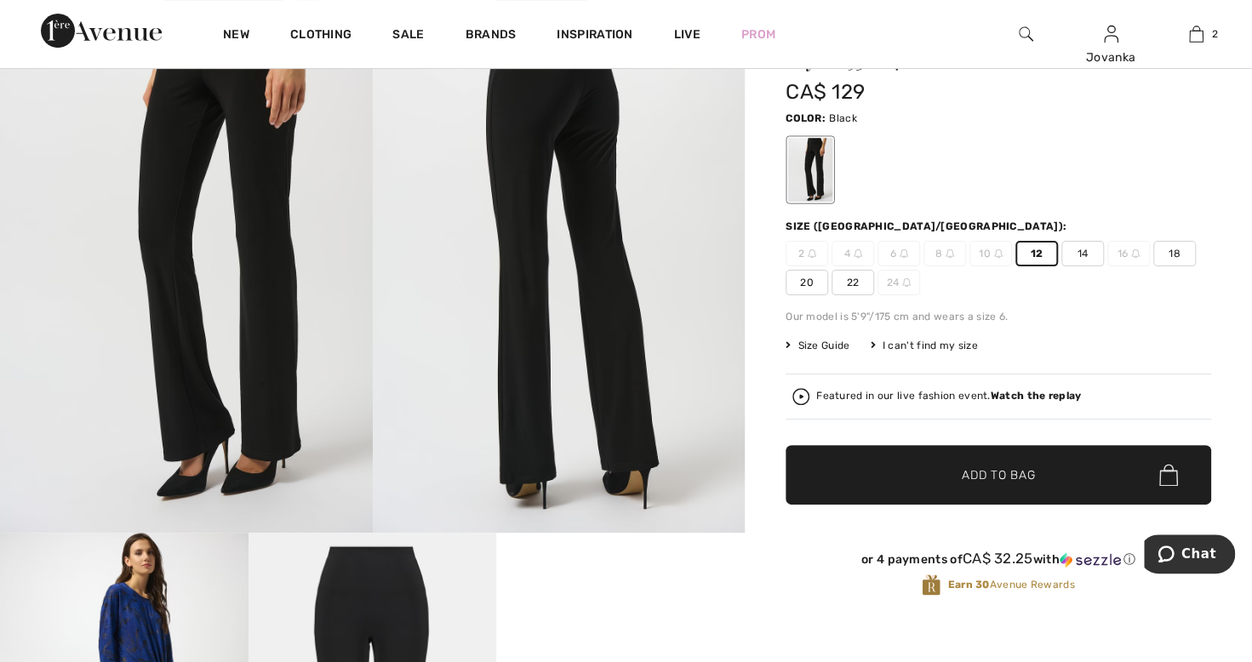
click at [1029, 479] on span "Add to Bag" at bounding box center [998, 475] width 73 height 18
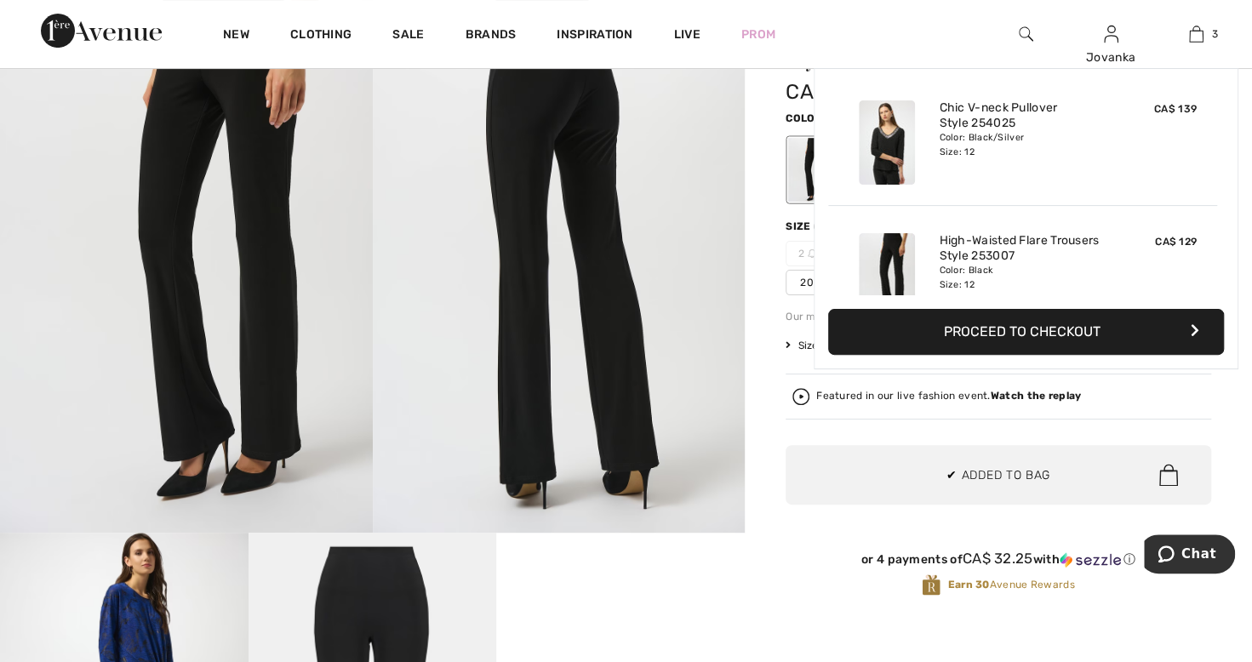
scroll to position [185, 0]
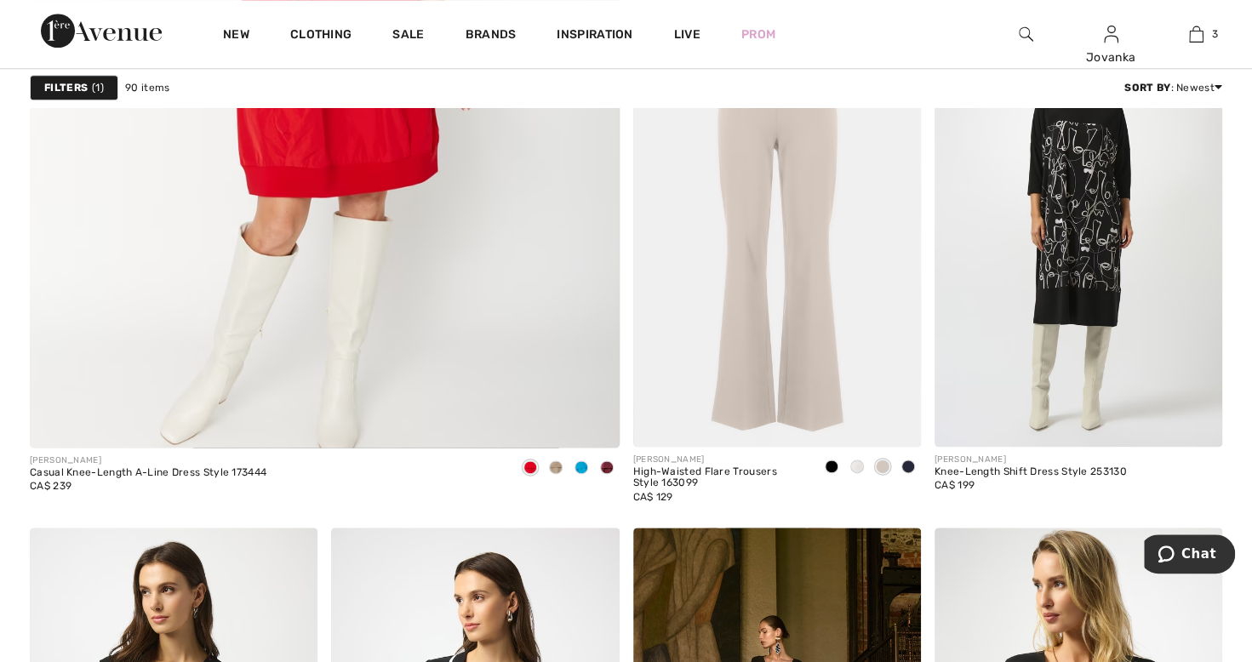
scroll to position [4708, 0]
click at [825, 385] on img at bounding box center [777, 229] width 288 height 431
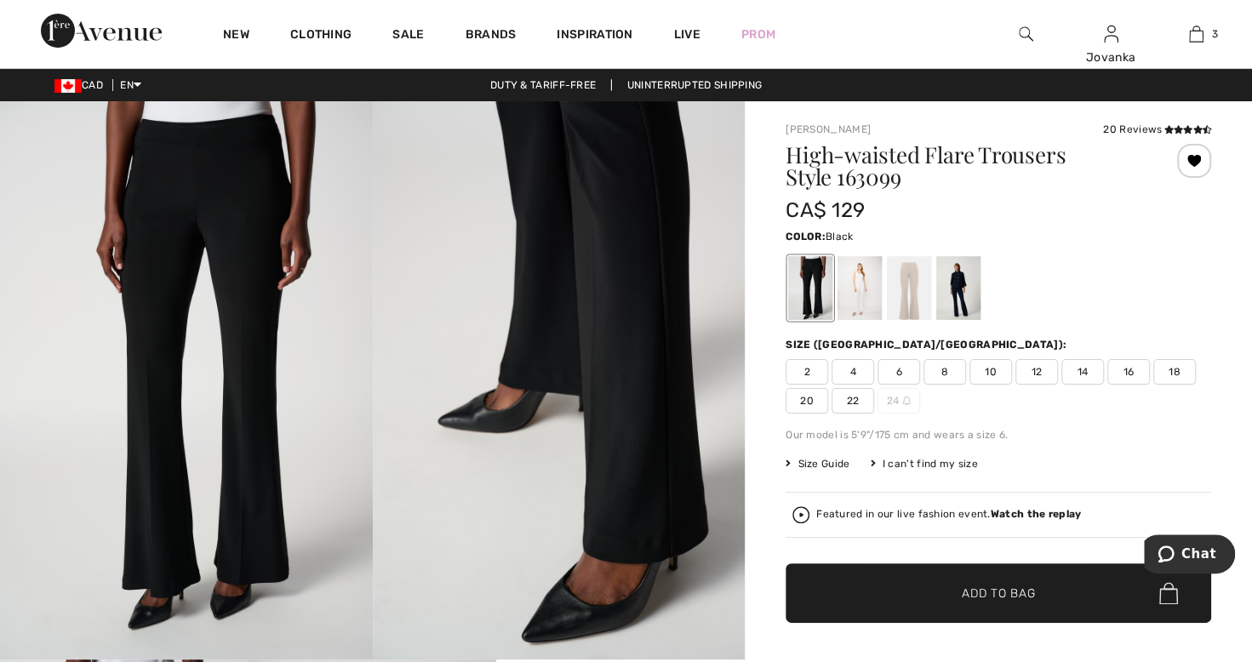
click at [921, 301] on div at bounding box center [909, 288] width 44 height 64
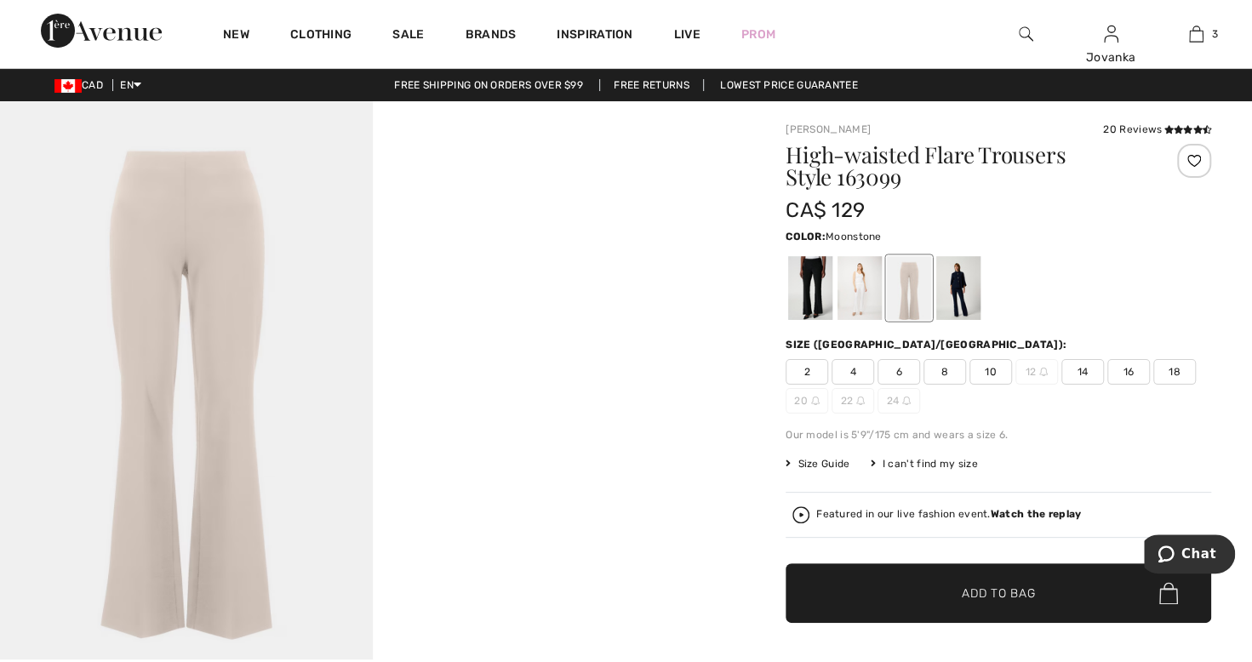
click at [975, 300] on div at bounding box center [958, 288] width 44 height 64
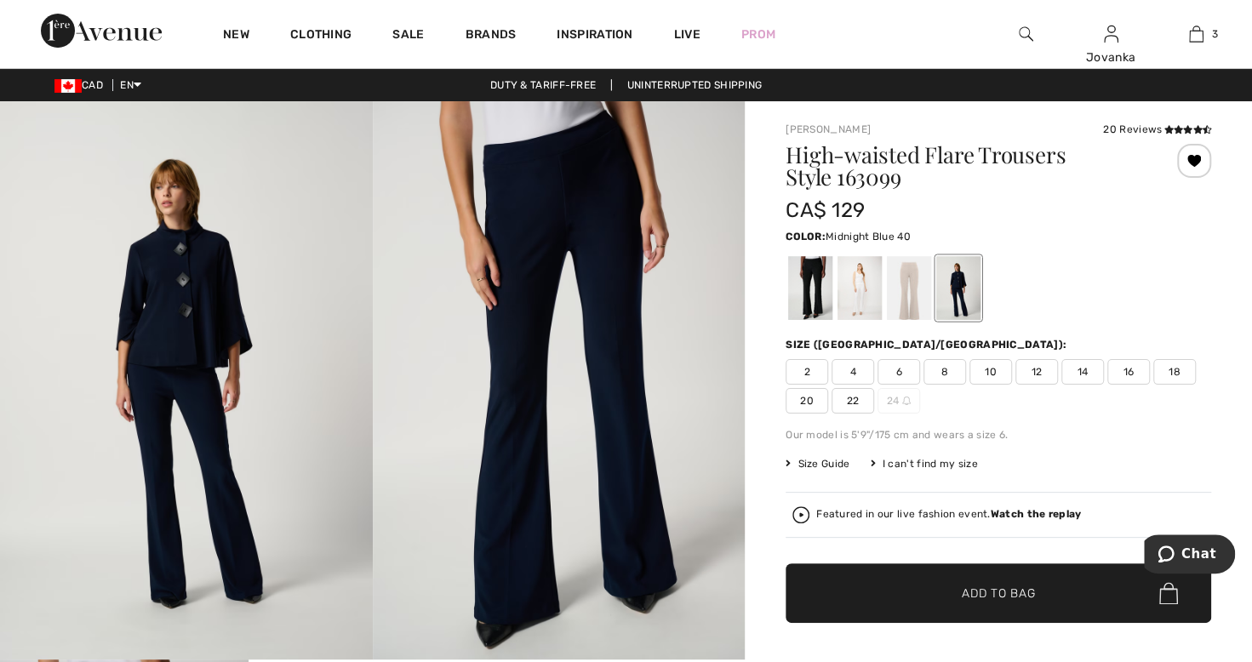
click at [1039, 371] on span "12" at bounding box center [1036, 372] width 43 height 26
click at [999, 601] on span "✔ Added to Bag Add to Bag" at bounding box center [997, 593] width 425 height 60
click at [862, 294] on div at bounding box center [859, 288] width 44 height 64
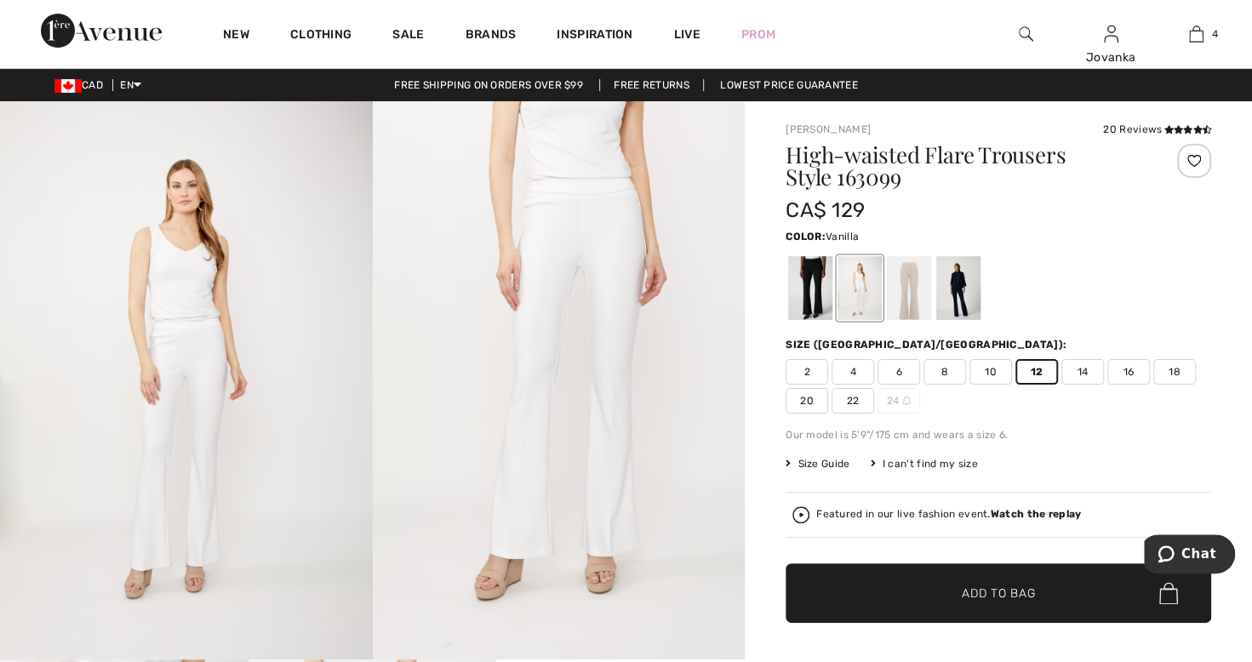
click at [1008, 602] on span "✔ Added to Bag Add to Bag" at bounding box center [997, 593] width 425 height 60
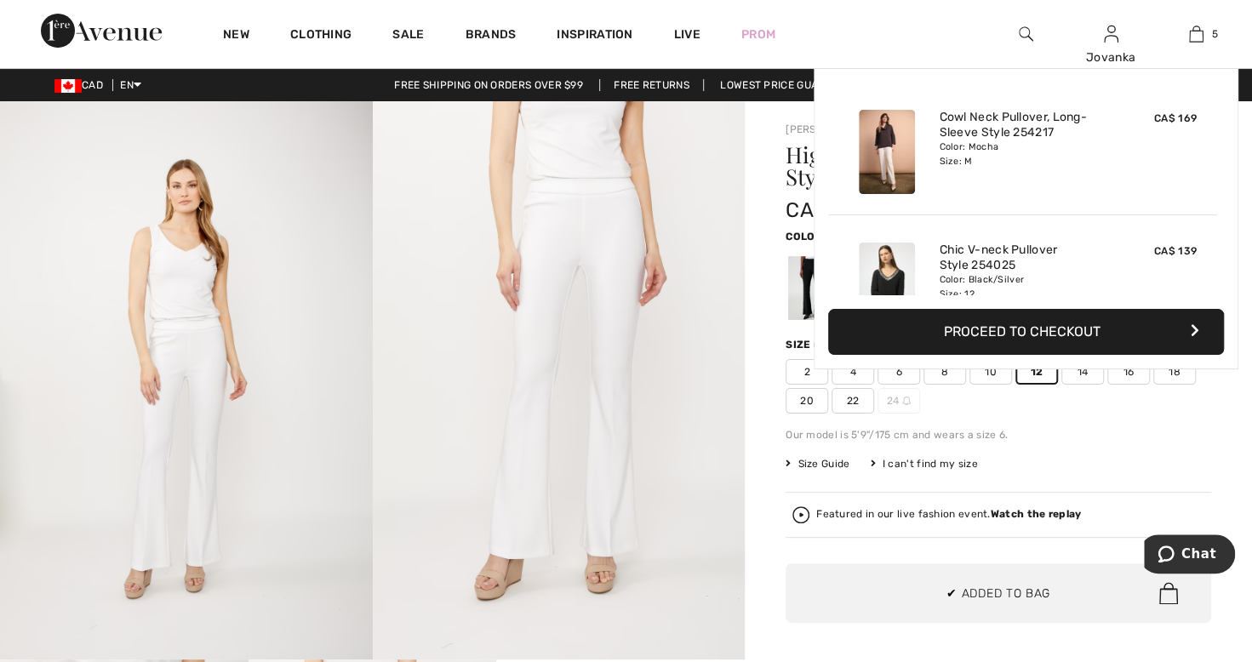
scroll to position [449, 0]
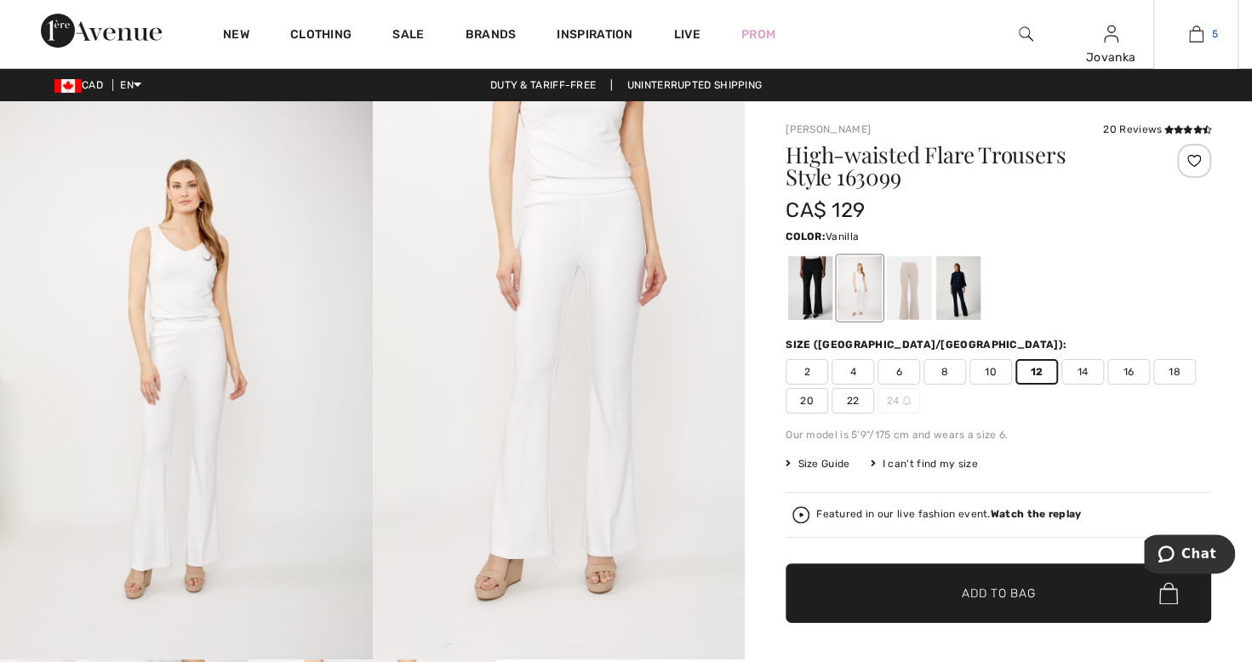
click at [1212, 39] on span "5" at bounding box center [1215, 33] width 6 height 15
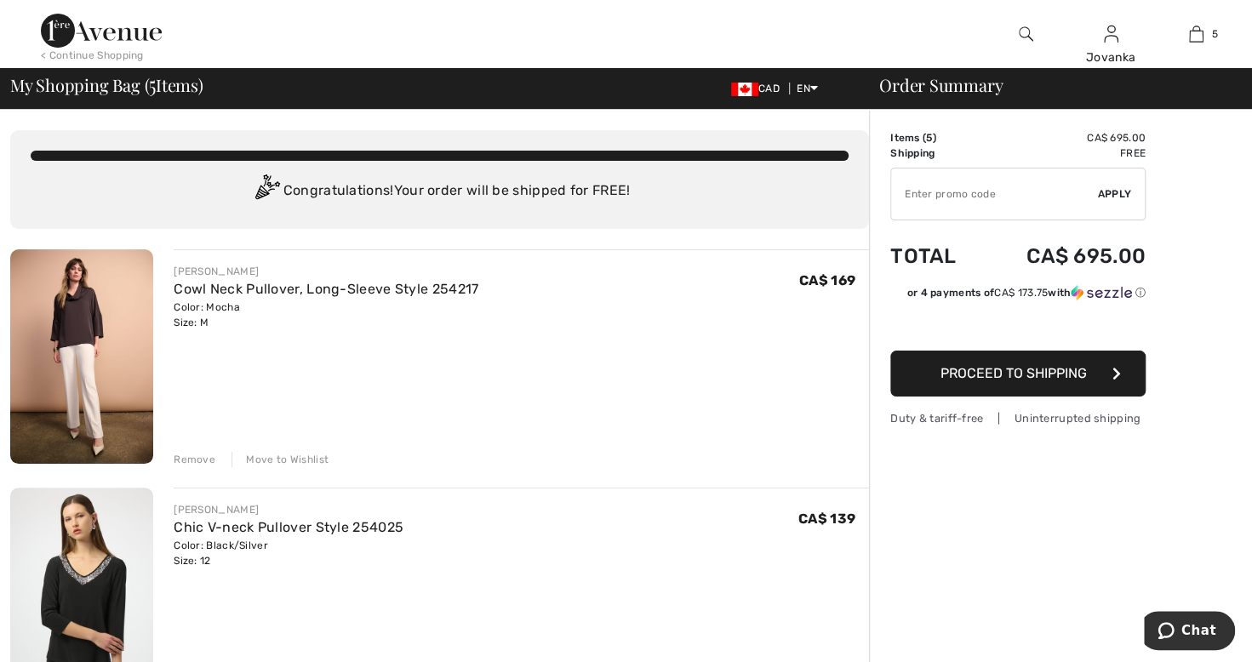
click at [187, 459] on div "Remove" at bounding box center [195, 459] width 42 height 15
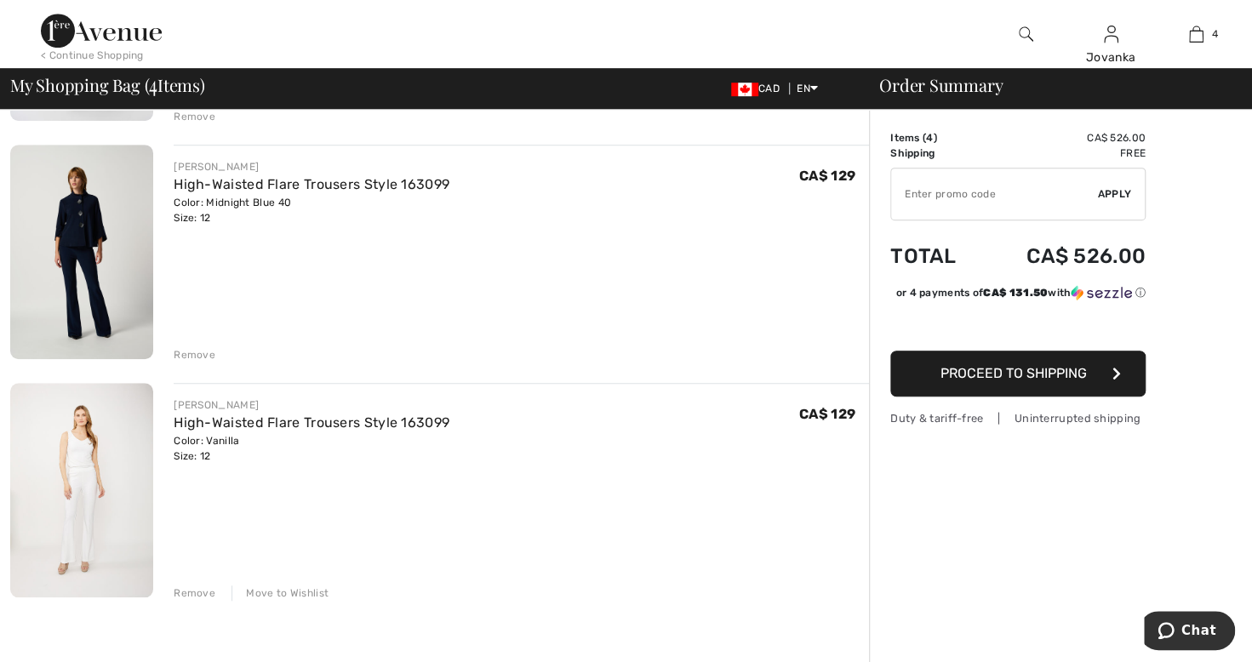
scroll to position [582, 0]
click at [191, 595] on div "Remove" at bounding box center [195, 592] width 42 height 15
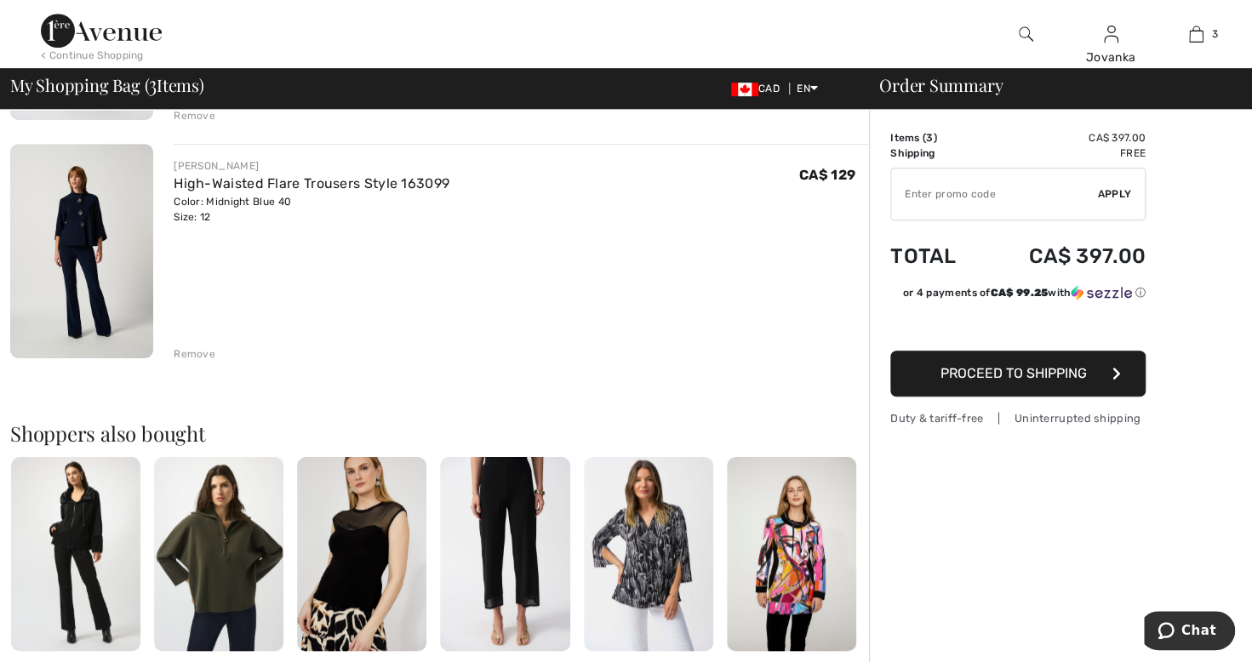
click at [221, 584] on img at bounding box center [218, 554] width 129 height 194
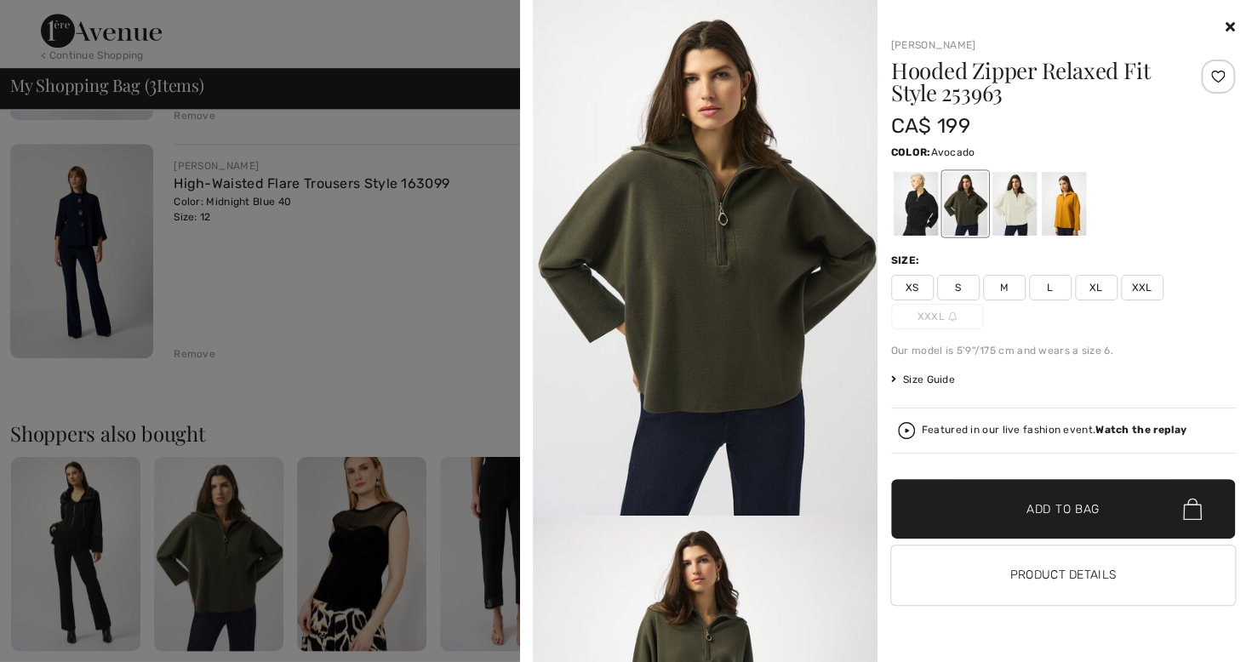
click at [1076, 211] on div at bounding box center [1063, 204] width 44 height 64
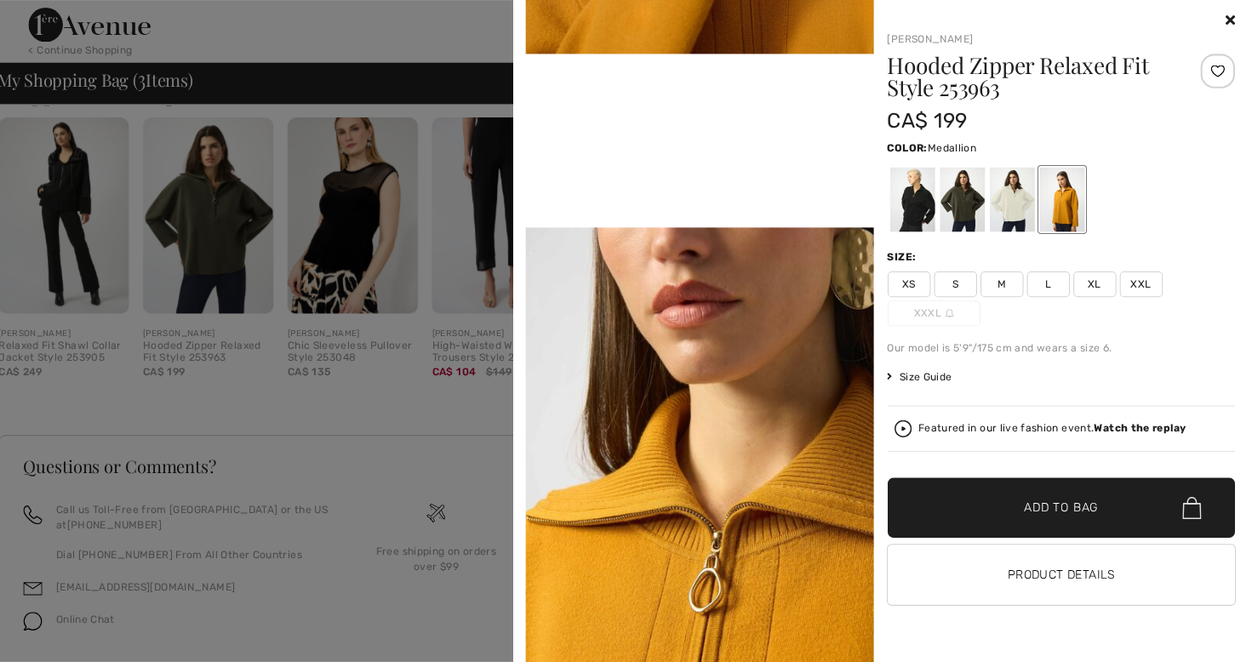
scroll to position [919, 0]
click at [1095, 574] on button "Product Details" at bounding box center [1063, 575] width 345 height 60
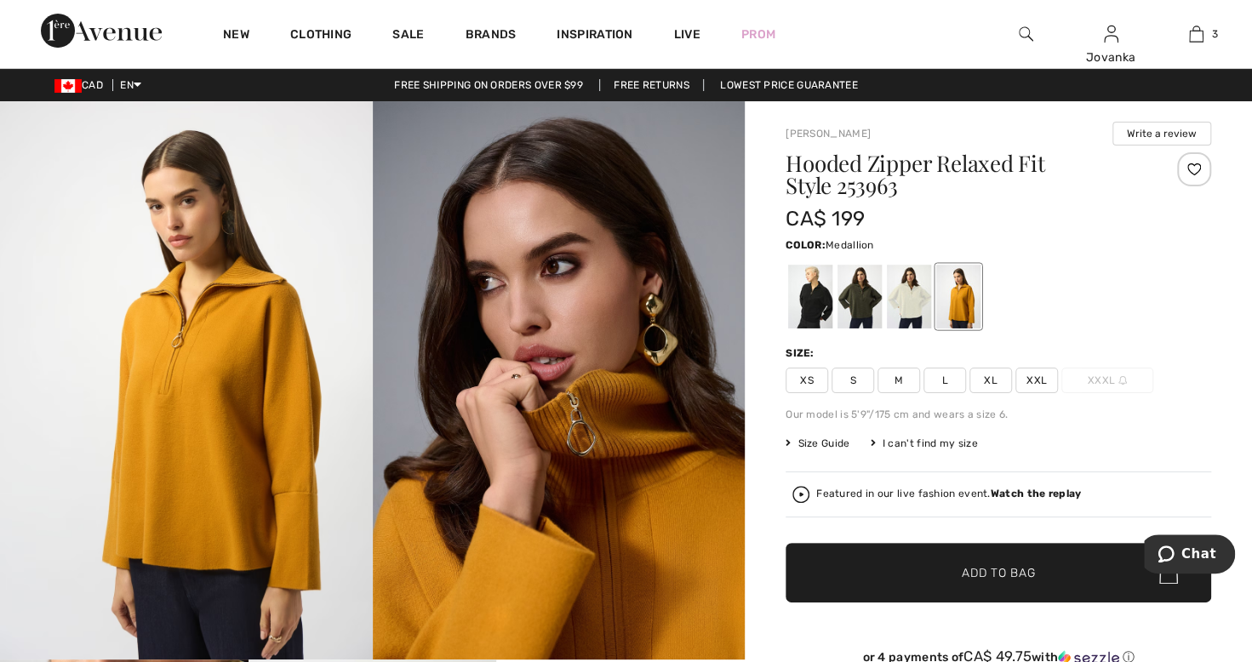
click at [910, 327] on div at bounding box center [909, 297] width 44 height 64
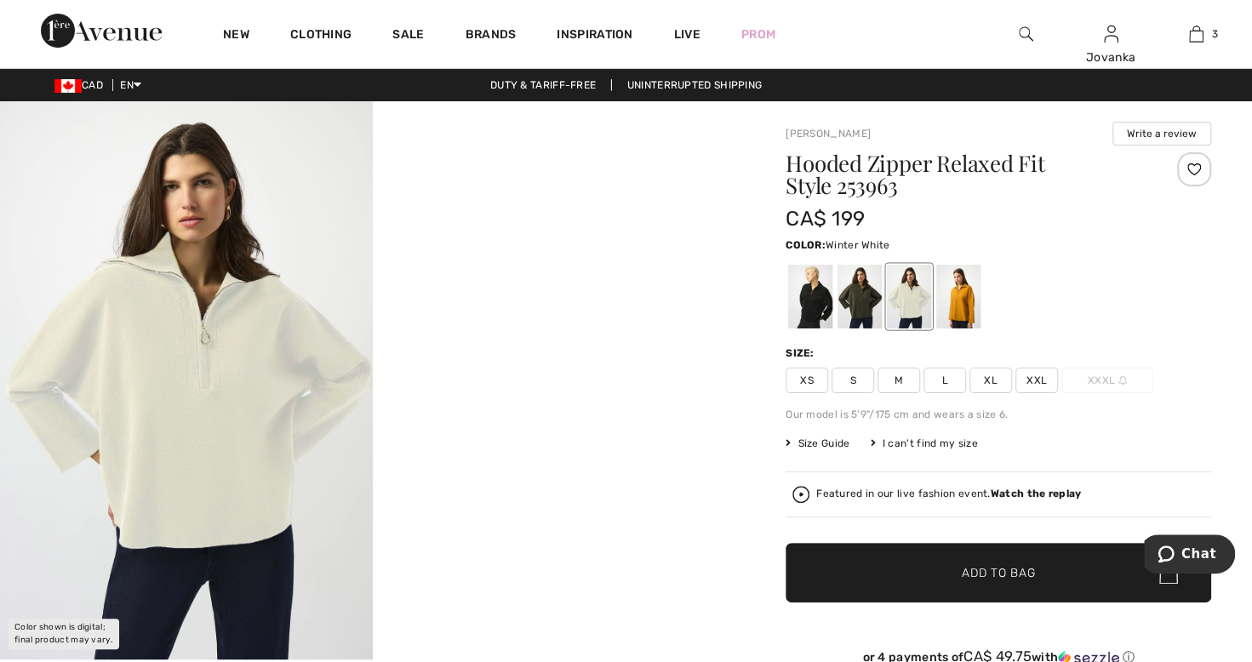
click at [815, 323] on div at bounding box center [810, 297] width 44 height 64
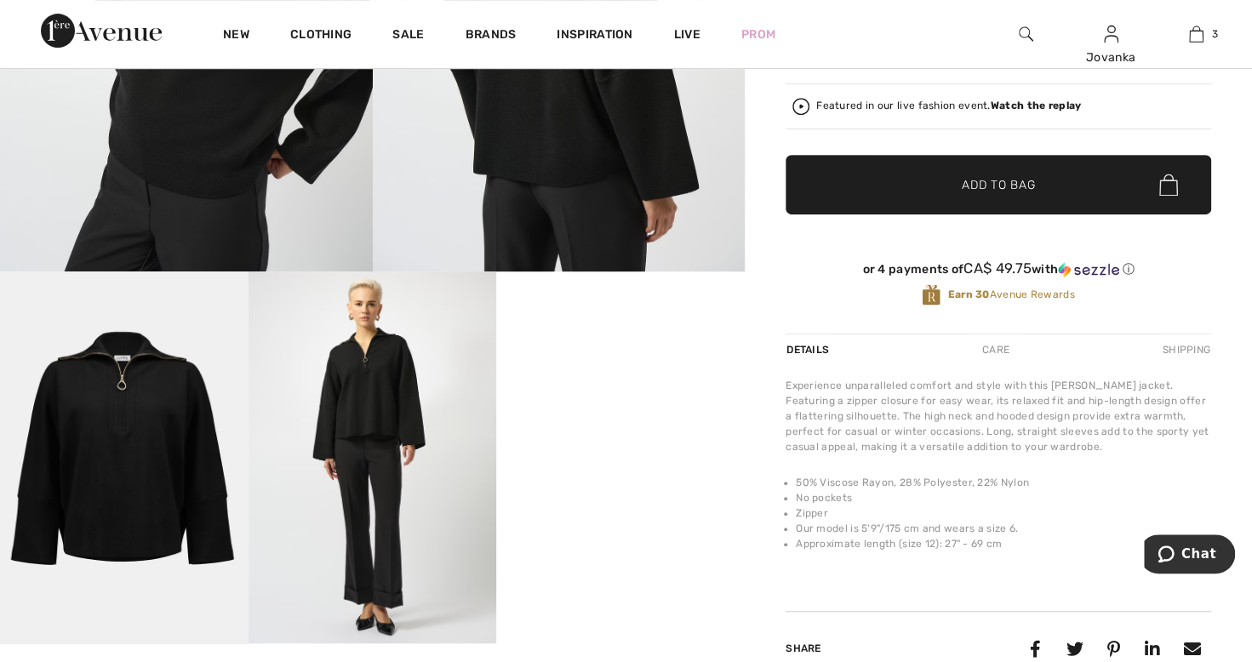
scroll to position [390, 0]
